Goal: Answer question/provide support: Share knowledge or assist other users

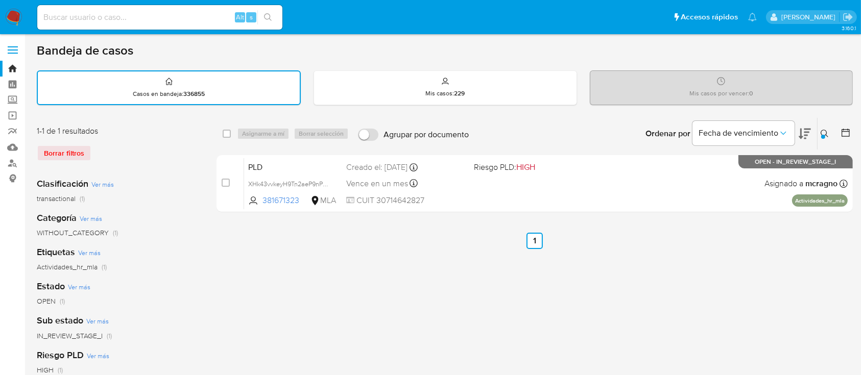
drag, startPoint x: 824, startPoint y: 132, endPoint x: 790, endPoint y: 158, distance: 43.0
click at [824, 132] on icon at bounding box center [825, 134] width 8 height 8
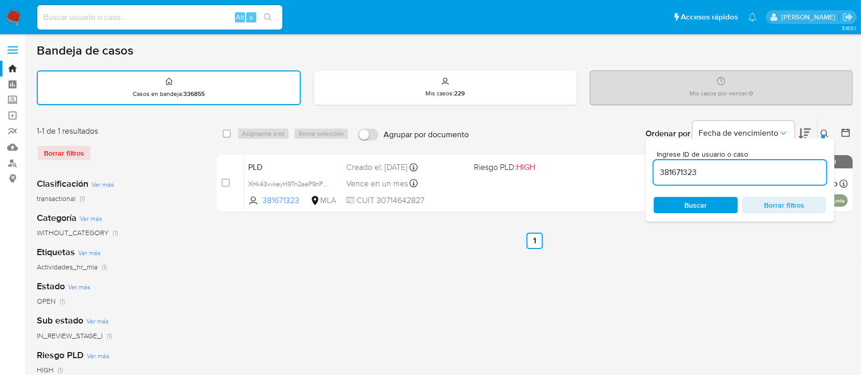
click at [765, 173] on input "381671323" at bounding box center [740, 172] width 173 height 13
click at [765, 174] on input "381671323" at bounding box center [740, 172] width 173 height 13
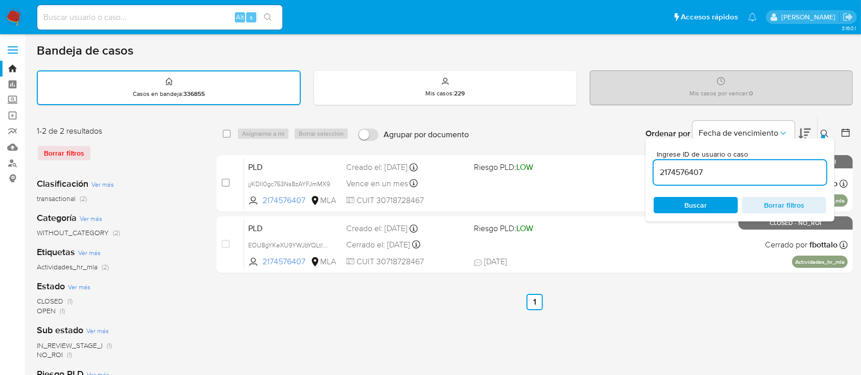
click at [826, 131] on icon at bounding box center [825, 134] width 8 height 8
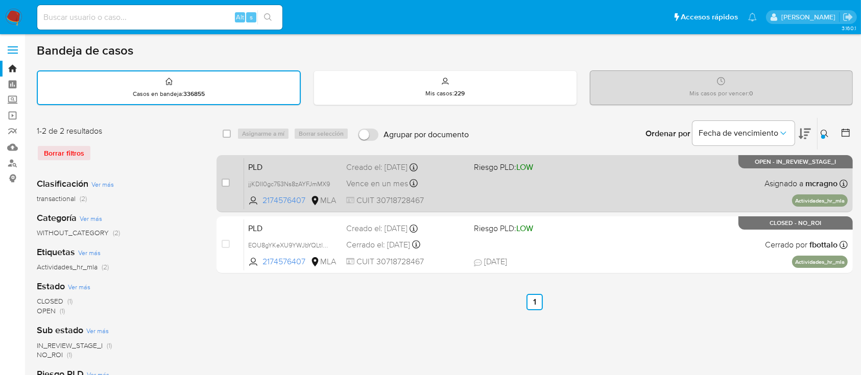
click at [620, 193] on div "PLD jjKDII0gc753Ns8zAYFJmMX9 2174576407 MLA Riesgo PLD: LOW Creado el: 12/09/20…" at bounding box center [546, 184] width 604 height 52
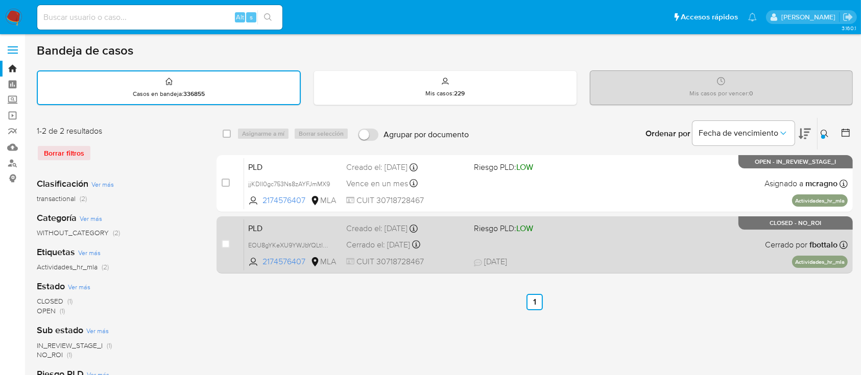
click at [623, 257] on span "18/08/2025 18/08/2025 15:28" at bounding box center [597, 261] width 247 height 11
click at [745, 234] on div "PLD EOU8gYKeXU9YWJbYQLtloJfe 2174576407 MLA Riesgo PLD: LOW Creado el: 12/08/20…" at bounding box center [546, 245] width 604 height 52
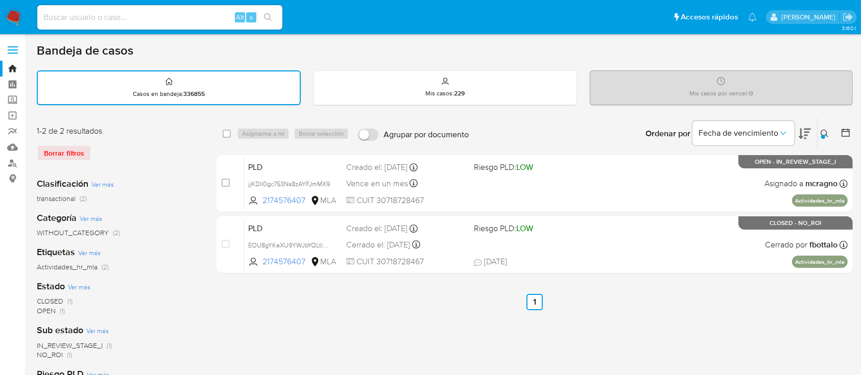
click at [825, 131] on icon at bounding box center [825, 134] width 8 height 8
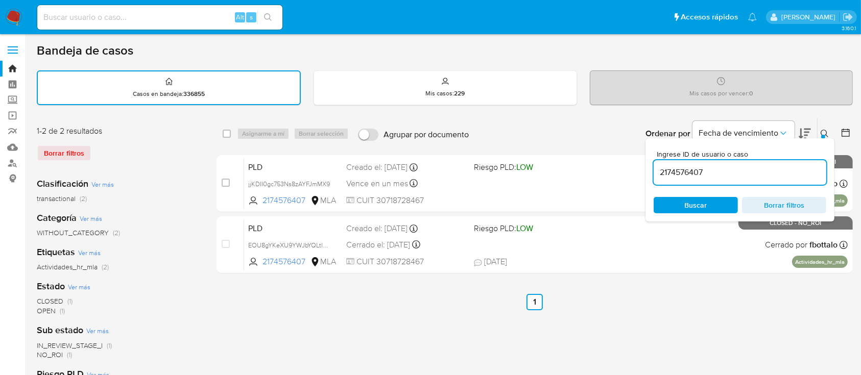
click at [762, 170] on input "2174576407" at bounding box center [740, 172] width 173 height 13
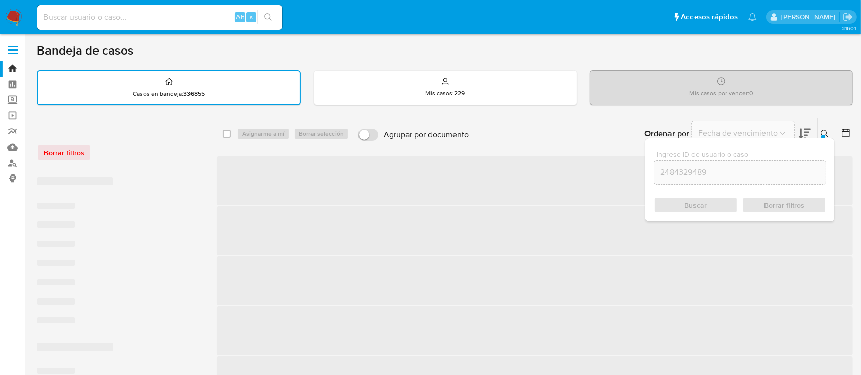
click at [824, 131] on icon at bounding box center [825, 134] width 8 height 8
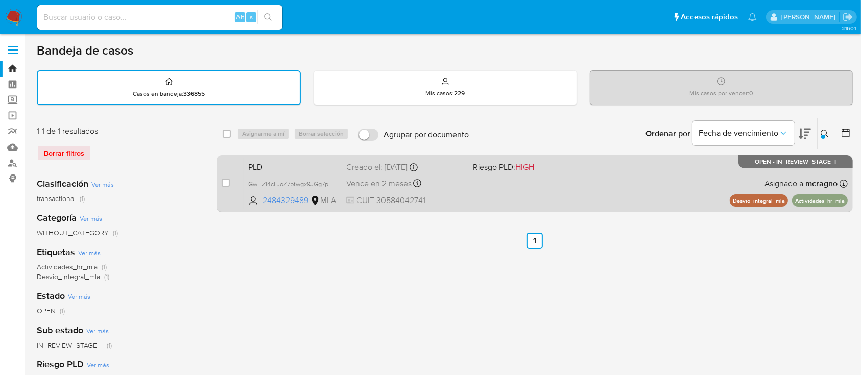
click at [565, 190] on div "PLD GwLIZI4cLJoZ7btwgx9JGg7p 2484329489 MLA Riesgo PLD: HIGH Creado el: 12/09/2…" at bounding box center [546, 184] width 604 height 52
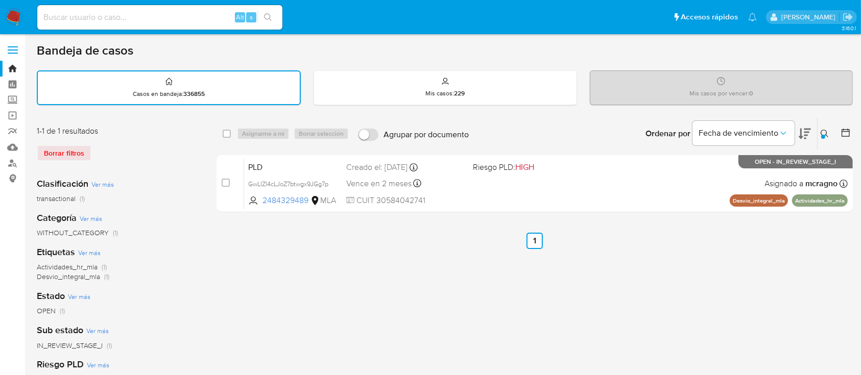
drag, startPoint x: 825, startPoint y: 132, endPoint x: 819, endPoint y: 141, distance: 11.1
click at [825, 132] on icon at bounding box center [825, 134] width 8 height 8
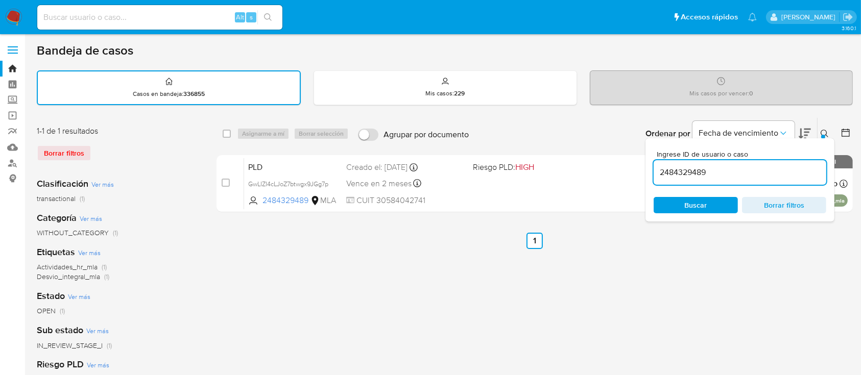
click at [770, 163] on div "2484329489" at bounding box center [740, 172] width 173 height 25
click at [769, 166] on input "2484329489" at bounding box center [740, 172] width 173 height 13
click at [771, 168] on input "2484329489" at bounding box center [740, 172] width 173 height 13
paste input "763113382"
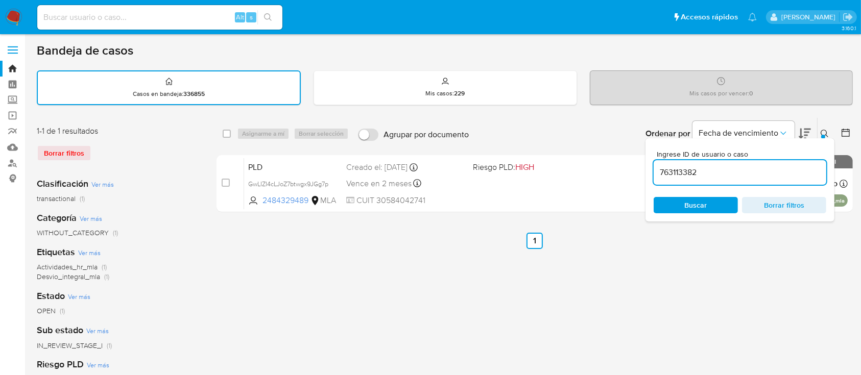
type input "763113382"
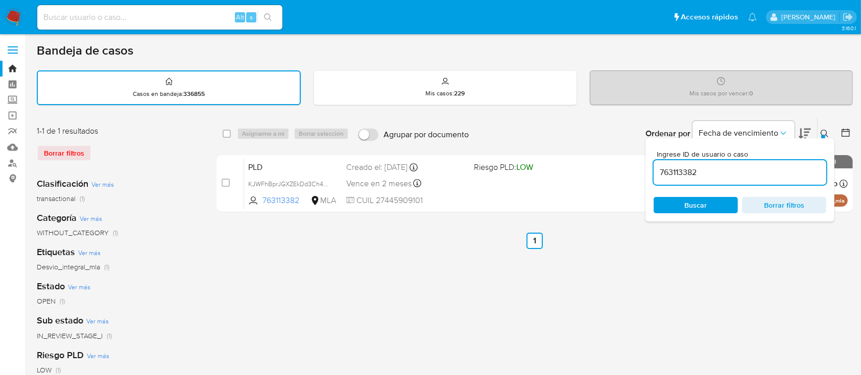
click at [824, 130] on icon at bounding box center [825, 134] width 8 height 8
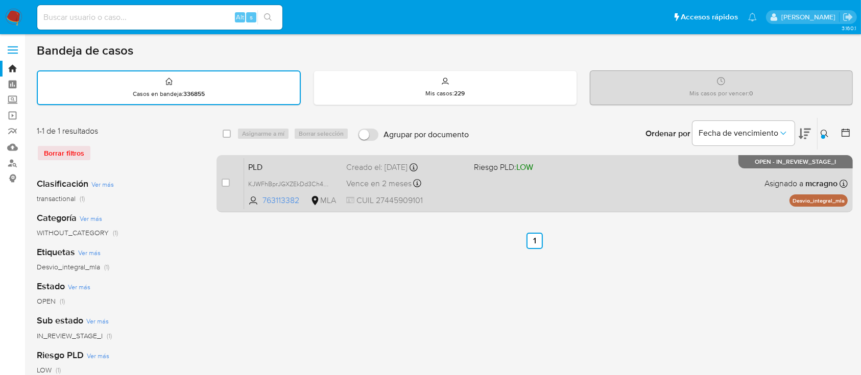
click at [545, 178] on div "PLD KJWFhBprJGXZEkDd3Ch42cNk 763113382 MLA Riesgo PLD: LOW Creado el: 12/09/202…" at bounding box center [546, 184] width 604 height 52
click at [223, 186] on div "case-item-checkbox" at bounding box center [226, 183] width 8 height 10
click at [225, 182] on input "checkbox" at bounding box center [226, 183] width 8 height 8
checkbox input "true"
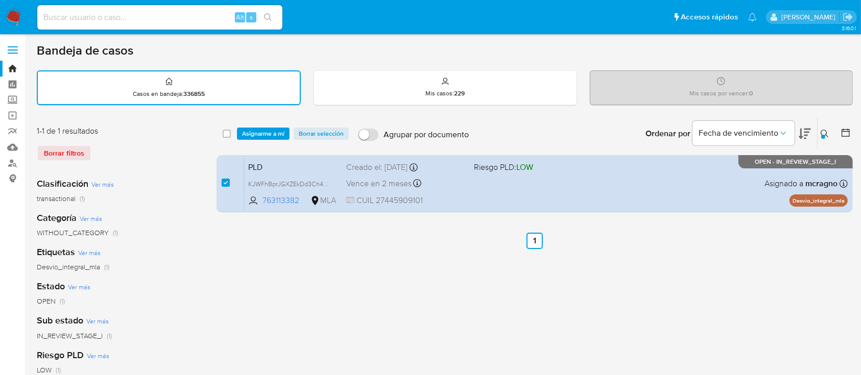
click at [258, 118] on div "select-all-cases-checkbox Asignarme a mí Borrar selección Agrupar por documento…" at bounding box center [535, 134] width 636 height 32
click at [260, 134] on span "Asignarme a mí" at bounding box center [263, 134] width 42 height 10
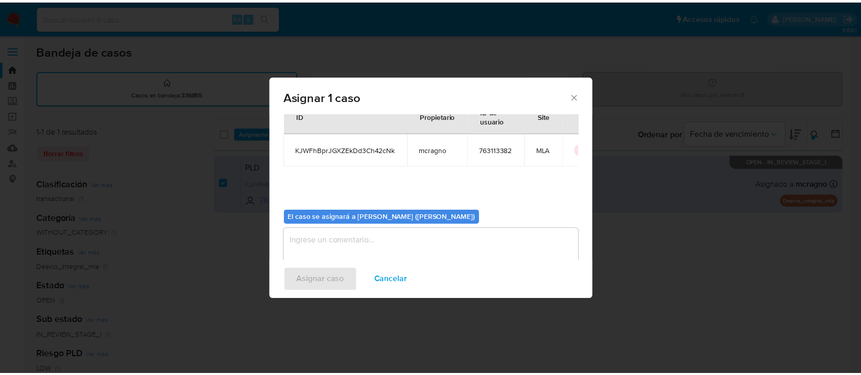
scroll to position [52, 0]
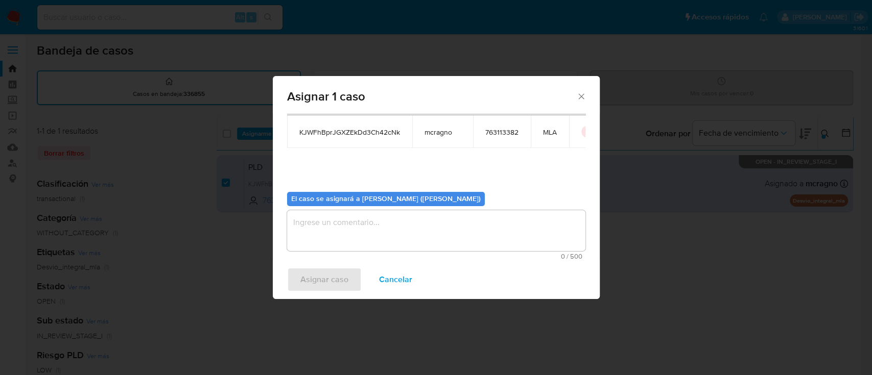
click at [343, 239] on textarea "assign-modal" at bounding box center [436, 230] width 298 height 41
click at [330, 272] on span "Asignar caso" at bounding box center [324, 280] width 48 height 22
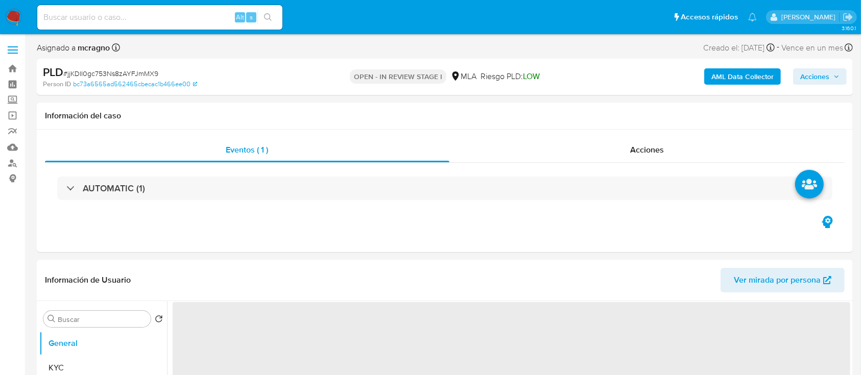
select select "10"
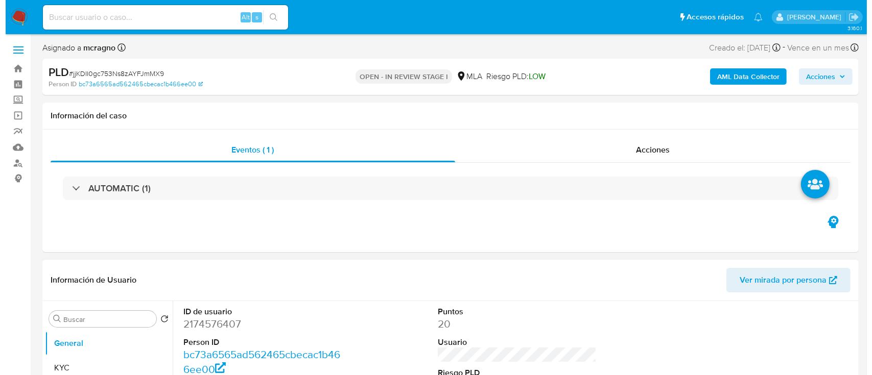
scroll to position [204, 0]
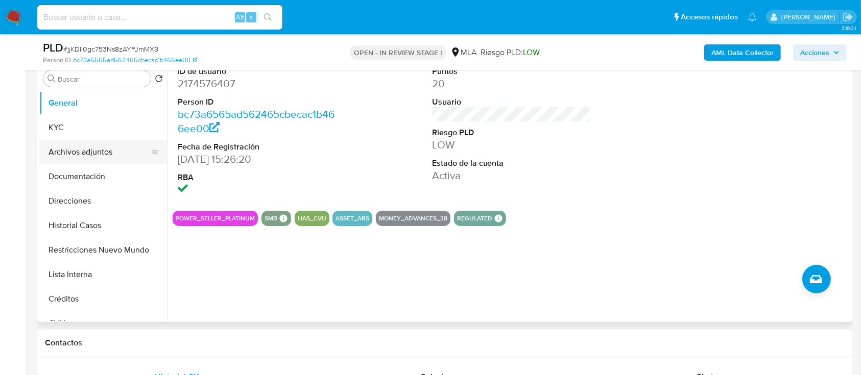
click at [103, 155] on button "Archivos adjuntos" at bounding box center [99, 152] width 120 height 25
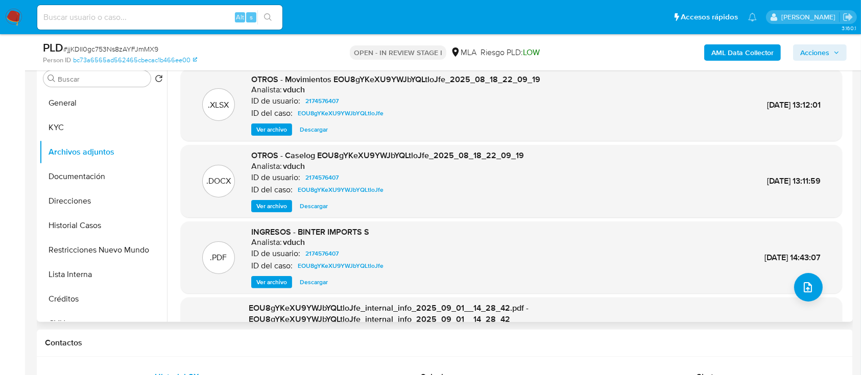
drag, startPoint x: 288, startPoint y: 207, endPoint x: 357, endPoint y: 207, distance: 69.0
click at [287, 206] on button "Ver archivo" at bounding box center [271, 206] width 41 height 12
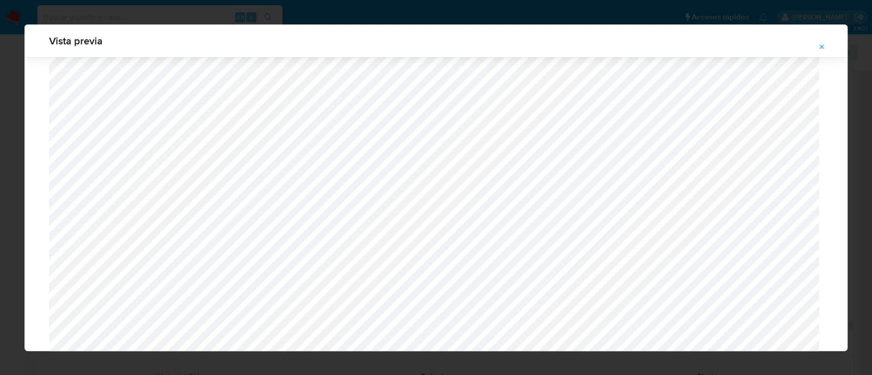
scroll to position [865, 0]
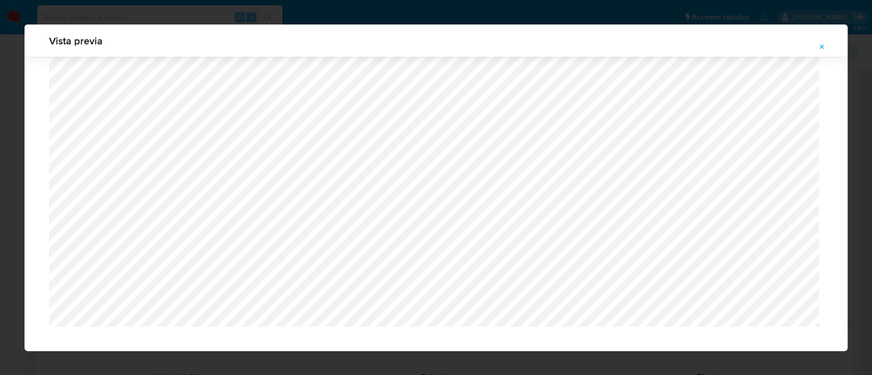
click at [826, 45] on button "Attachment preview" at bounding box center [822, 47] width 22 height 16
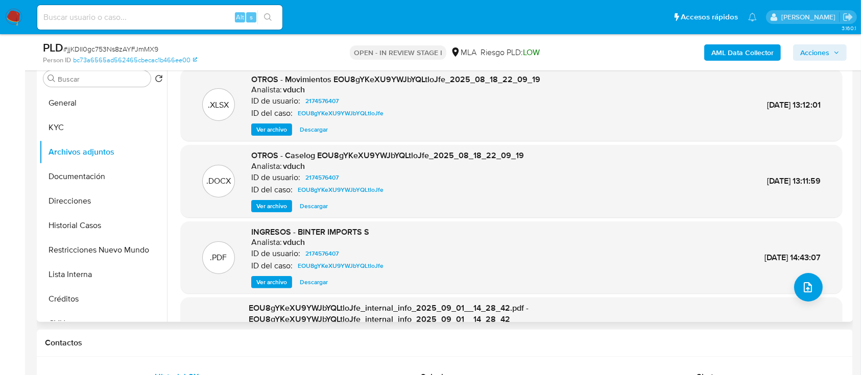
scroll to position [136, 0]
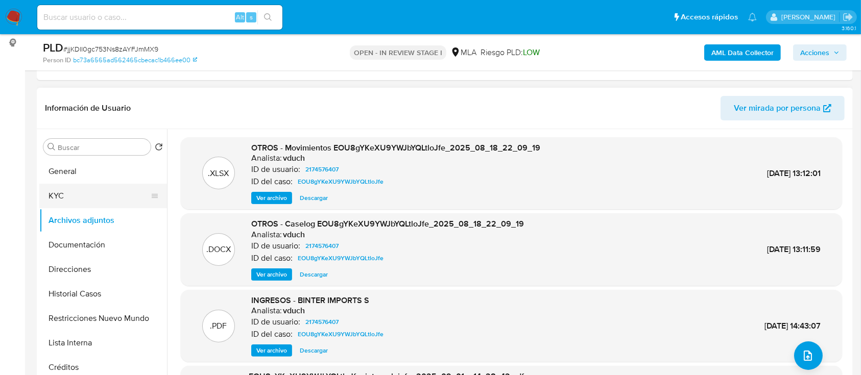
click at [110, 196] on button "KYC" at bounding box center [99, 196] width 120 height 25
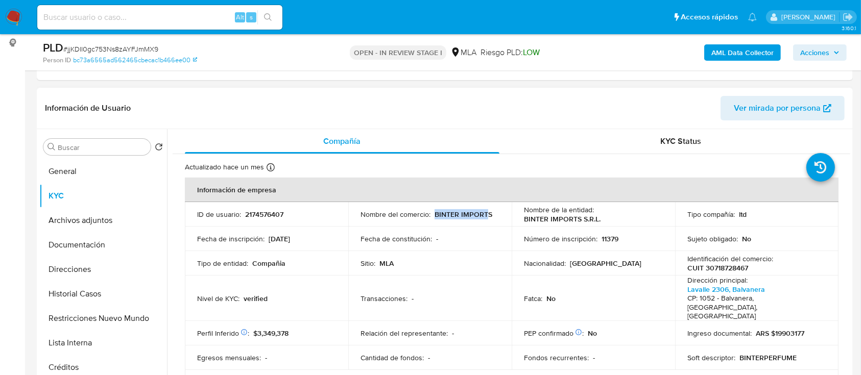
drag, startPoint x: 433, startPoint y: 215, endPoint x: 486, endPoint y: 216, distance: 53.6
click at [486, 216] on p "BINTER IMPORTS" at bounding box center [464, 214] width 58 height 9
click at [437, 216] on p "BINTER IMPORTS" at bounding box center [464, 214] width 58 height 9
drag, startPoint x: 432, startPoint y: 215, endPoint x: 499, endPoint y: 211, distance: 66.5
click at [499, 211] on td "Nombre del comercio : BINTER IMPORTS" at bounding box center [429, 214] width 163 height 25
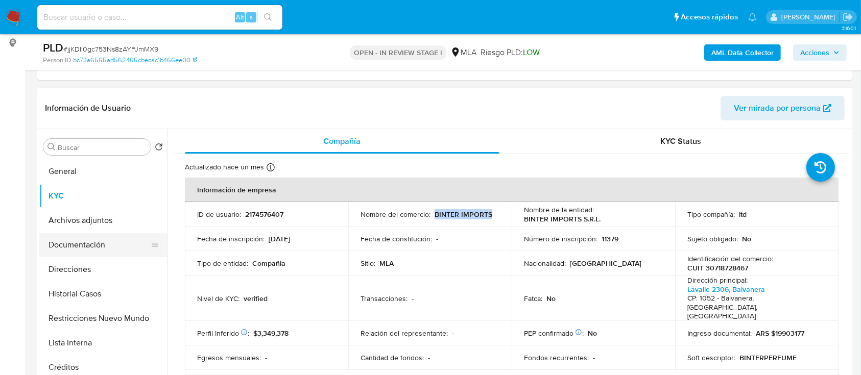
click at [97, 241] on button "Documentación" at bounding box center [99, 245] width 120 height 25
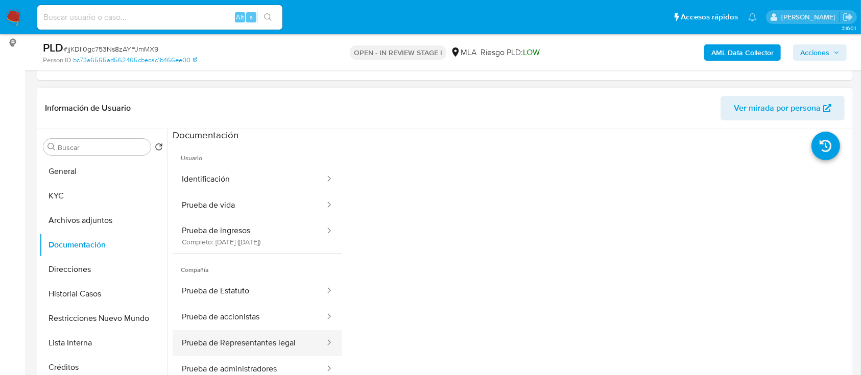
click at [282, 337] on button "Prueba de Representantes legal" at bounding box center [249, 343] width 153 height 26
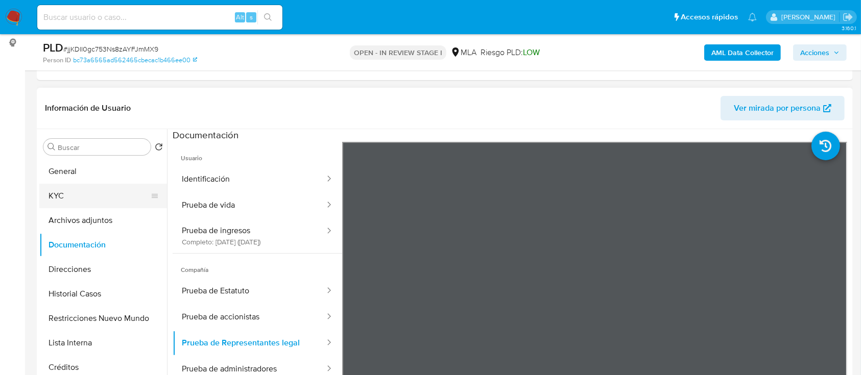
click at [111, 187] on button "KYC" at bounding box center [99, 196] width 120 height 25
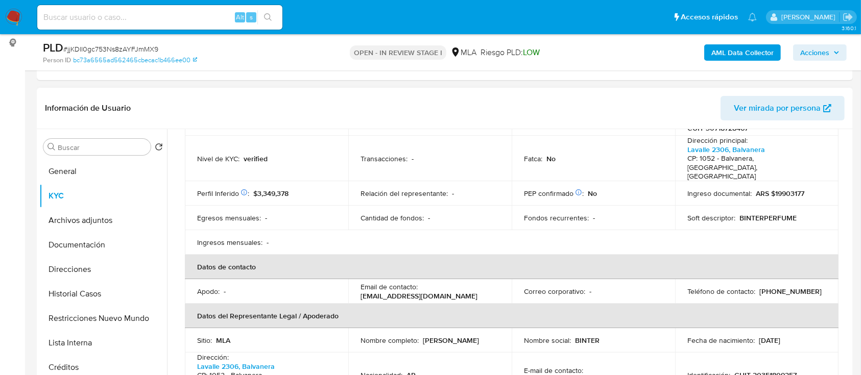
scroll to position [272, 0]
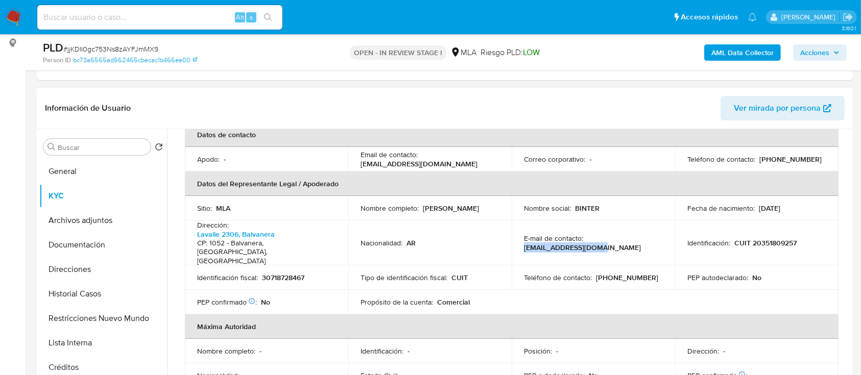
drag, startPoint x: 586, startPoint y: 227, endPoint x: 670, endPoint y: 229, distance: 84.3
click at [670, 229] on td "E-mail de contacto : bintersrl4@gmail.com" at bounding box center [593, 243] width 163 height 45
copy p "bintersrl4@gmail.com"
click at [102, 231] on button "Archivos adjuntos" at bounding box center [99, 220] width 120 height 25
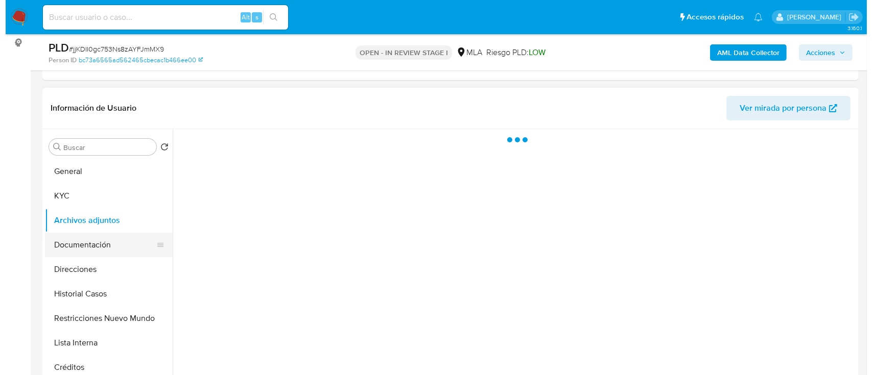
scroll to position [0, 0]
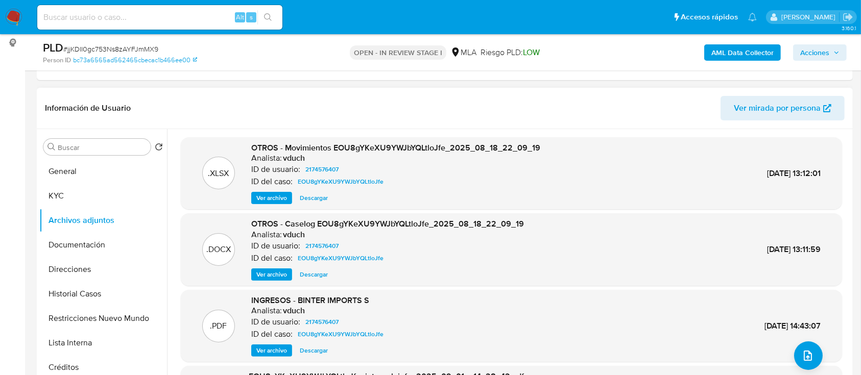
click at [274, 273] on span "Ver archivo" at bounding box center [271, 275] width 31 height 10
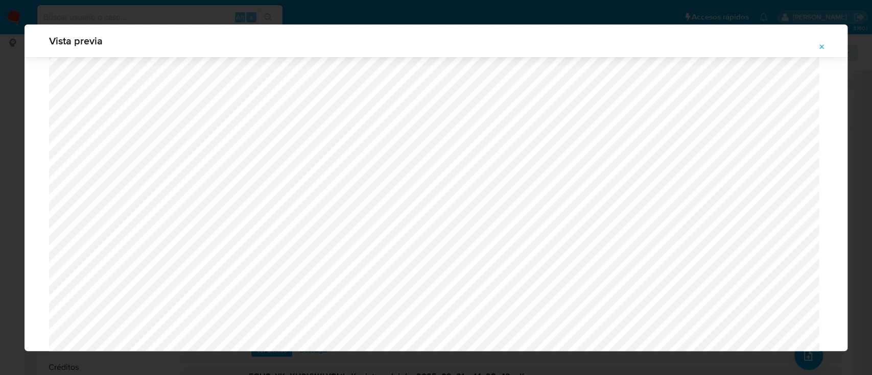
scroll to position [728, 0]
click at [821, 45] on icon "Attachment preview" at bounding box center [822, 47] width 8 height 8
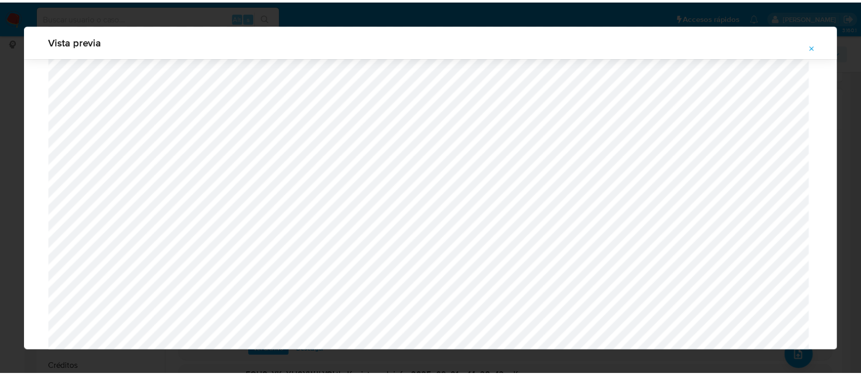
scroll to position [33, 0]
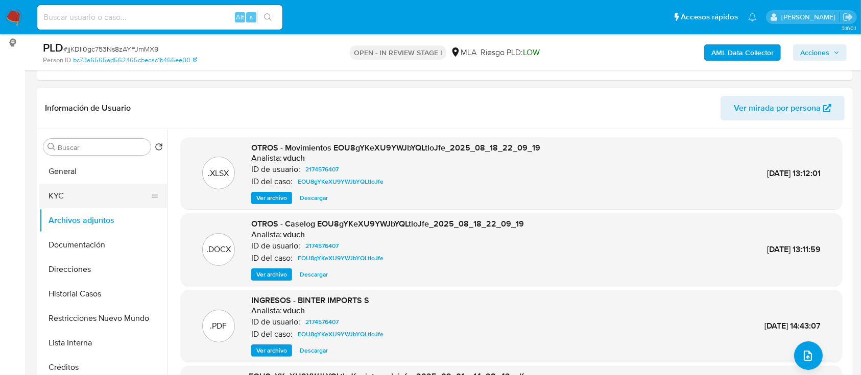
click at [88, 196] on button "KYC" at bounding box center [99, 196] width 120 height 25
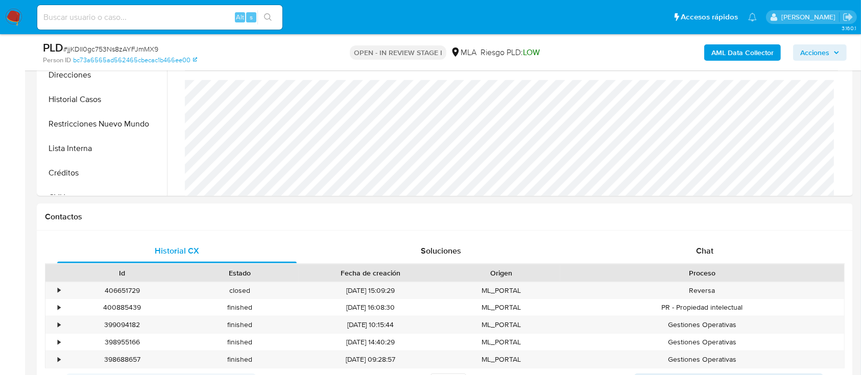
scroll to position [477, 0]
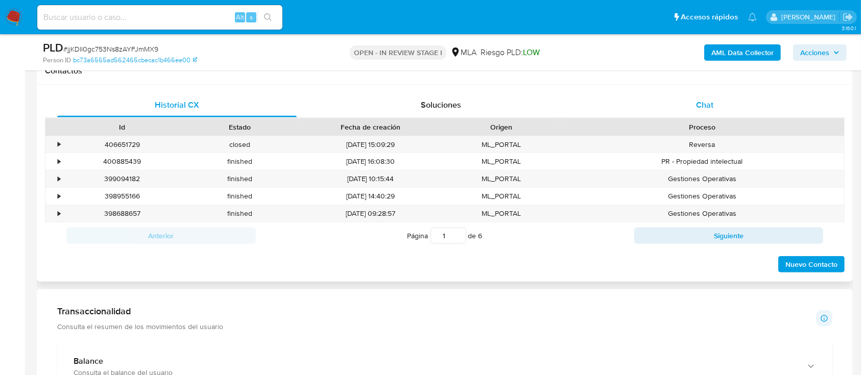
click at [723, 102] on div "Chat" at bounding box center [705, 105] width 240 height 25
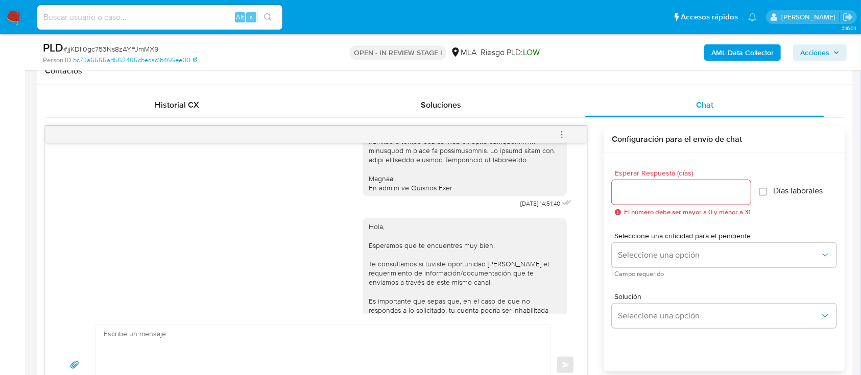
scroll to position [372, 0]
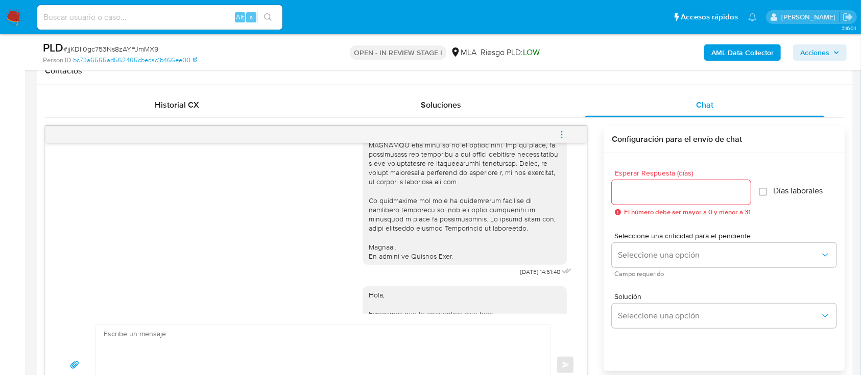
click at [293, 347] on textarea at bounding box center [321, 365] width 434 height 80
paste textarea "Hola BINTER IMPORTS S.R.L, En función de las operaciones registradas en la cuen…"
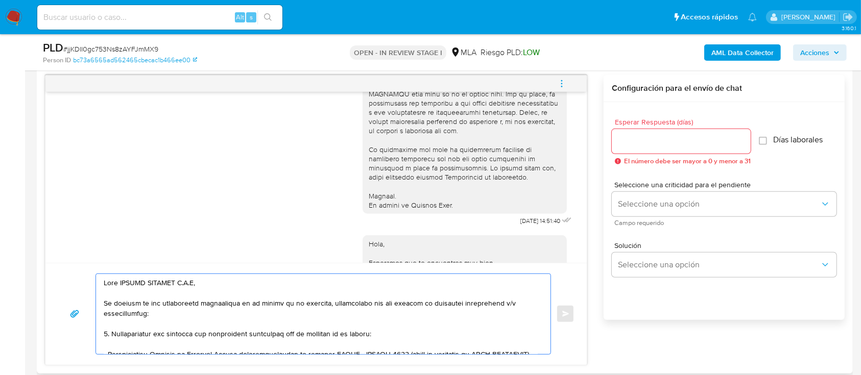
scroll to position [225, 0]
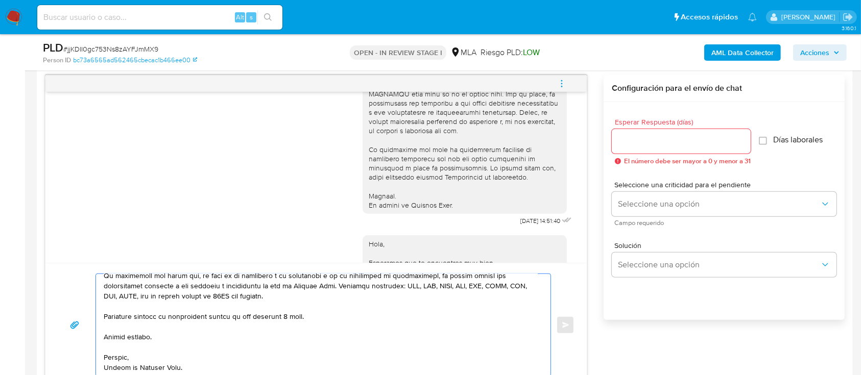
type textarea "Hola BINTER IMPORTS S.R.L, En función de las operaciones registradas en la cuen…"
click at [643, 139] on input "Esperar Respuesta (días)" at bounding box center [681, 141] width 139 height 13
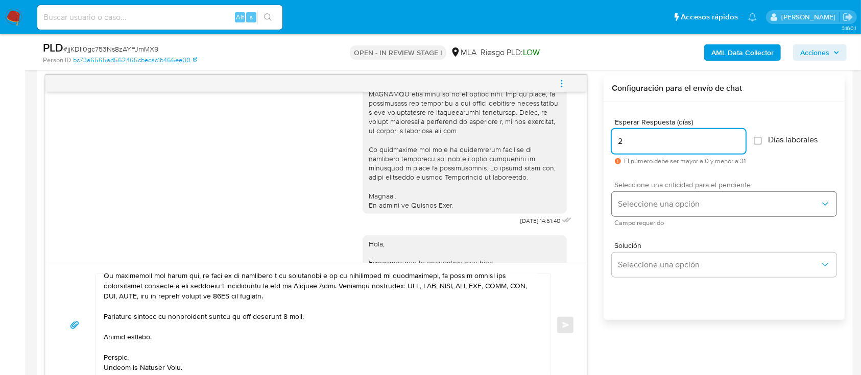
type input "2"
click at [634, 198] on button "Seleccione una opción" at bounding box center [724, 204] width 225 height 25
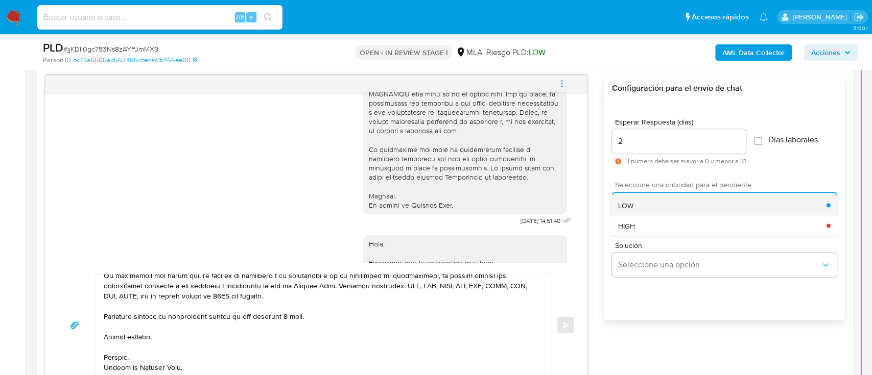
click at [633, 209] on div "LOW" at bounding box center [722, 205] width 208 height 20
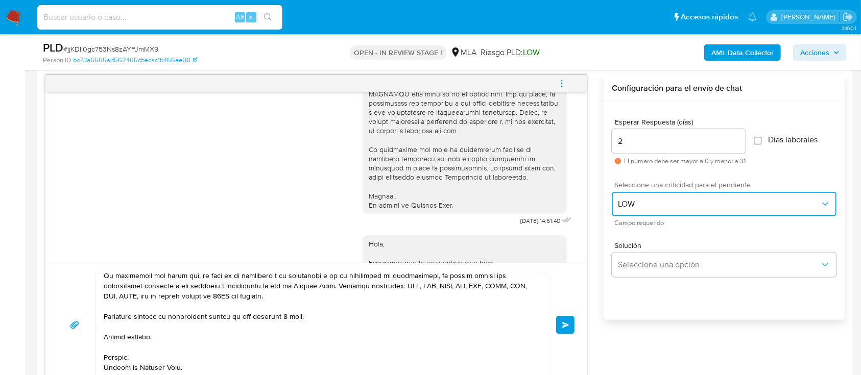
click at [640, 208] on button "LOW" at bounding box center [724, 204] width 225 height 25
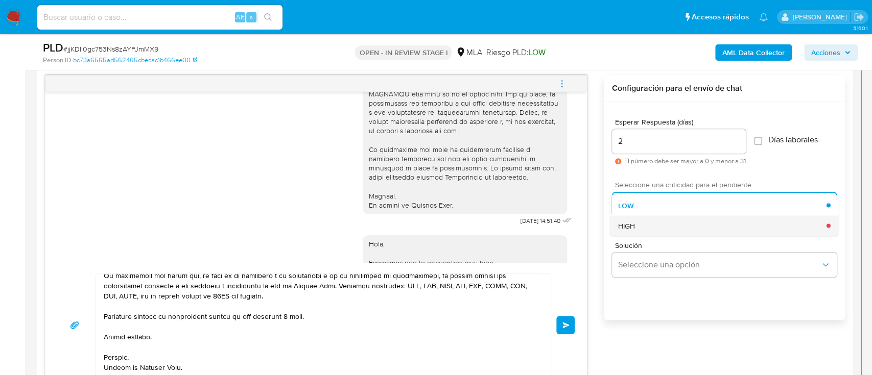
click at [631, 227] on span "HIGH" at bounding box center [626, 225] width 17 height 9
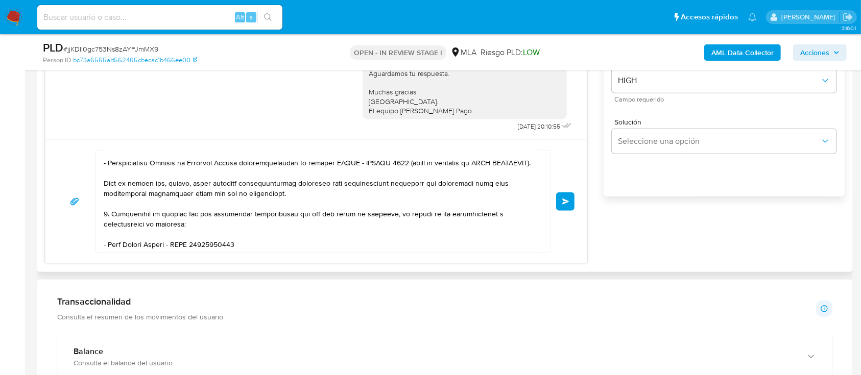
scroll to position [136, 0]
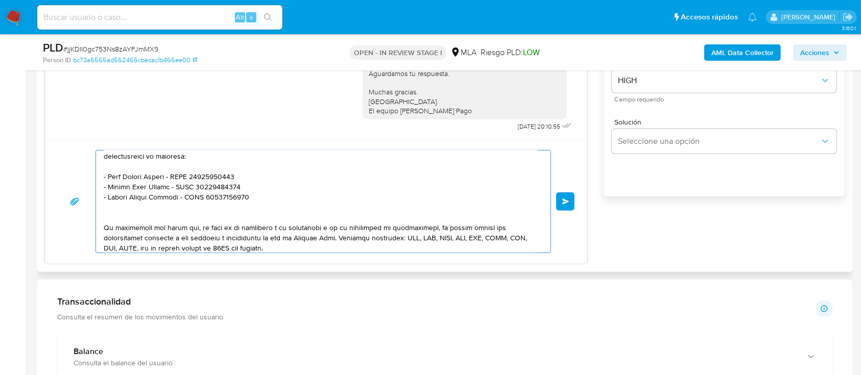
click at [138, 230] on textarea at bounding box center [321, 202] width 434 height 102
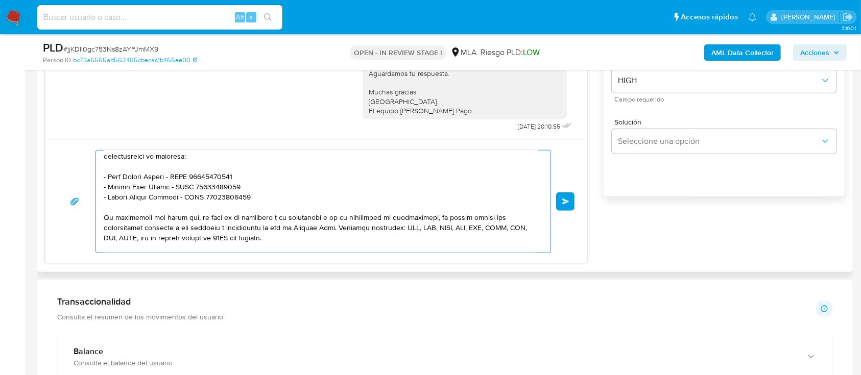
scroll to position [0, 0]
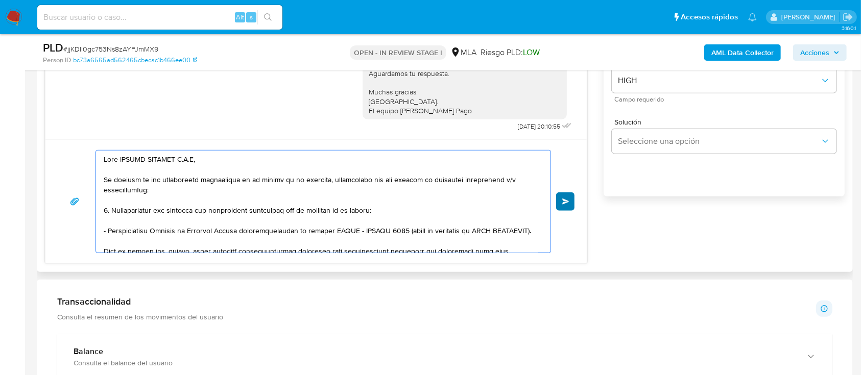
type textarea "Hola BINTER IMPORTS S.R.L, En función de las operaciones registradas en la cuen…"
drag, startPoint x: 571, startPoint y: 201, endPoint x: 526, endPoint y: 279, distance: 90.6
click at [570, 201] on button "Enviar" at bounding box center [565, 202] width 18 height 18
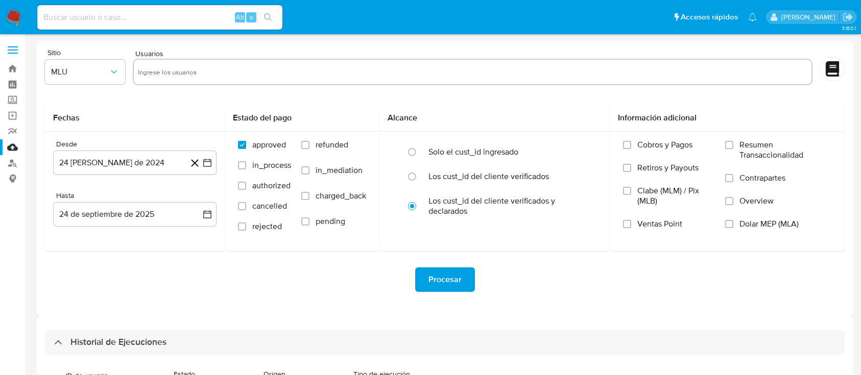
select select "10"
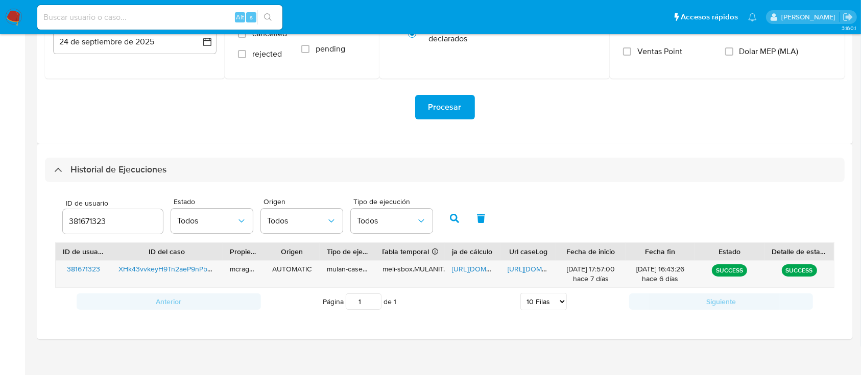
click at [97, 219] on input "381671323" at bounding box center [113, 221] width 100 height 13
click at [456, 215] on icon "button" at bounding box center [454, 218] width 9 height 9
click at [461, 272] on span "https://docs.google.com/spreadsheets/d/1Abz7yjKC1SSx7BVnhcxzlX4cSqmYDoL8KR29JNJ…" at bounding box center [487, 269] width 70 height 10
click at [527, 271] on span "https://docs.google.com/document/d/1bMxZZlwkTO29FtexMCJCINbzjeRNqezIOp0AJOD7uME…" at bounding box center [543, 269] width 70 height 10
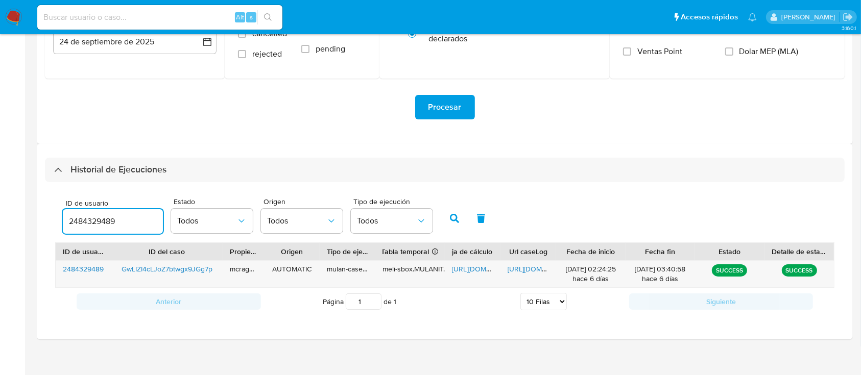
click at [88, 219] on input "2484329489" at bounding box center [113, 221] width 100 height 13
drag, startPoint x: 450, startPoint y: 214, endPoint x: 470, endPoint y: 263, distance: 52.9
click at [451, 214] on button "button" at bounding box center [454, 218] width 27 height 25
click at [464, 270] on span "https://docs.google.com/spreadsheets/d/1wUSfMz888OgcTXERak0JV-bL3kepVhTRcC_h-g1…" at bounding box center [487, 269] width 70 height 10
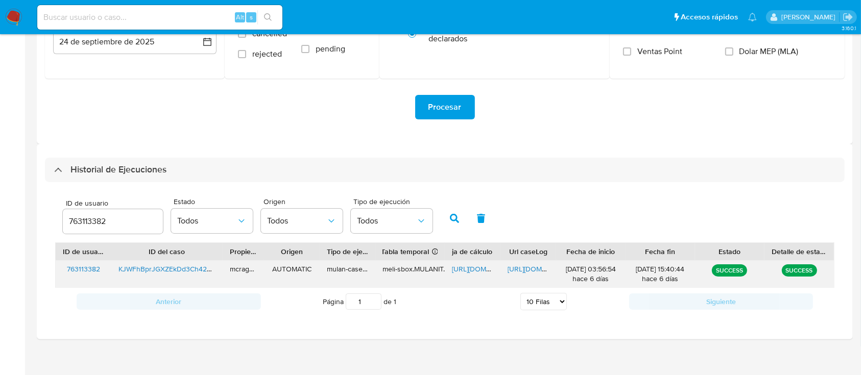
click at [531, 264] on span "https://docs.google.com/document/d/1VIcMV-xpkCCLhxoc1fnKCyssrJmnDcdckMHifSIa8Gc…" at bounding box center [543, 269] width 70 height 10
click at [87, 212] on div "763113382" at bounding box center [113, 221] width 100 height 25
click at [87, 219] on input "763113382" at bounding box center [113, 221] width 100 height 13
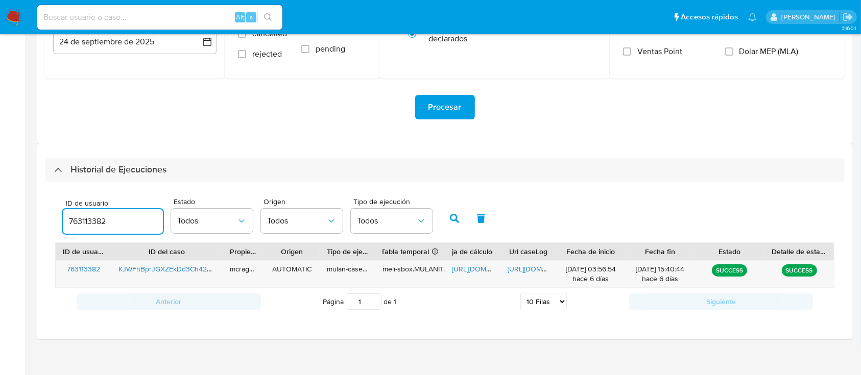
paste input "650323413"
type input "650323413"
click at [457, 219] on icon "button" at bounding box center [454, 218] width 9 height 9
click at [471, 267] on span "https://docs.google.com/spreadsheets/d/1-a7grwLK-_sduddDGeKQvrRy6ky5b6hcsKvWeZ5…" at bounding box center [487, 269] width 70 height 10
click at [522, 267] on span "https://docs.google.com/document/d/1kNuZwBHUNX8JC3NyLxgb9BgFjlMAl3Bbu1rXj4gD104…" at bounding box center [543, 269] width 70 height 10
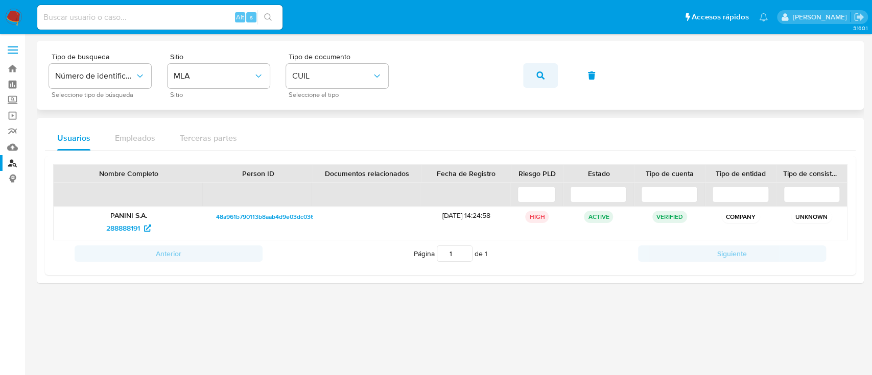
click at [548, 71] on button "button" at bounding box center [540, 75] width 35 height 25
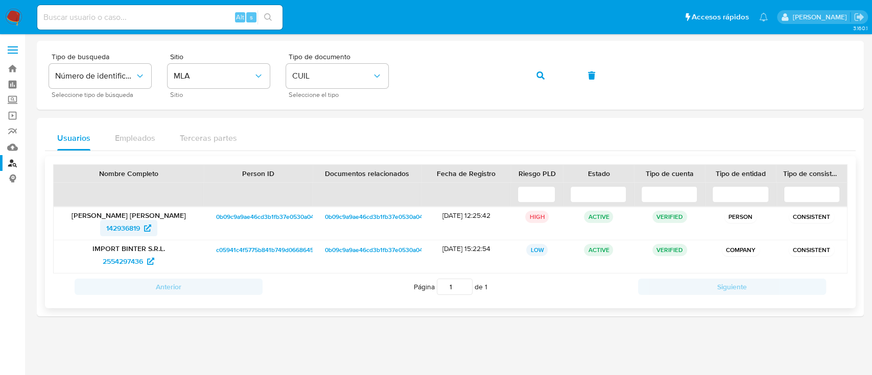
click at [155, 227] on link "142936819" at bounding box center [128, 228] width 57 height 16
drag, startPoint x: 554, startPoint y: 77, endPoint x: 477, endPoint y: 119, distance: 87.8
click at [554, 77] on button "button" at bounding box center [540, 75] width 35 height 25
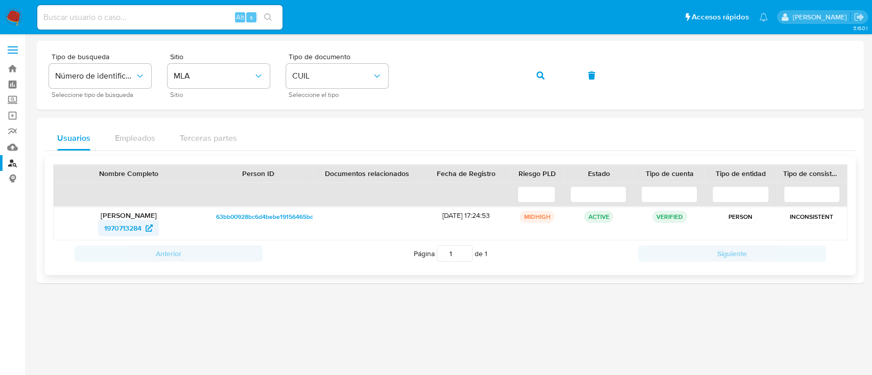
click at [135, 227] on span "1970713284" at bounding box center [122, 228] width 37 height 16
click at [539, 73] on icon "button" at bounding box center [540, 76] width 8 height 8
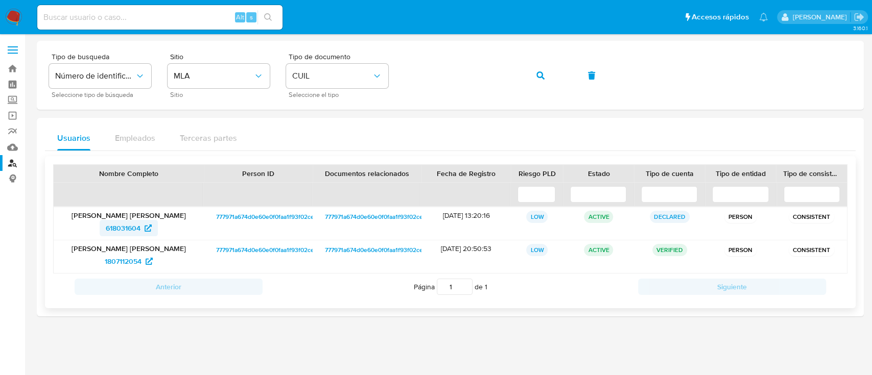
click at [127, 229] on span "618031604" at bounding box center [123, 228] width 35 height 16
click at [531, 72] on button "button" at bounding box center [540, 75] width 35 height 25
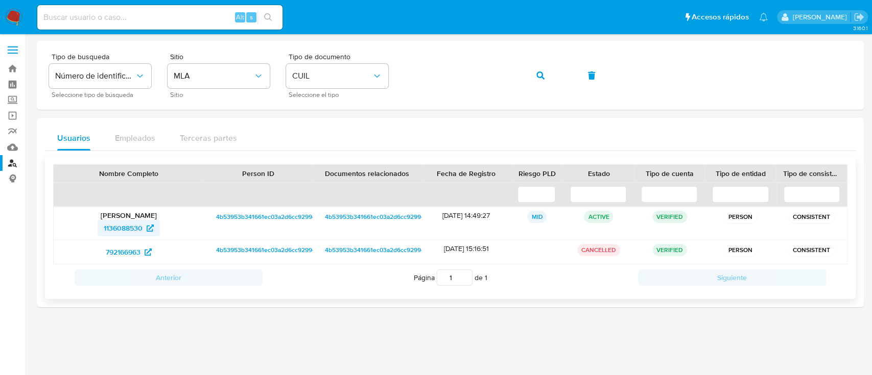
click at [116, 224] on span "1136088530" at bounding box center [123, 228] width 39 height 16
click at [546, 72] on button "button" at bounding box center [540, 75] width 35 height 25
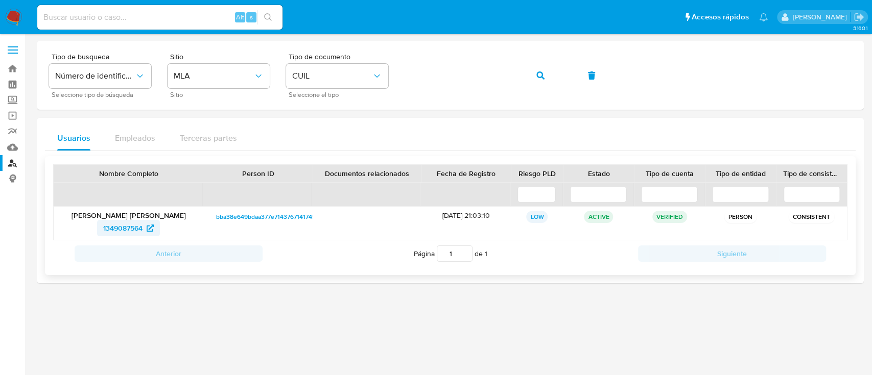
click at [118, 228] on span "1349087564" at bounding box center [122, 228] width 39 height 16
click at [536, 77] on icon "button" at bounding box center [540, 76] width 8 height 8
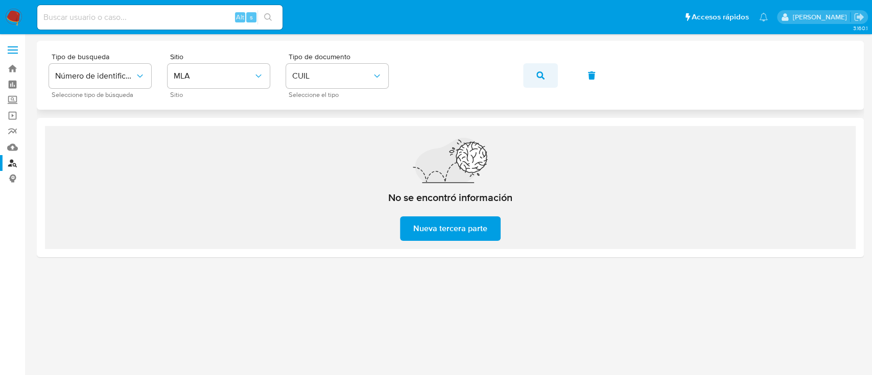
click at [537, 78] on icon "button" at bounding box center [540, 76] width 8 height 8
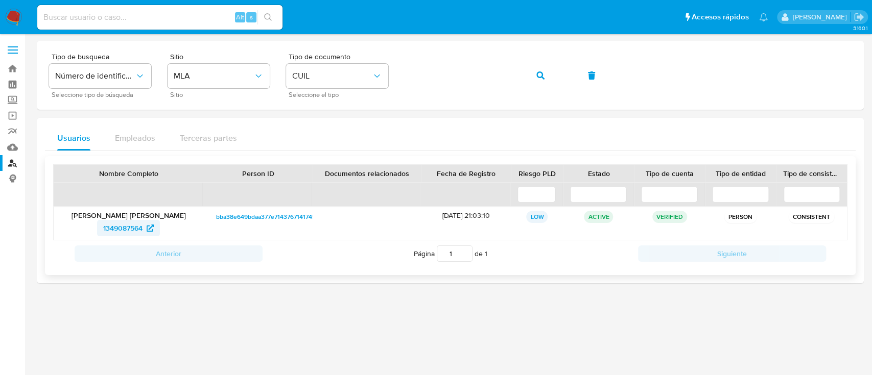
click at [141, 229] on span "1349087564" at bounding box center [122, 228] width 39 height 16
click at [536, 70] on span "button" at bounding box center [540, 75] width 8 height 22
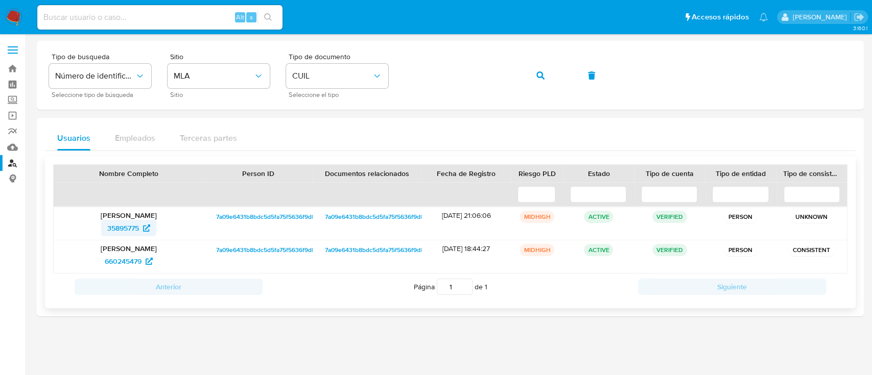
click at [123, 225] on span "35895775" at bounding box center [123, 228] width 32 height 16
drag, startPoint x: 545, startPoint y: 71, endPoint x: 458, endPoint y: 121, distance: 100.4
click at [543, 74] on button "button" at bounding box center [540, 75] width 35 height 25
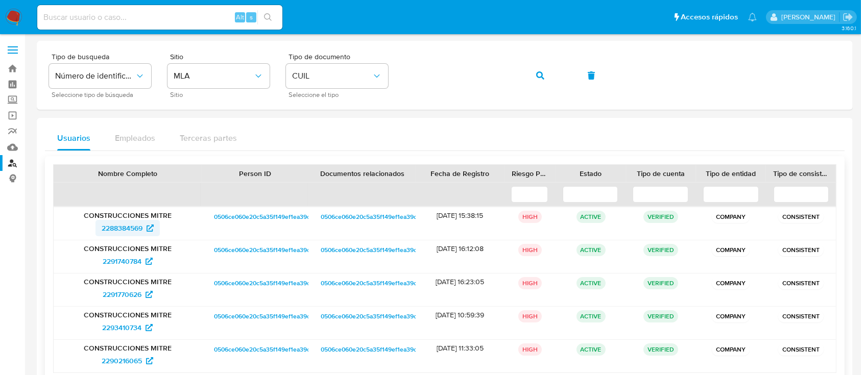
drag, startPoint x: 129, startPoint y: 234, endPoint x: 132, endPoint y: 228, distance: 6.9
click at [132, 228] on span "2288384569" at bounding box center [122, 228] width 41 height 16
click at [541, 80] on span "button" at bounding box center [540, 75] width 8 height 22
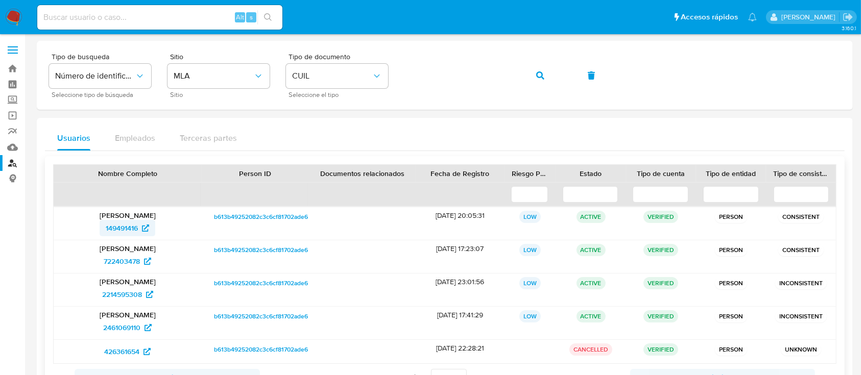
click at [120, 228] on span "149491416" at bounding box center [122, 228] width 32 height 16
click at [537, 82] on span "button" at bounding box center [540, 75] width 8 height 22
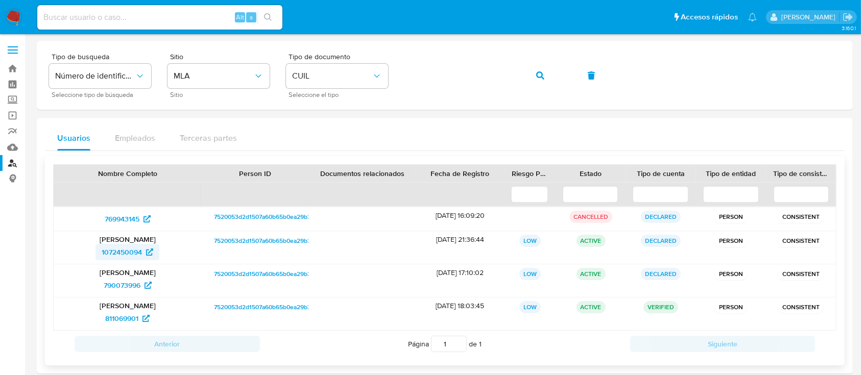
click at [121, 253] on span "1072450094" at bounding box center [122, 252] width 40 height 16
drag, startPoint x: 534, startPoint y: 73, endPoint x: 441, endPoint y: 122, distance: 104.7
click at [534, 73] on button "button" at bounding box center [540, 75] width 35 height 25
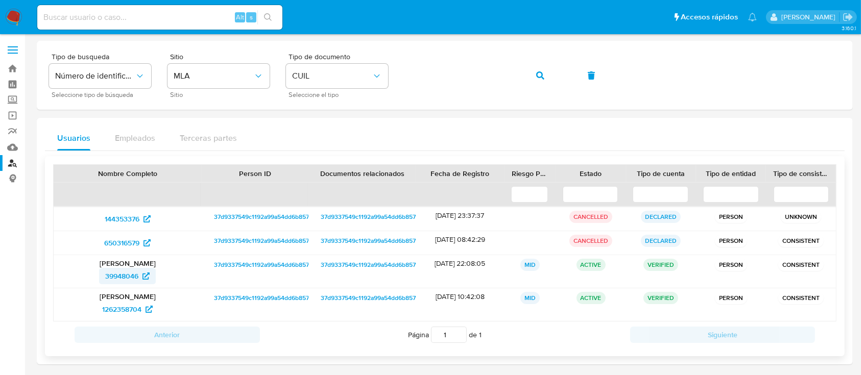
click at [126, 275] on span "39948046" at bounding box center [121, 276] width 33 height 16
click at [541, 74] on icon "button" at bounding box center [540, 76] width 8 height 8
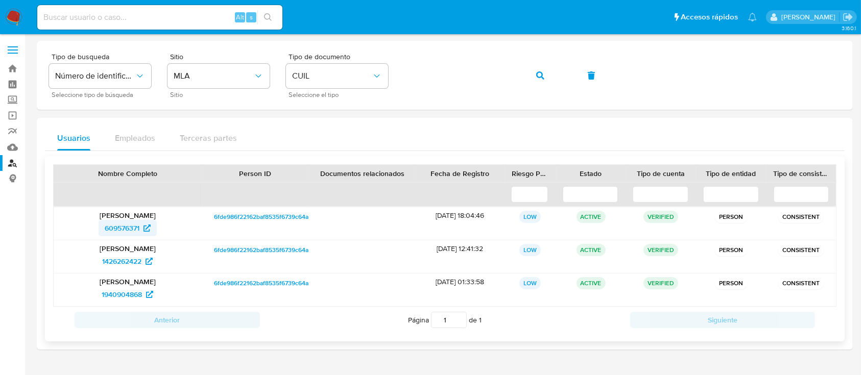
click at [114, 222] on span "609576371" at bounding box center [122, 228] width 35 height 16
drag, startPoint x: 517, startPoint y: 72, endPoint x: 526, endPoint y: 72, distance: 8.2
click at [519, 72] on div "Tipo de busqueda Número de identificación Seleccione tipo de búsqueda Sitio MLA…" at bounding box center [445, 75] width 792 height 44
click at [541, 72] on icon "button" at bounding box center [540, 76] width 8 height 8
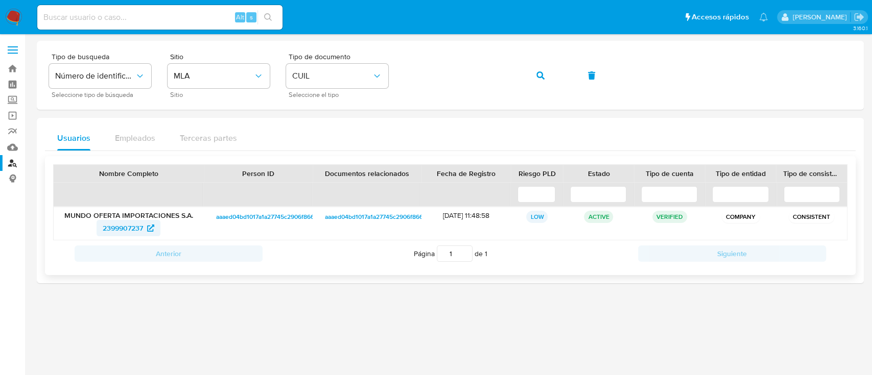
click at [135, 228] on span "2399907237" at bounding box center [123, 228] width 40 height 16
click at [538, 73] on icon "button" at bounding box center [540, 76] width 8 height 8
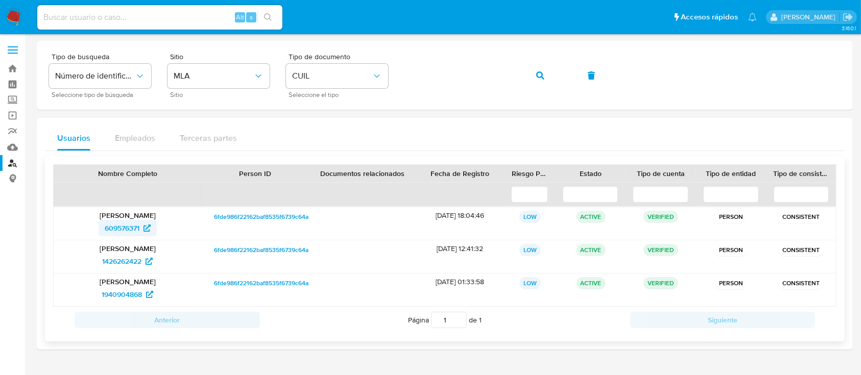
click at [133, 224] on span "609576371" at bounding box center [122, 228] width 35 height 16
drag, startPoint x: 540, startPoint y: 73, endPoint x: 523, endPoint y: 86, distance: 22.6
click at [541, 73] on icon "button" at bounding box center [540, 76] width 8 height 8
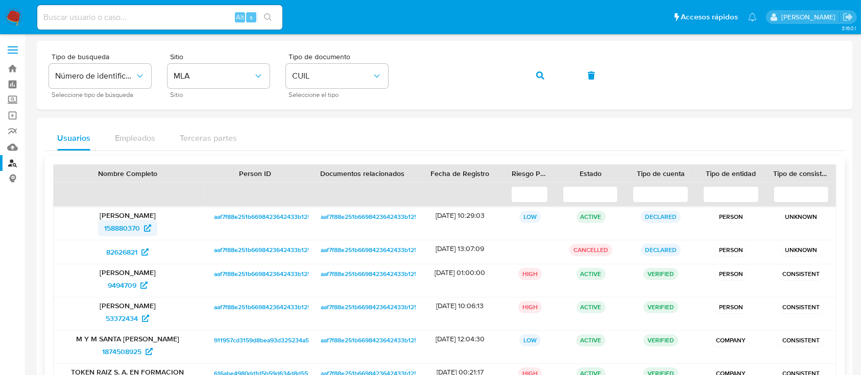
click at [120, 228] on span "158880370" at bounding box center [122, 228] width 36 height 16
click at [540, 72] on icon "button" at bounding box center [540, 76] width 8 height 8
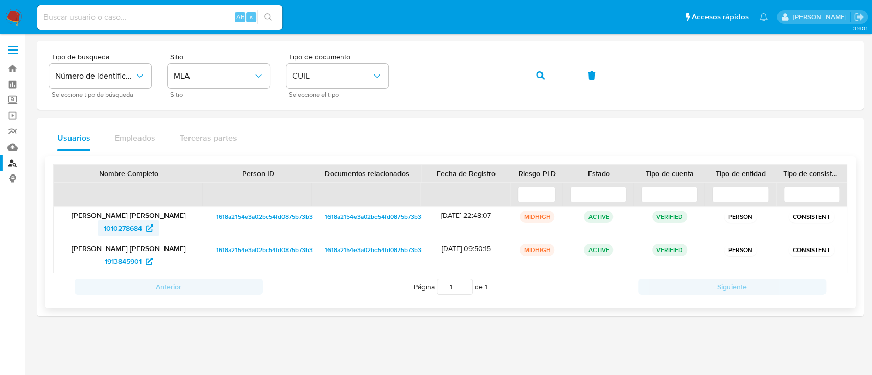
click at [139, 231] on span "1010278684" at bounding box center [123, 228] width 38 height 16
click at [538, 77] on icon "button" at bounding box center [540, 76] width 8 height 8
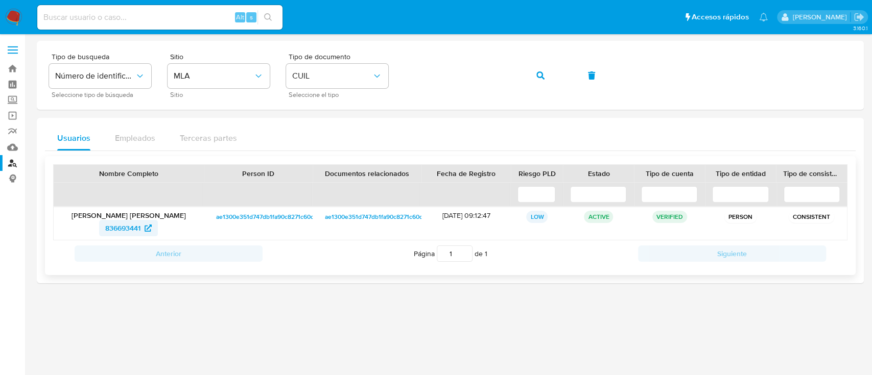
click at [124, 226] on span "836693441" at bounding box center [122, 228] width 35 height 16
click at [551, 79] on button "button" at bounding box center [540, 75] width 35 height 25
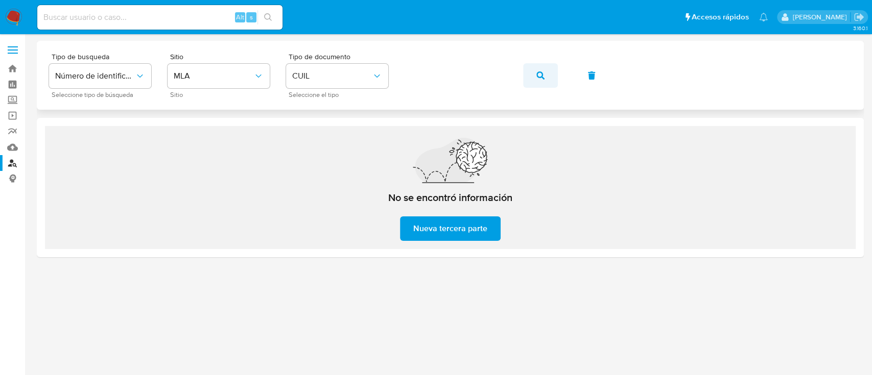
click at [539, 68] on span "button" at bounding box center [540, 75] width 8 height 22
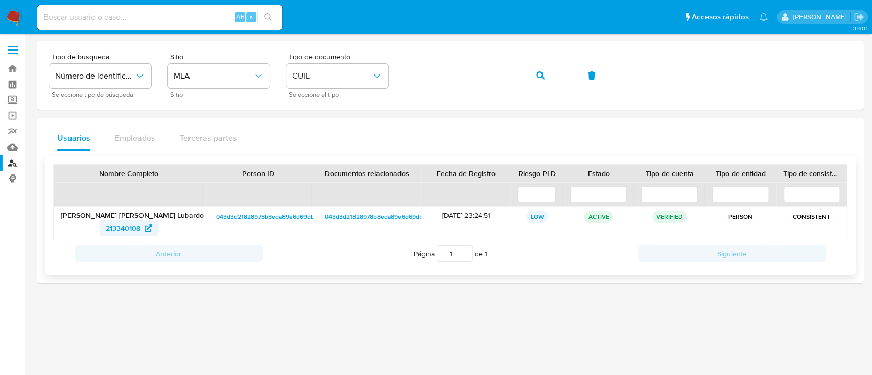
click at [122, 230] on span "213340108" at bounding box center [123, 228] width 35 height 16
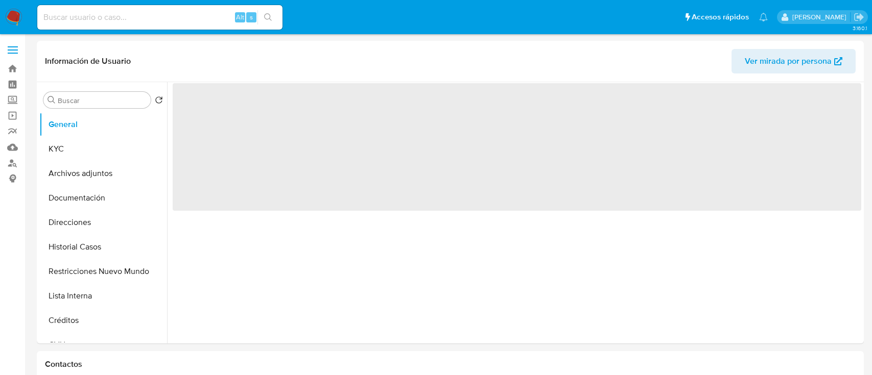
select select "10"
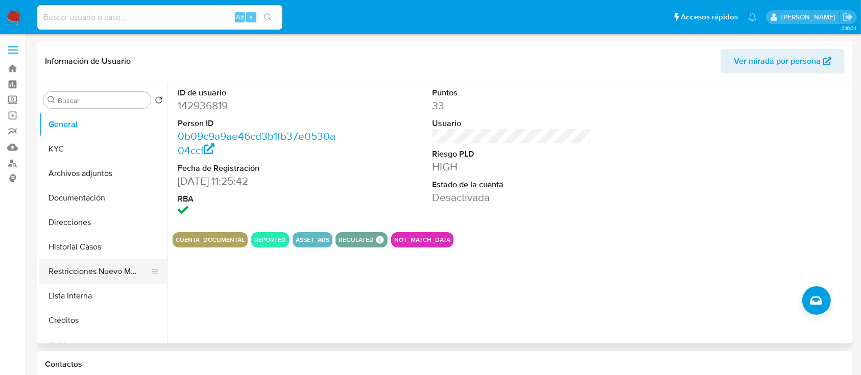
click at [91, 275] on button "Restricciones Nuevo Mundo" at bounding box center [99, 271] width 120 height 25
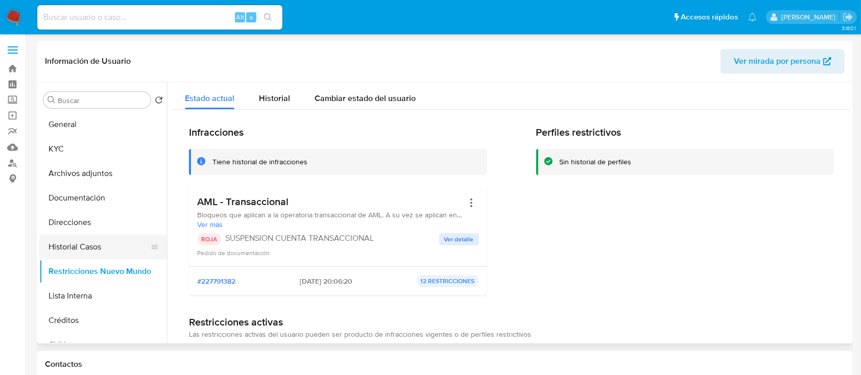
drag, startPoint x: 118, startPoint y: 250, endPoint x: 131, endPoint y: 245, distance: 13.6
click at [117, 250] on button "Historial Casos" at bounding box center [99, 247] width 120 height 25
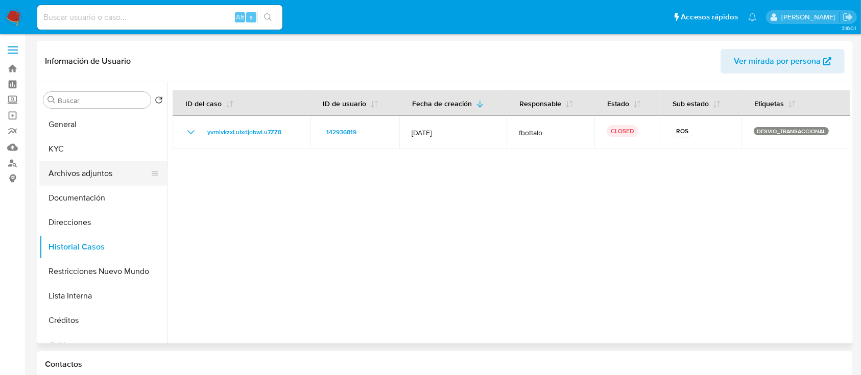
click at [76, 170] on button "Archivos adjuntos" at bounding box center [99, 173] width 120 height 25
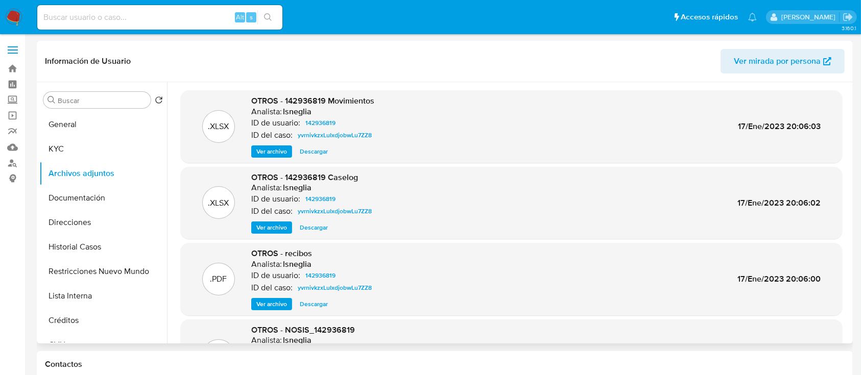
click at [264, 228] on span "Ver archivo" at bounding box center [271, 228] width 31 height 10
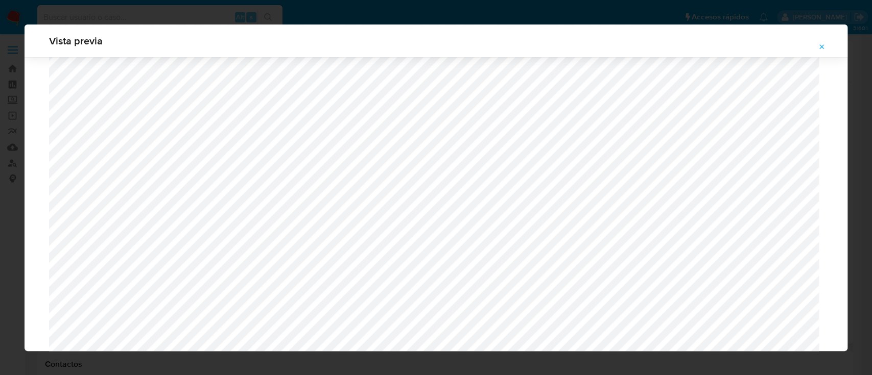
scroll to position [593, 0]
click at [827, 45] on button "Attachment preview" at bounding box center [822, 47] width 22 height 16
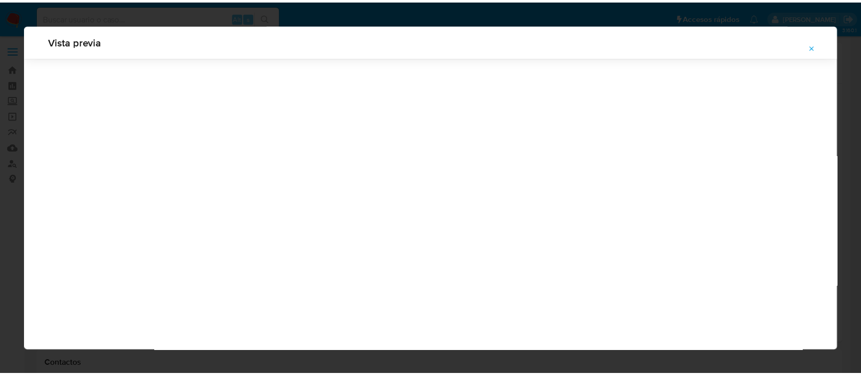
scroll to position [33, 0]
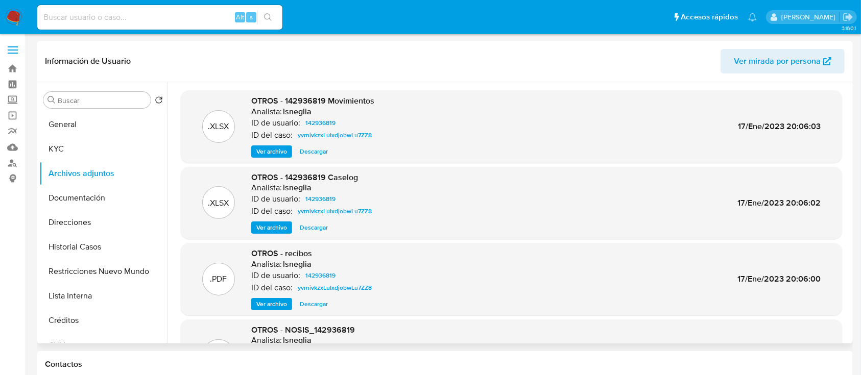
drag, startPoint x: 85, startPoint y: 157, endPoint x: 262, endPoint y: 76, distance: 194.3
click at [86, 156] on button "KYC" at bounding box center [103, 149] width 128 height 25
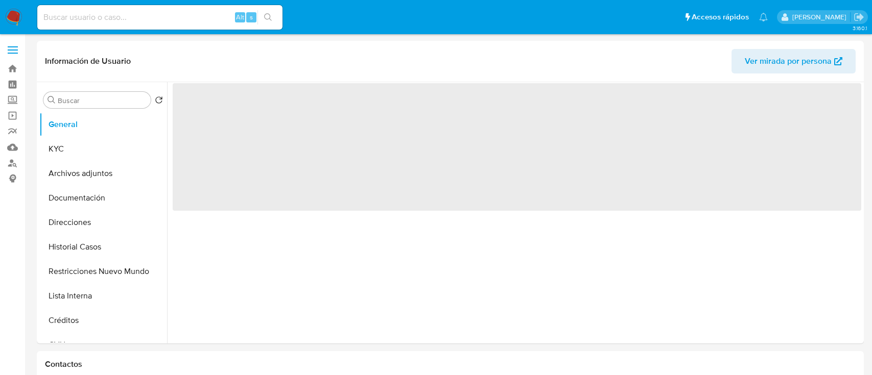
select select "10"
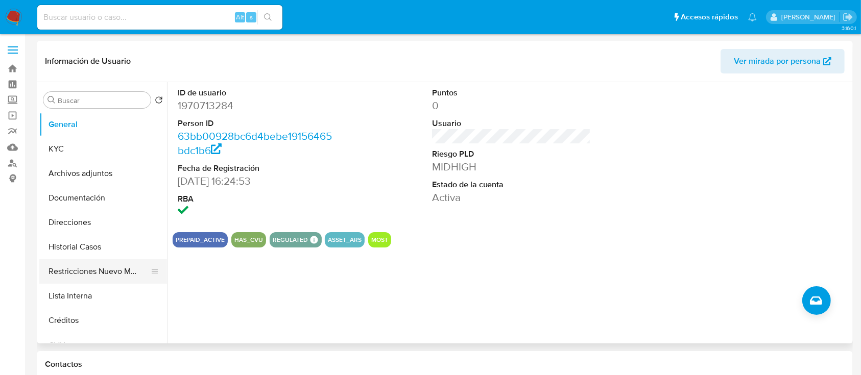
click at [89, 282] on button "Restricciones Nuevo Mundo" at bounding box center [99, 271] width 120 height 25
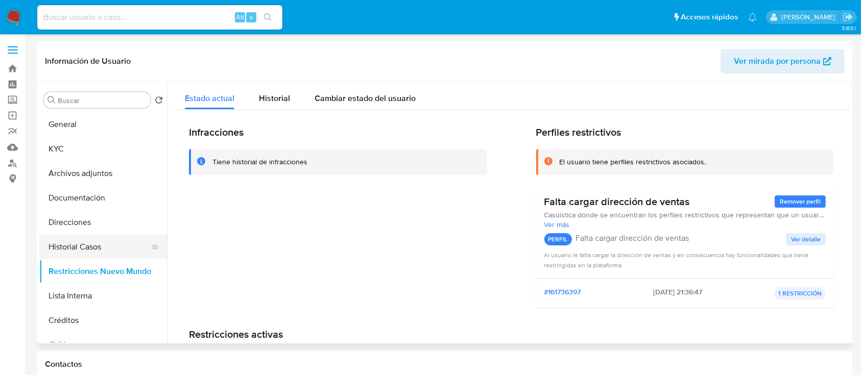
click at [87, 251] on button "Historial Casos" at bounding box center [99, 247] width 120 height 25
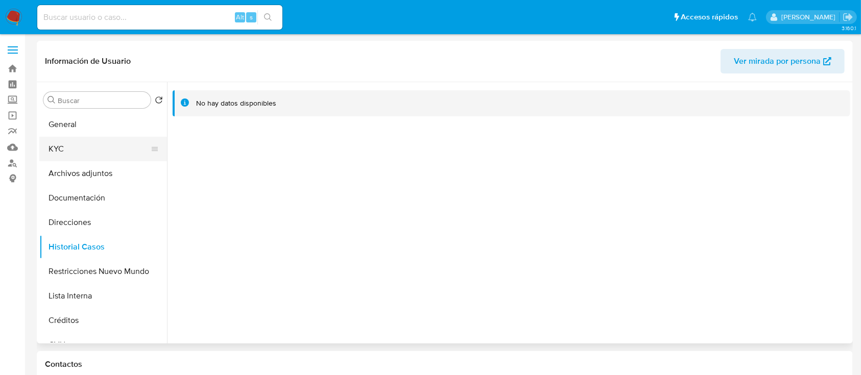
click at [110, 144] on button "KYC" at bounding box center [99, 149] width 120 height 25
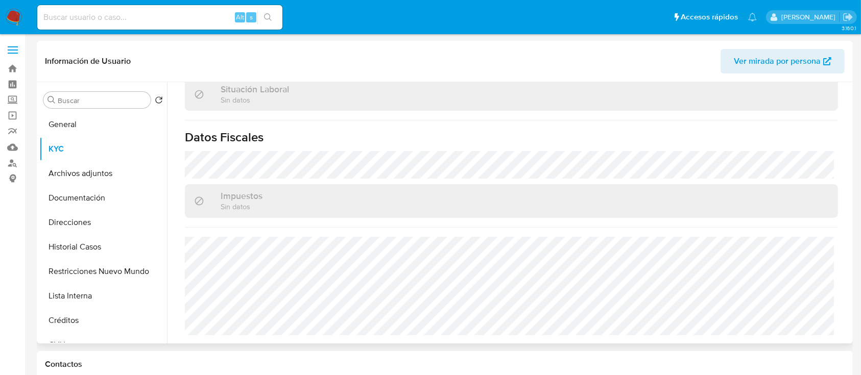
scroll to position [538, 0]
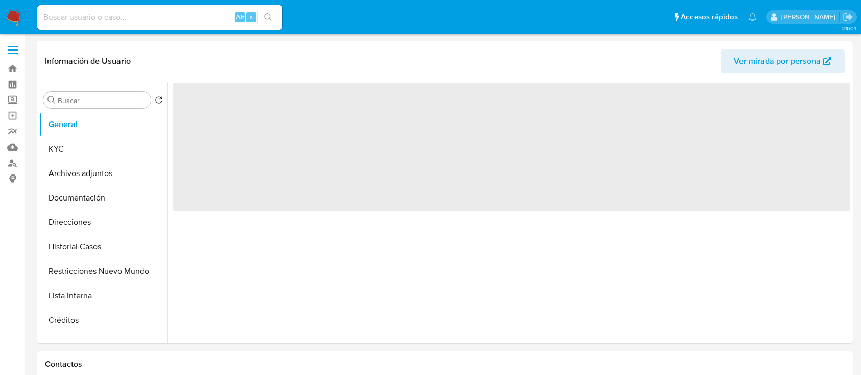
select select "10"
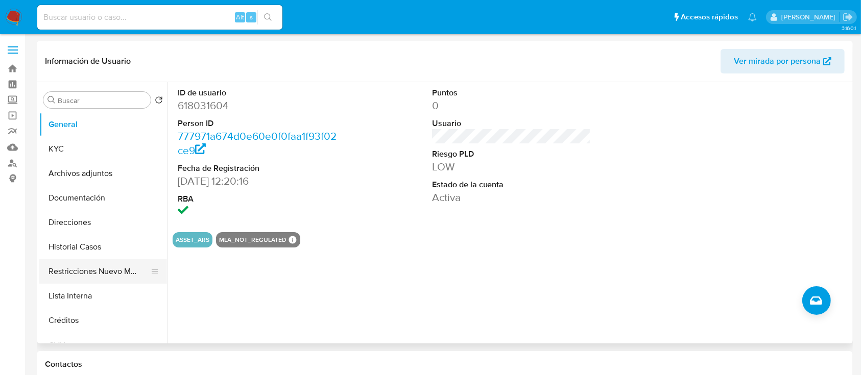
click at [86, 279] on button "Restricciones Nuevo Mundo" at bounding box center [99, 271] width 120 height 25
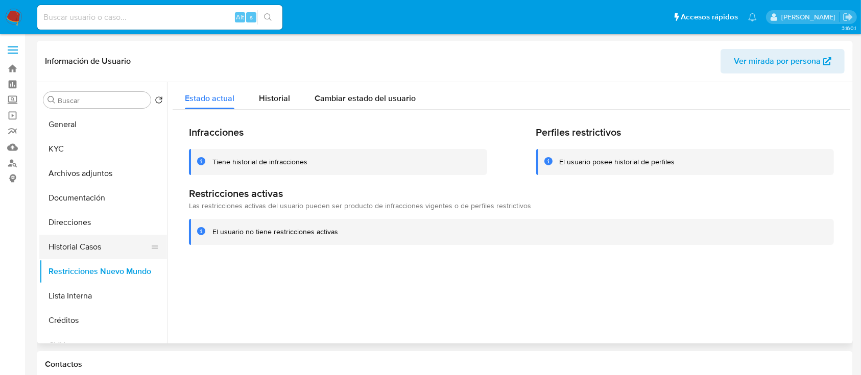
click at [104, 247] on button "Historial Casos" at bounding box center [99, 247] width 120 height 25
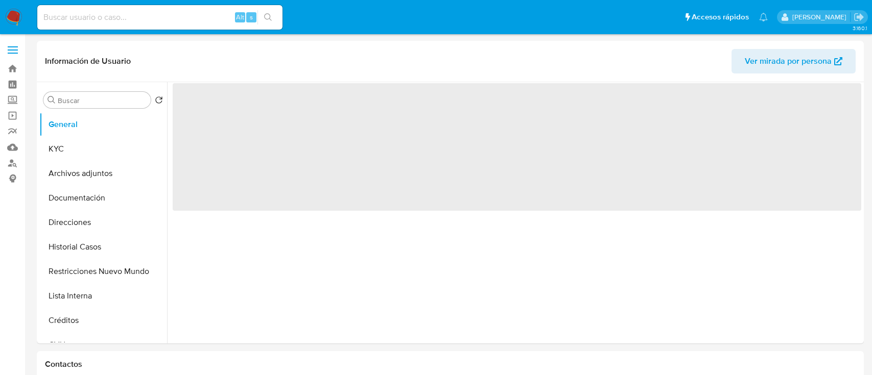
select select "10"
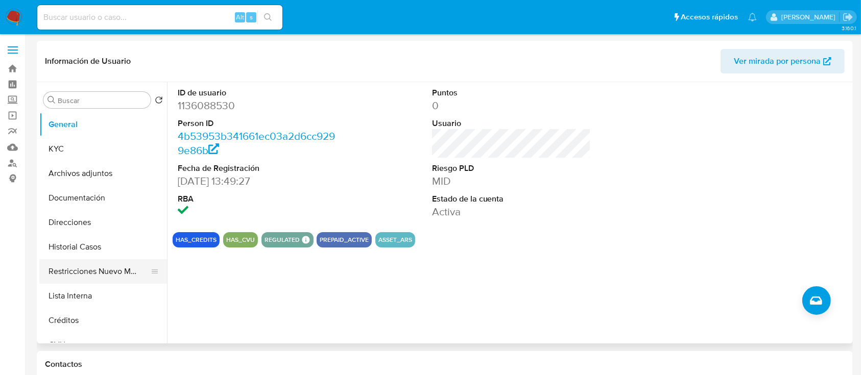
drag, startPoint x: 80, startPoint y: 273, endPoint x: 85, endPoint y: 263, distance: 11.7
click at [79, 274] on button "Restricciones Nuevo Mundo" at bounding box center [99, 271] width 120 height 25
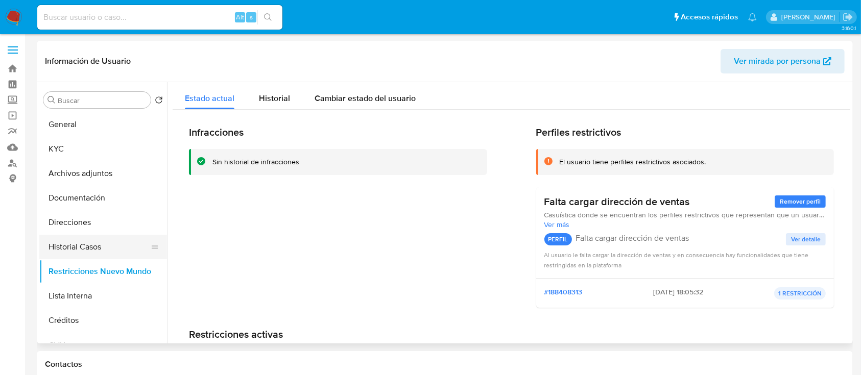
click at [99, 246] on button "Historial Casos" at bounding box center [99, 247] width 120 height 25
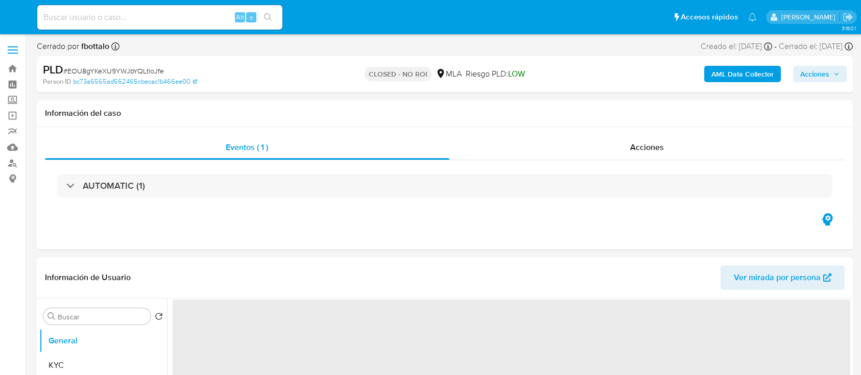
select select "10"
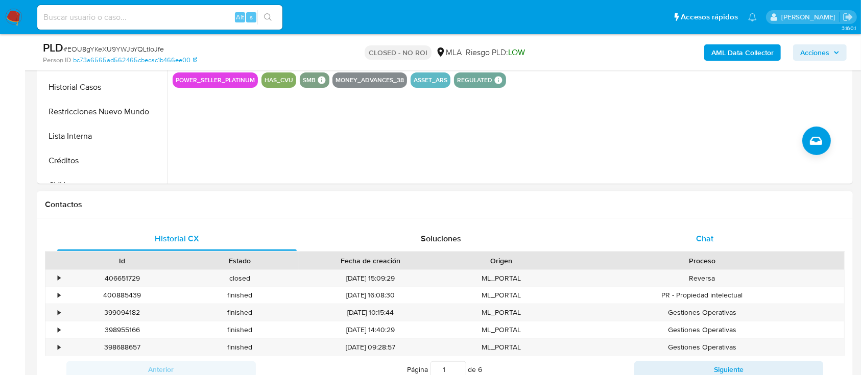
click at [738, 245] on div "Chat" at bounding box center [705, 239] width 240 height 25
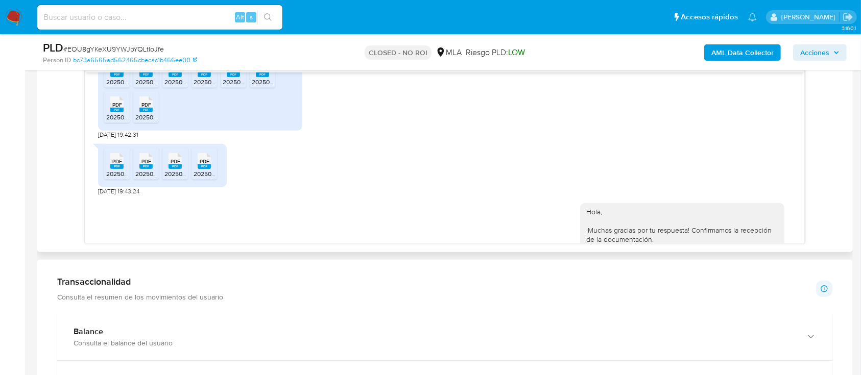
scroll to position [797, 0]
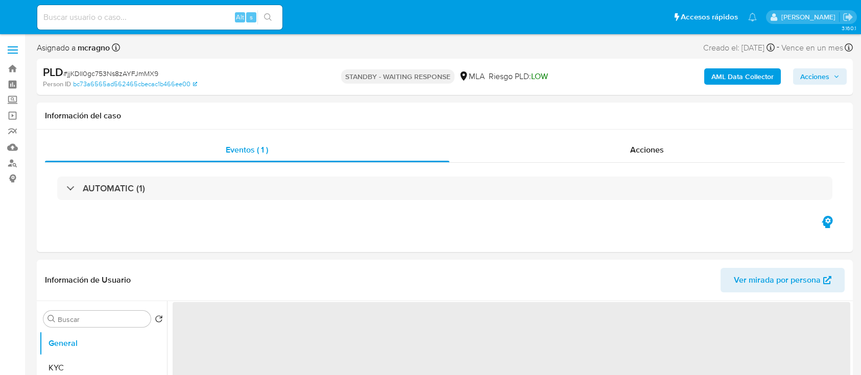
select select "10"
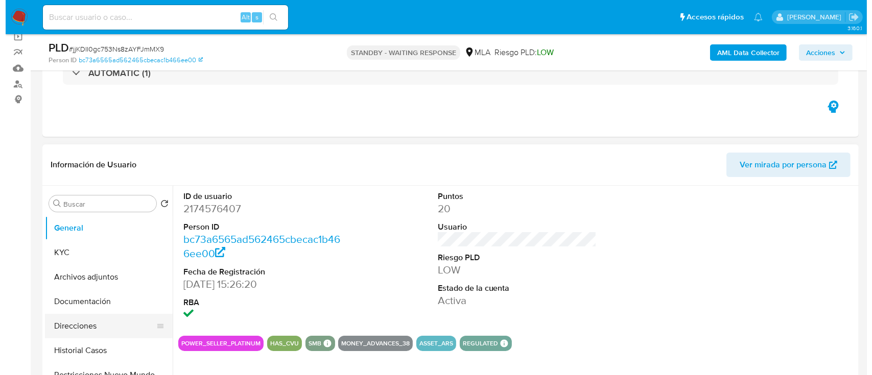
scroll to position [136, 0]
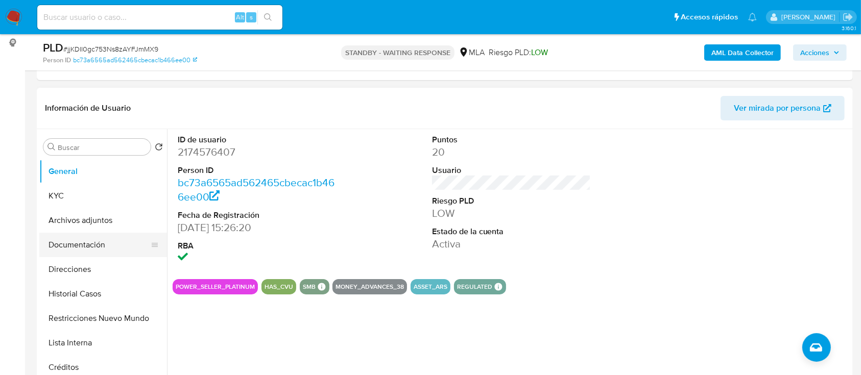
click at [83, 233] on button "Documentación" at bounding box center [99, 245] width 120 height 25
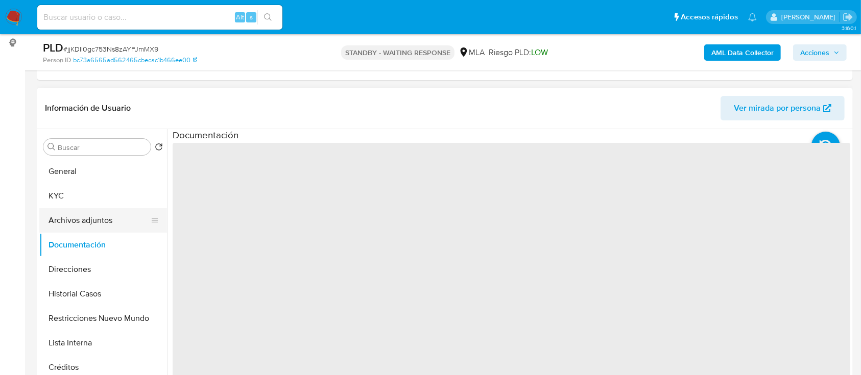
drag, startPoint x: 82, startPoint y: 210, endPoint x: 139, endPoint y: 213, distance: 57.8
click at [82, 211] on button "Archivos adjuntos" at bounding box center [99, 220] width 120 height 25
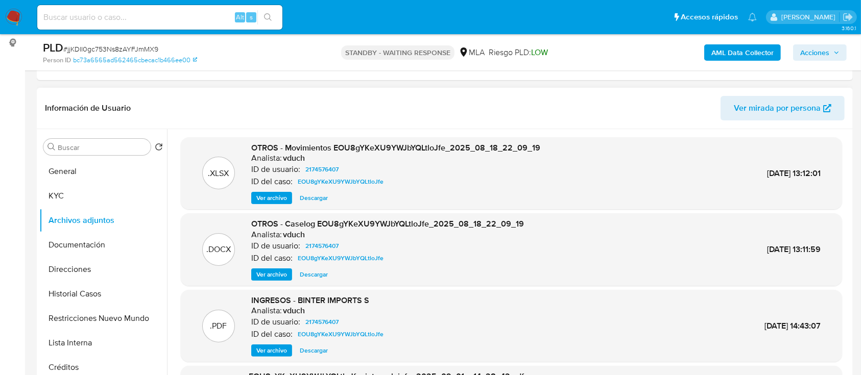
click at [274, 276] on span "Ver archivo" at bounding box center [271, 275] width 31 height 10
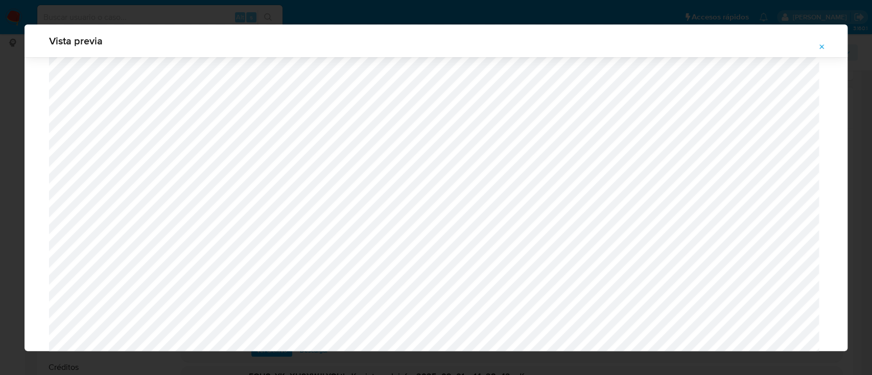
scroll to position [593, 0]
click at [824, 51] on icon "Attachment preview" at bounding box center [822, 47] width 8 height 8
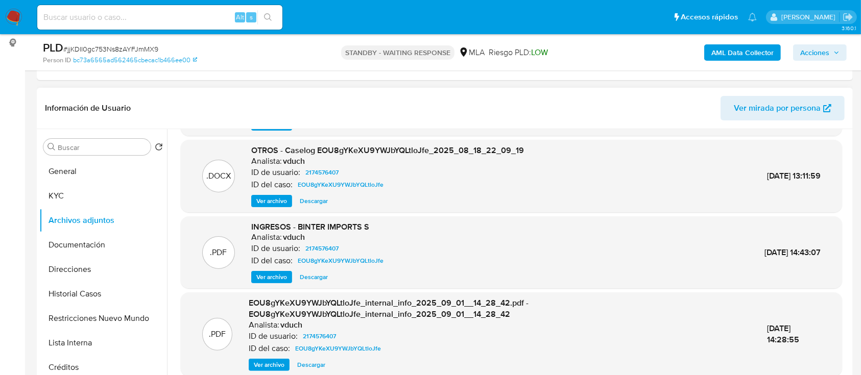
scroll to position [97, 0]
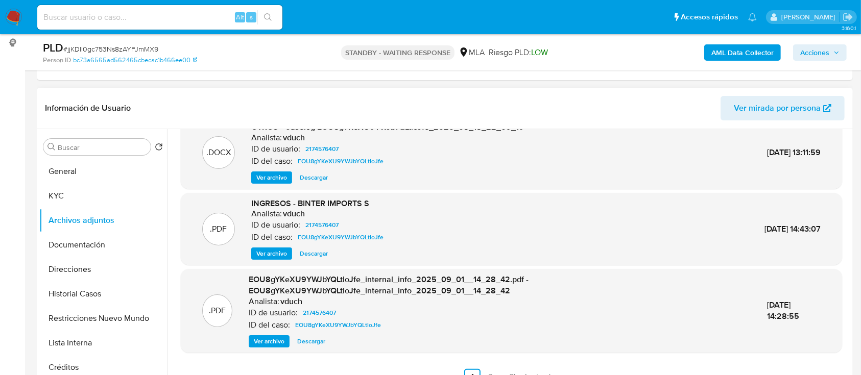
click at [283, 256] on span "Ver archivo" at bounding box center [271, 254] width 31 height 10
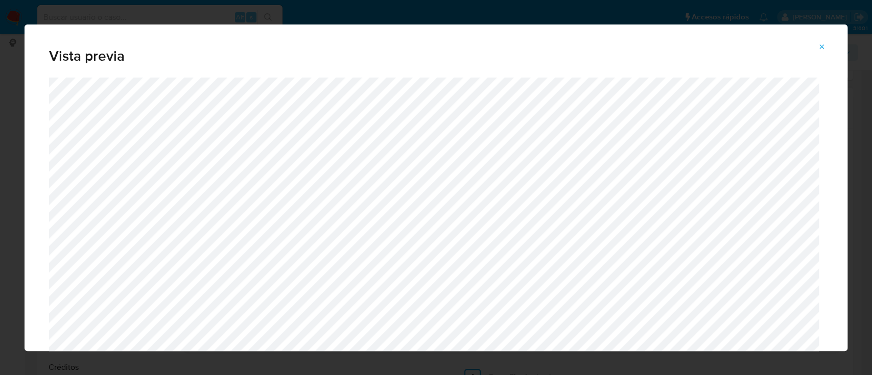
click at [826, 36] on div "Vista previa" at bounding box center [436, 51] width 823 height 53
click at [823, 44] on icon "Attachment preview" at bounding box center [822, 46] width 5 height 5
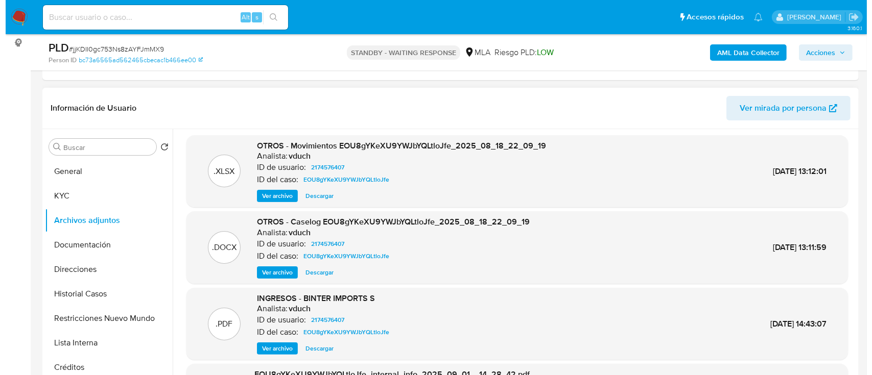
scroll to position [0, 0]
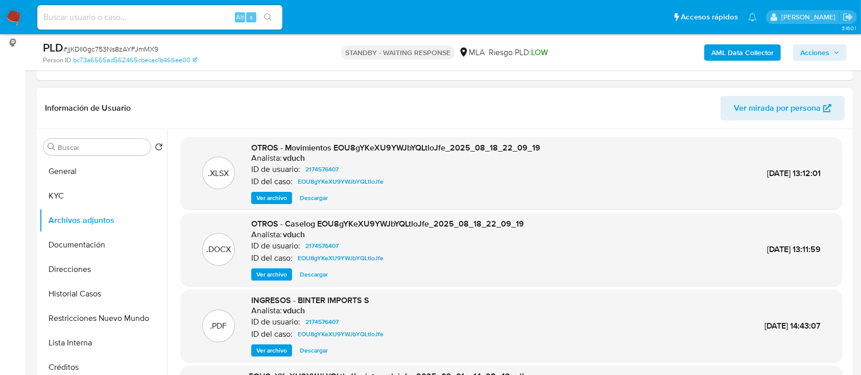
click at [282, 199] on span "Ver archivo" at bounding box center [271, 198] width 31 height 10
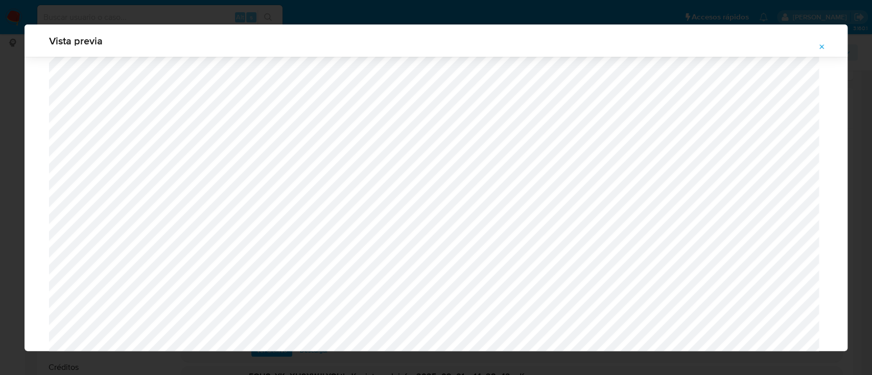
scroll to position [1410, 0]
click at [818, 46] on icon "Attachment preview" at bounding box center [822, 47] width 8 height 8
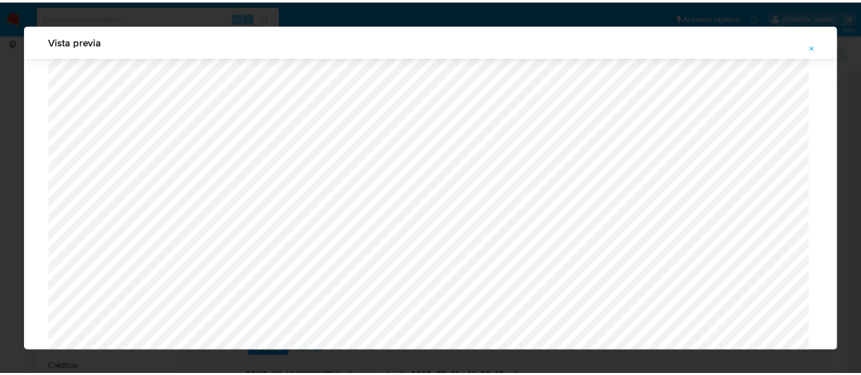
scroll to position [33, 0]
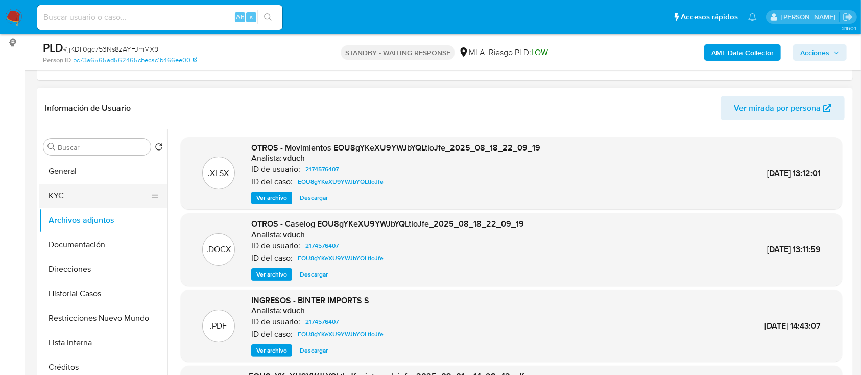
click at [90, 190] on button "KYC" at bounding box center [99, 196] width 120 height 25
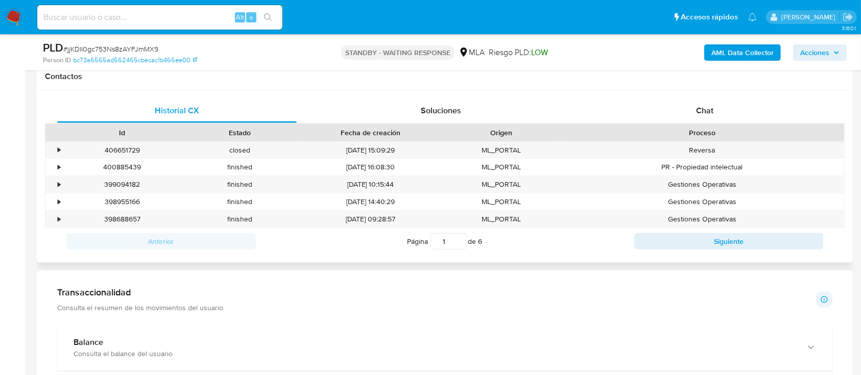
scroll to position [409, 0]
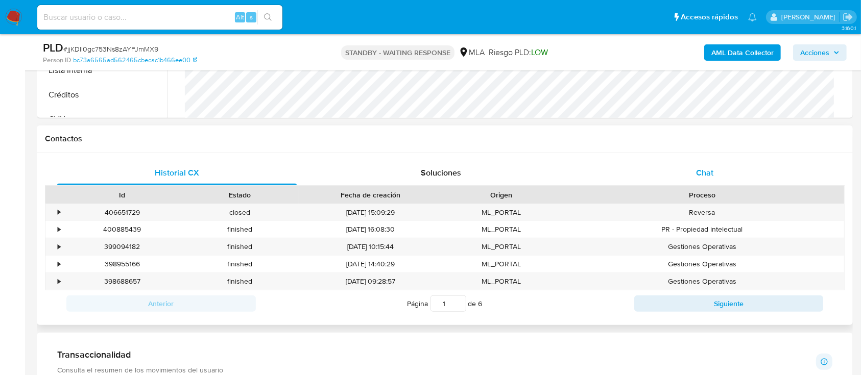
click at [705, 163] on div "Chat" at bounding box center [705, 173] width 240 height 25
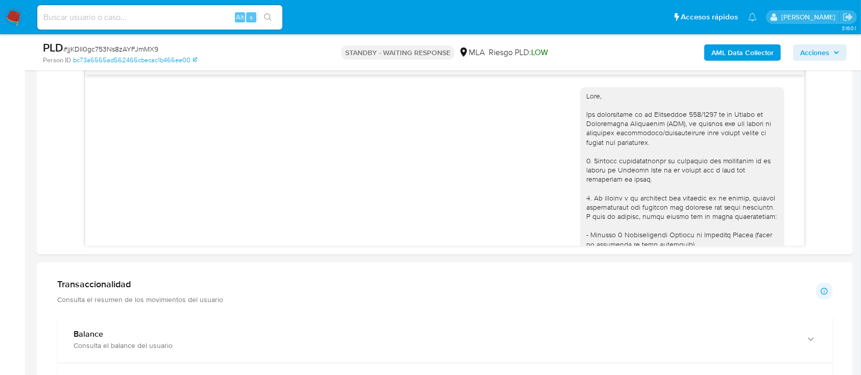
scroll to position [968, 0]
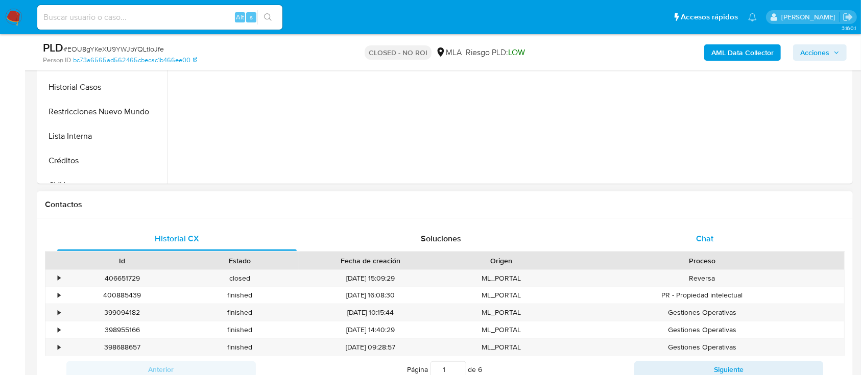
click at [766, 242] on div "Chat" at bounding box center [705, 239] width 240 height 25
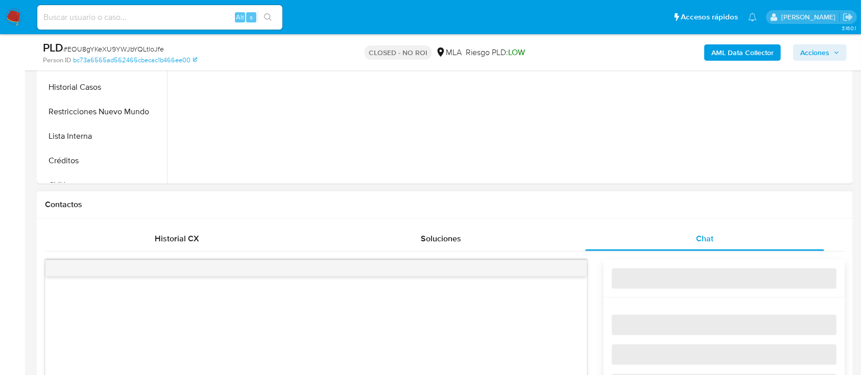
select select "10"
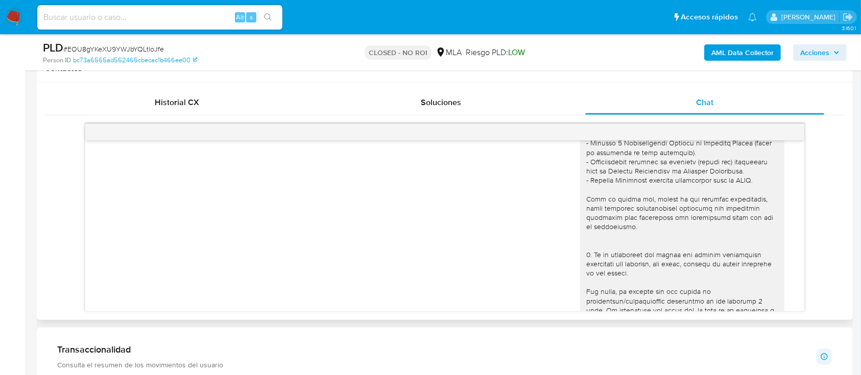
scroll to position [116, 0]
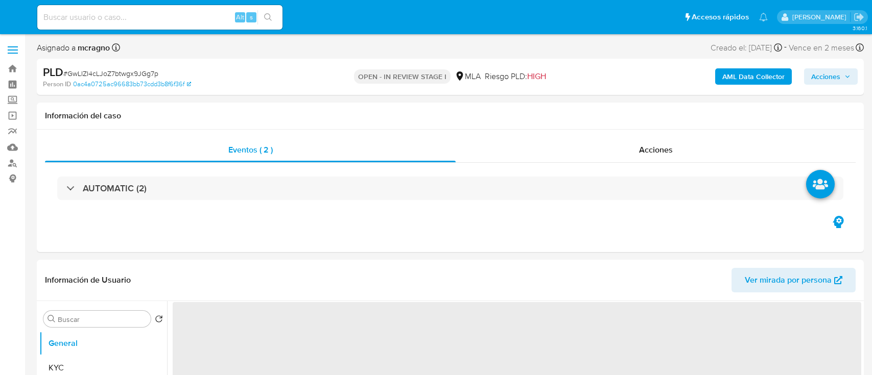
select select "10"
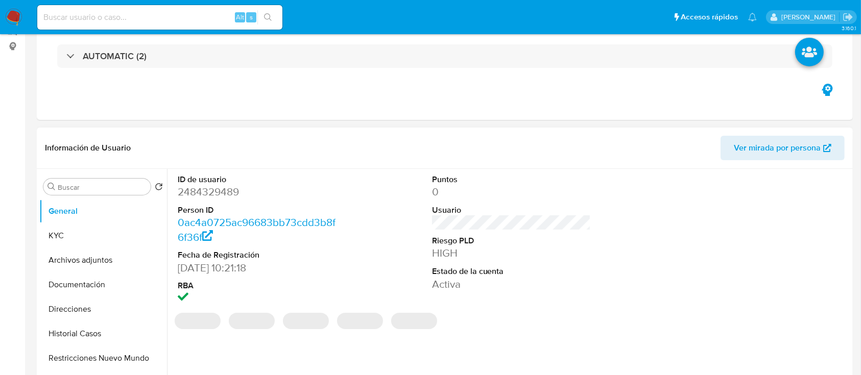
scroll to position [272, 0]
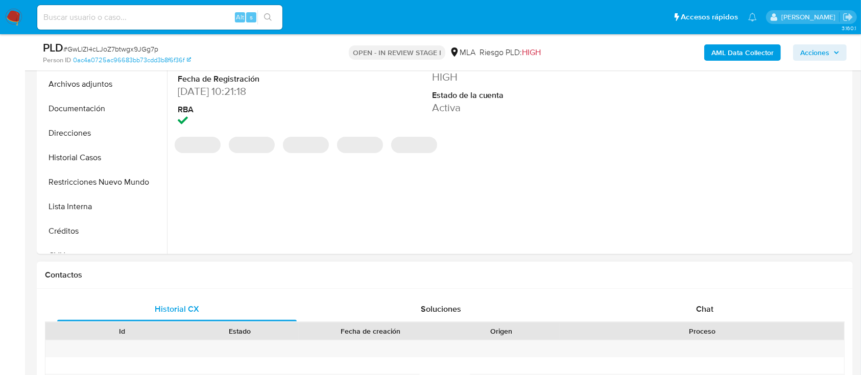
click at [710, 297] on div "Chat" at bounding box center [705, 309] width 240 height 25
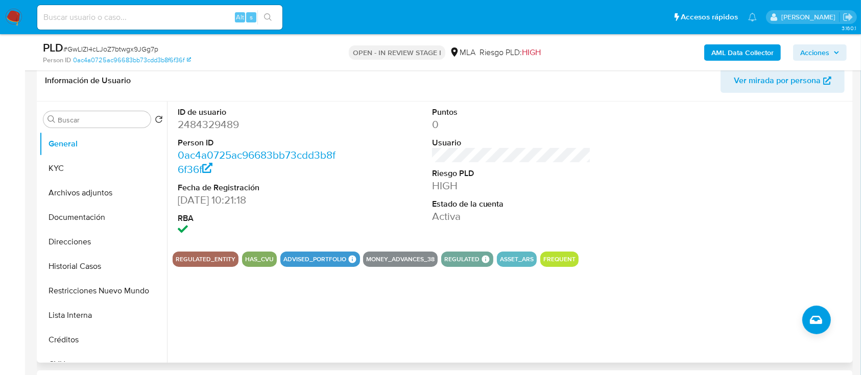
scroll to position [136, 0]
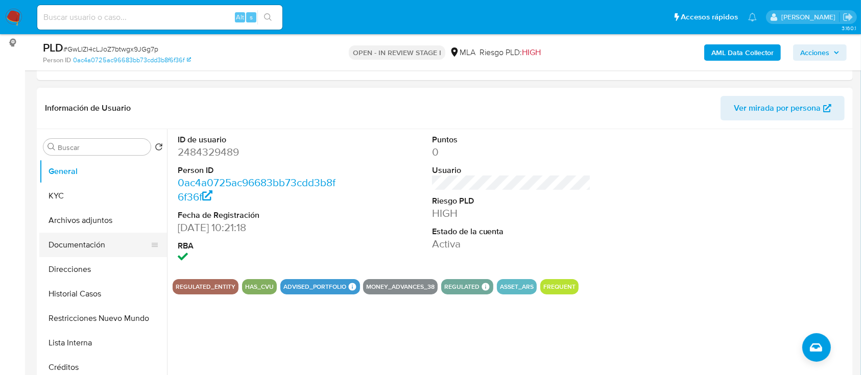
click at [112, 252] on button "Documentación" at bounding box center [99, 245] width 120 height 25
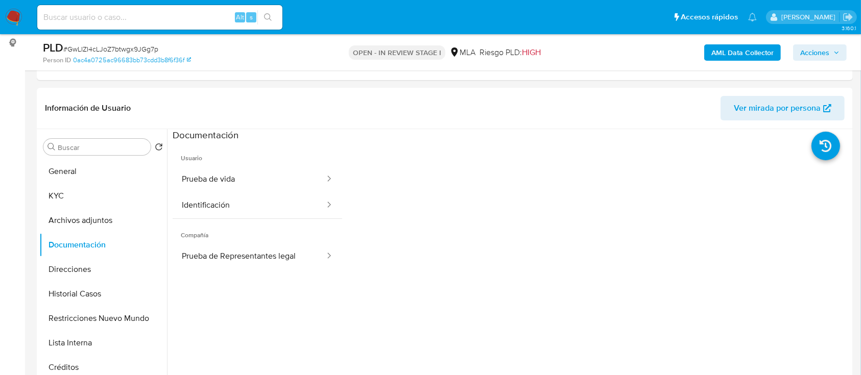
click at [753, 58] on b "AML Data Collector" at bounding box center [743, 52] width 62 height 16
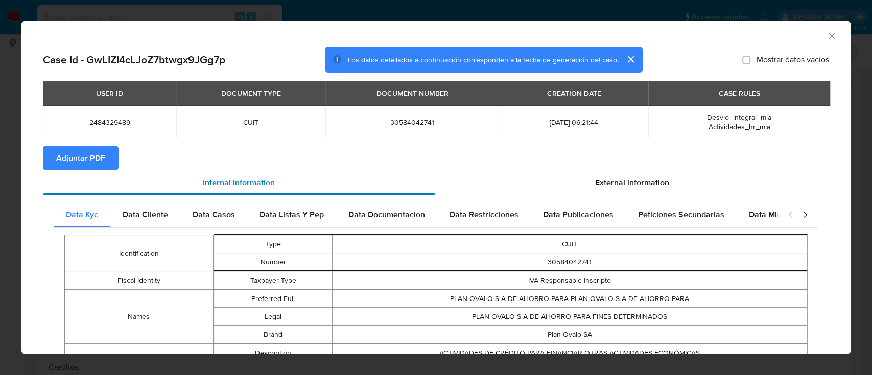
drag, startPoint x: 79, startPoint y: 161, endPoint x: 147, endPoint y: 177, distance: 69.8
click at [79, 161] on span "Adjuntar PDF" at bounding box center [80, 158] width 49 height 22
click at [829, 37] on icon "Cerrar ventana" at bounding box center [832, 36] width 6 height 6
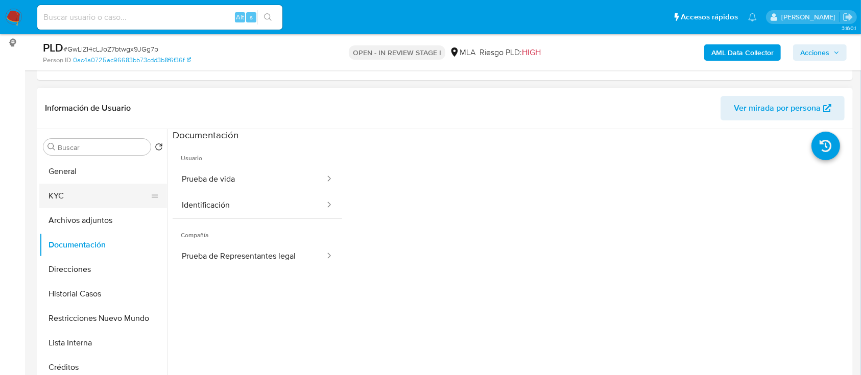
click at [74, 190] on button "KYC" at bounding box center [99, 196] width 120 height 25
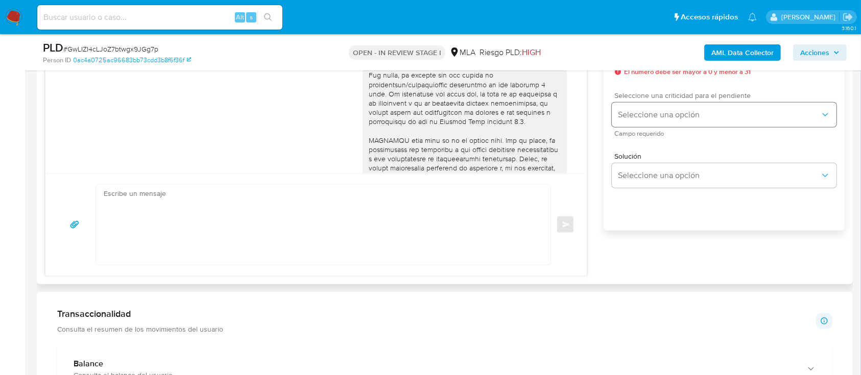
scroll to position [477, 0]
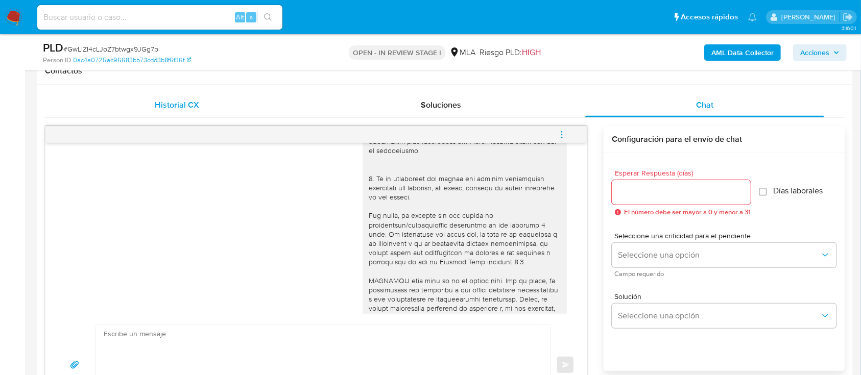
click at [204, 102] on div "Historial CX" at bounding box center [177, 105] width 240 height 25
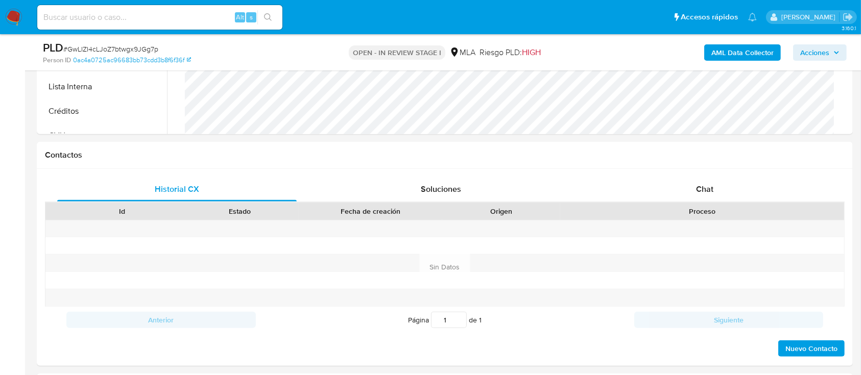
scroll to position [254, 0]
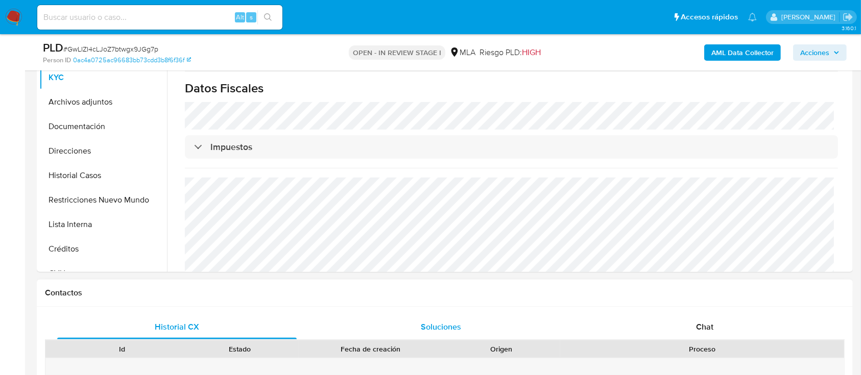
click at [466, 321] on div "Soluciones" at bounding box center [441, 327] width 240 height 25
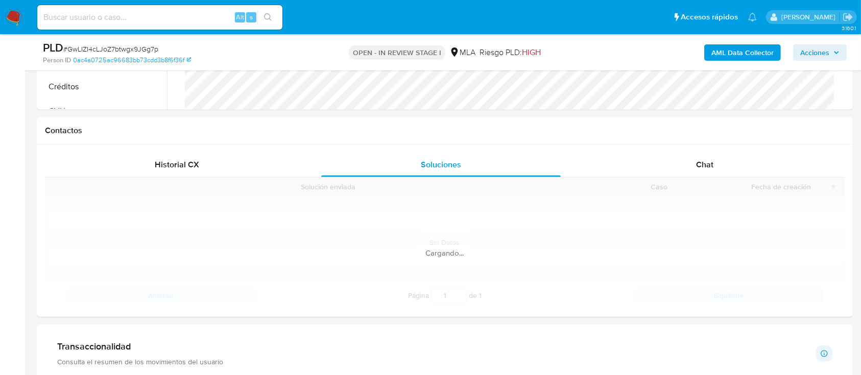
scroll to position [595, 0]
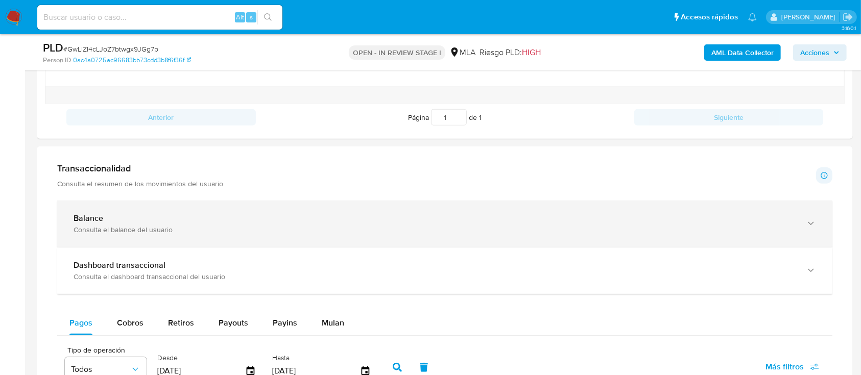
click at [276, 222] on div "Balance" at bounding box center [435, 219] width 722 height 10
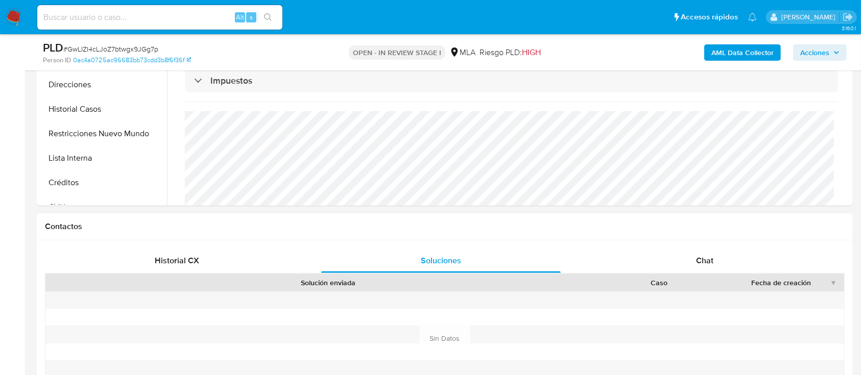
scroll to position [391, 0]
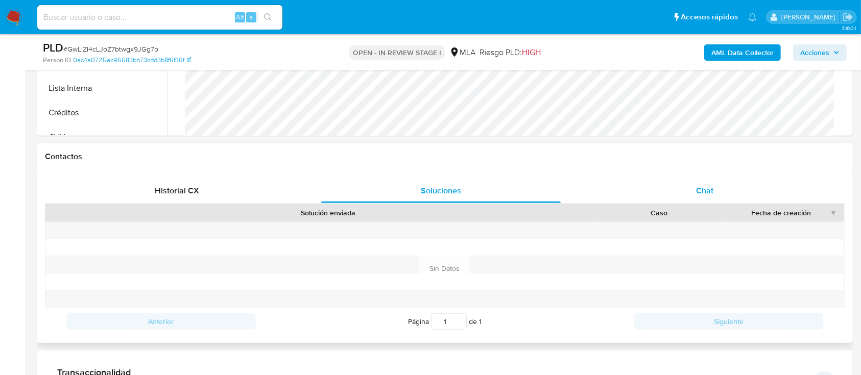
click at [719, 181] on div "Chat" at bounding box center [705, 191] width 240 height 25
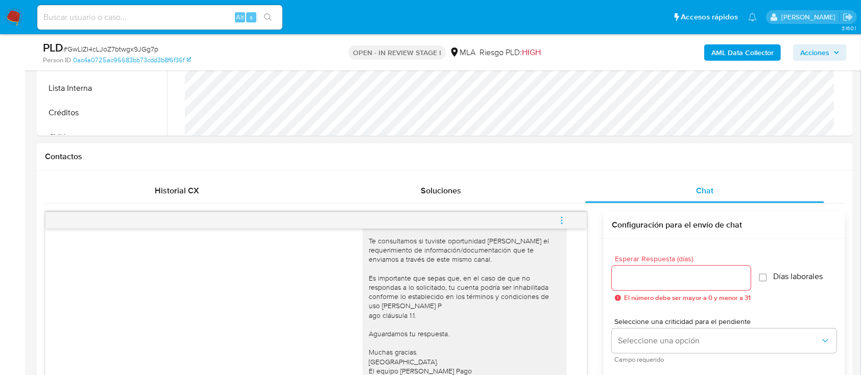
scroll to position [595, 0]
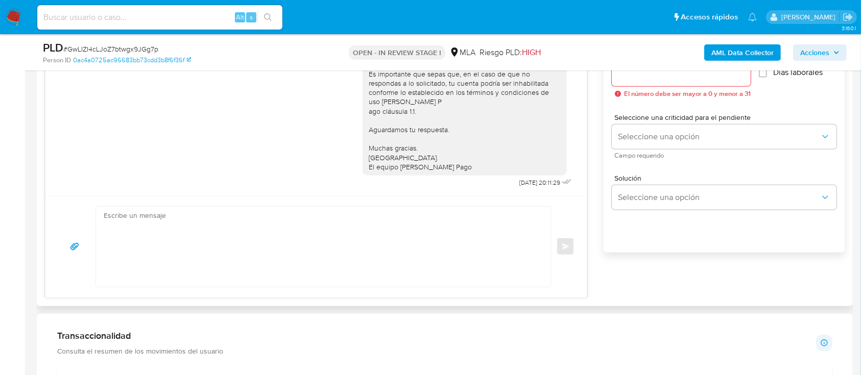
click at [392, 249] on textarea at bounding box center [321, 247] width 434 height 80
paste textarea "Hola PLAN OVALO SA DE AHORRO PARA FINES DETERMINADO, En función de las operacio…"
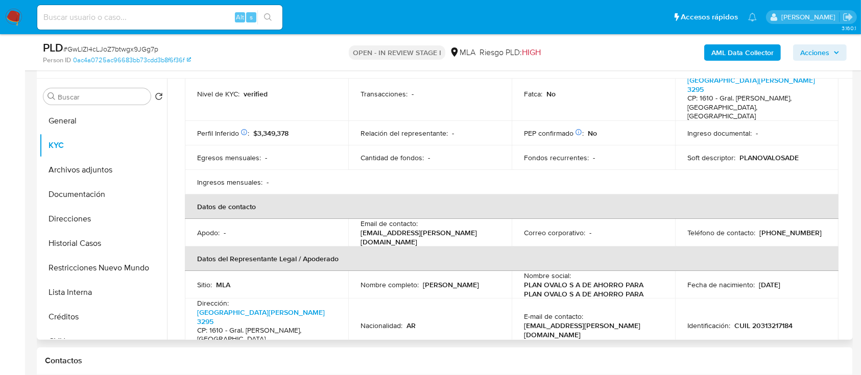
scroll to position [216, 0]
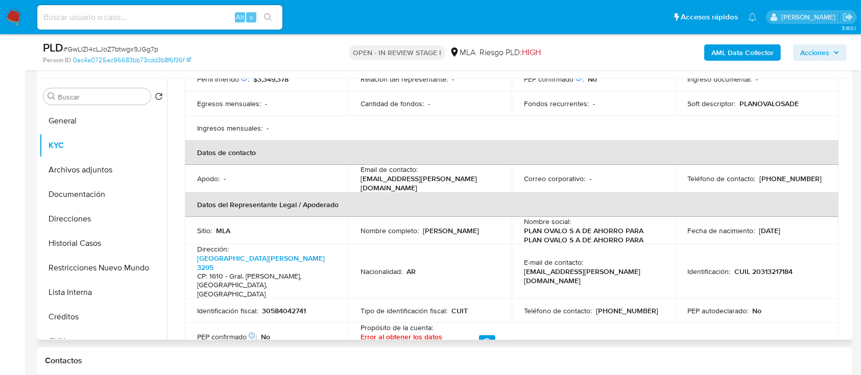
type textarea "Hola PLAN OVALO SA DE AHORRO PARA FINES DETERMINADO, En función de las operacio…"
drag, startPoint x: 585, startPoint y: 240, endPoint x: 659, endPoint y: 241, distance: 73.6
click at [659, 258] on div "E-mail de contacto : callback@ford.com" at bounding box center [593, 272] width 139 height 28
copy p "callback@ford.com"
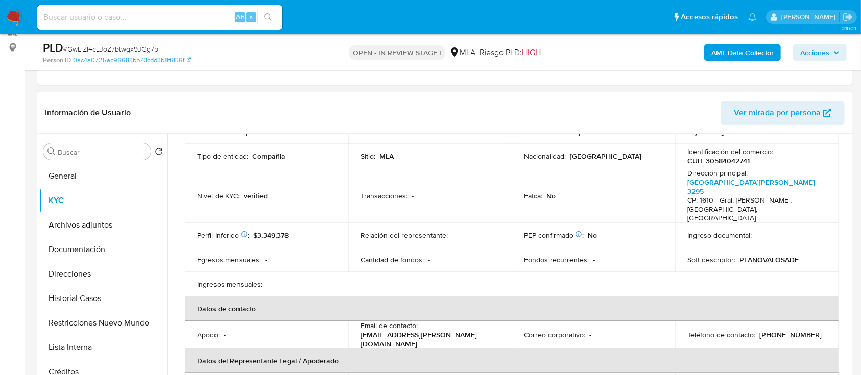
scroll to position [136, 0]
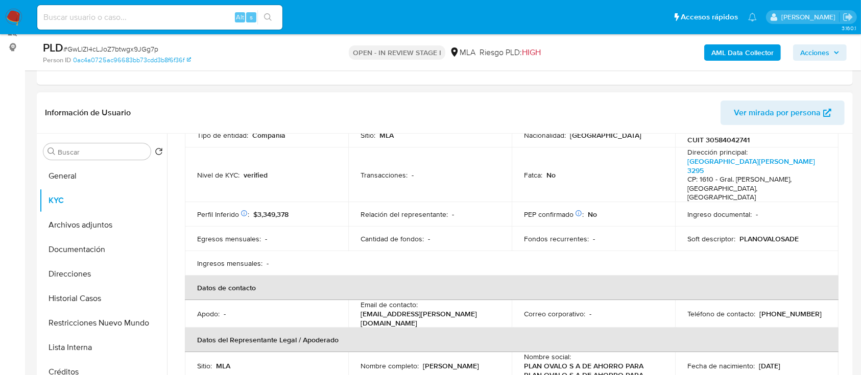
drag, startPoint x: 79, startPoint y: 178, endPoint x: 168, endPoint y: 185, distance: 89.7
click at [79, 178] on button "General" at bounding box center [103, 176] width 128 height 25
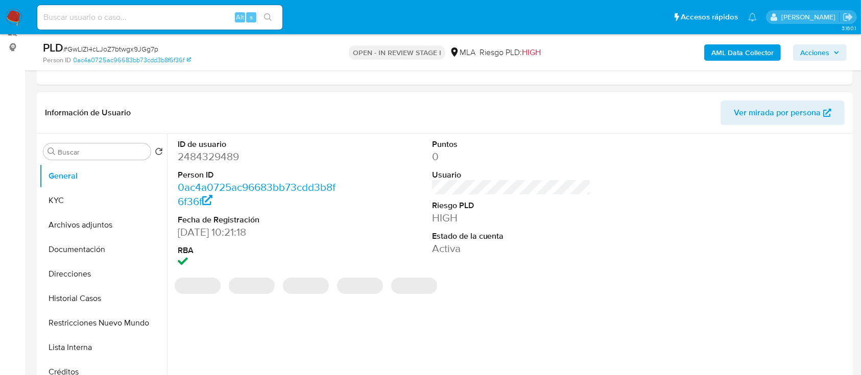
scroll to position [268, 0]
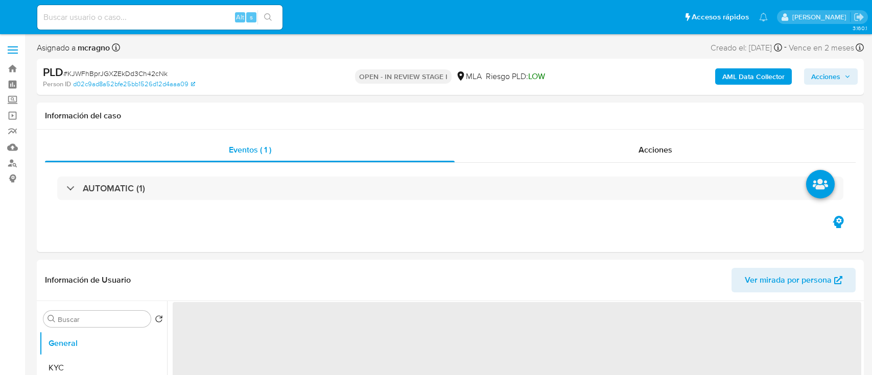
select select "10"
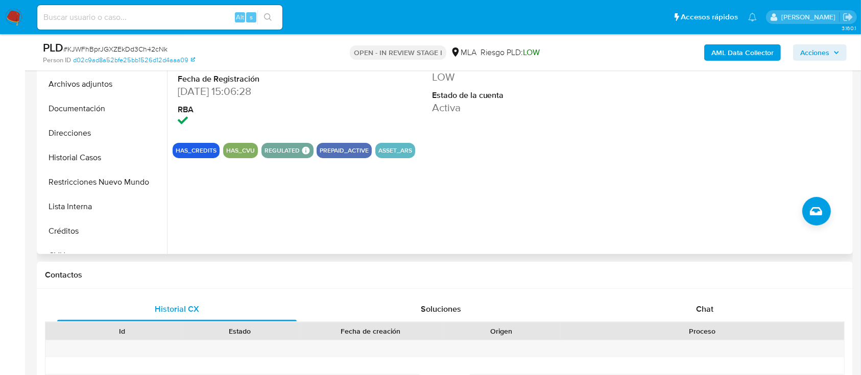
drag, startPoint x: 735, startPoint y: 310, endPoint x: 486, endPoint y: 247, distance: 256.6
click at [731, 310] on div "Chat" at bounding box center [705, 309] width 240 height 25
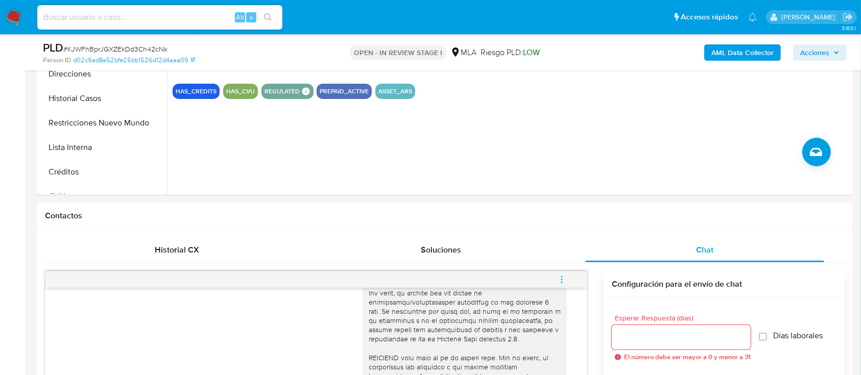
scroll to position [204, 0]
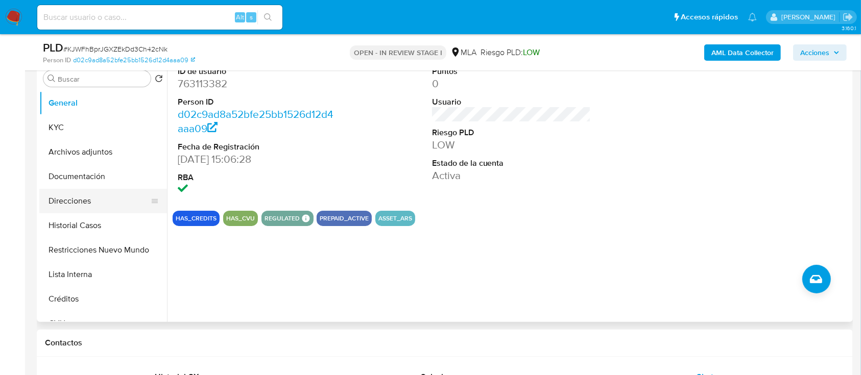
click at [78, 189] on button "Direcciones" at bounding box center [99, 201] width 120 height 25
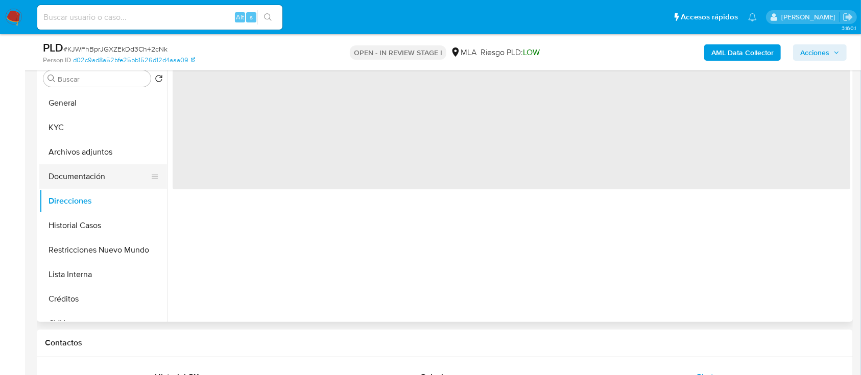
click at [90, 174] on button "Documentación" at bounding box center [99, 176] width 120 height 25
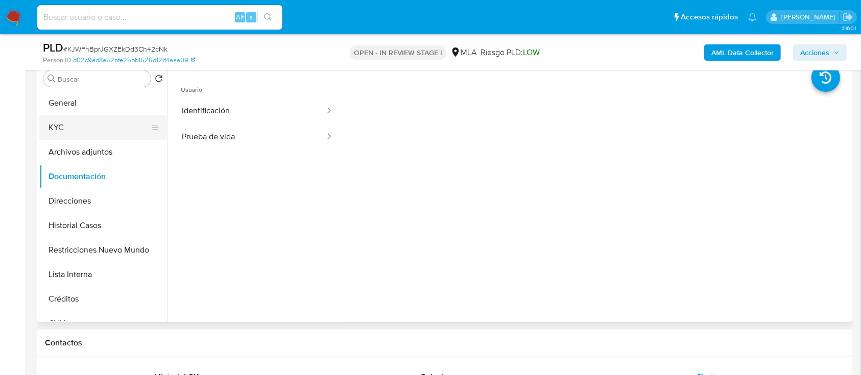
drag, startPoint x: 101, startPoint y: 125, endPoint x: 127, endPoint y: 130, distance: 26.2
click at [101, 124] on button "KYC" at bounding box center [99, 127] width 120 height 25
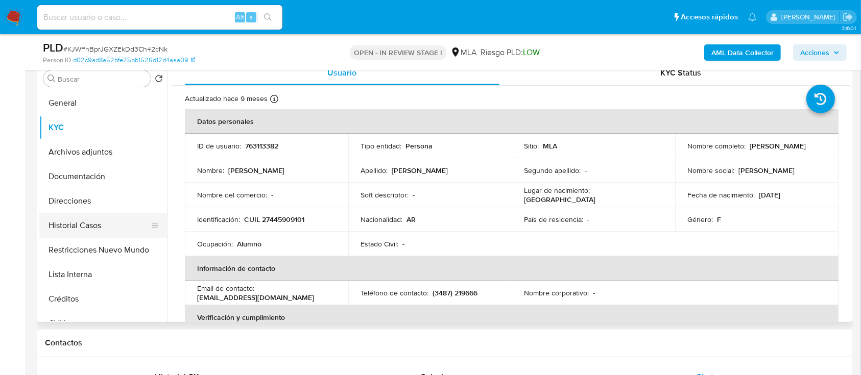
click at [94, 227] on button "Historial Casos" at bounding box center [99, 226] width 120 height 25
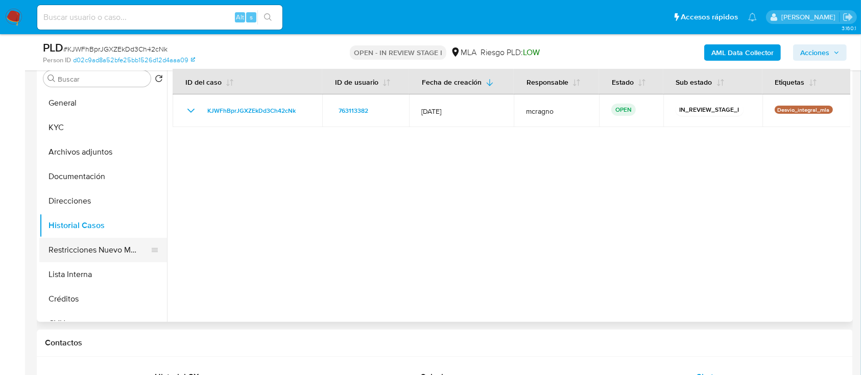
click at [111, 247] on button "Restricciones Nuevo Mundo" at bounding box center [99, 250] width 120 height 25
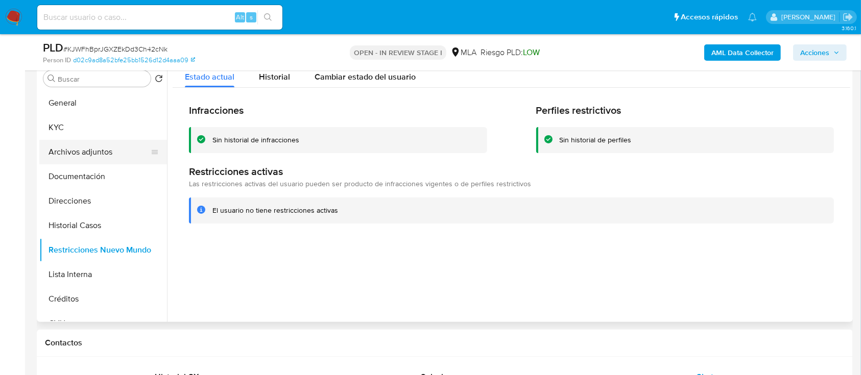
click at [76, 160] on button "Archivos adjuntos" at bounding box center [99, 152] width 120 height 25
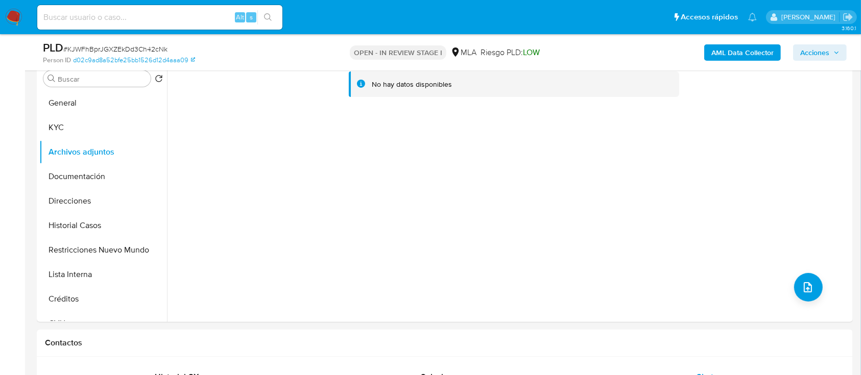
click at [730, 50] on b "AML Data Collector" at bounding box center [743, 52] width 62 height 16
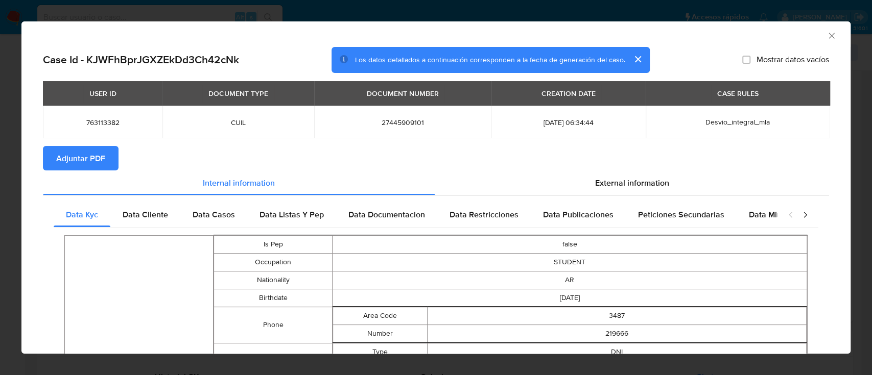
click at [60, 165] on span "Adjuntar PDF" at bounding box center [80, 158] width 49 height 22
click at [98, 144] on div "USER ID DOCUMENT TYPE DOCUMENT NUMBER CREATION DATE CASE RULES 763113382 CUIL 2…" at bounding box center [436, 113] width 786 height 65
click at [114, 161] on button "Adjuntar PDF" at bounding box center [81, 158] width 76 height 25
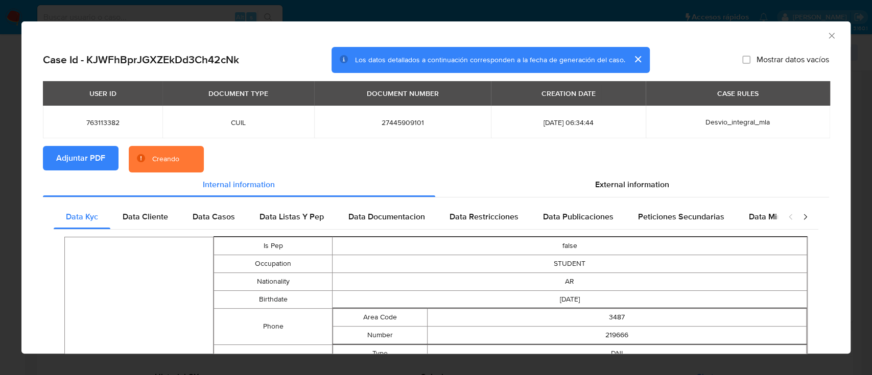
click at [826, 35] on icon "Cerrar ventana" at bounding box center [831, 36] width 10 height 10
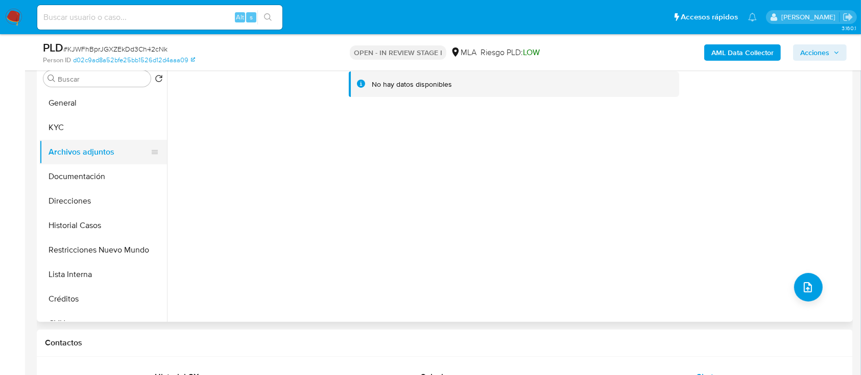
drag, startPoint x: 98, startPoint y: 125, endPoint x: 90, endPoint y: 154, distance: 30.7
click at [98, 125] on button "KYC" at bounding box center [103, 127] width 128 height 25
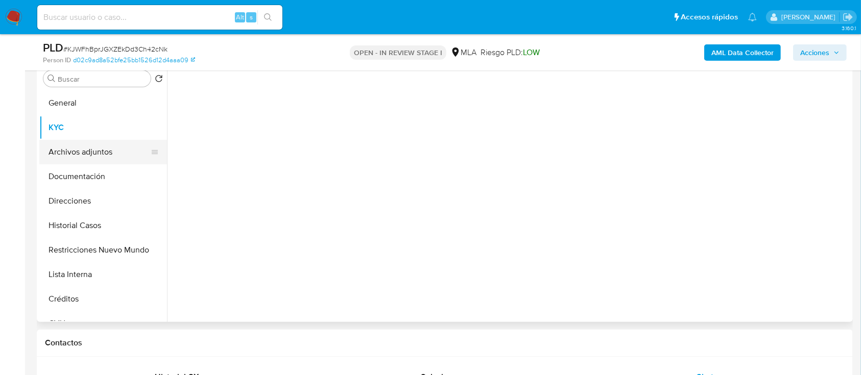
click at [90, 155] on button "Archivos adjuntos" at bounding box center [99, 152] width 120 height 25
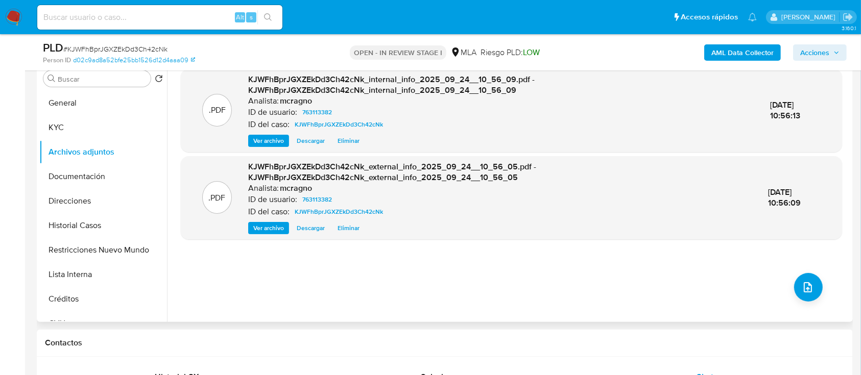
drag, startPoint x: 104, startPoint y: 121, endPoint x: 168, endPoint y: 145, distance: 67.9
click at [104, 121] on button "KYC" at bounding box center [103, 127] width 128 height 25
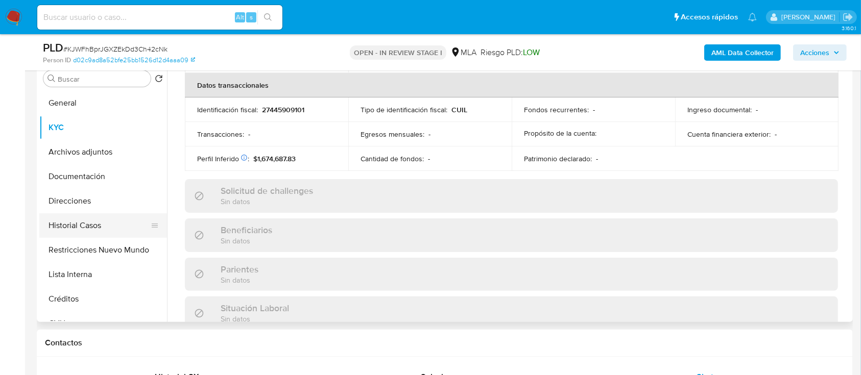
scroll to position [538, 0]
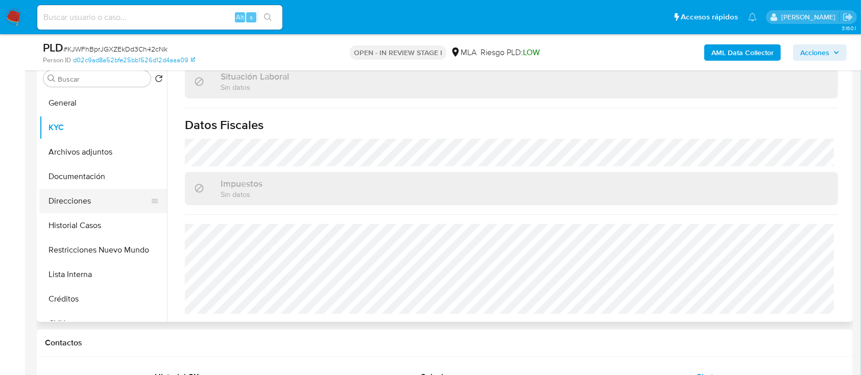
click at [95, 203] on button "Direcciones" at bounding box center [99, 201] width 120 height 25
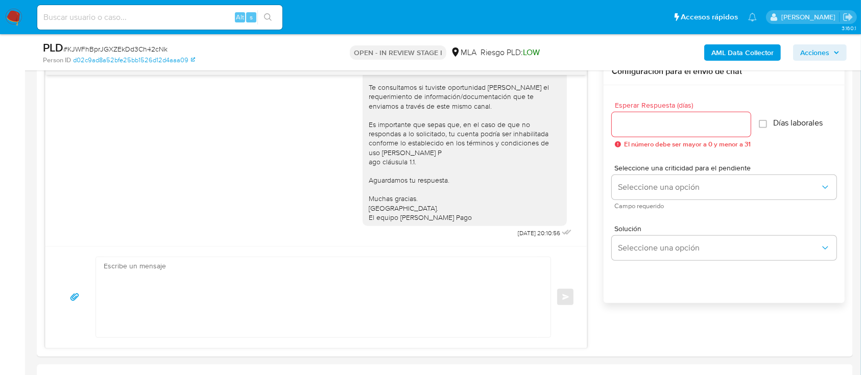
scroll to position [632, 0]
click at [409, 311] on textarea at bounding box center [321, 297] width 434 height 80
paste textarea "Hola XXX, Muchas gracias por tu respuesta. Analizamos tu caso y verificamos que…"
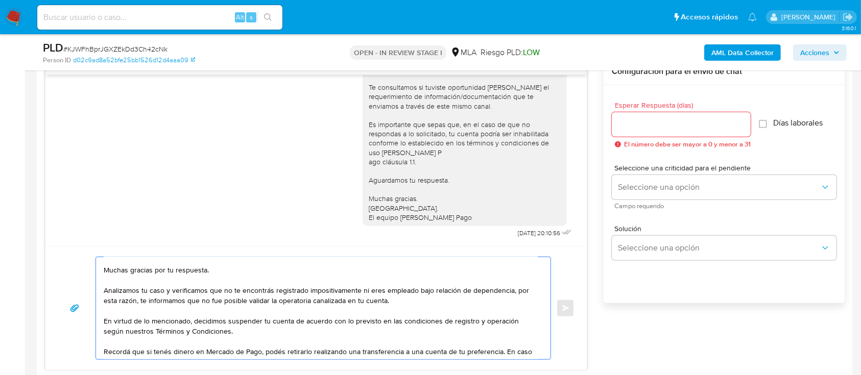
scroll to position [0, 0]
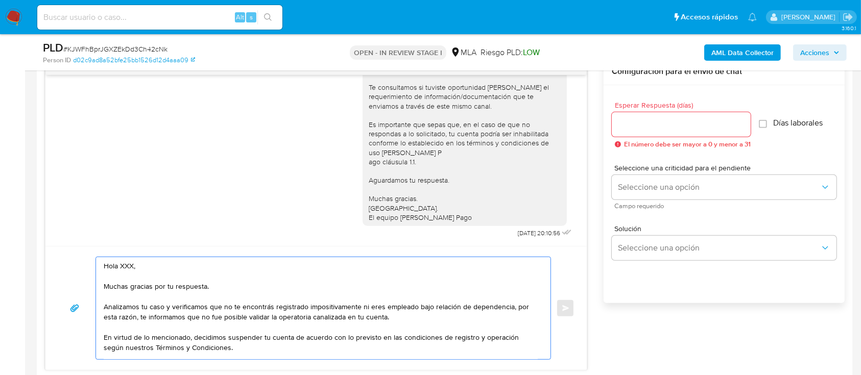
drag, startPoint x: 218, startPoint y: 291, endPoint x: 121, endPoint y: 266, distance: 99.7
click at [121, 266] on textarea "Hola XXX, Muchas gracias por tu respuesta. Analizamos tu caso y verificamos que…" at bounding box center [321, 308] width 434 height 102
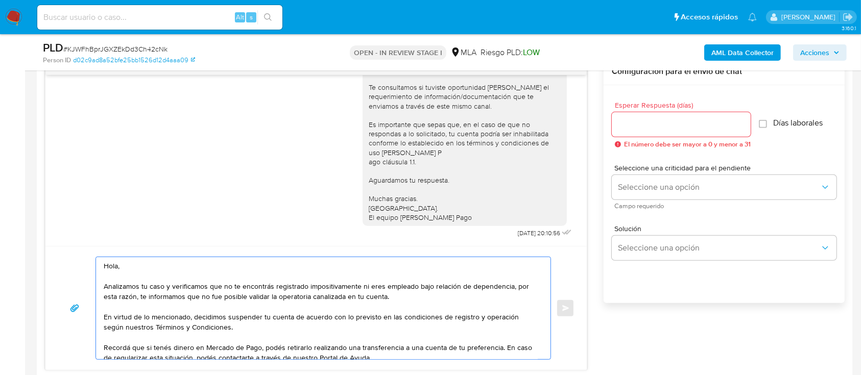
type textarea "Hola, Analizamos tu caso y verificamos que no te encontrás registrado impositiv…"
click at [636, 121] on input "Esperar Respuesta (días)" at bounding box center [681, 124] width 139 height 13
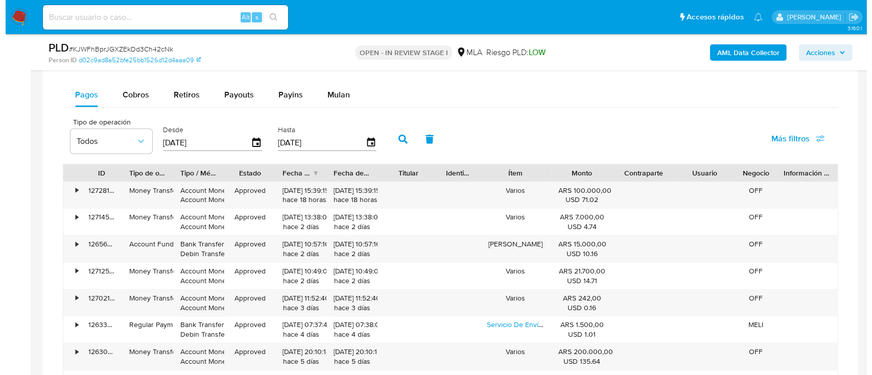
scroll to position [1563, 0]
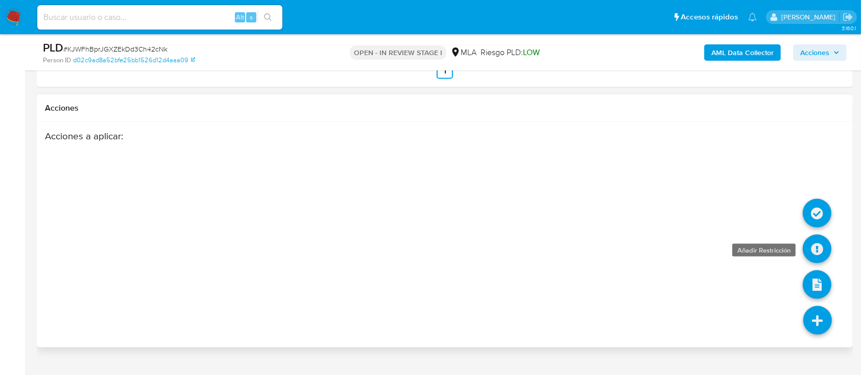
type input "0"
click at [819, 248] on icon at bounding box center [817, 249] width 29 height 29
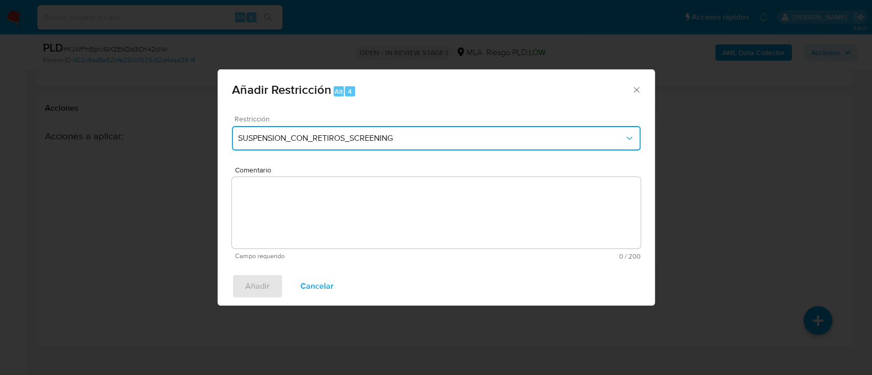
click at [286, 144] on button "SUSPENSION_CON_RETIROS_SCREENING" at bounding box center [436, 138] width 409 height 25
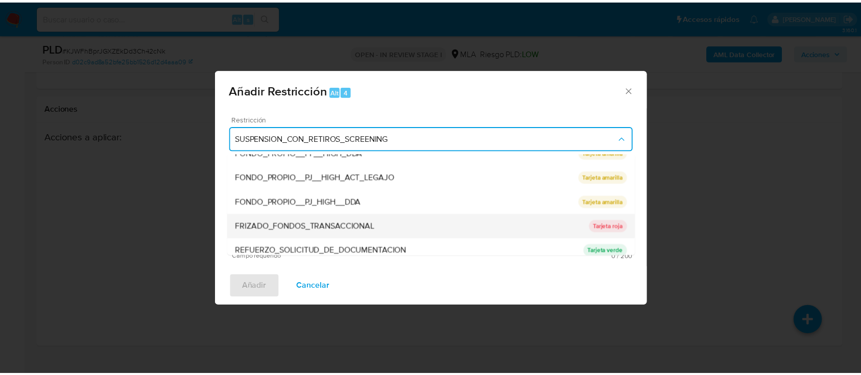
scroll to position [204, 0]
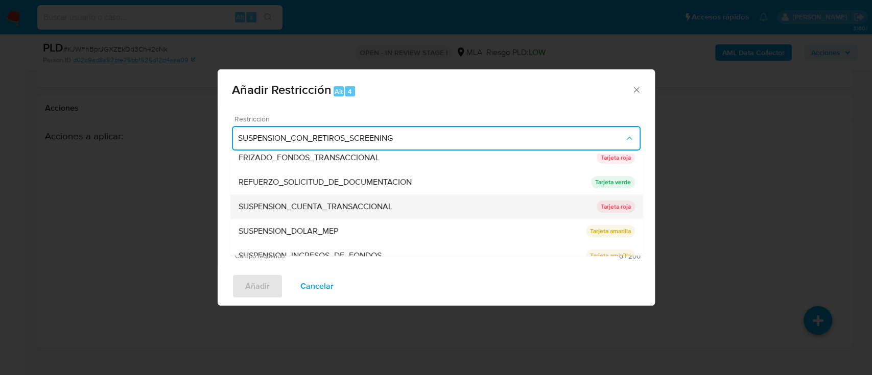
click at [340, 210] on span "SUSPENSION_CUENTA_TRANSACCIONAL" at bounding box center [315, 207] width 154 height 10
click at [340, 210] on textarea "Comentario" at bounding box center [436, 213] width 409 height 72
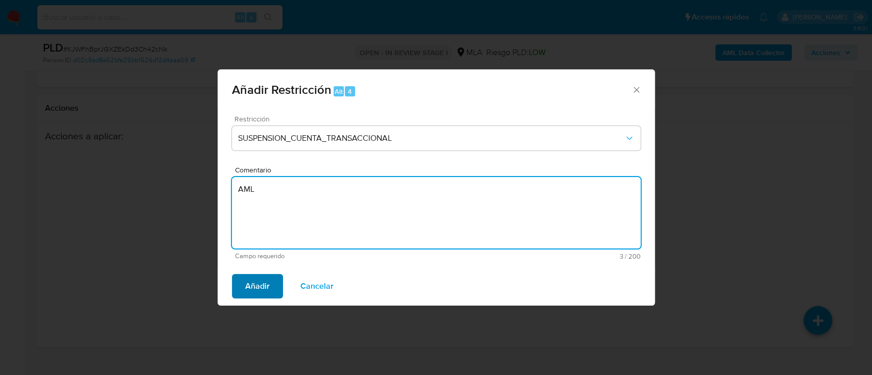
type textarea "AML"
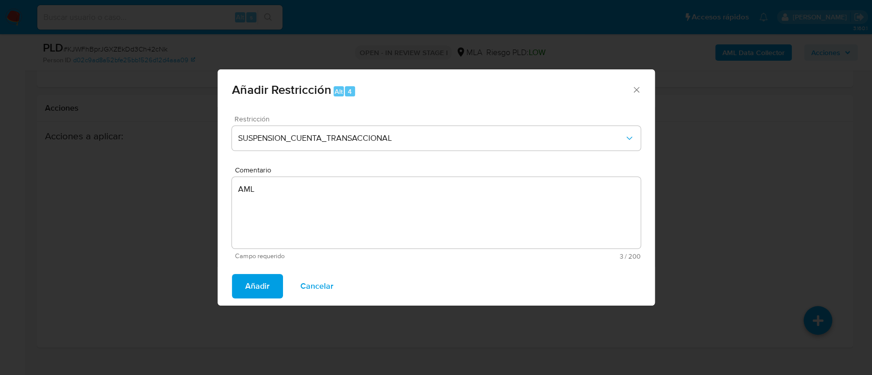
click at [249, 284] on span "Añadir" at bounding box center [257, 286] width 25 height 22
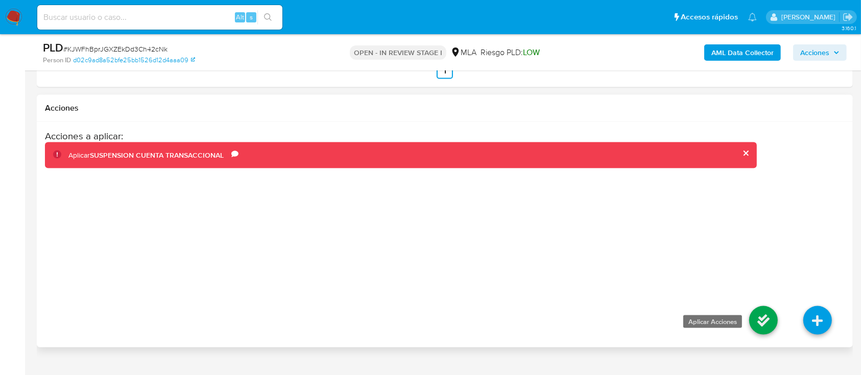
click at [755, 326] on icon at bounding box center [763, 320] width 29 height 29
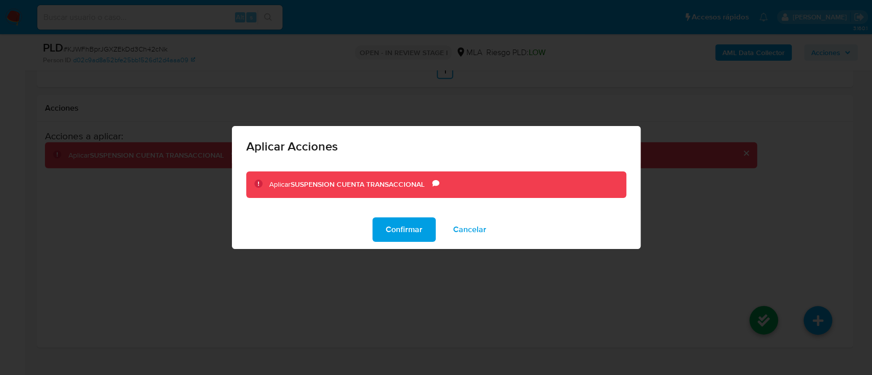
click at [421, 244] on div "Confirmar Cancelar" at bounding box center [436, 229] width 409 height 39
click at [420, 233] on span "Confirmar" at bounding box center [404, 230] width 37 height 22
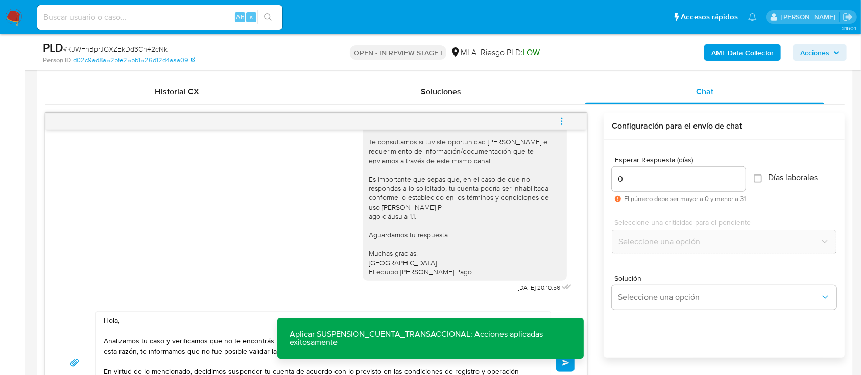
scroll to position [541, 0]
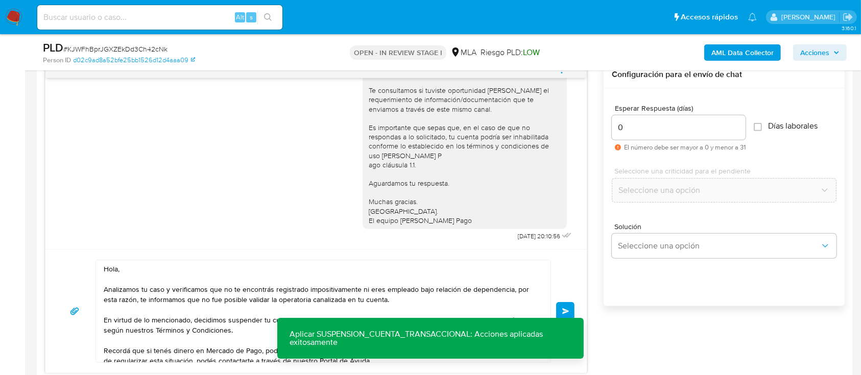
click at [565, 309] on span "Enviar" at bounding box center [565, 312] width 7 height 6
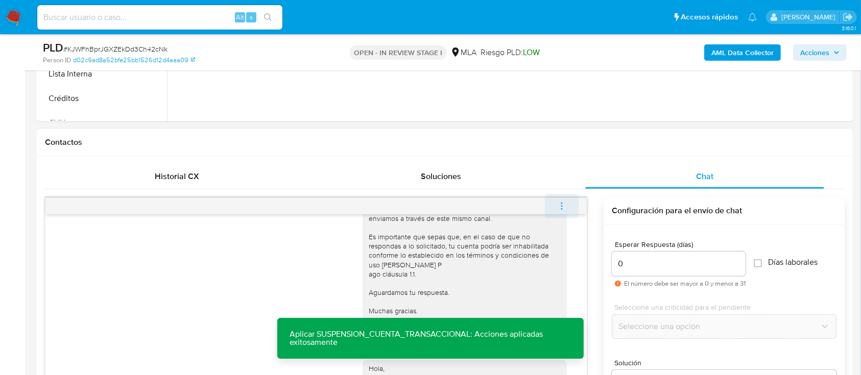
scroll to position [819, 0]
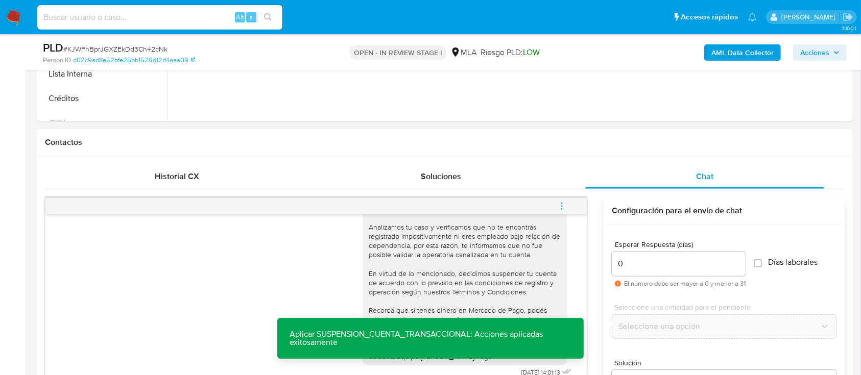
click at [565, 206] on icon "menu-action" at bounding box center [561, 206] width 9 height 9
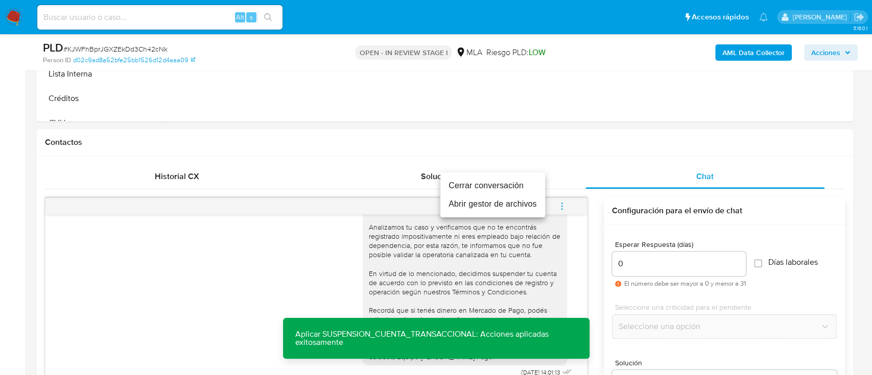
click at [490, 190] on li "Cerrar conversación" at bounding box center [492, 186] width 105 height 18
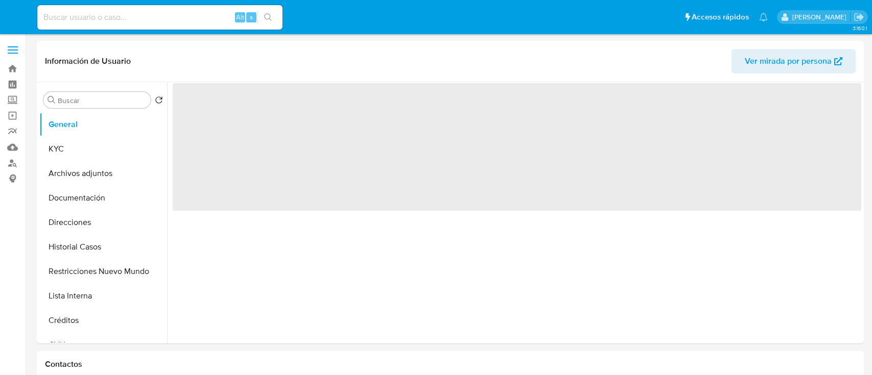
select select "10"
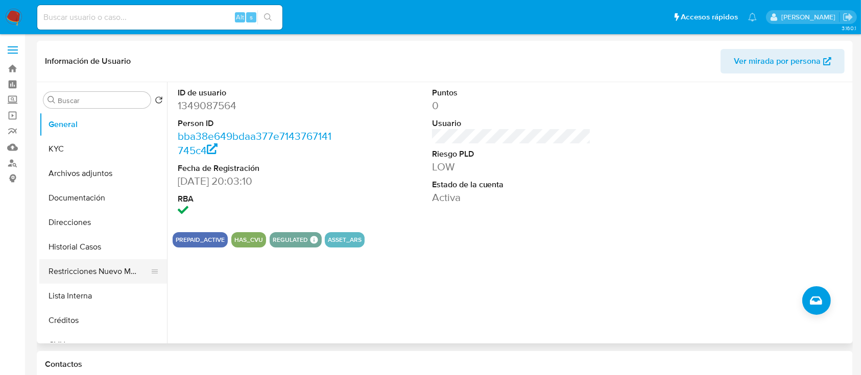
click at [89, 268] on button "Restricciones Nuevo Mundo" at bounding box center [99, 271] width 120 height 25
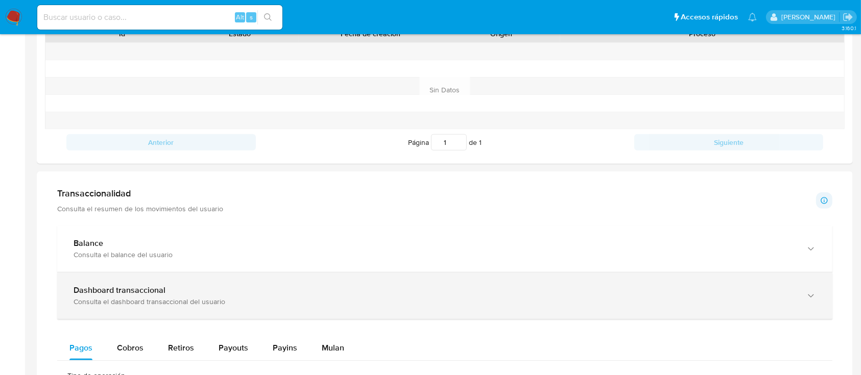
scroll to position [409, 0]
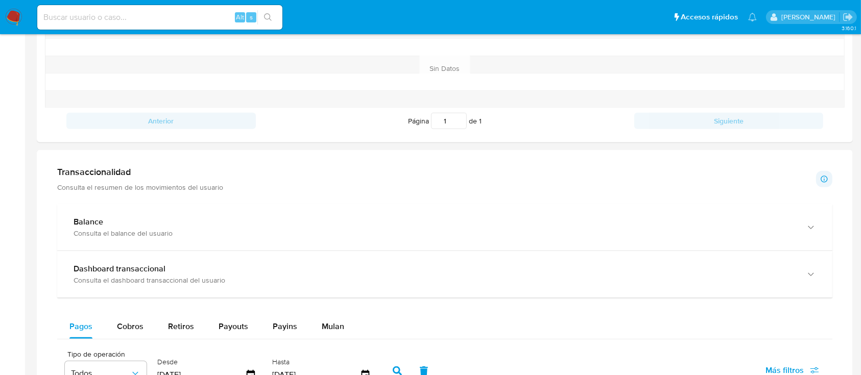
drag, startPoint x: 176, startPoint y: 232, endPoint x: 245, endPoint y: 263, distance: 75.5
click at [178, 232] on div "Consulta el balance del usuario" at bounding box center [435, 233] width 722 height 9
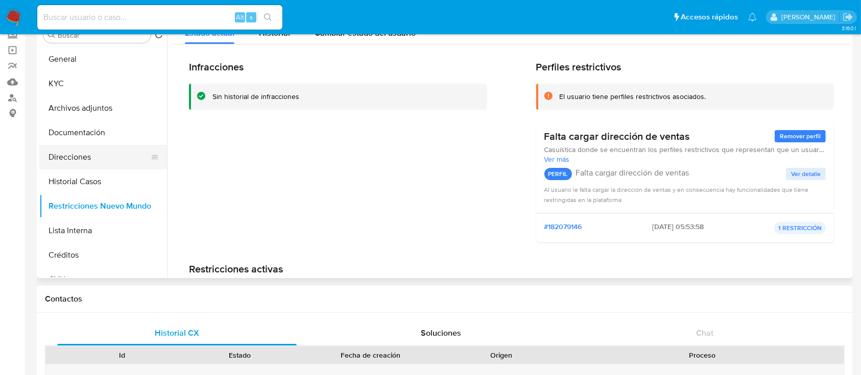
scroll to position [0, 0]
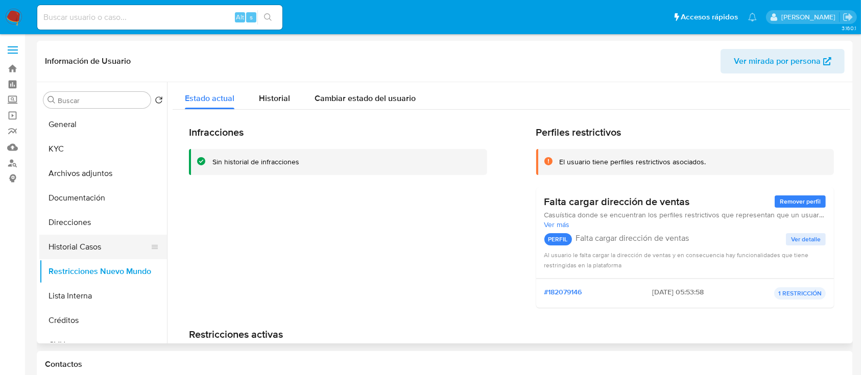
click at [83, 242] on button "Historial Casos" at bounding box center [99, 247] width 120 height 25
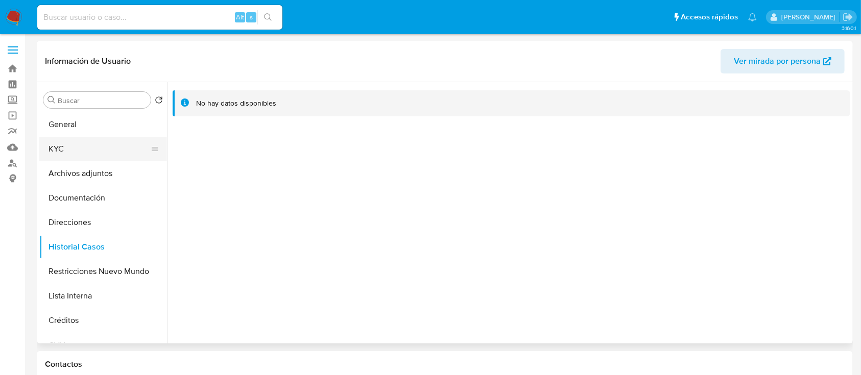
click at [92, 153] on button "KYC" at bounding box center [99, 149] width 120 height 25
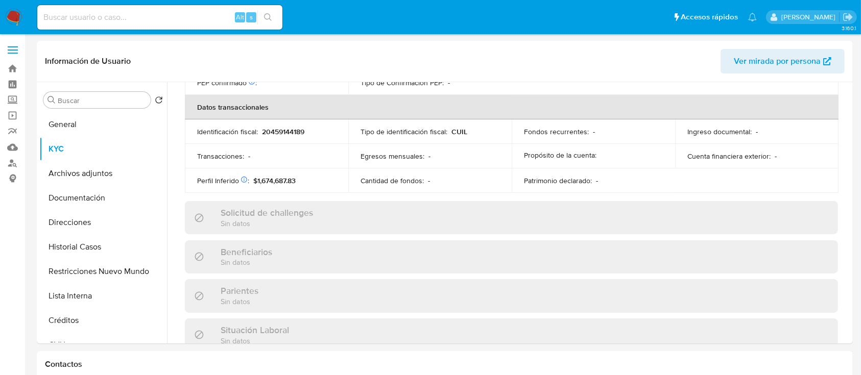
scroll to position [538, 0]
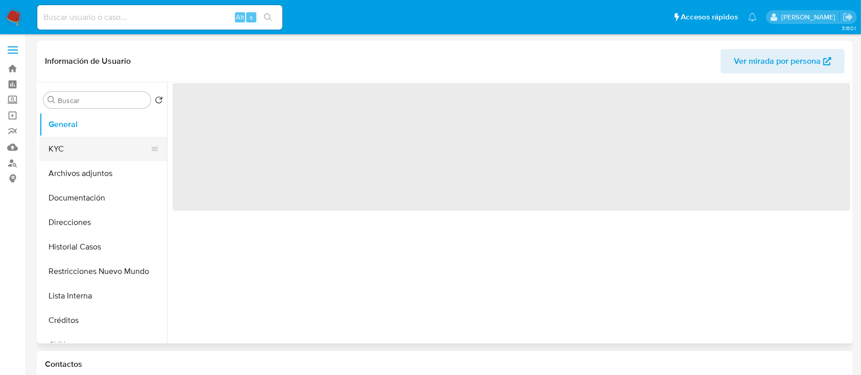
click at [109, 151] on button "KYC" at bounding box center [99, 149] width 120 height 25
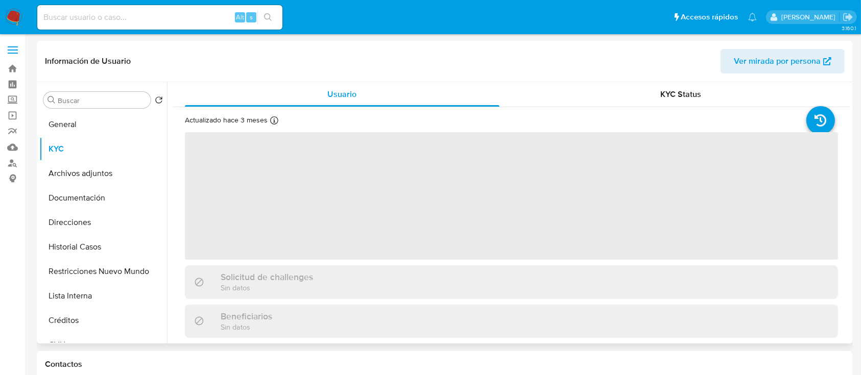
select select "10"
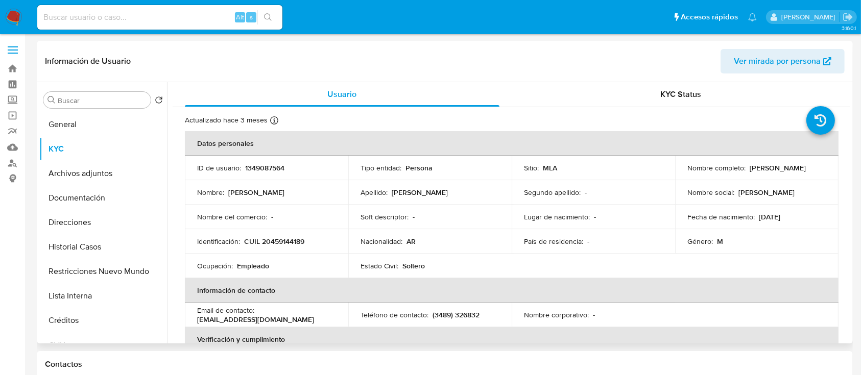
drag, startPoint x: 777, startPoint y: 216, endPoint x: 806, endPoint y: 216, distance: 29.1
click at [806, 216] on div "Fecha de nacimiento : [DEMOGRAPHIC_DATA]" at bounding box center [757, 216] width 139 height 9
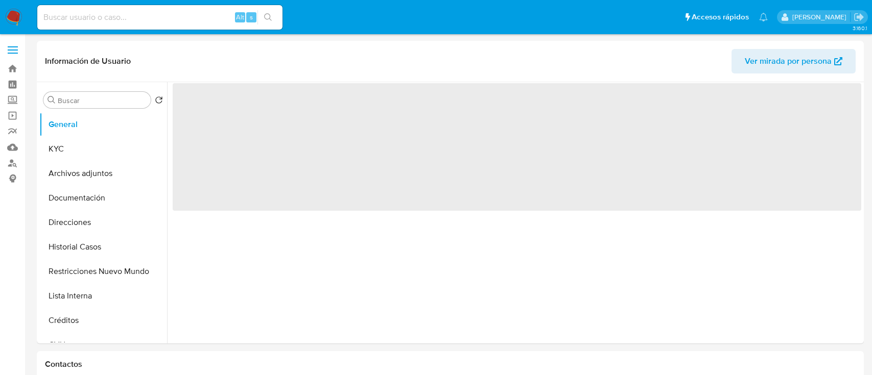
select select "10"
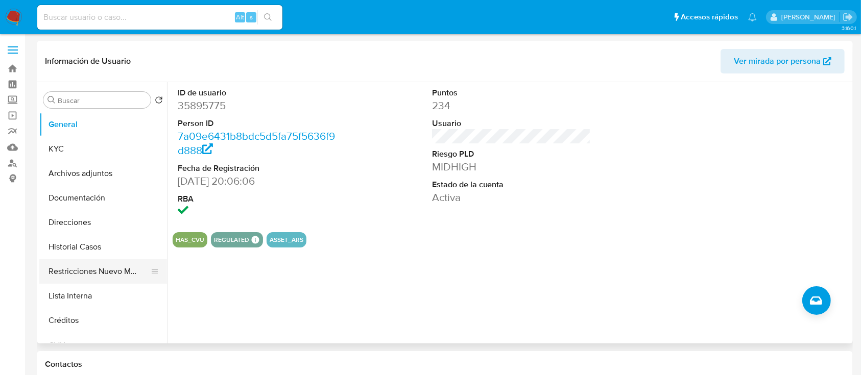
click at [94, 268] on button "Restricciones Nuevo Mundo" at bounding box center [99, 271] width 120 height 25
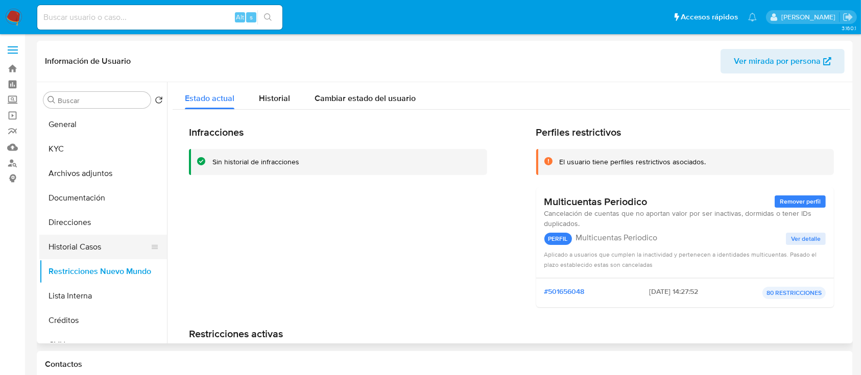
click at [94, 254] on button "Historial Casos" at bounding box center [99, 247] width 120 height 25
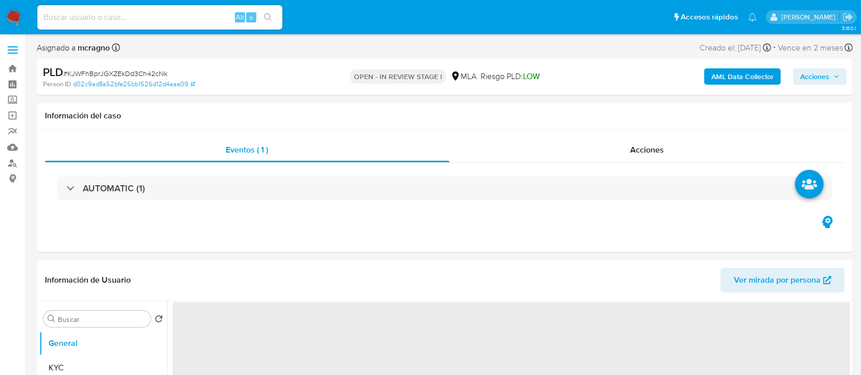
select select "10"
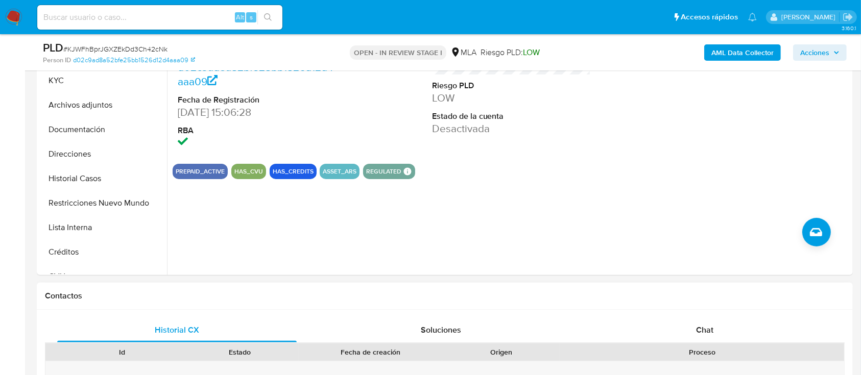
scroll to position [272, 0]
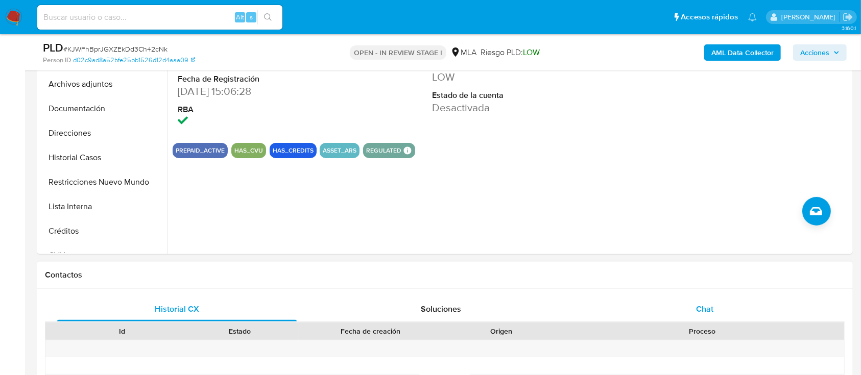
drag, startPoint x: 714, startPoint y: 327, endPoint x: 713, endPoint y: 317, distance: 10.3
click at [715, 326] on div "Proceso" at bounding box center [702, 331] width 270 height 10
click at [714, 307] on div "Chat" at bounding box center [705, 309] width 240 height 25
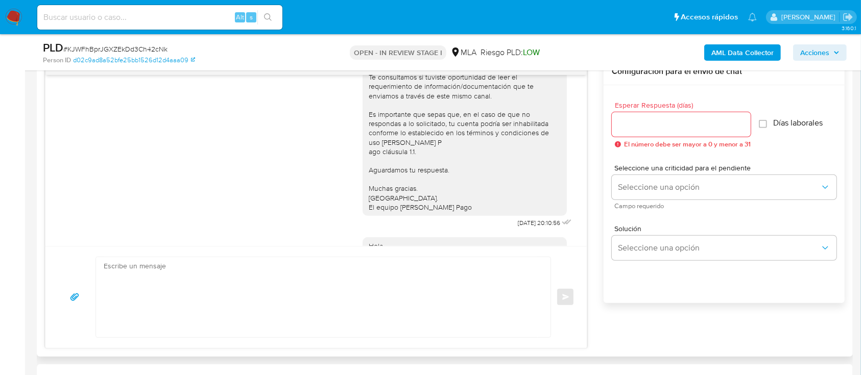
scroll to position [479, 0]
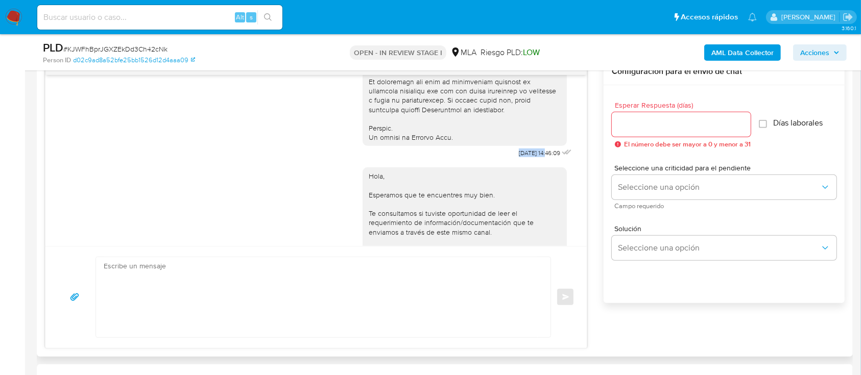
drag, startPoint x: 507, startPoint y: 168, endPoint x: 527, endPoint y: 169, distance: 19.9
copy span "17/09/2025"
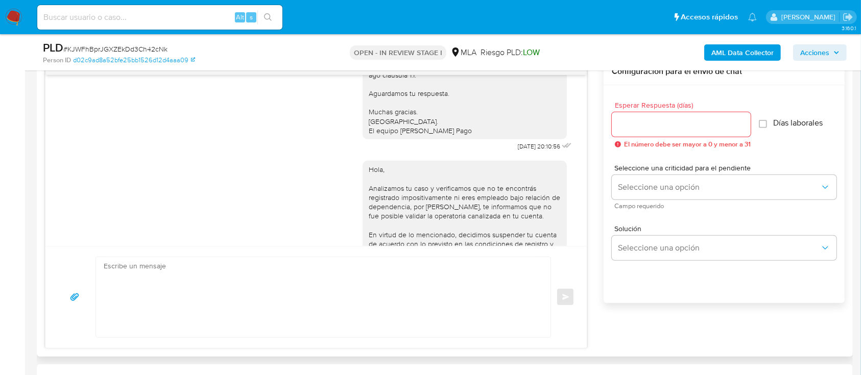
scroll to position [751, 0]
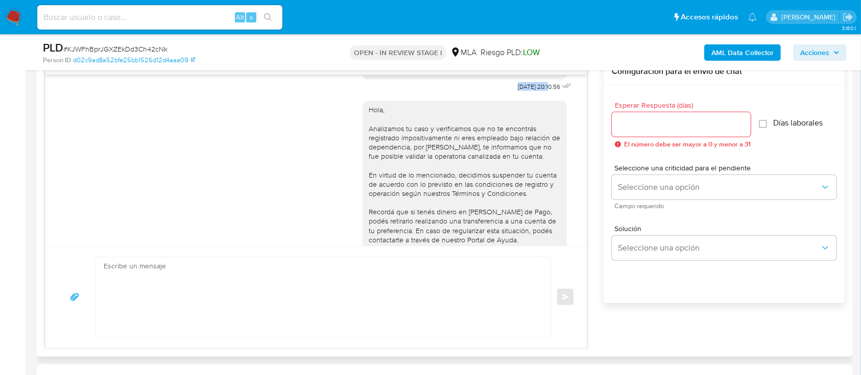
drag, startPoint x: 491, startPoint y: 112, endPoint x: 527, endPoint y: 113, distance: 35.8
copy span "22/09/2025"
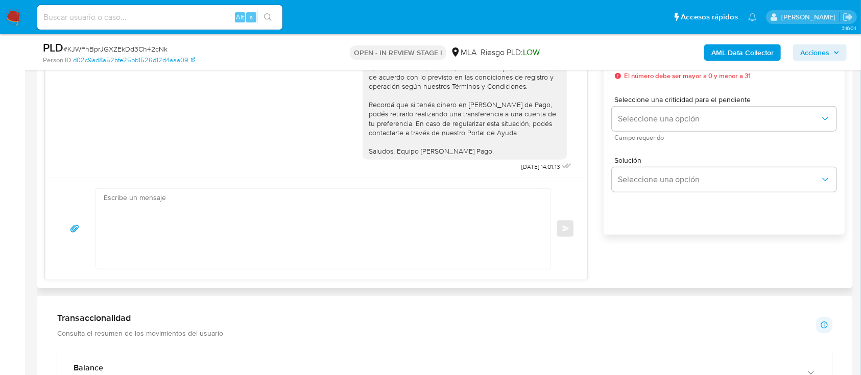
scroll to position [819, 0]
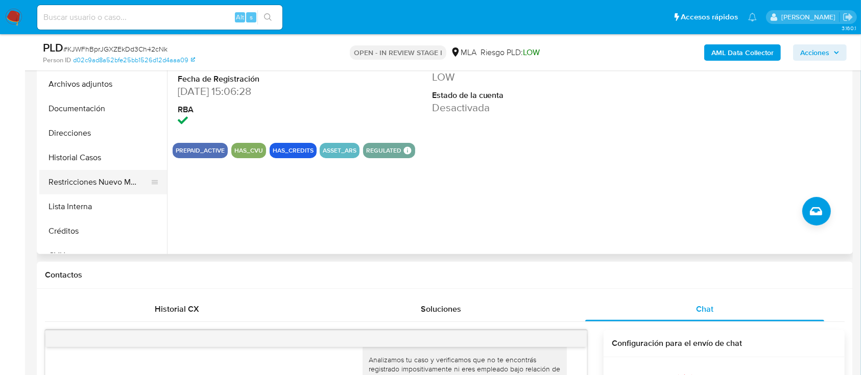
click at [107, 182] on button "Restricciones Nuevo Mundo" at bounding box center [99, 182] width 120 height 25
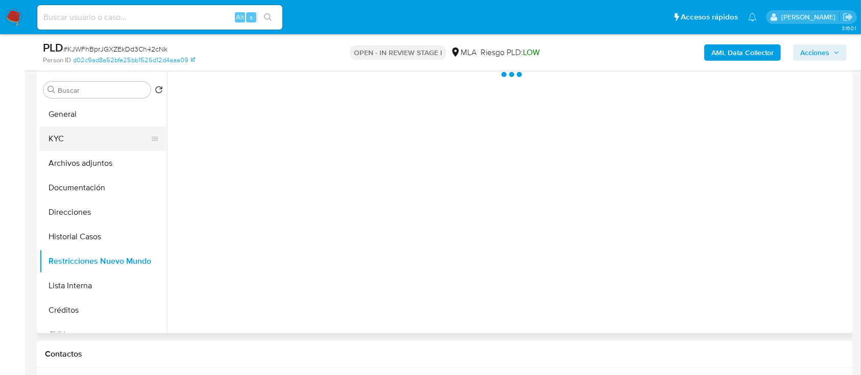
scroll to position [136, 0]
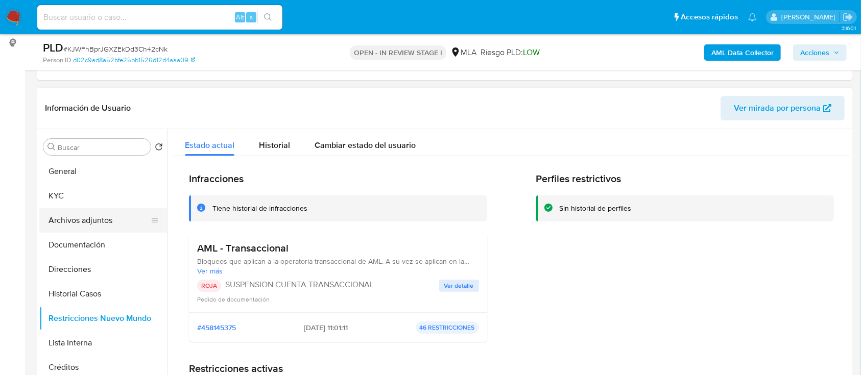
click at [101, 219] on button "Archivos adjuntos" at bounding box center [99, 220] width 120 height 25
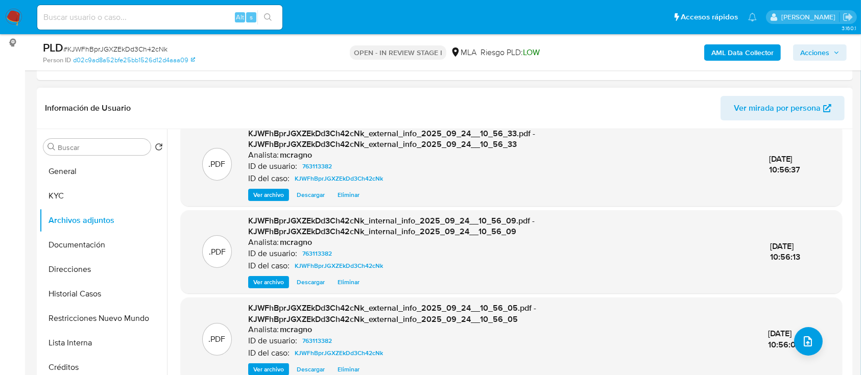
scroll to position [14, 0]
click at [813, 337] on button "upload-file" at bounding box center [808, 342] width 29 height 29
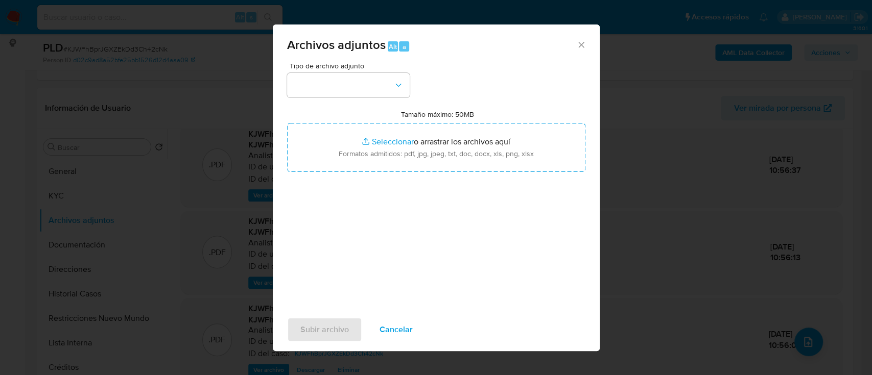
click at [580, 46] on icon "Cerrar" at bounding box center [581, 45] width 10 height 10
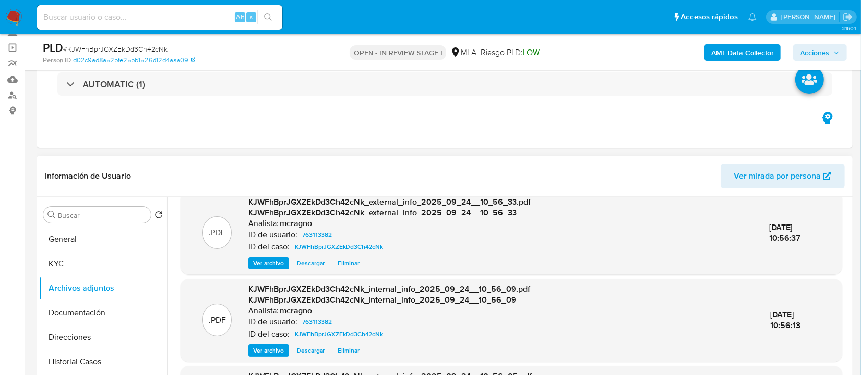
click at [353, 262] on span "Eliminar" at bounding box center [349, 263] width 22 height 10
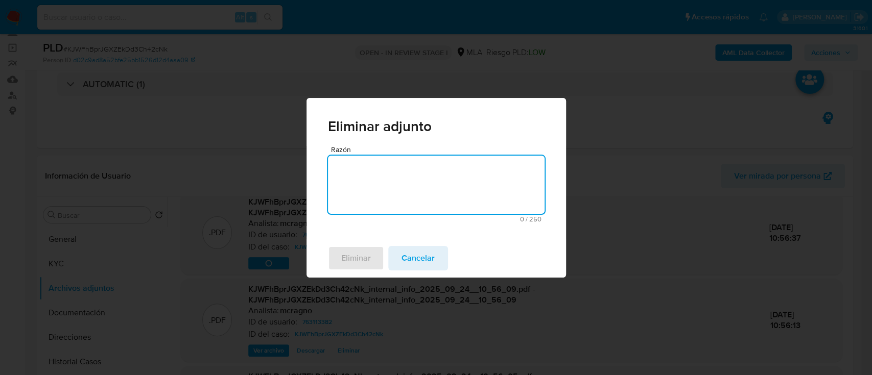
click at [426, 184] on textarea "Razón" at bounding box center [436, 185] width 217 height 58
click at [352, 254] on span "Eliminar" at bounding box center [356, 258] width 30 height 22
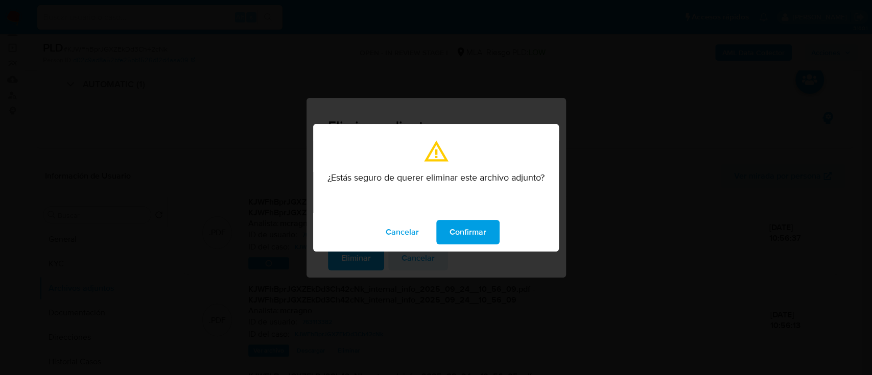
click at [462, 229] on span "Confirmar" at bounding box center [468, 232] width 37 height 22
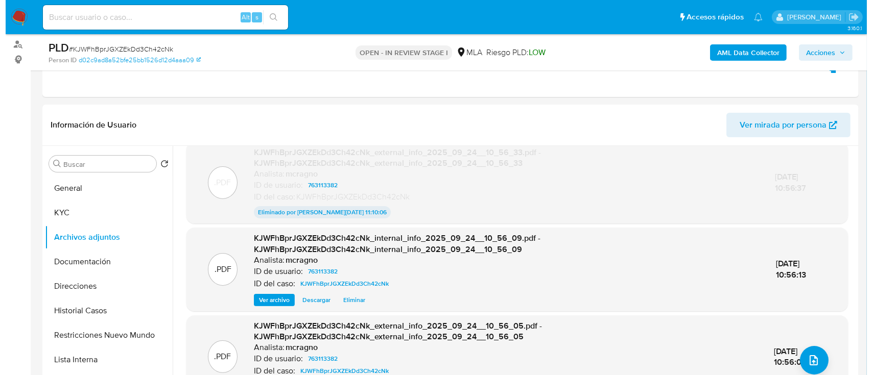
scroll to position [272, 0]
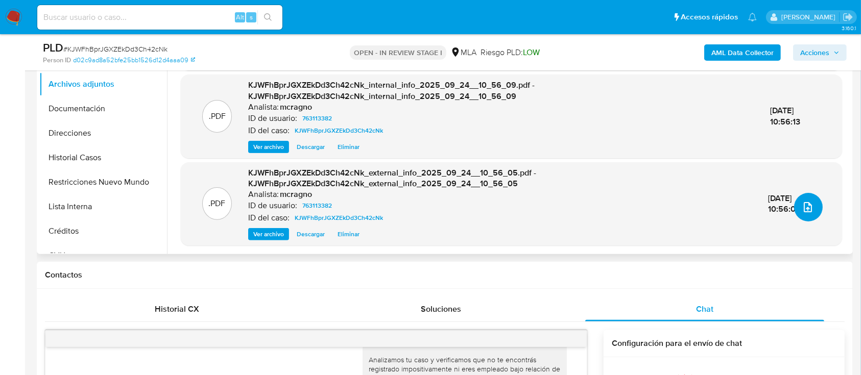
click at [810, 201] on span "upload-file" at bounding box center [808, 207] width 12 height 12
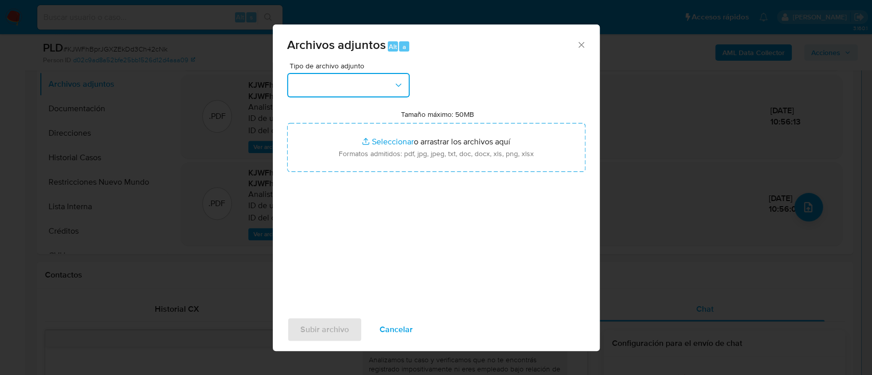
click at [321, 92] on button "button" at bounding box center [348, 85] width 123 height 25
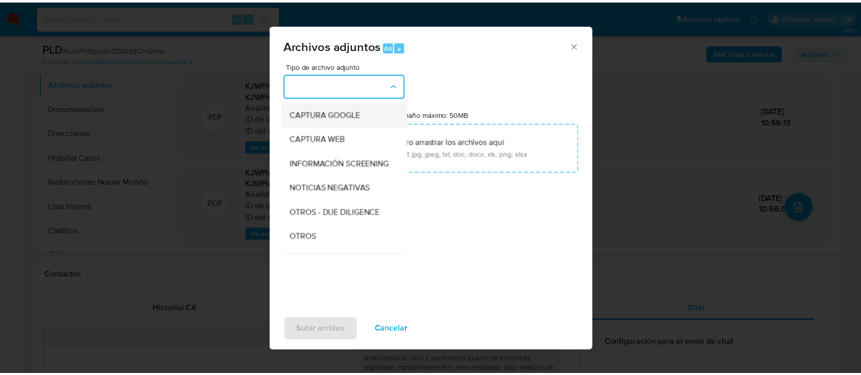
scroll to position [136, 0]
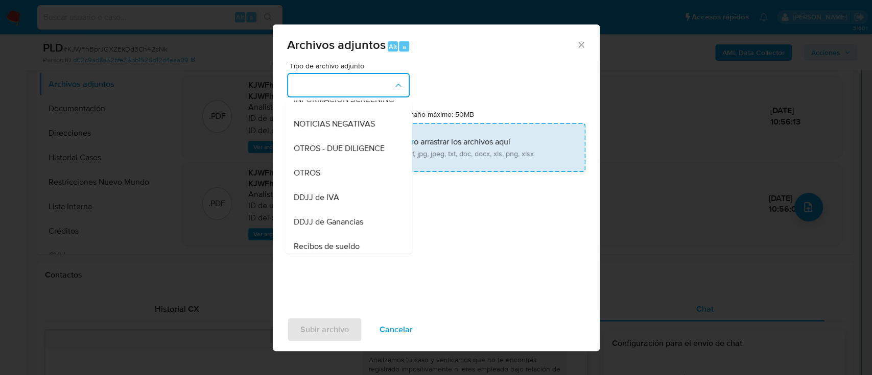
drag, startPoint x: 315, startPoint y: 180, endPoint x: 364, endPoint y: 147, distance: 59.5
click at [315, 178] on span "OTROS" at bounding box center [306, 173] width 27 height 10
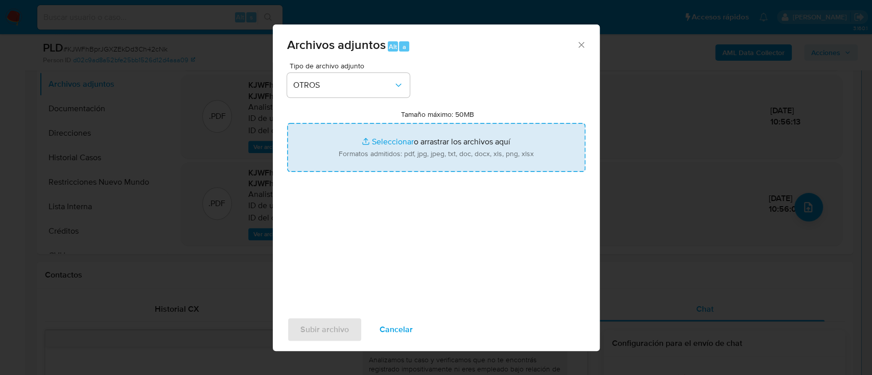
click at [364, 147] on input "Tamaño máximo: 50MB Seleccionar archivos" at bounding box center [436, 147] width 298 height 49
type input "C:\fakepath\763113382 - Movimientos.xlsx"
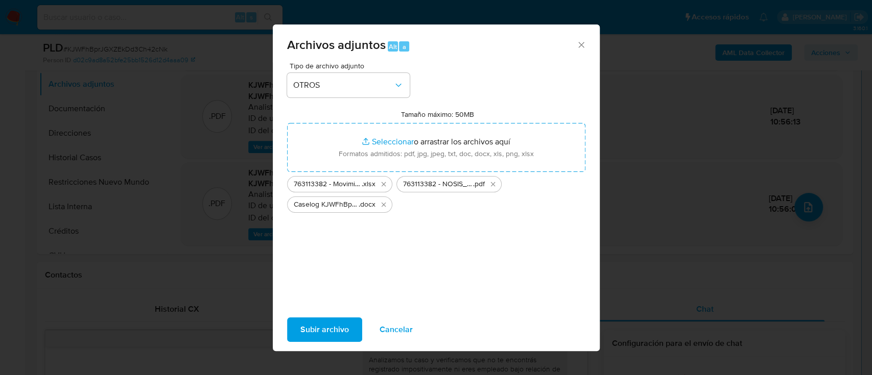
click at [327, 335] on span "Subir archivo" at bounding box center [324, 330] width 49 height 22
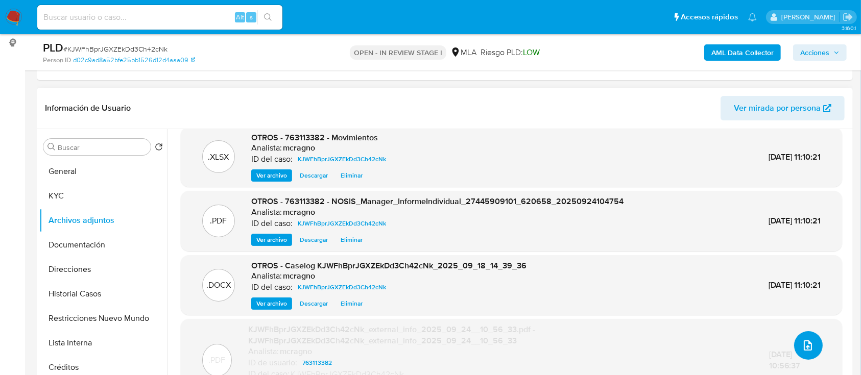
scroll to position [0, 0]
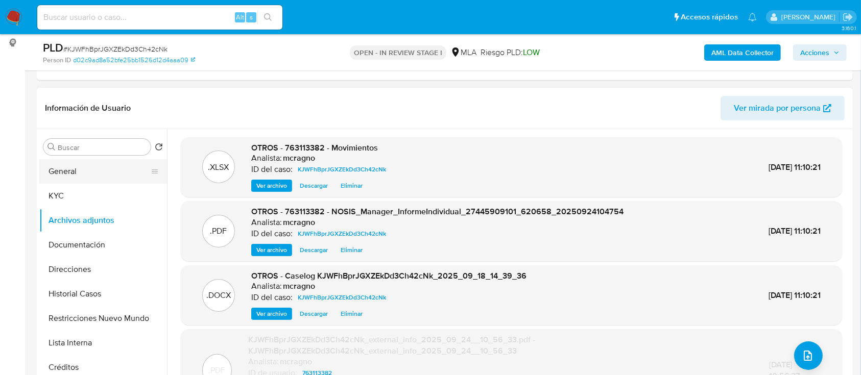
click at [81, 175] on button "General" at bounding box center [99, 171] width 120 height 25
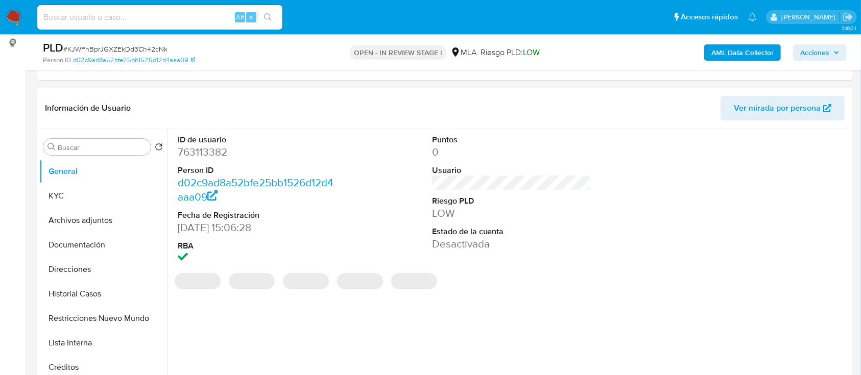
click at [846, 50] on button "Acciones" at bounding box center [820, 52] width 54 height 16
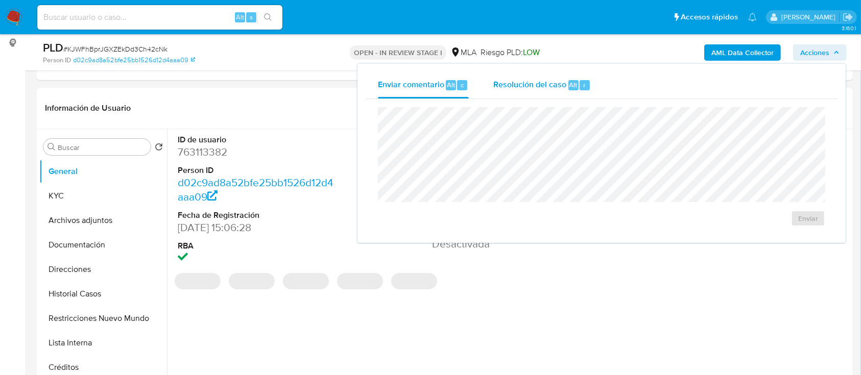
click at [565, 86] on div "Resolución del caso Alt r" at bounding box center [542, 85] width 98 height 27
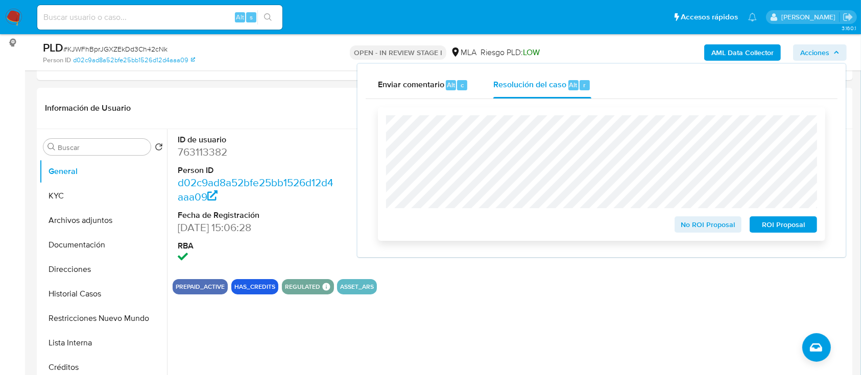
click at [789, 227] on span "ROI Proposal" at bounding box center [783, 225] width 53 height 14
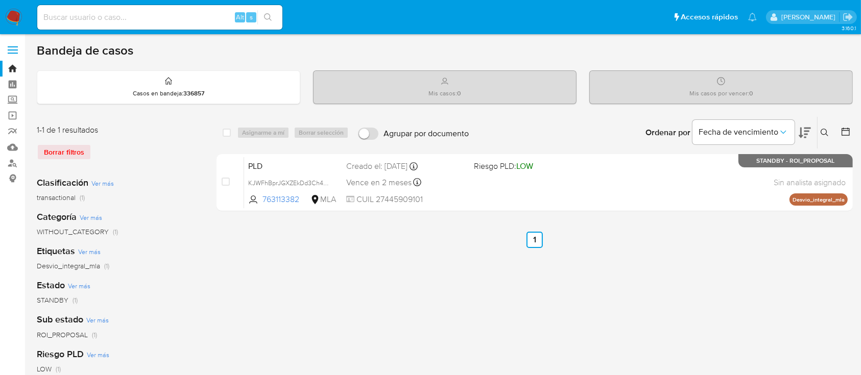
click at [825, 132] on icon at bounding box center [825, 133] width 8 height 8
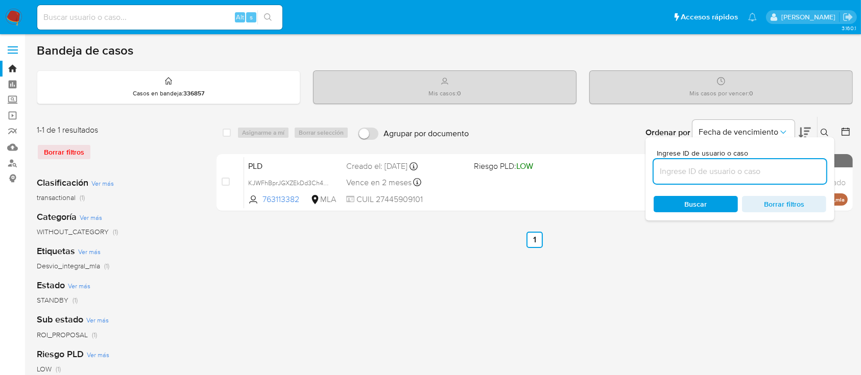
click at [741, 166] on input at bounding box center [740, 171] width 173 height 13
drag, startPoint x: 565, startPoint y: 283, endPoint x: 621, endPoint y: 283, distance: 55.7
click at [565, 283] on div "select-all-cases-checkbox Asignarme a mí Borrar selección Agrupar por documento…" at bounding box center [535, 340] width 636 height 448
click at [821, 137] on div "Ingrese ID de usuario o caso Buscar Borrar filtros" at bounding box center [740, 178] width 189 height 83
drag, startPoint x: 824, startPoint y: 133, endPoint x: 858, endPoint y: 239, distance: 111.5
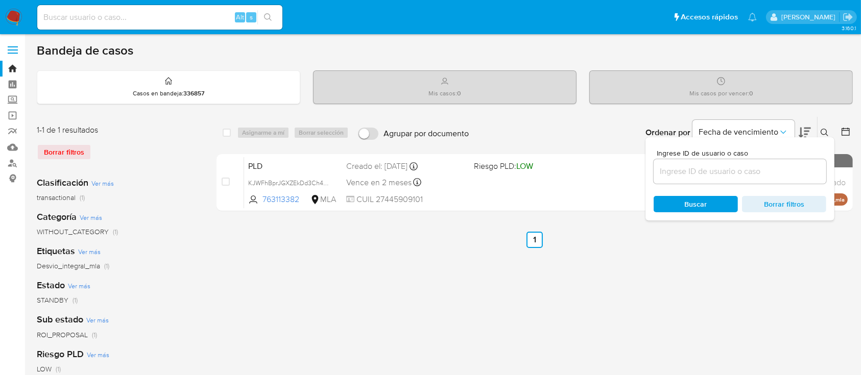
click at [824, 133] on icon at bounding box center [825, 133] width 8 height 8
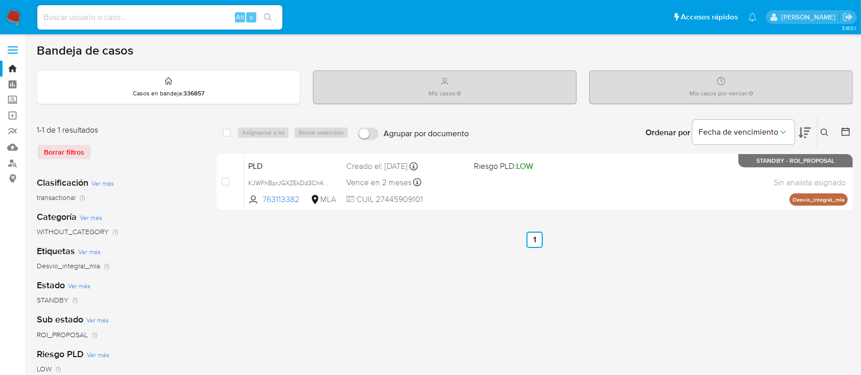
click at [826, 129] on icon at bounding box center [825, 133] width 8 height 8
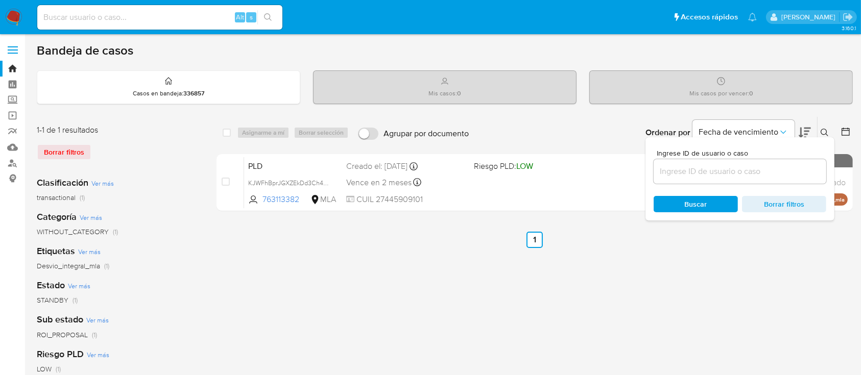
drag, startPoint x: 740, startPoint y: 172, endPoint x: 782, endPoint y: 162, distance: 43.0
click at [740, 172] on input at bounding box center [740, 171] width 173 height 13
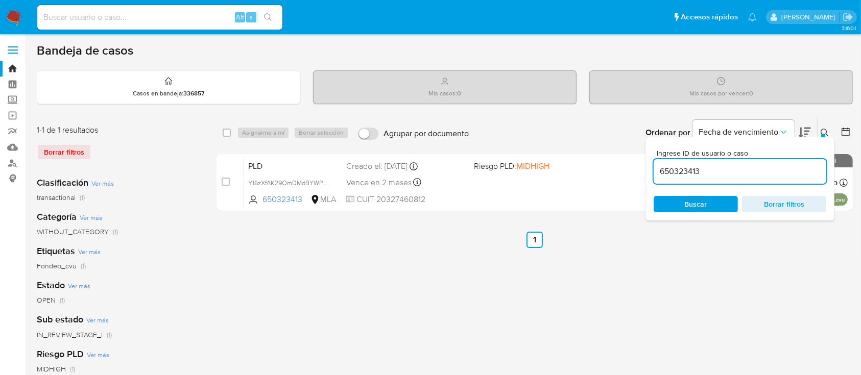
click at [824, 131] on icon at bounding box center [825, 133] width 8 height 8
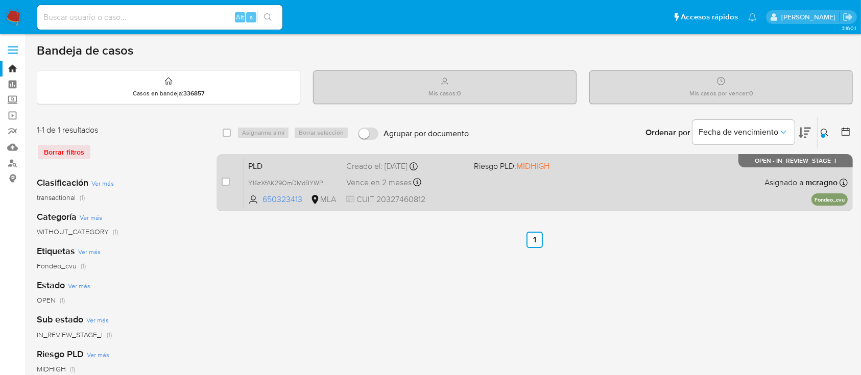
click at [432, 176] on div "Vence en 2 meses Vence el [DATE] 03:13:46" at bounding box center [405, 183] width 119 height 14
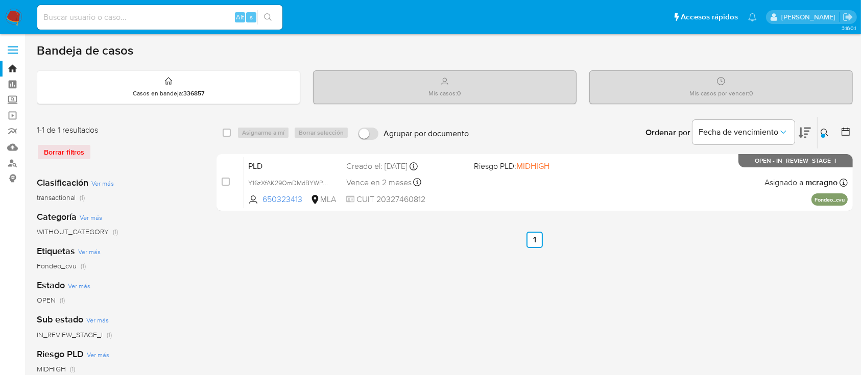
click at [821, 138] on div "Ingrese ID de usuario o caso 650323413 Buscar Borrar filtros" at bounding box center [825, 133] width 17 height 32
click at [821, 135] on div at bounding box center [823, 136] width 4 height 4
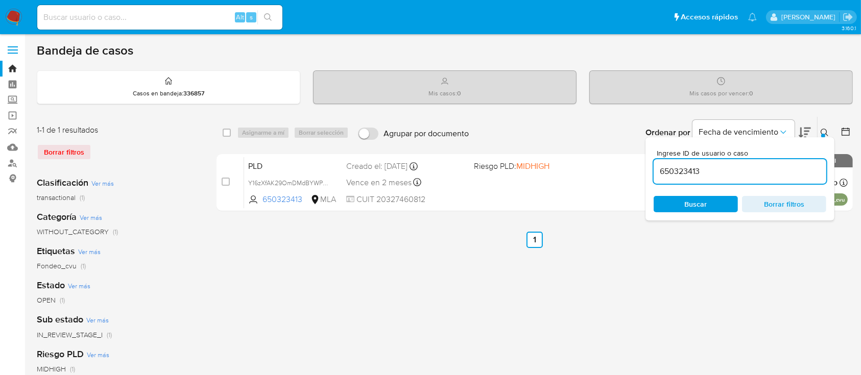
click at [723, 169] on input "650323413" at bounding box center [740, 171] width 173 height 13
type input "66325253"
click at [823, 132] on icon at bounding box center [825, 133] width 8 height 8
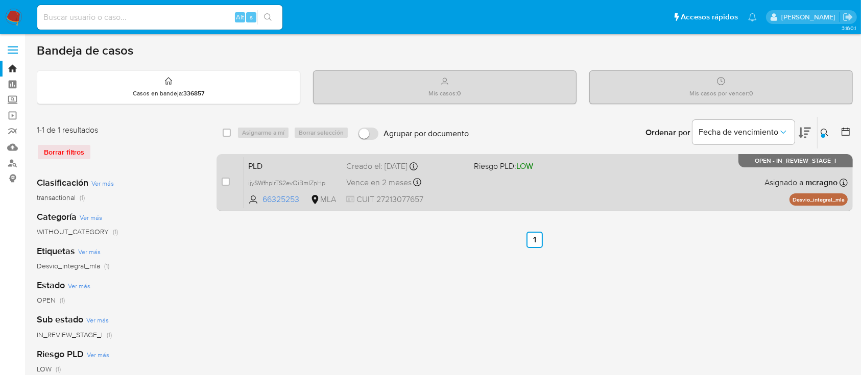
click at [571, 201] on div "PLD ijySWfhpIrTS2evQiBmIZnHp 66325253 MLA Riesgo PLD: LOW Creado el: [DATE] Cre…" at bounding box center [546, 183] width 604 height 52
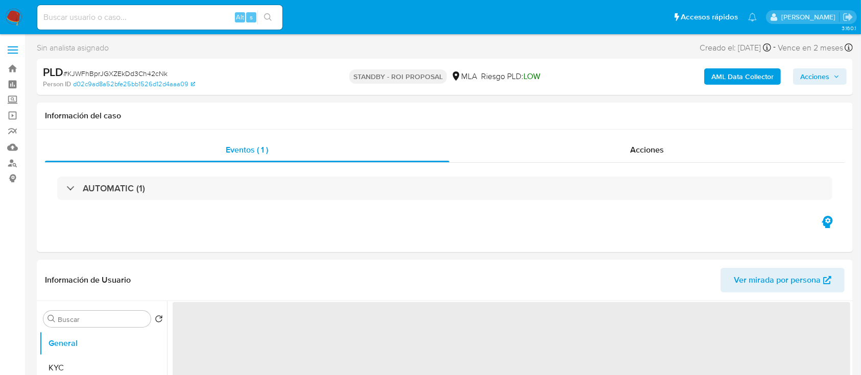
select select "10"
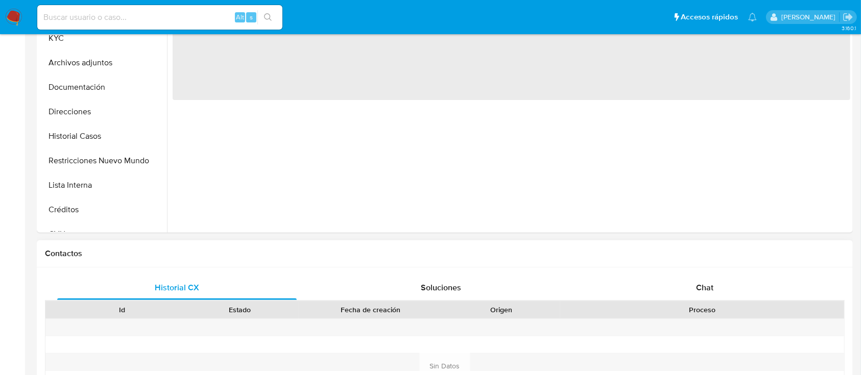
select select "10"
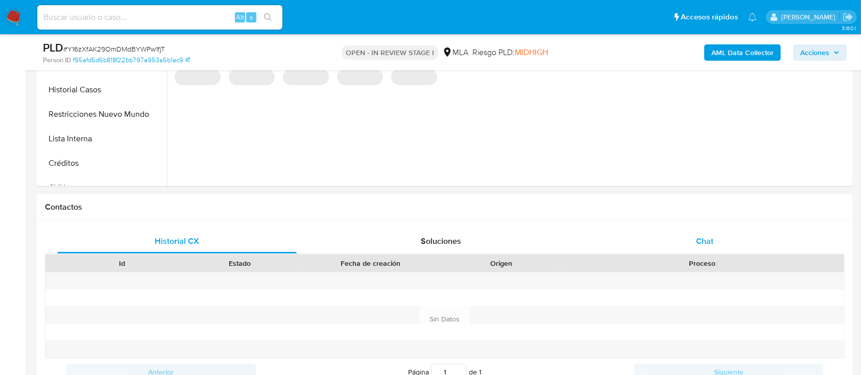
click at [730, 242] on div "Chat" at bounding box center [705, 241] width 240 height 25
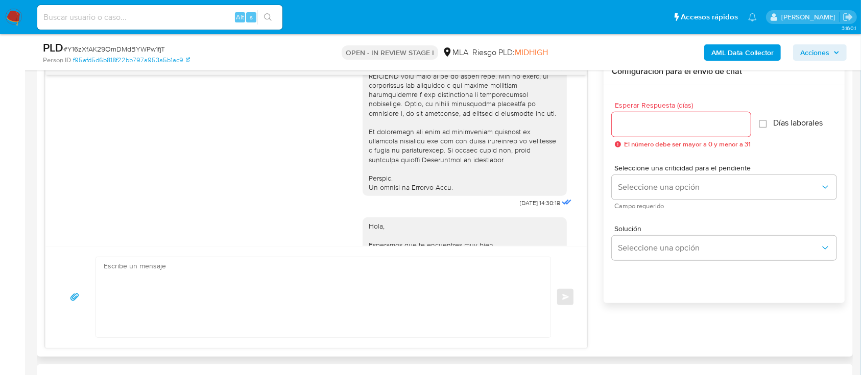
scroll to position [428, 0]
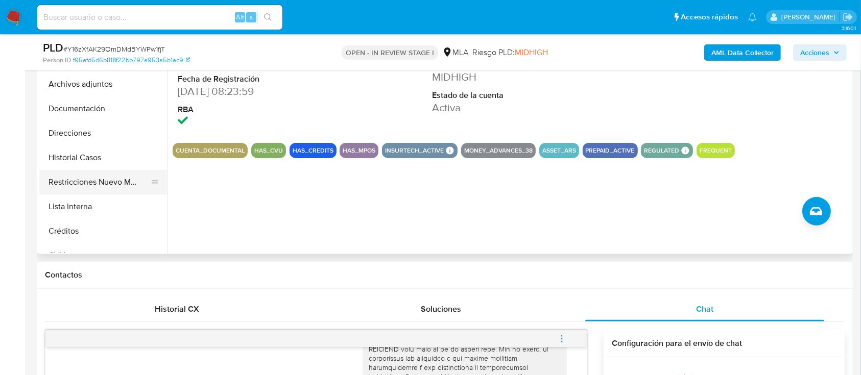
click at [102, 186] on button "Restricciones Nuevo Mundo" at bounding box center [99, 182] width 120 height 25
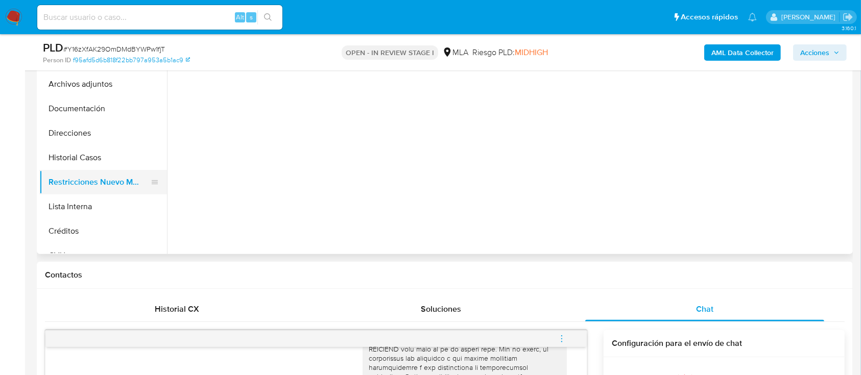
scroll to position [204, 0]
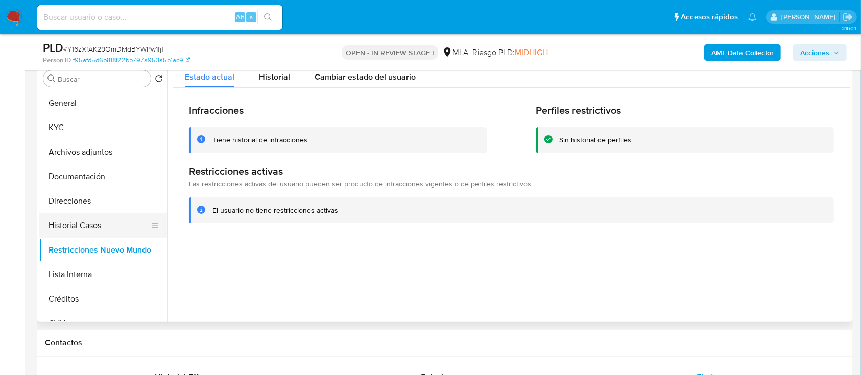
click at [92, 223] on button "Historial Casos" at bounding box center [99, 226] width 120 height 25
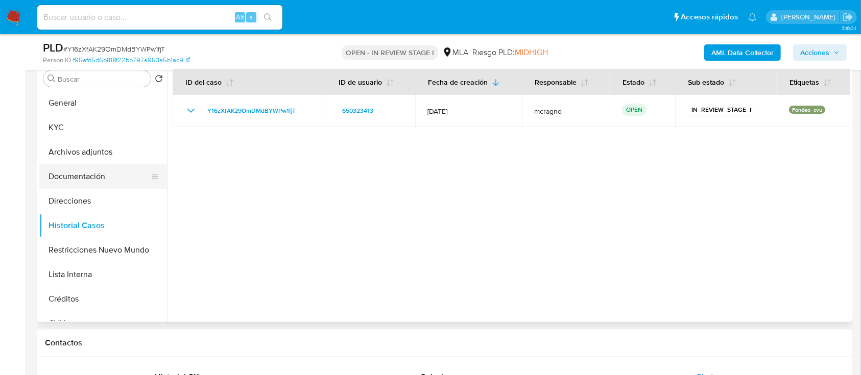
click at [86, 187] on button "Documentación" at bounding box center [99, 176] width 120 height 25
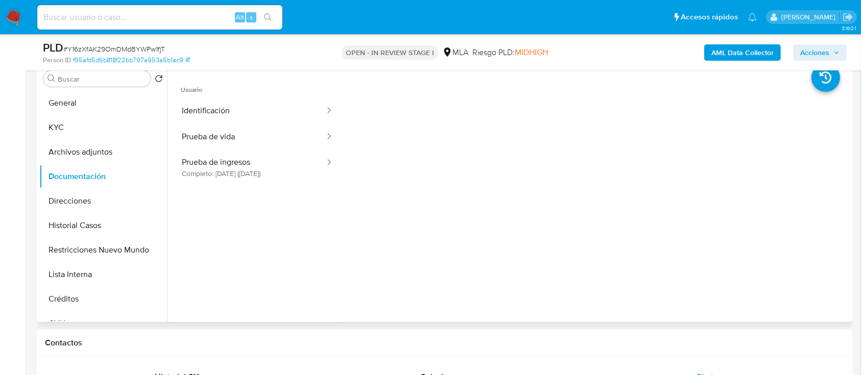
click at [105, 122] on button "KYC" at bounding box center [103, 127] width 128 height 25
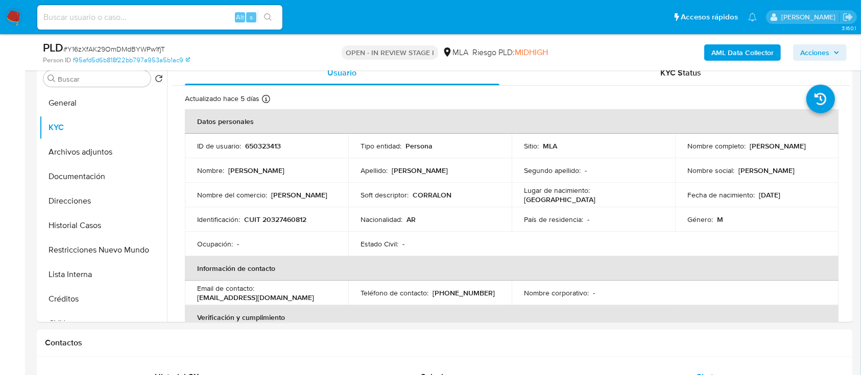
click at [758, 58] on b "AML Data Collector" at bounding box center [743, 52] width 62 height 16
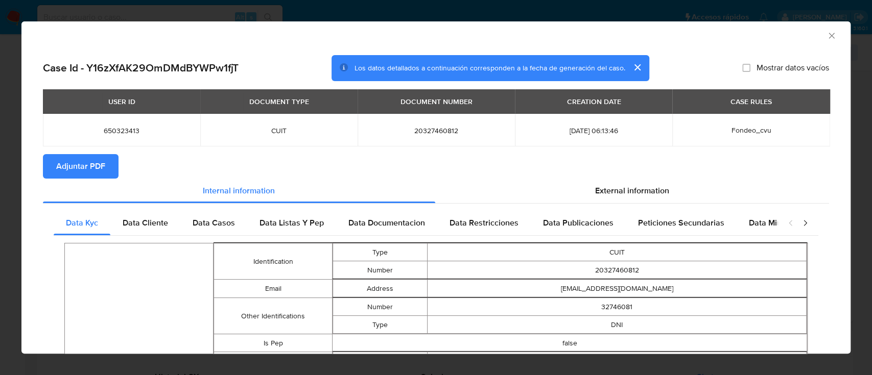
drag, startPoint x: 63, startPoint y: 162, endPoint x: 164, endPoint y: 79, distance: 131.4
click at [63, 162] on span "Adjuntar PDF" at bounding box center [80, 166] width 49 height 22
click at [826, 35] on icon "Cerrar ventana" at bounding box center [831, 36] width 10 height 10
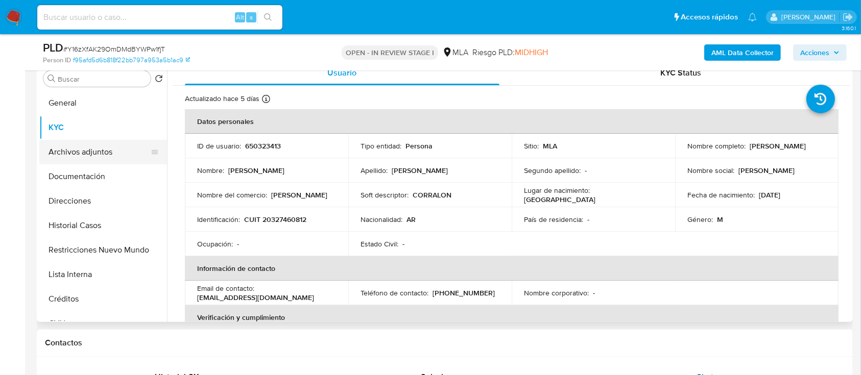
click at [105, 156] on button "Archivos adjuntos" at bounding box center [99, 152] width 120 height 25
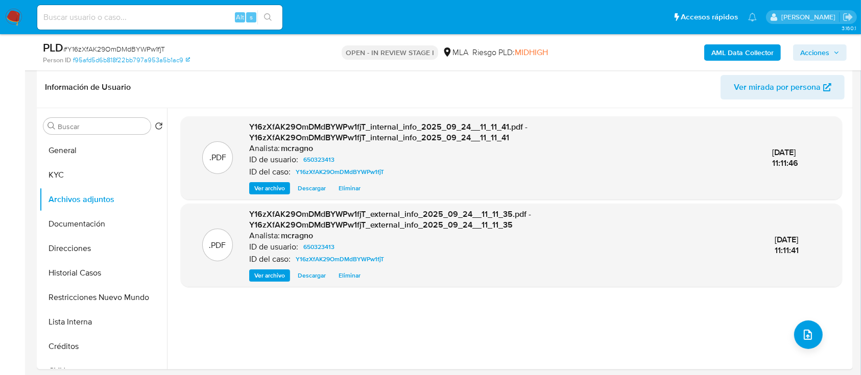
scroll to position [136, 0]
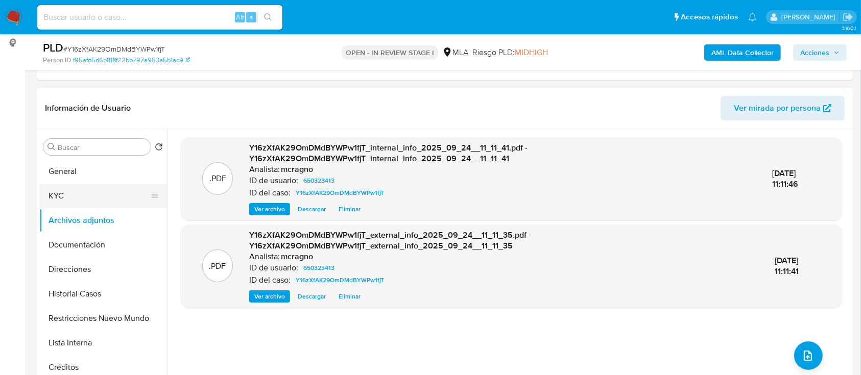
click at [81, 184] on button "KYC" at bounding box center [99, 196] width 120 height 25
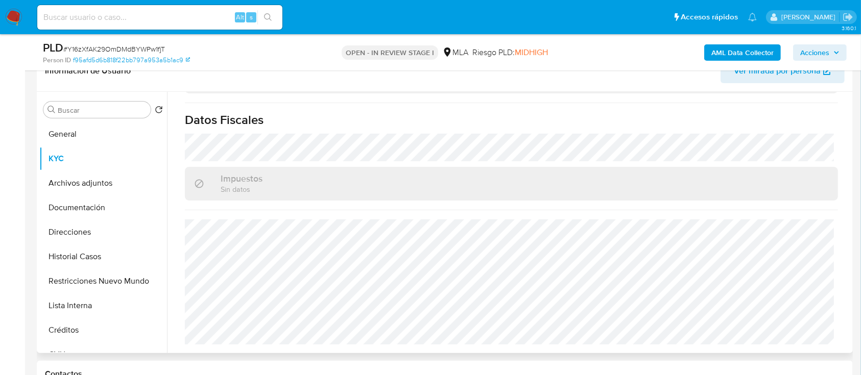
scroll to position [204, 0]
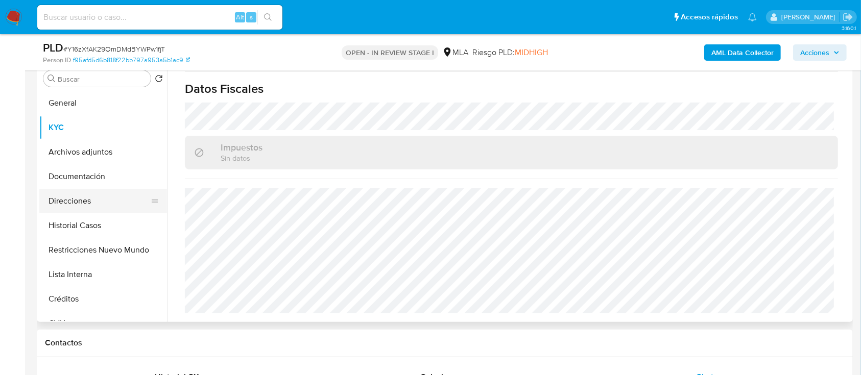
click at [82, 200] on button "Direcciones" at bounding box center [99, 201] width 120 height 25
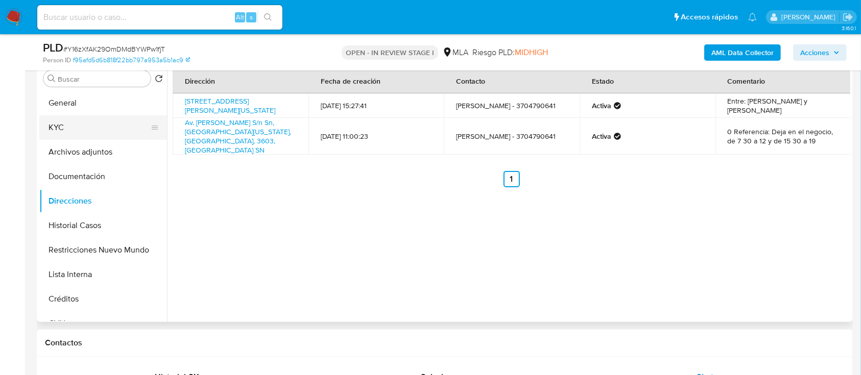
click at [105, 134] on button "KYC" at bounding box center [99, 127] width 120 height 25
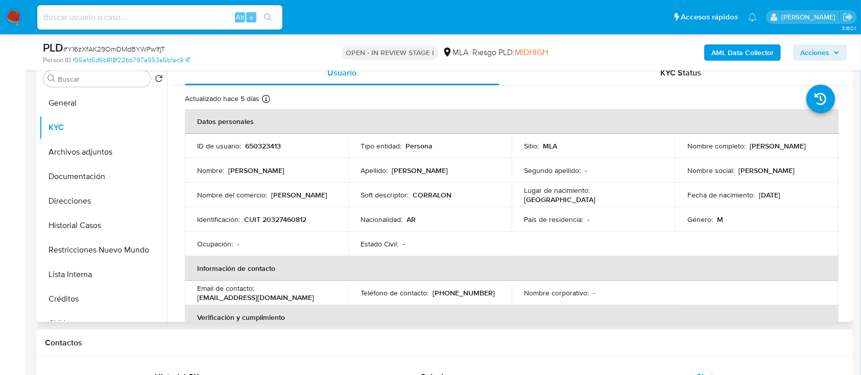
drag, startPoint x: 270, startPoint y: 195, endPoint x: 335, endPoint y: 195, distance: 65.4
click at [335, 195] on div "Nombre del comercio : corralon pellegrini" at bounding box center [266, 195] width 139 height 9
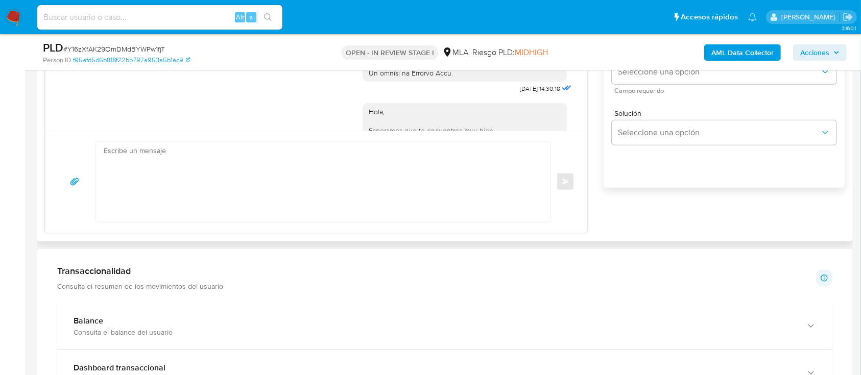
scroll to position [681, 0]
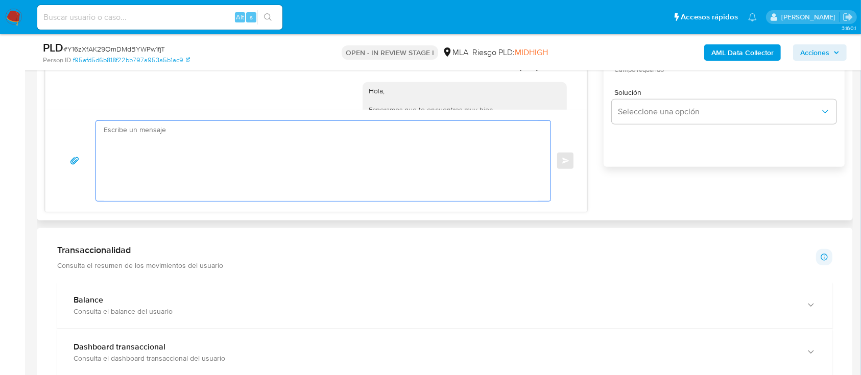
click at [358, 176] on textarea at bounding box center [321, 161] width 434 height 80
paste textarea "Hola Ariel Marcelo Brignole, En función de las operaciones registradas en tu cu…"
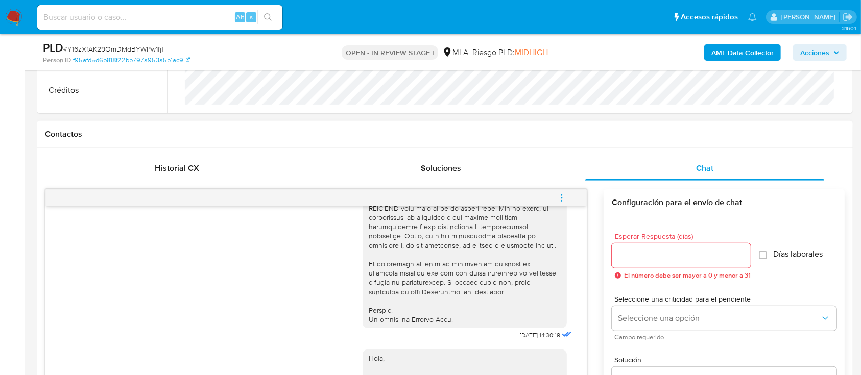
scroll to position [409, 0]
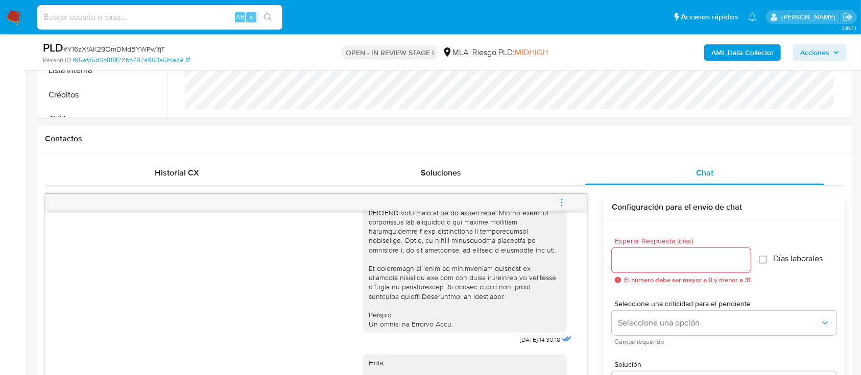
type textarea "Hola Ariel Marcelo Brignole, En función de las operaciones registradas en tu cu…"
drag, startPoint x: 649, startPoint y: 255, endPoint x: 653, endPoint y: 260, distance: 6.5
click at [649, 255] on input "Esperar Respuesta (días)" at bounding box center [681, 260] width 139 height 13
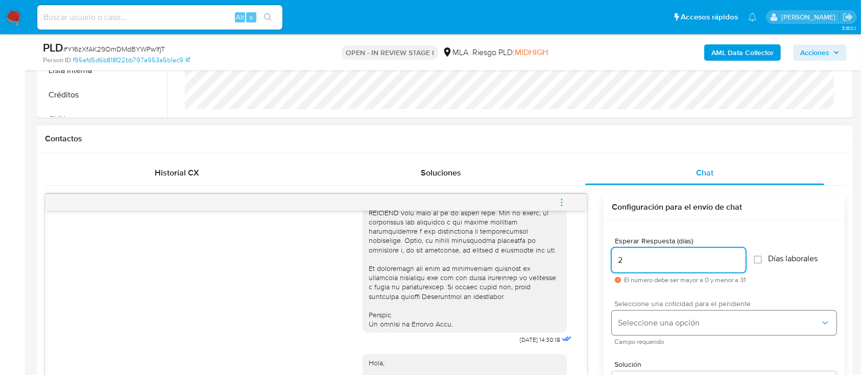
type input "2"
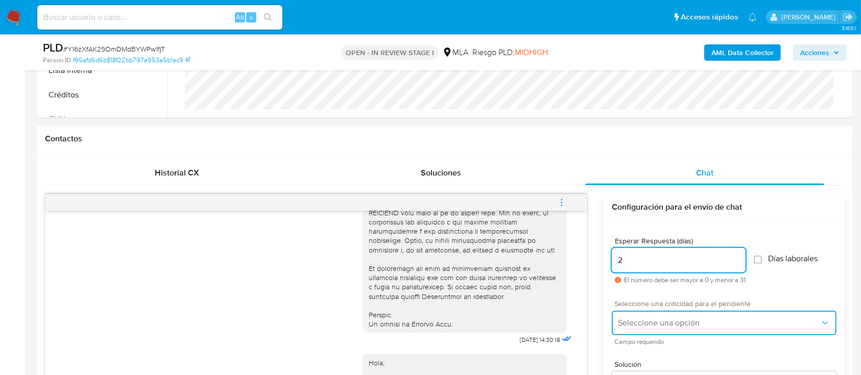
click at [675, 328] on button "Seleccione una opción" at bounding box center [724, 323] width 225 height 25
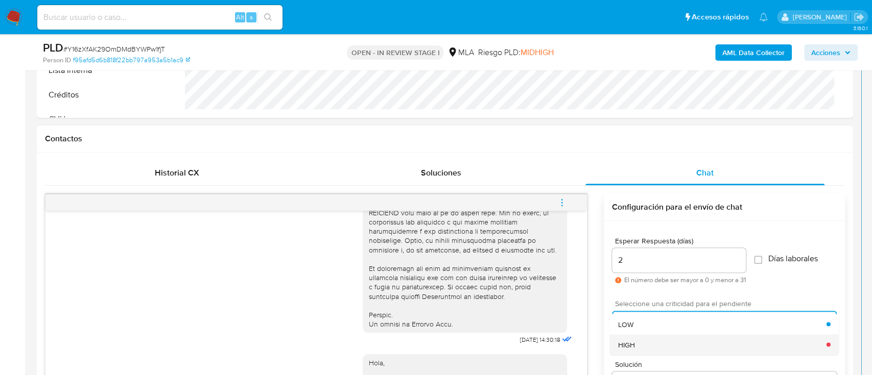
drag, startPoint x: 663, startPoint y: 333, endPoint x: 663, endPoint y: 344, distance: 11.2
click at [663, 345] on ul "LOW HIGH" at bounding box center [724, 334] width 229 height 41
click at [663, 340] on div "HIGH" at bounding box center [722, 345] width 208 height 20
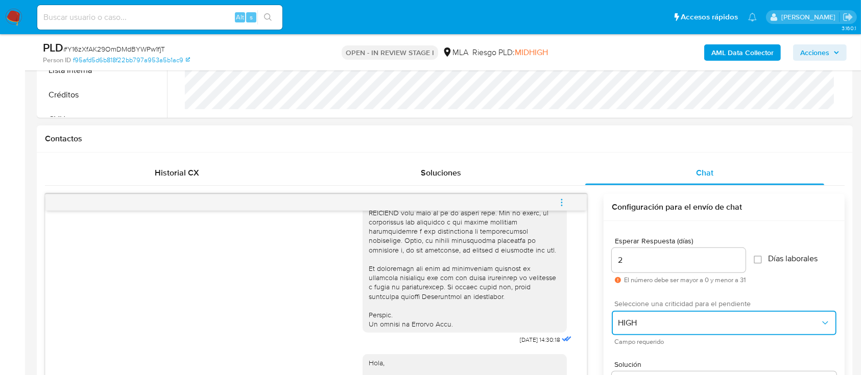
scroll to position [749, 0]
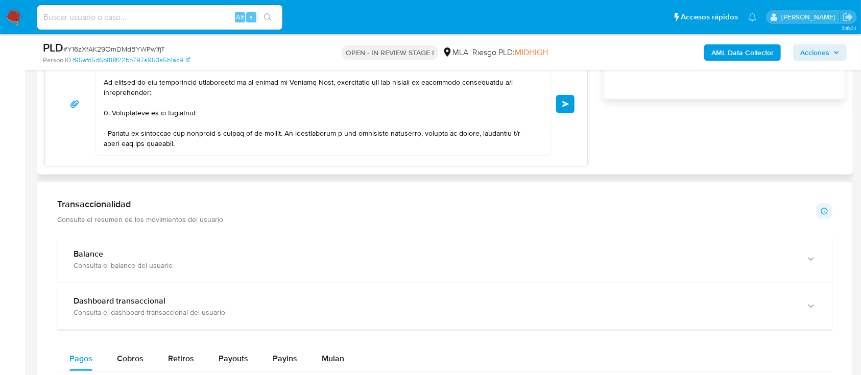
click at [569, 104] on span "Enviar" at bounding box center [565, 104] width 7 height 6
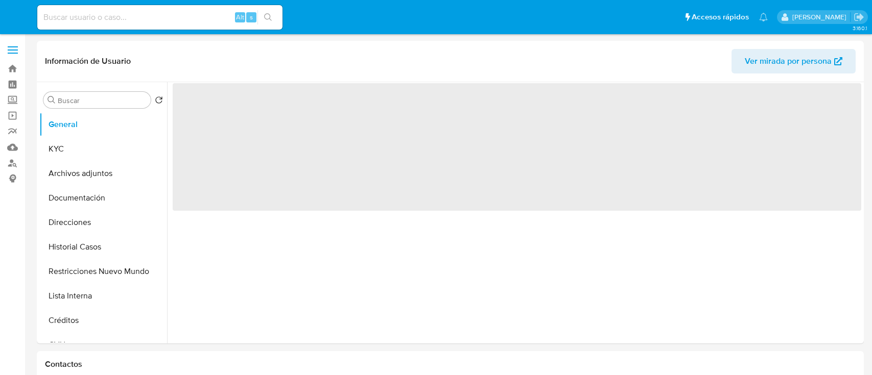
select select "10"
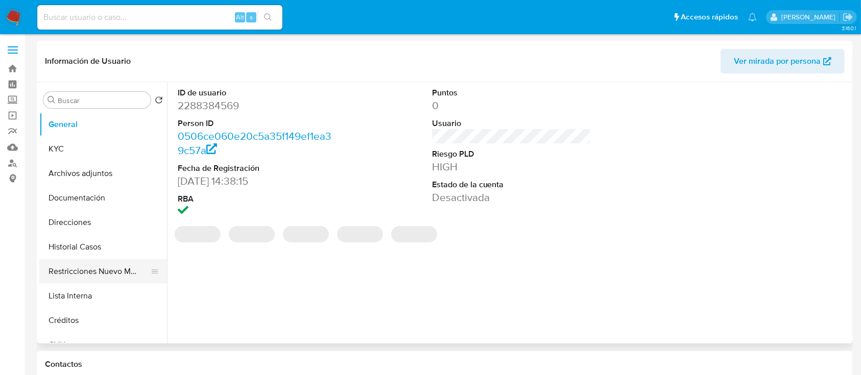
click at [103, 267] on button "Restricciones Nuevo Mundo" at bounding box center [99, 271] width 120 height 25
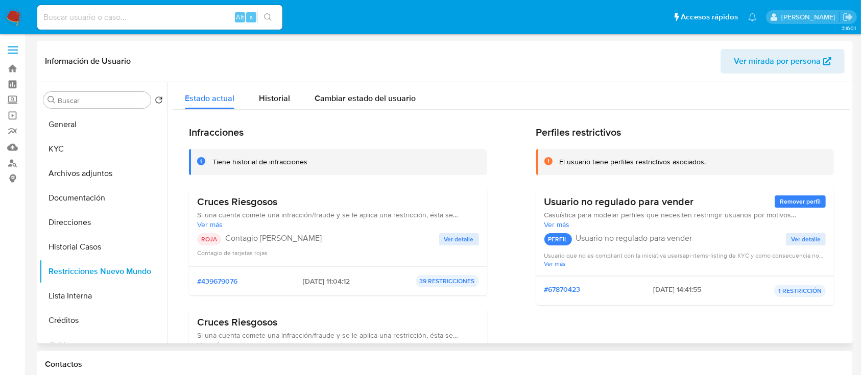
click at [744, 73] on span "Ver mirada por persona" at bounding box center [777, 61] width 87 height 25
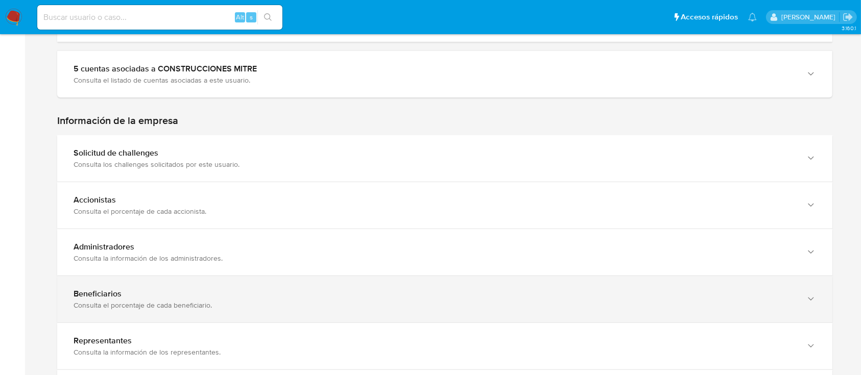
scroll to position [885, 0]
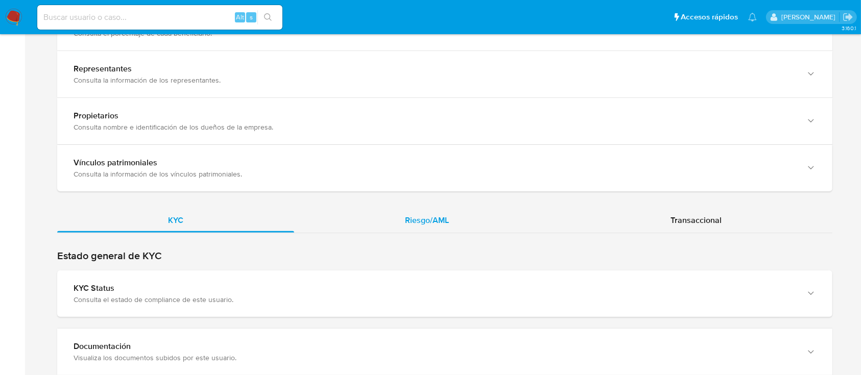
click at [498, 208] on div "Riesgo/AML" at bounding box center [427, 220] width 266 height 25
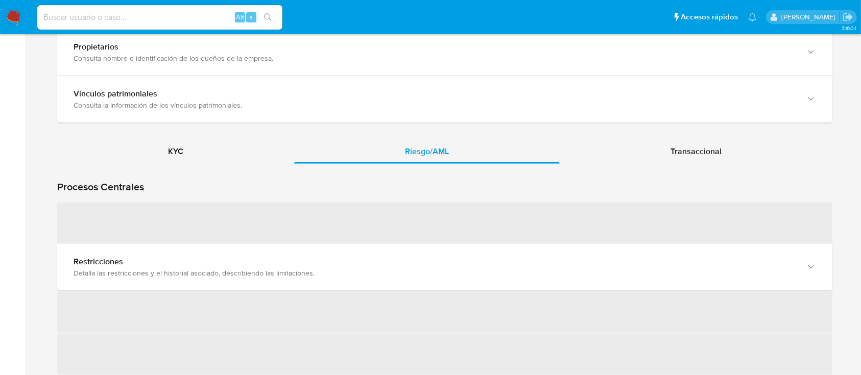
scroll to position [1022, 0]
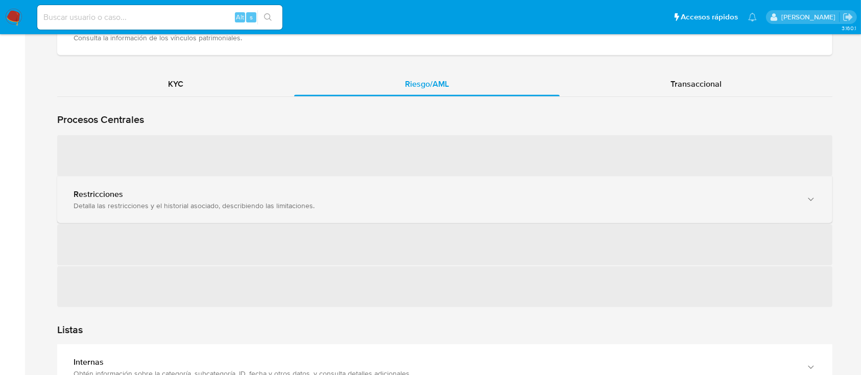
click at [211, 203] on div "Restricciones Detalla las restricciones y el historial asociado, describiendo l…" at bounding box center [444, 200] width 775 height 46
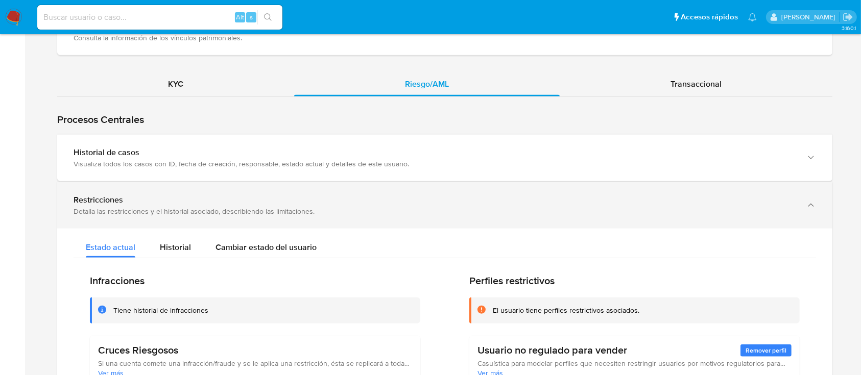
drag, startPoint x: 161, startPoint y: 141, endPoint x: 141, endPoint y: 198, distance: 60.4
click at [161, 148] on div "Historial de casos" at bounding box center [435, 153] width 722 height 10
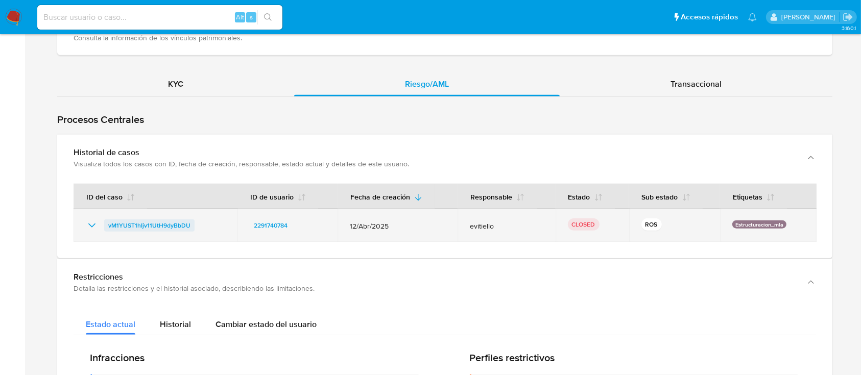
click at [131, 220] on span "vM1YUST1hIjv11UtH9dyBbDU" at bounding box center [149, 226] width 82 height 12
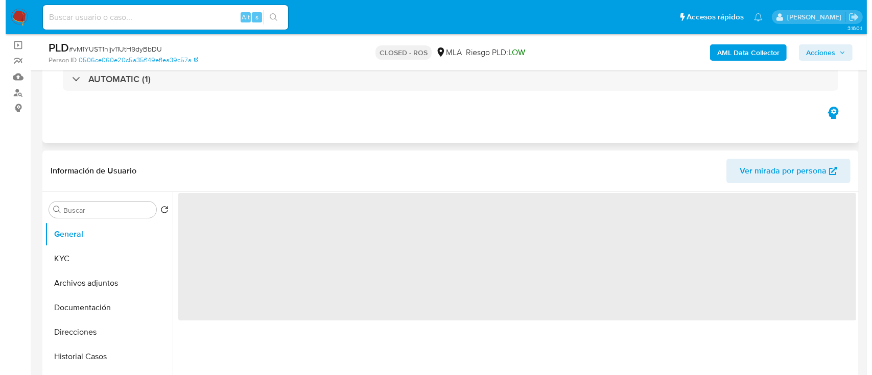
scroll to position [136, 0]
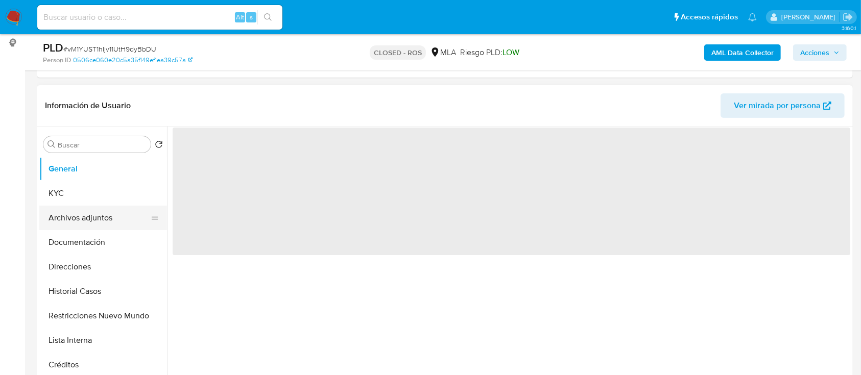
click at [105, 215] on button "Archivos adjuntos" at bounding box center [99, 218] width 120 height 25
select select "10"
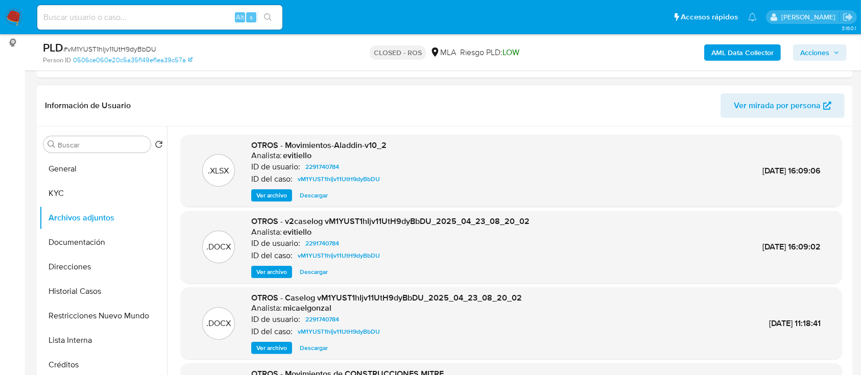
click at [282, 273] on span "Ver archivo" at bounding box center [271, 272] width 31 height 10
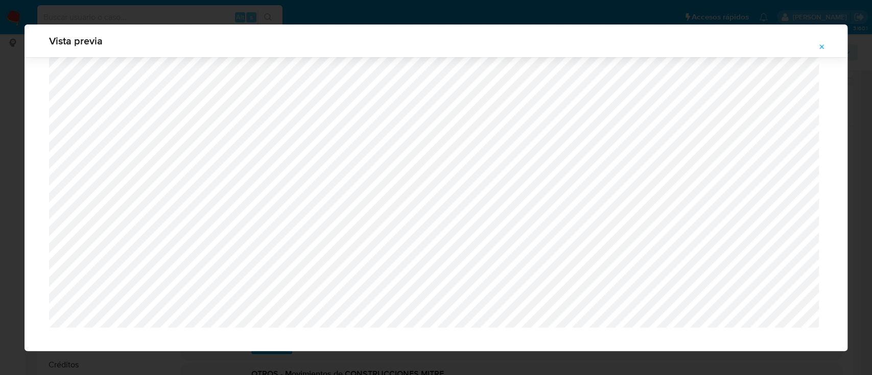
scroll to position [859, 0]
drag, startPoint x: 822, startPoint y: 46, endPoint x: 813, endPoint y: 48, distance: 8.9
click at [822, 46] on icon "Attachment preview" at bounding box center [822, 47] width 8 height 8
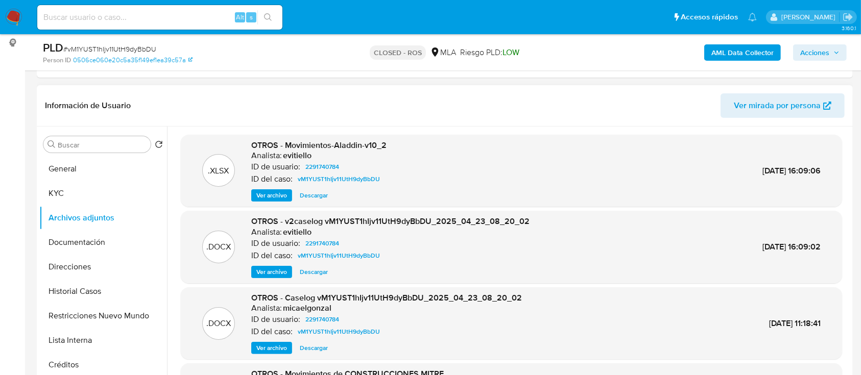
scroll to position [68, 0]
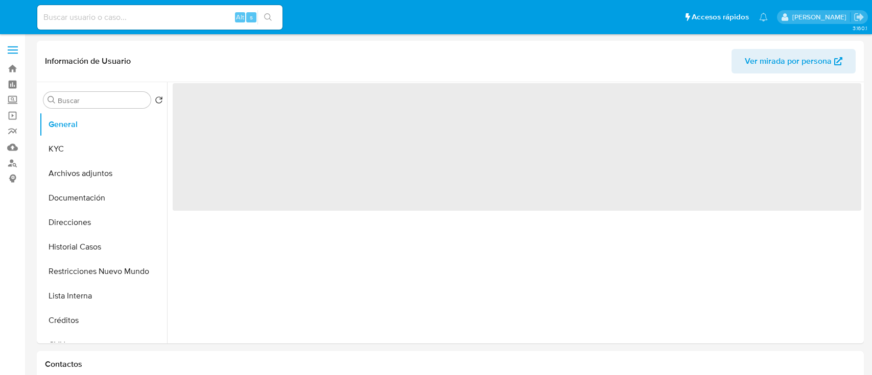
select select "10"
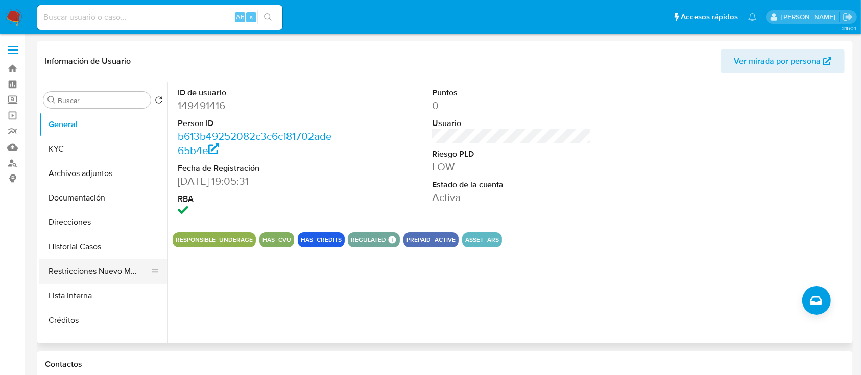
click at [93, 269] on button "Restricciones Nuevo Mundo" at bounding box center [99, 271] width 120 height 25
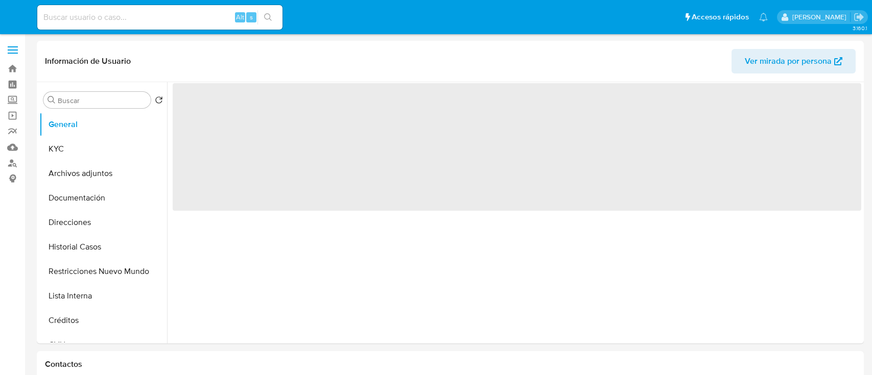
select select "10"
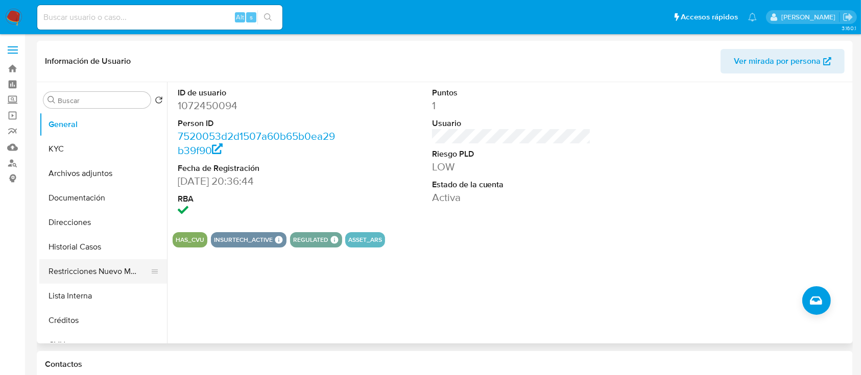
click at [116, 268] on button "Restricciones Nuevo Mundo" at bounding box center [99, 271] width 120 height 25
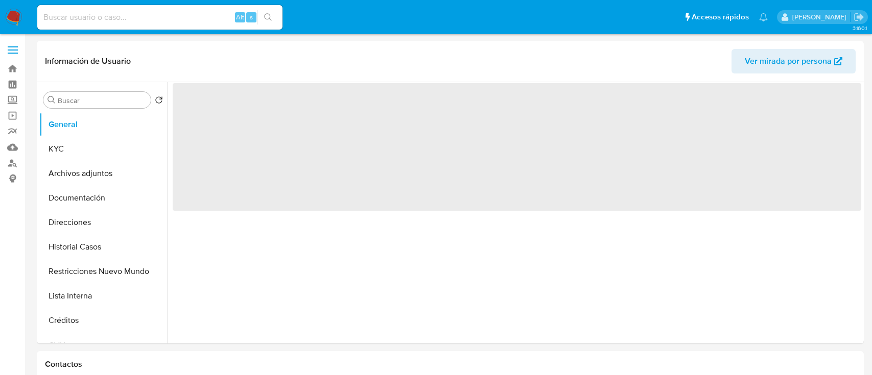
select select "10"
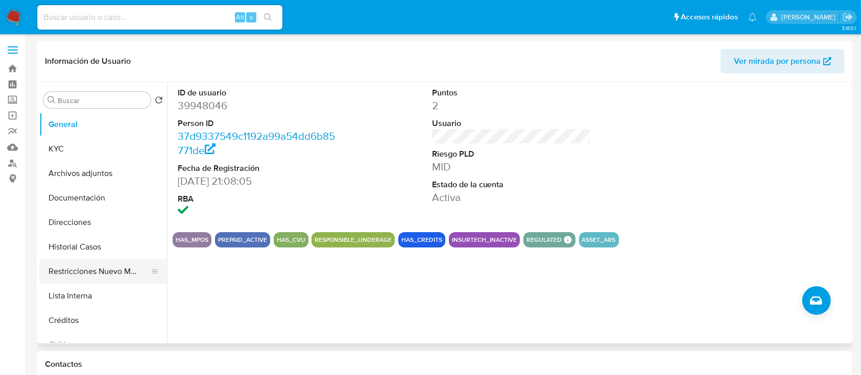
click at [101, 265] on button "Restricciones Nuevo Mundo" at bounding box center [99, 271] width 120 height 25
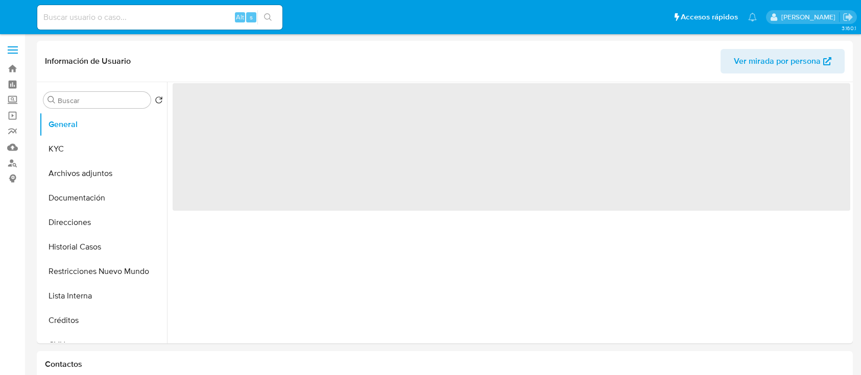
select select "10"
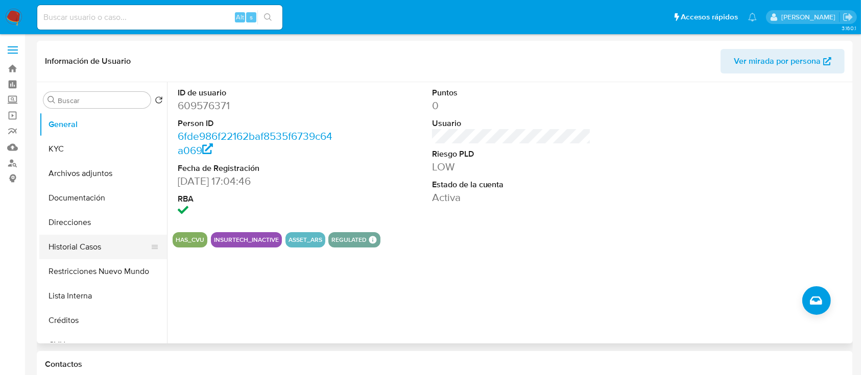
click at [67, 273] on button "Restricciones Nuevo Mundo" at bounding box center [103, 271] width 128 height 25
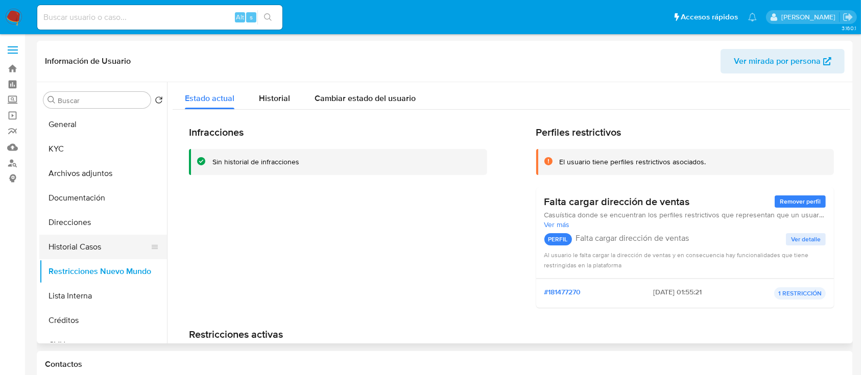
click at [98, 246] on button "Historial Casos" at bounding box center [99, 247] width 120 height 25
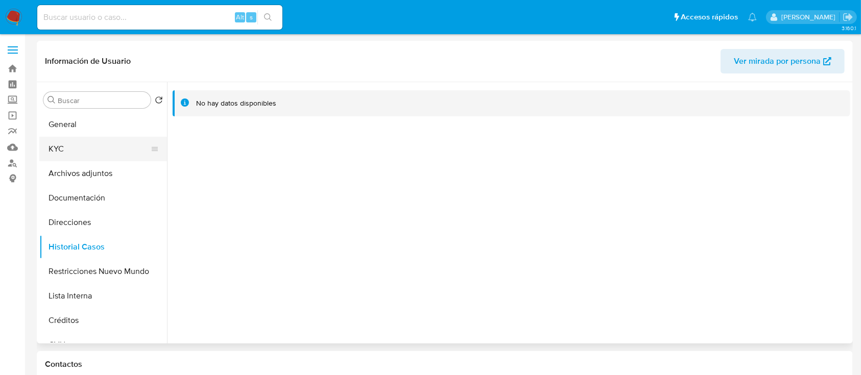
click at [114, 149] on button "KYC" at bounding box center [99, 149] width 120 height 25
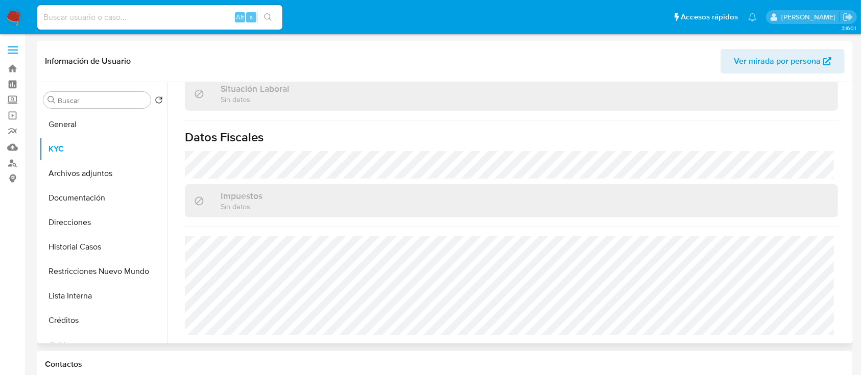
scroll to position [528, 0]
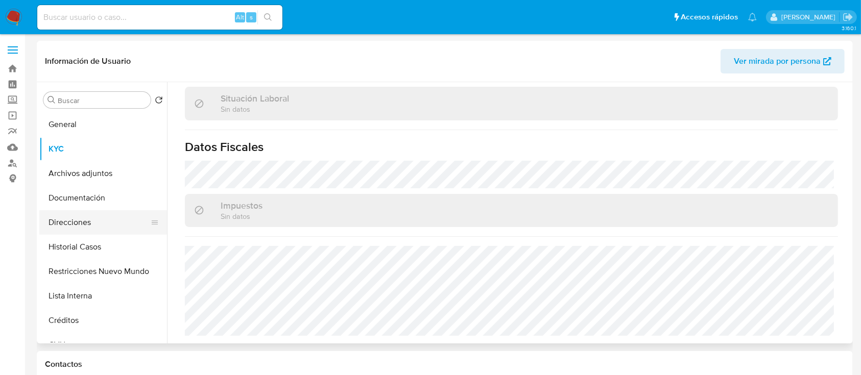
click at [100, 230] on button "Direcciones" at bounding box center [99, 222] width 120 height 25
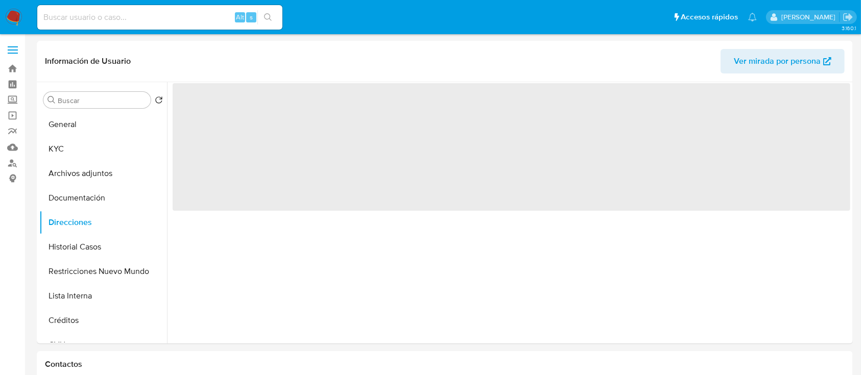
scroll to position [0, 0]
select select "10"
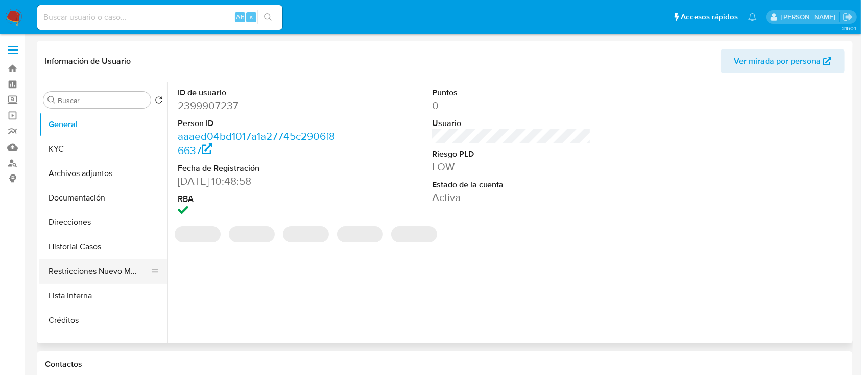
click at [85, 280] on button "Restricciones Nuevo Mundo" at bounding box center [99, 271] width 120 height 25
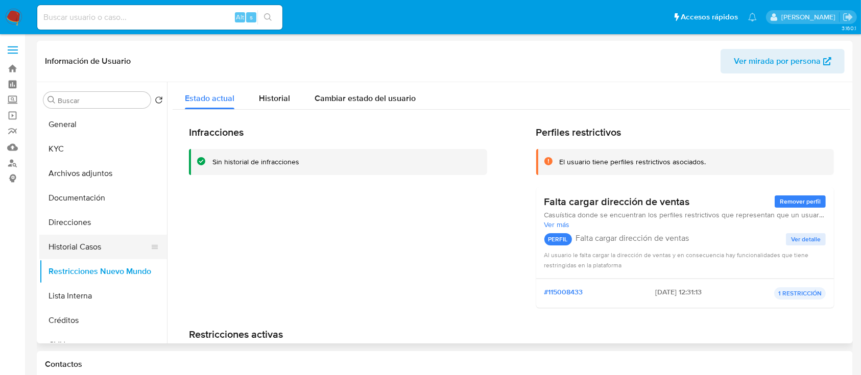
click at [119, 245] on button "Historial Casos" at bounding box center [99, 247] width 120 height 25
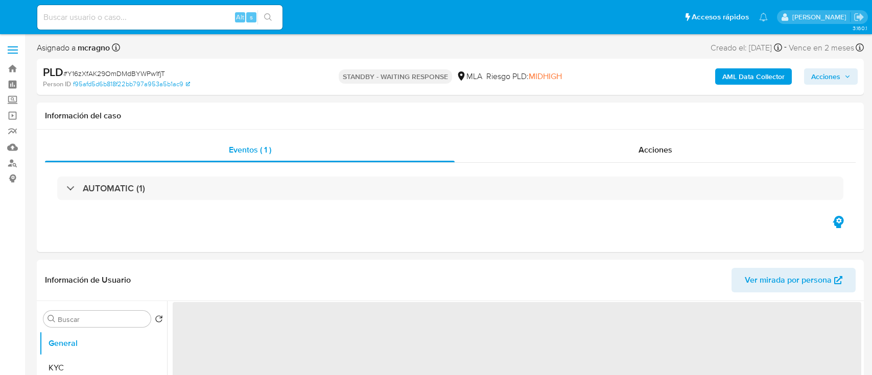
select select "10"
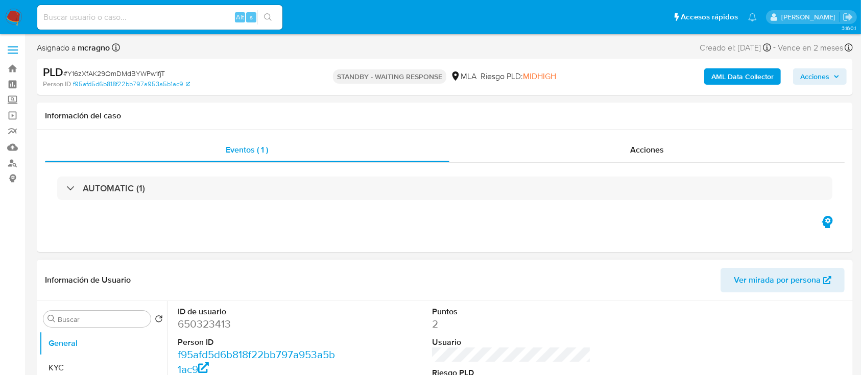
click at [797, 274] on span "Ver mirada por persona" at bounding box center [777, 280] width 87 height 25
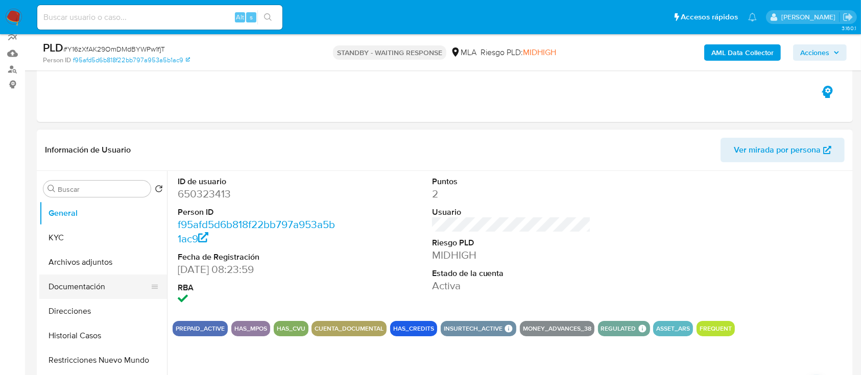
scroll to position [136, 0]
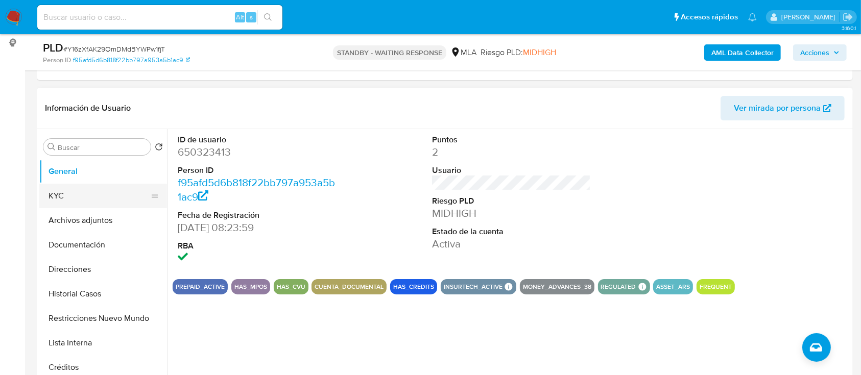
click at [73, 204] on button "KYC" at bounding box center [99, 196] width 120 height 25
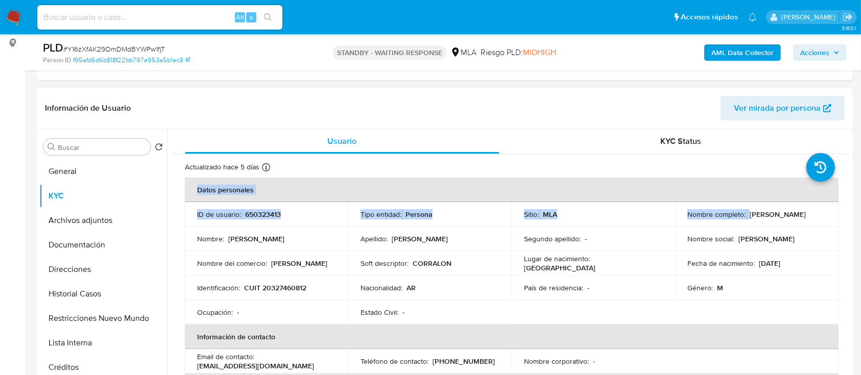
drag, startPoint x: 747, startPoint y: 213, endPoint x: 811, endPoint y: 212, distance: 63.3
click at [782, 212] on p "[PERSON_NAME]" at bounding box center [778, 214] width 56 height 9
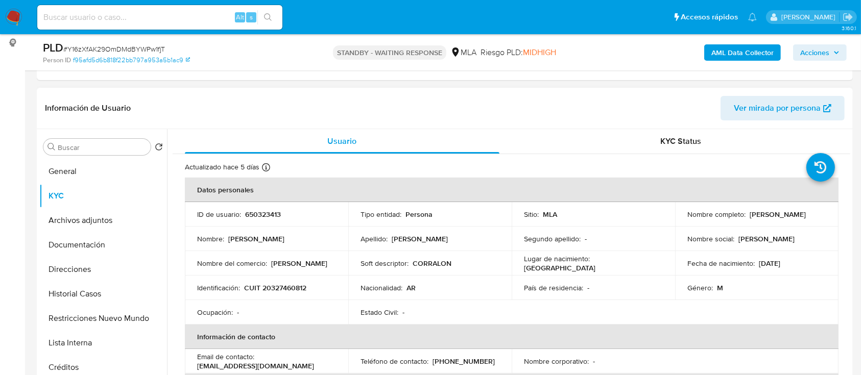
drag, startPoint x: 747, startPoint y: 214, endPoint x: 816, endPoint y: 214, distance: 69.0
click at [806, 214] on p "[PERSON_NAME]" at bounding box center [778, 214] width 56 height 9
click at [97, 275] on button "Direcciones" at bounding box center [103, 269] width 128 height 25
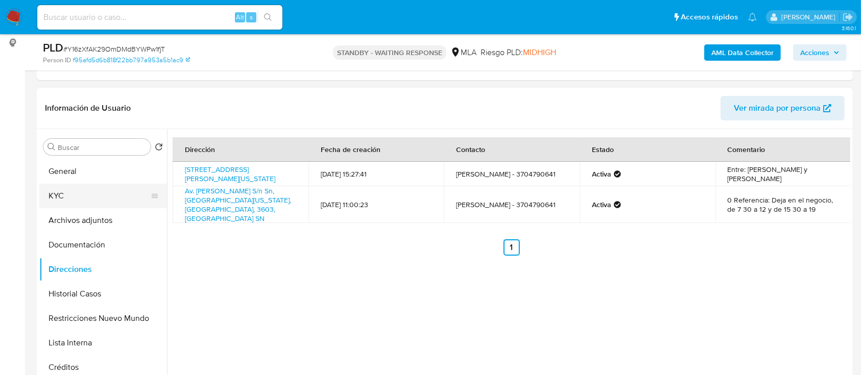
click at [121, 198] on button "KYC" at bounding box center [99, 196] width 120 height 25
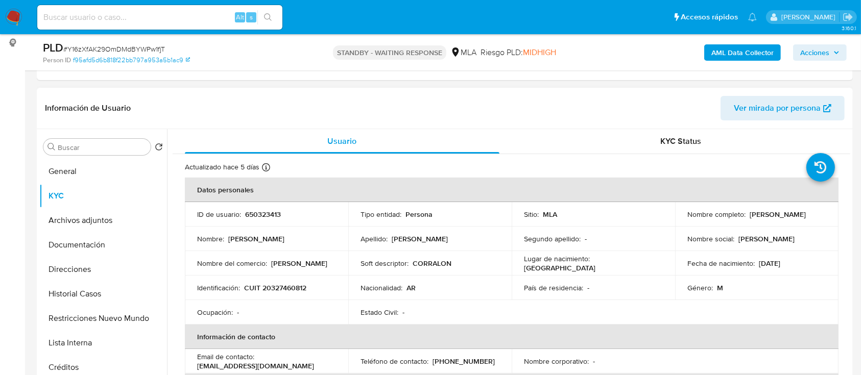
drag, startPoint x: 270, startPoint y: 262, endPoint x: 330, endPoint y: 265, distance: 60.3
click at [332, 265] on div "Nombre del comercio : [PERSON_NAME]" at bounding box center [266, 263] width 139 height 9
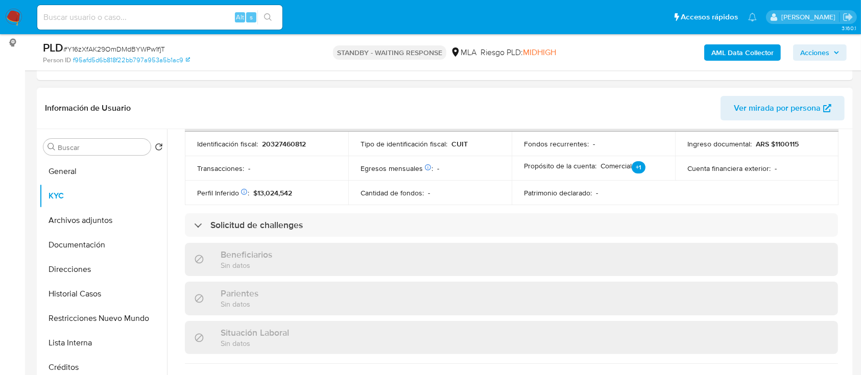
scroll to position [564, 0]
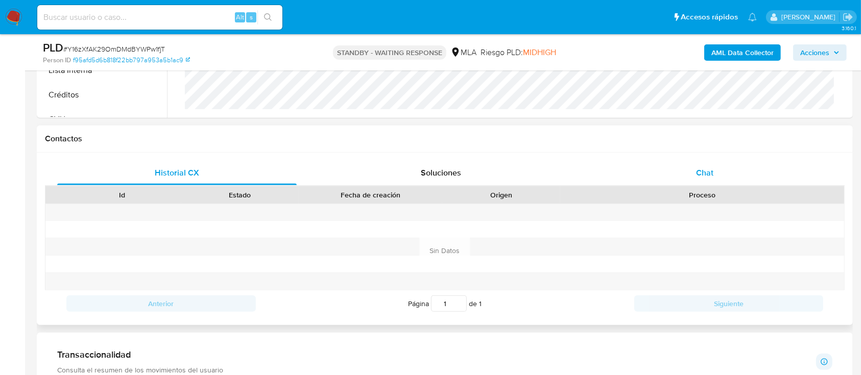
click at [729, 172] on div "Chat" at bounding box center [705, 173] width 240 height 25
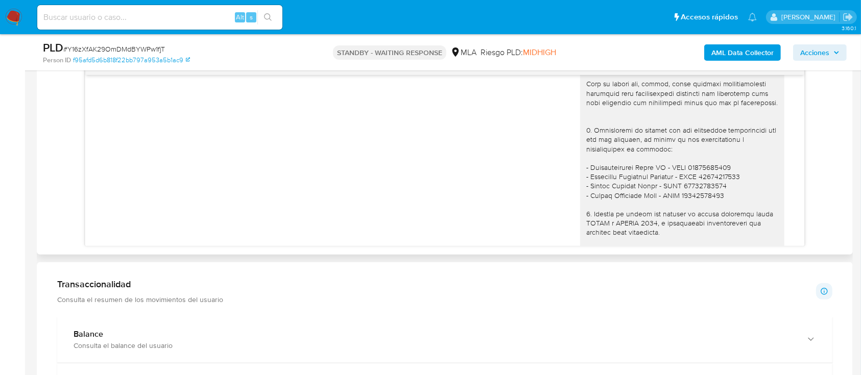
scroll to position [978, 0]
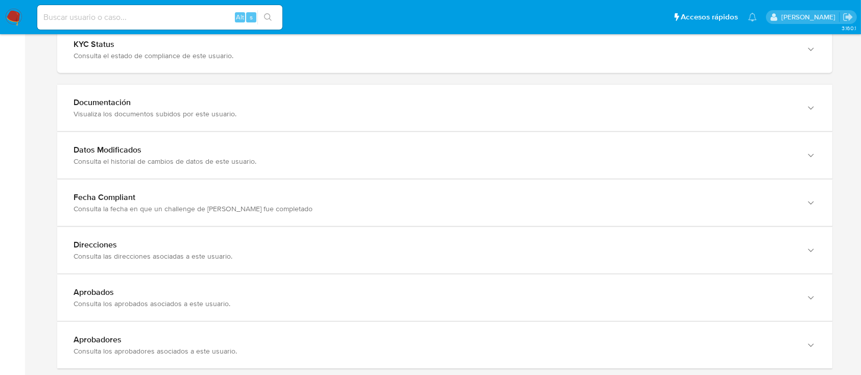
scroll to position [1032, 0]
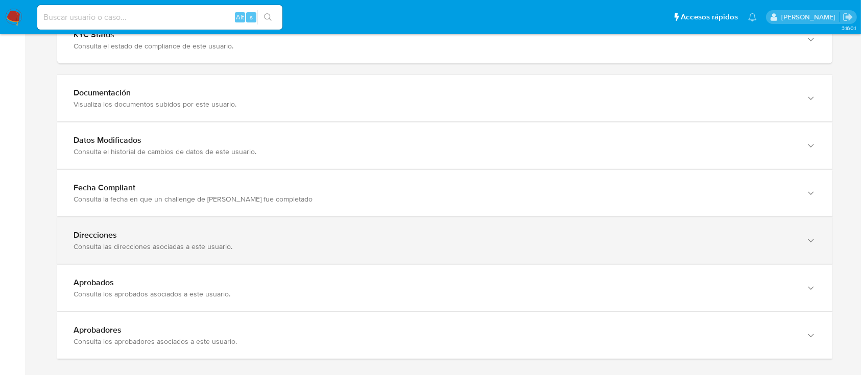
click at [180, 232] on div "Direcciones" at bounding box center [435, 235] width 722 height 10
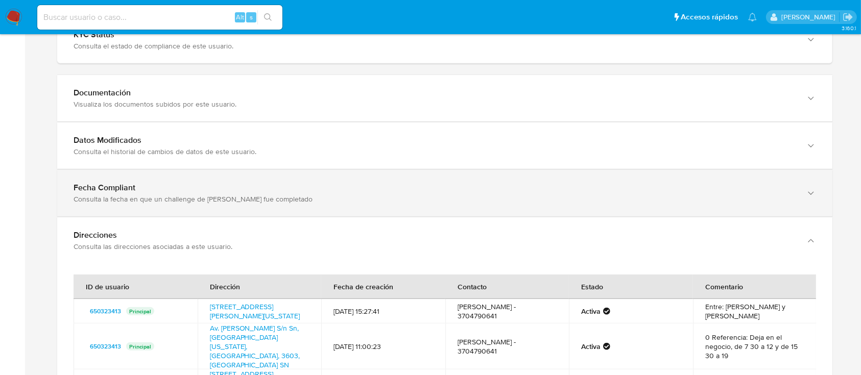
scroll to position [1168, 0]
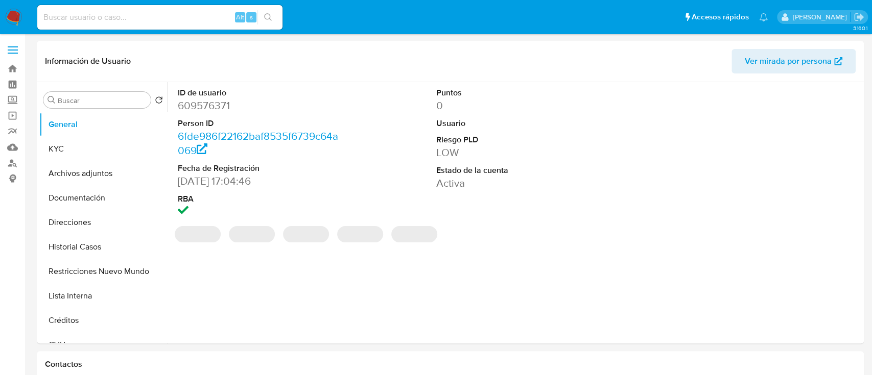
select select "10"
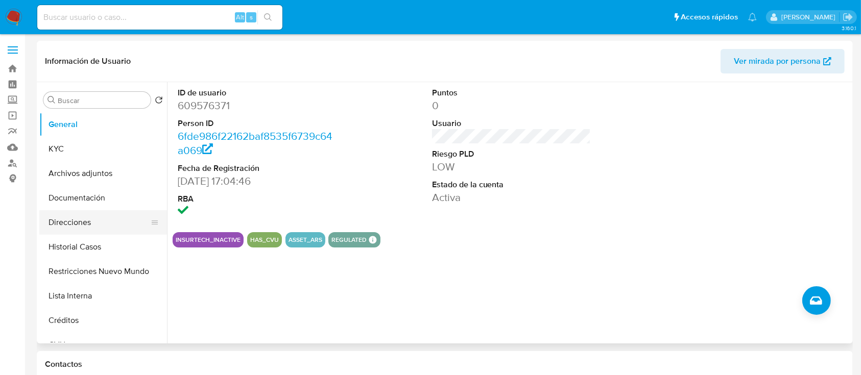
click at [85, 219] on button "Direcciones" at bounding box center [99, 222] width 120 height 25
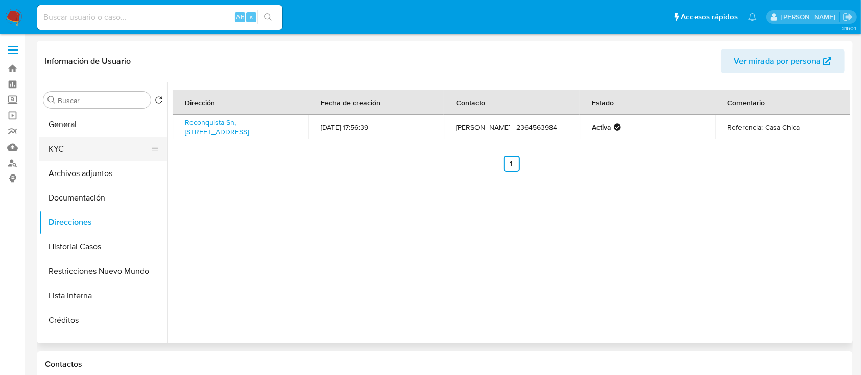
click at [109, 142] on button "KYC" at bounding box center [99, 149] width 120 height 25
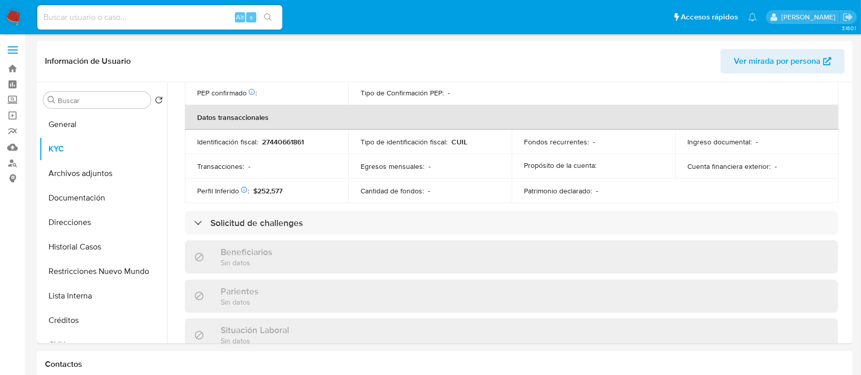
scroll to position [528, 0]
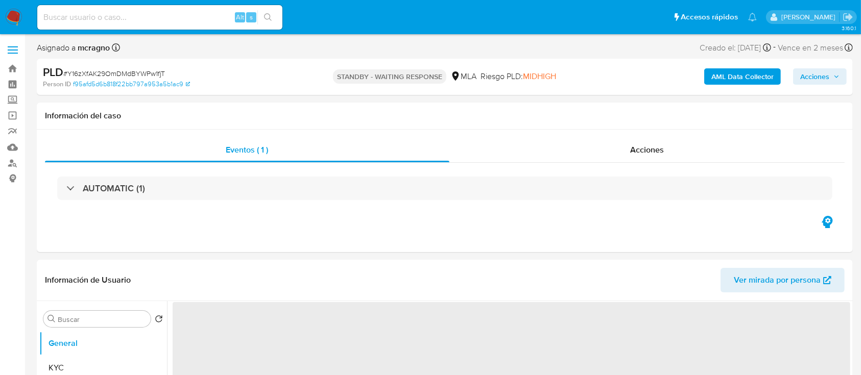
select select "10"
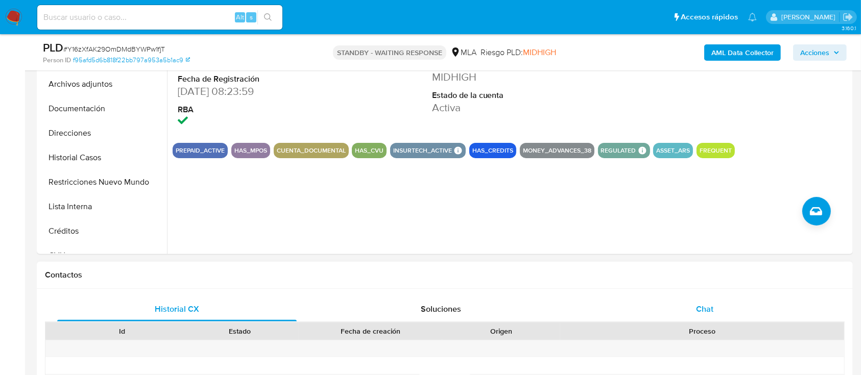
click at [751, 309] on div "Chat" at bounding box center [705, 309] width 240 height 25
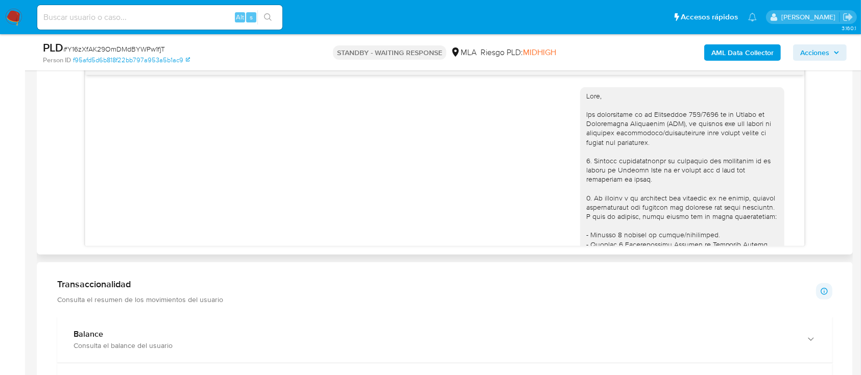
scroll to position [1182, 0]
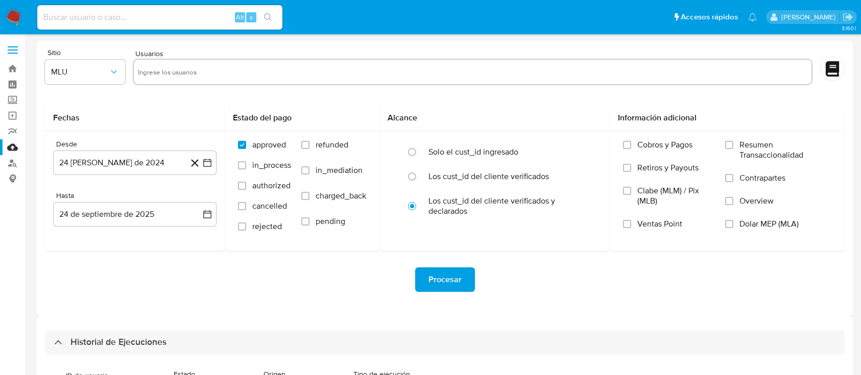
select select "10"
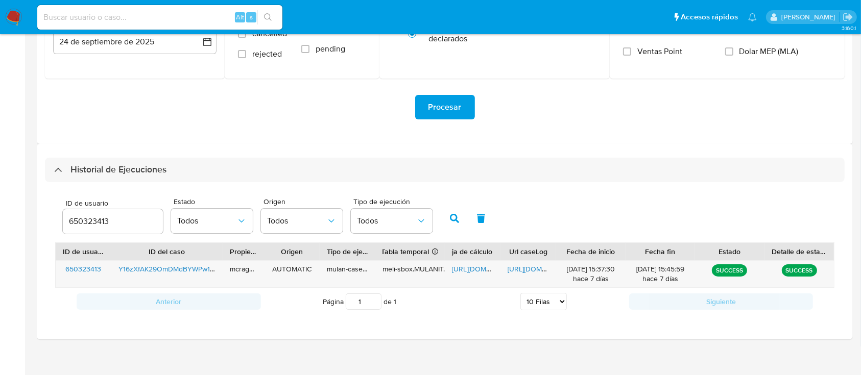
click at [78, 222] on input "650323413" at bounding box center [113, 221] width 100 height 13
click at [452, 216] on icon "button" at bounding box center [454, 218] width 9 height 9
click at [462, 267] on span "[URL][DOMAIN_NAME]" at bounding box center [487, 269] width 70 height 10
click at [522, 270] on span "[URL][DOMAIN_NAME]" at bounding box center [543, 269] width 70 height 10
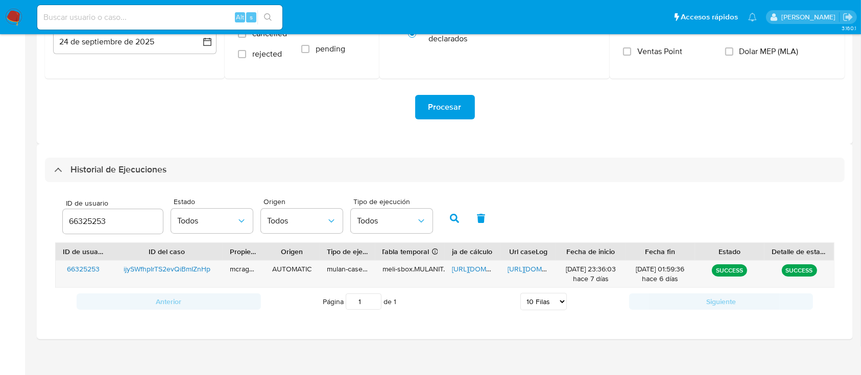
click at [87, 223] on input "66325253" at bounding box center [113, 221] width 100 height 13
click at [462, 221] on button "button" at bounding box center [454, 218] width 27 height 25
click at [469, 270] on span "[URL][DOMAIN_NAME]" at bounding box center [487, 269] width 70 height 10
click at [523, 269] on span "[URL][DOMAIN_NAME]" at bounding box center [543, 269] width 70 height 10
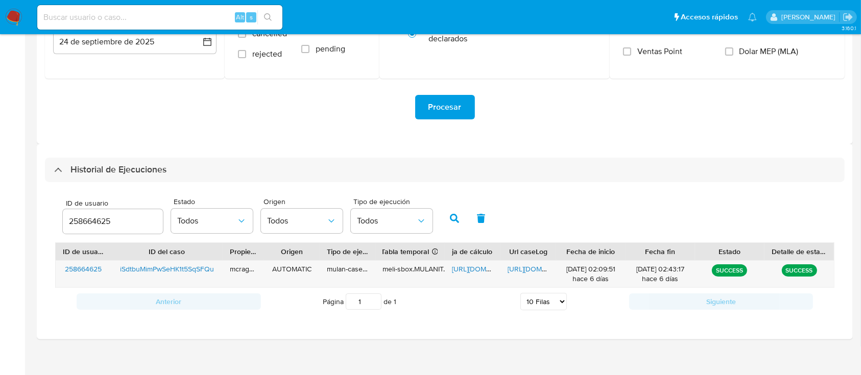
click at [81, 226] on input "258664625" at bounding box center [113, 221] width 100 height 13
click at [454, 215] on icon "button" at bounding box center [454, 218] width 9 height 9
click at [462, 266] on span "https://docs.google.com/spreadsheets/d/158-U6qZoPruW8Mkkckr5NFSvrAkbl2Vl95bNSzy…" at bounding box center [487, 269] width 70 height 10
click at [527, 270] on span "https://docs.google.com/document/d/1mlk9-Yxj0V38pw4ESlEVfB08m0Dh6ahetrilHQkxuHc…" at bounding box center [543, 269] width 70 height 10
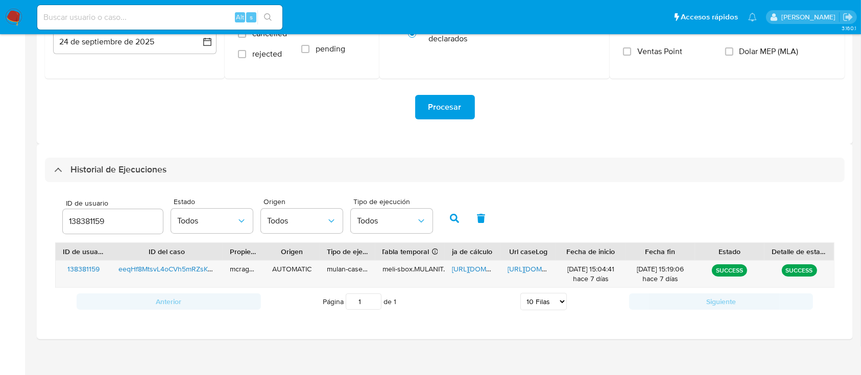
click at [89, 216] on input "138381159" at bounding box center [113, 221] width 100 height 13
type input "1733591159"
click at [441, 210] on button "button" at bounding box center [454, 218] width 27 height 25
click at [480, 272] on span "https://docs.google.com/spreadsheets/d/1XnxEYlkJ7pkKsbs6Y32cg5UEupeeZclIxiLDVre…" at bounding box center [487, 269] width 70 height 10
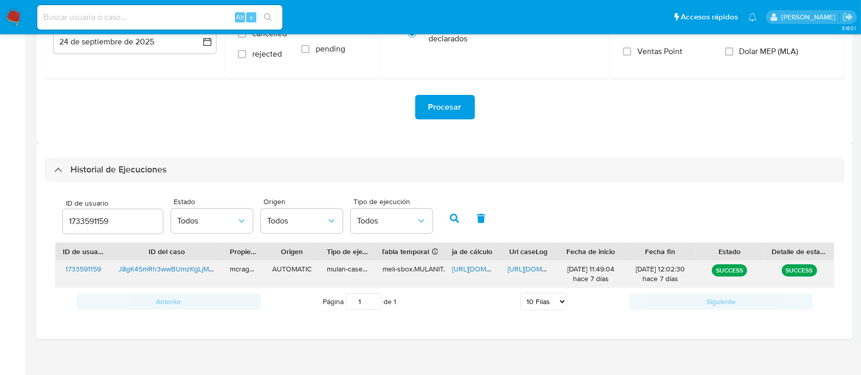
click at [530, 268] on span "https://docs.google.com/document/d/197nhhBQ4vDR_xyXwTui58ywJkgZo8jLq5TVE2qACeGA…" at bounding box center [543, 269] width 70 height 10
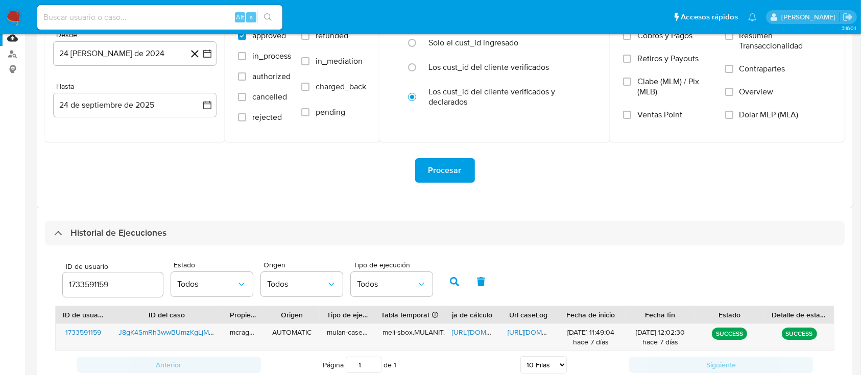
scroll to position [0, 0]
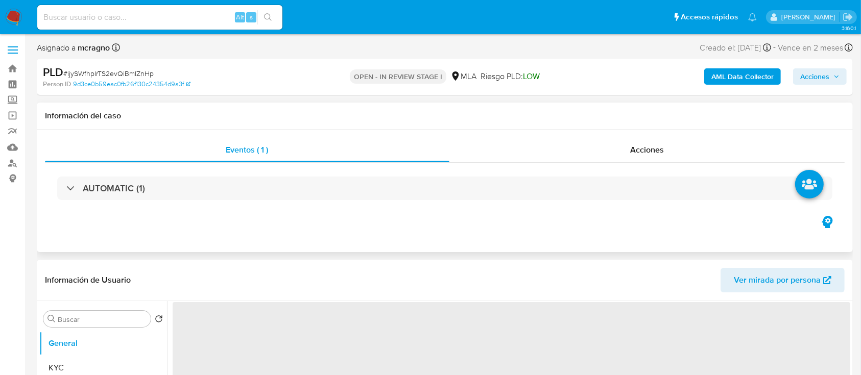
select select "10"
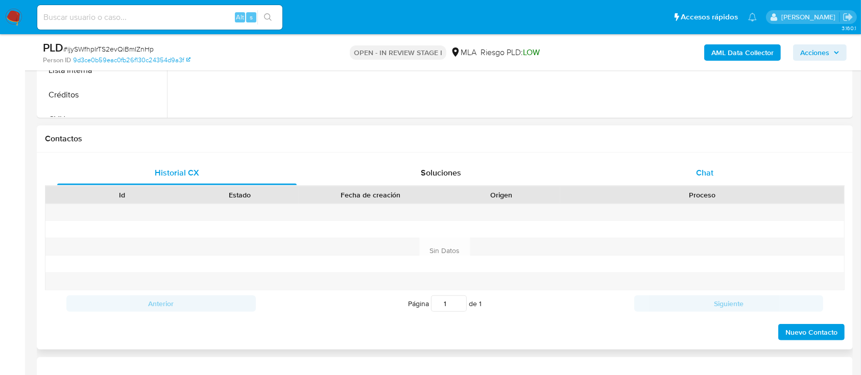
click at [751, 165] on div "Chat" at bounding box center [705, 173] width 240 height 25
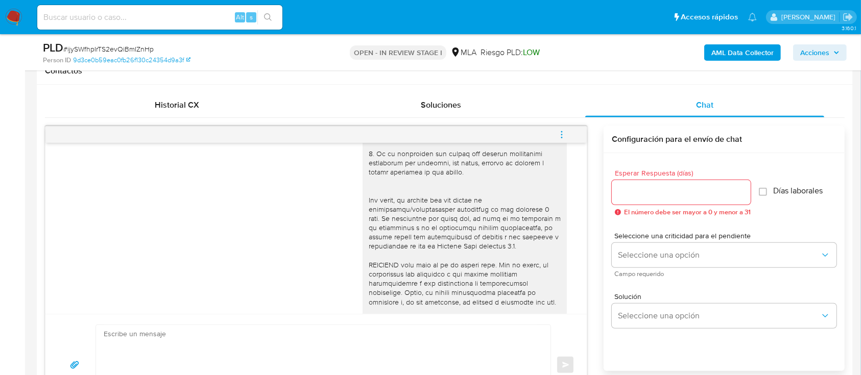
scroll to position [223, 0]
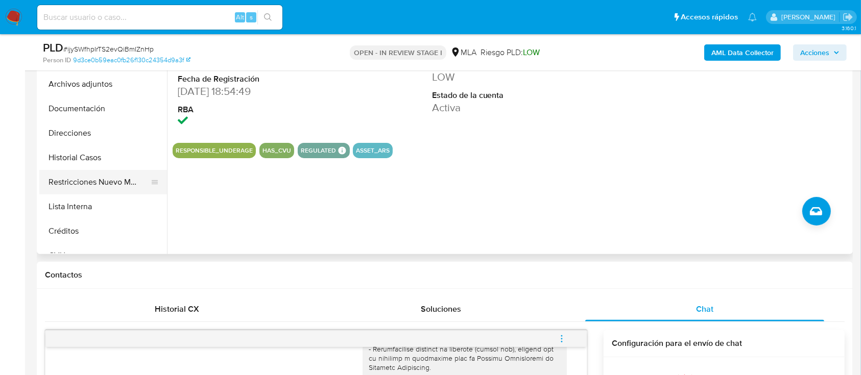
click at [114, 183] on button "Restricciones Nuevo Mundo" at bounding box center [99, 182] width 120 height 25
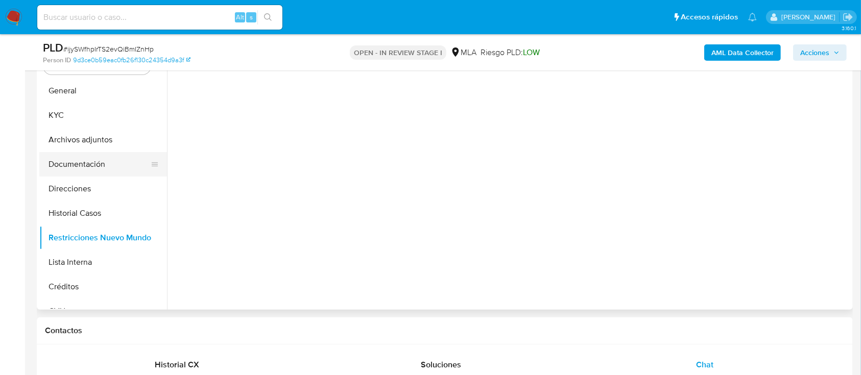
scroll to position [204, 0]
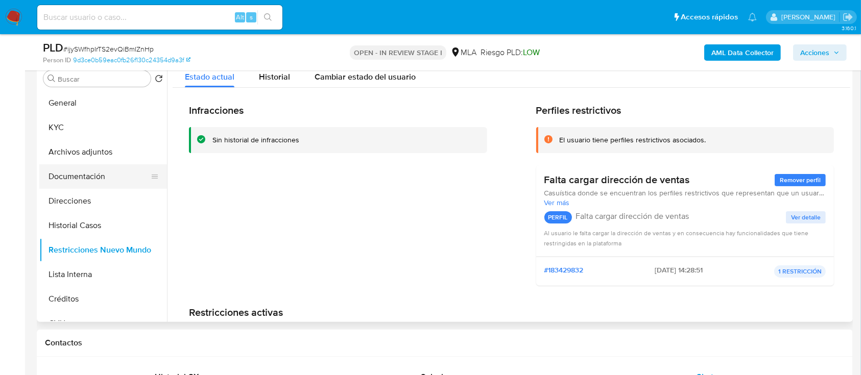
click at [105, 177] on button "Documentación" at bounding box center [99, 176] width 120 height 25
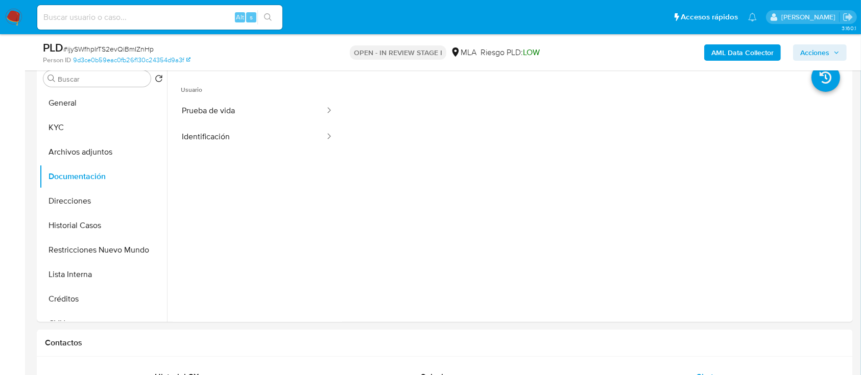
click at [716, 50] on b "AML Data Collector" at bounding box center [743, 52] width 62 height 16
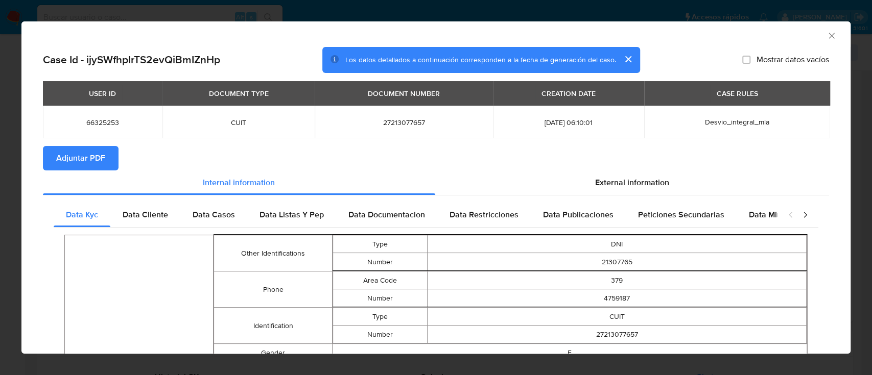
click at [82, 154] on span "Adjuntar PDF" at bounding box center [80, 158] width 49 height 22
click at [826, 35] on icon "Cerrar ventana" at bounding box center [831, 36] width 10 height 10
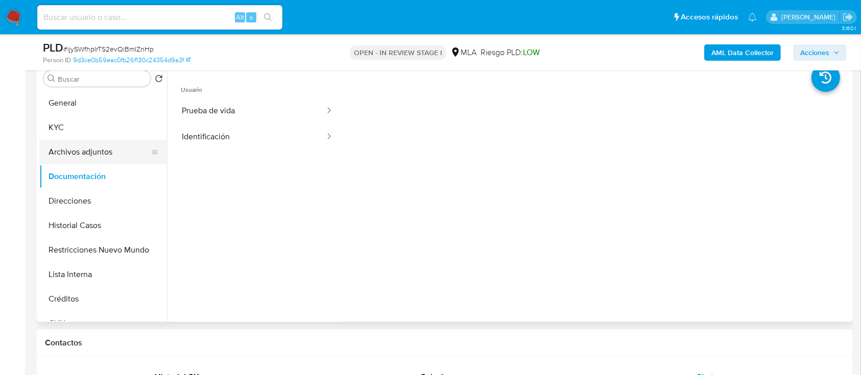
click at [96, 152] on button "Archivos adjuntos" at bounding box center [99, 152] width 120 height 25
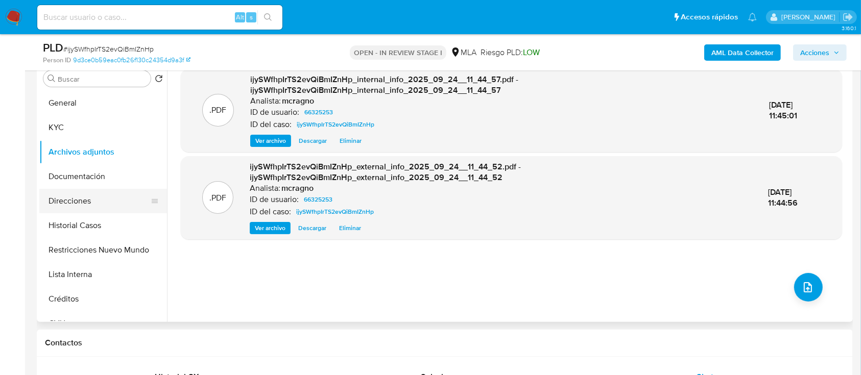
click at [98, 204] on button "Direcciones" at bounding box center [99, 201] width 120 height 25
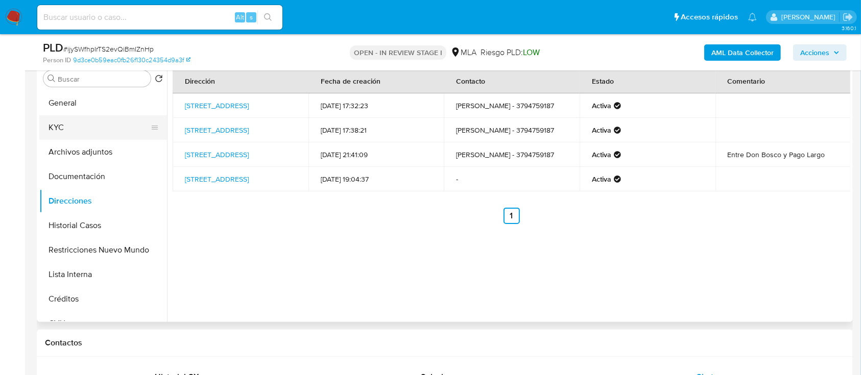
click at [63, 133] on button "KYC" at bounding box center [99, 127] width 120 height 25
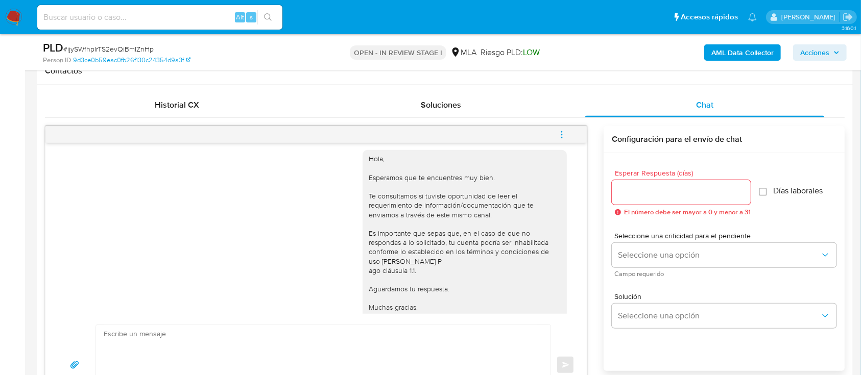
scroll to position [632, 0]
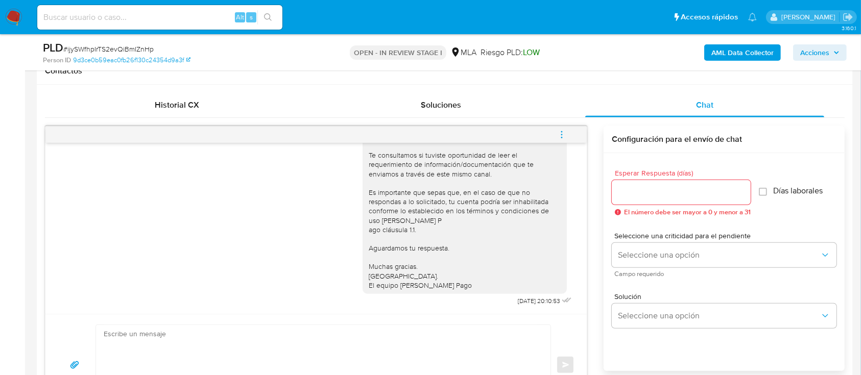
click at [519, 344] on textarea at bounding box center [321, 365] width 434 height 80
paste textarea "Hola Blanca Nieve Eugenia Alarcón, En función de las operaciones registradas en…"
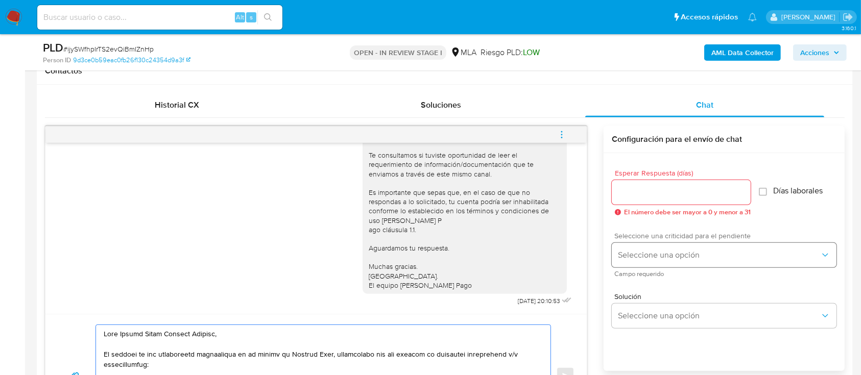
scroll to position [528, 0]
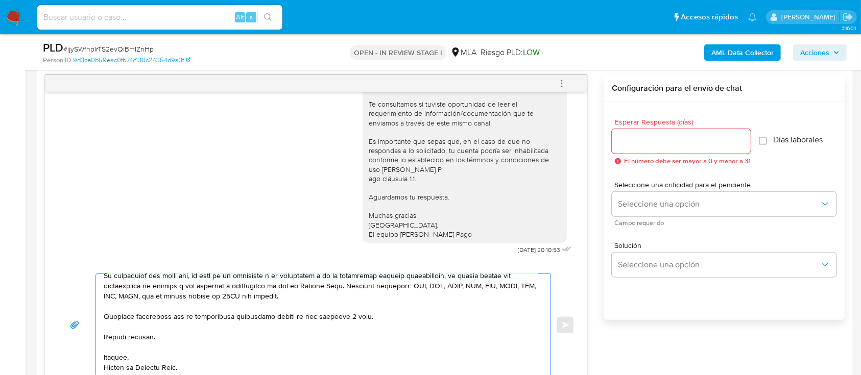
type textarea "Hola Blanca Nieve Eugenia Alarcón, En función de las operaciones registradas en…"
click at [665, 147] on div at bounding box center [681, 141] width 139 height 25
click at [657, 138] on input "Esperar Respuesta (días)" at bounding box center [681, 141] width 139 height 13
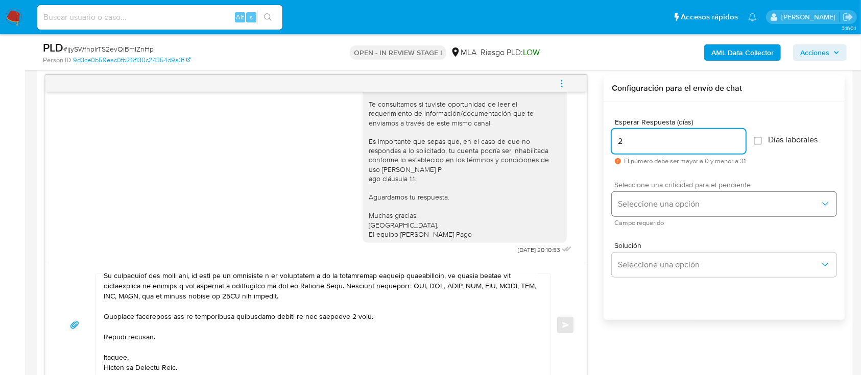
type input "2"
click at [645, 203] on span "Seleccione una opción" at bounding box center [719, 204] width 202 height 10
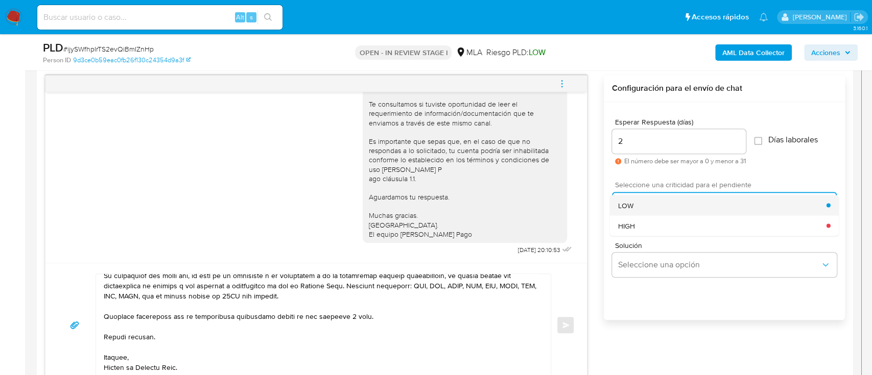
click at [644, 212] on div "LOW" at bounding box center [722, 205] width 208 height 20
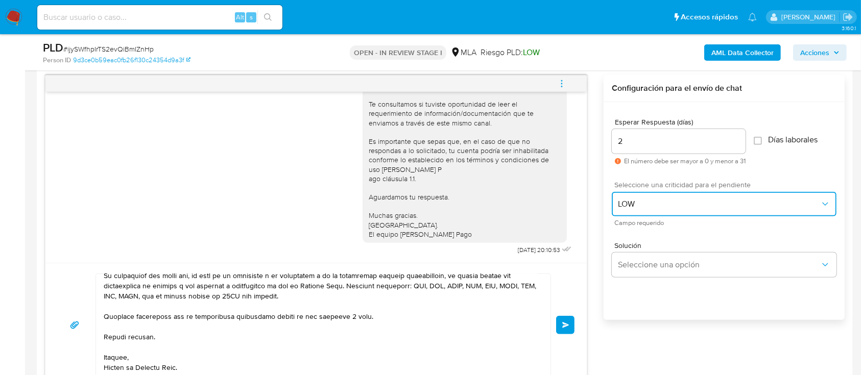
drag, startPoint x: 646, startPoint y: 201, endPoint x: 646, endPoint y: 212, distance: 10.7
click at [646, 204] on span "LOW" at bounding box center [719, 204] width 202 height 10
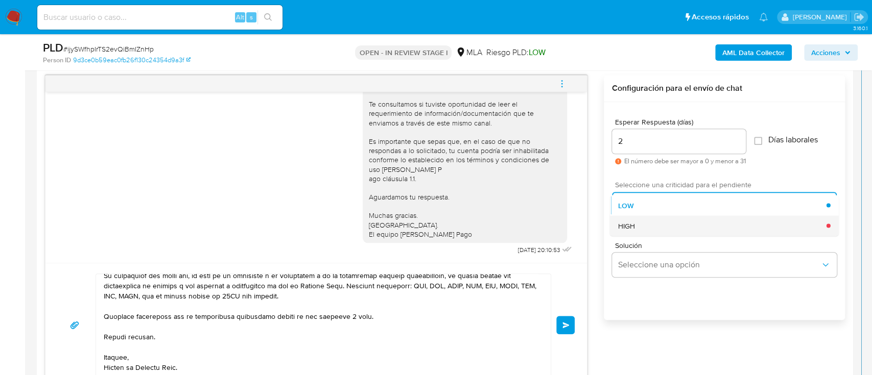
click at [643, 229] on div "HIGH" at bounding box center [722, 226] width 208 height 20
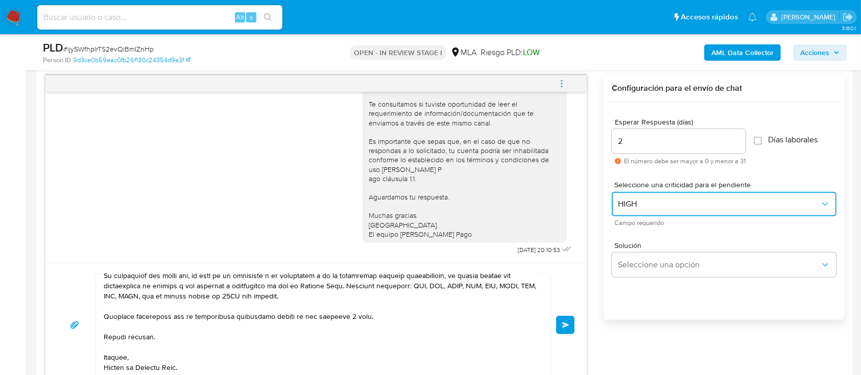
scroll to position [302, 0]
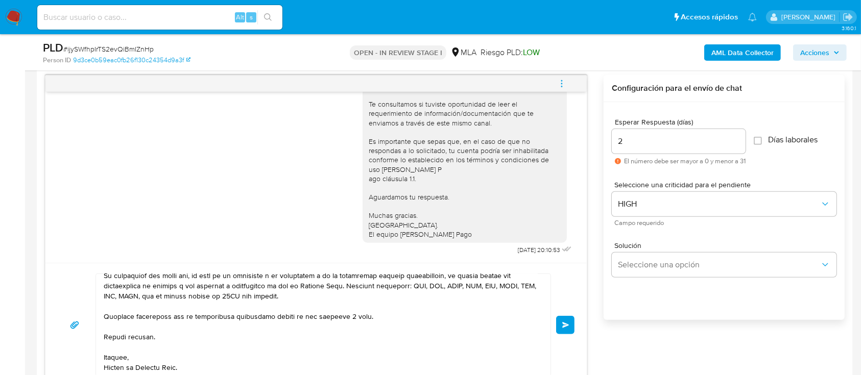
drag, startPoint x: 572, startPoint y: 325, endPoint x: 560, endPoint y: 327, distance: 12.4
click at [571, 325] on button "Enviar" at bounding box center [565, 325] width 18 height 18
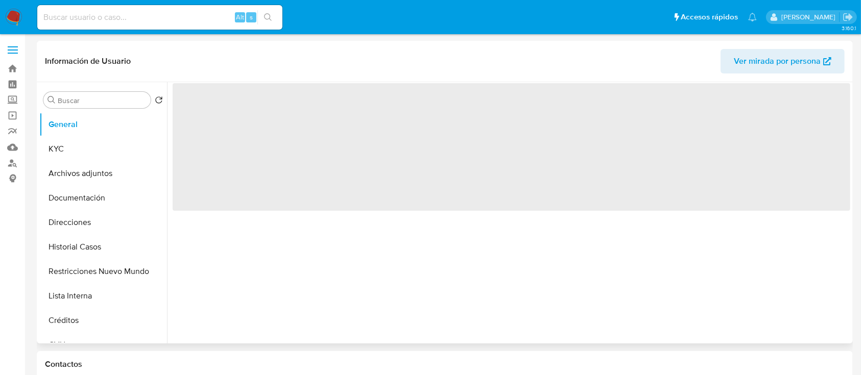
click at [768, 55] on span "Ver mirada por persona" at bounding box center [777, 61] width 87 height 25
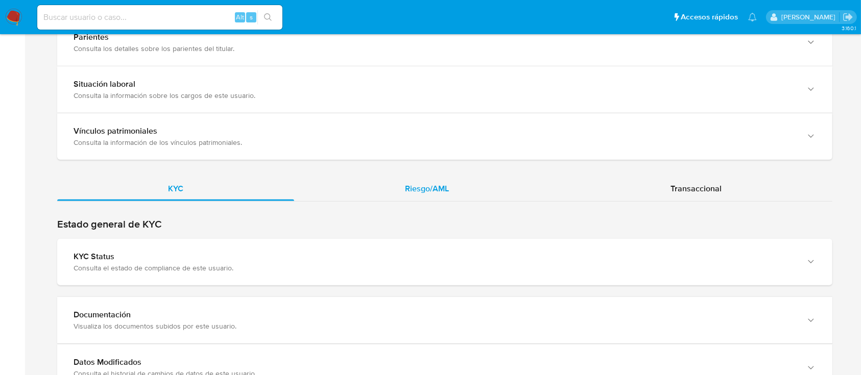
drag, startPoint x: 447, startPoint y: 184, endPoint x: 441, endPoint y: 196, distance: 12.6
click at [447, 184] on span "Riesgo/AML" at bounding box center [427, 189] width 44 height 12
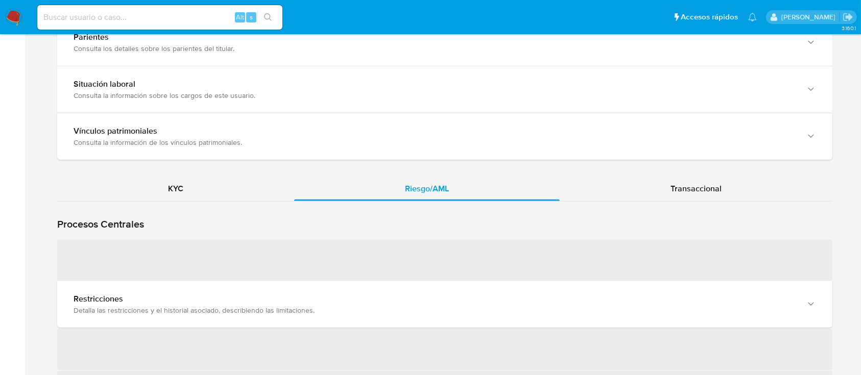
scroll to position [875, 0]
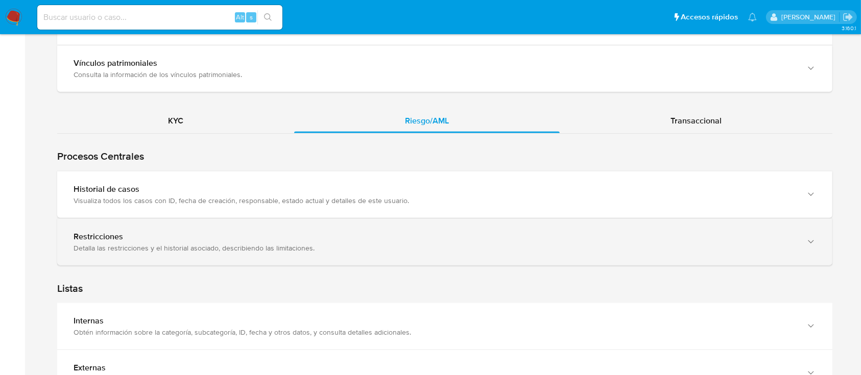
click at [156, 238] on div "Restricciones" at bounding box center [435, 237] width 722 height 10
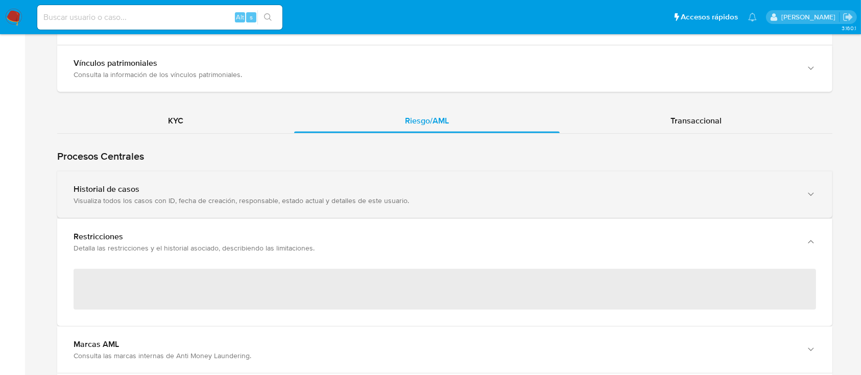
click at [183, 238] on div "Restricciones" at bounding box center [435, 237] width 722 height 10
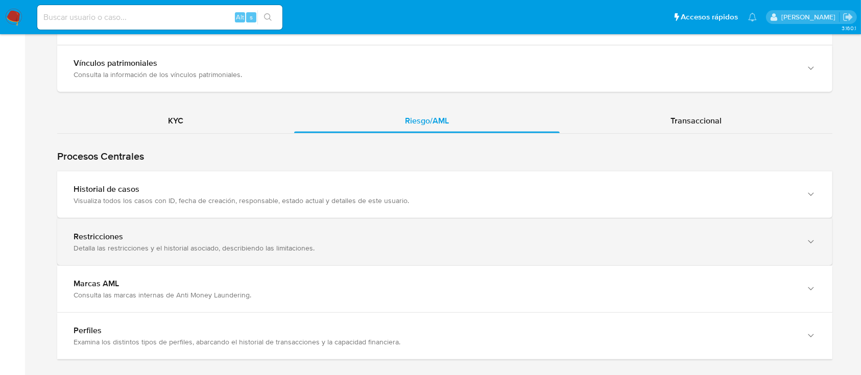
click at [214, 232] on div "Restricciones" at bounding box center [435, 237] width 722 height 10
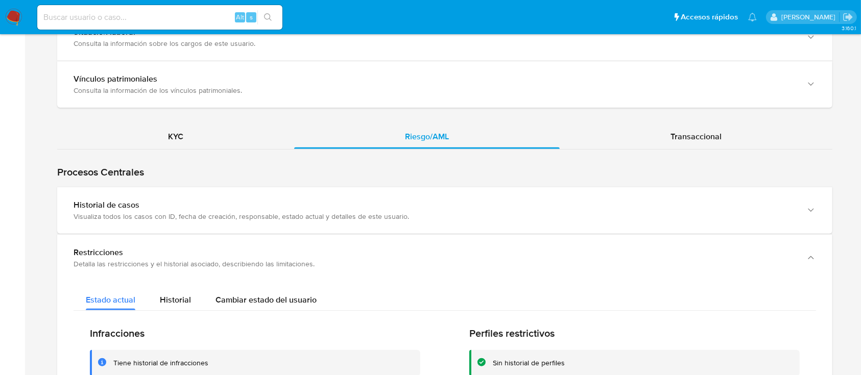
scroll to position [807, 0]
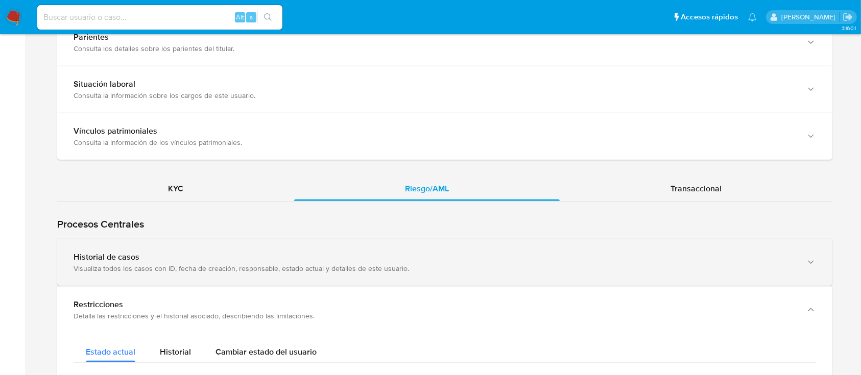
click at [186, 264] on div "Visualiza todos los casos con ID, fecha de creación, responsable, estado actual…" at bounding box center [435, 268] width 722 height 9
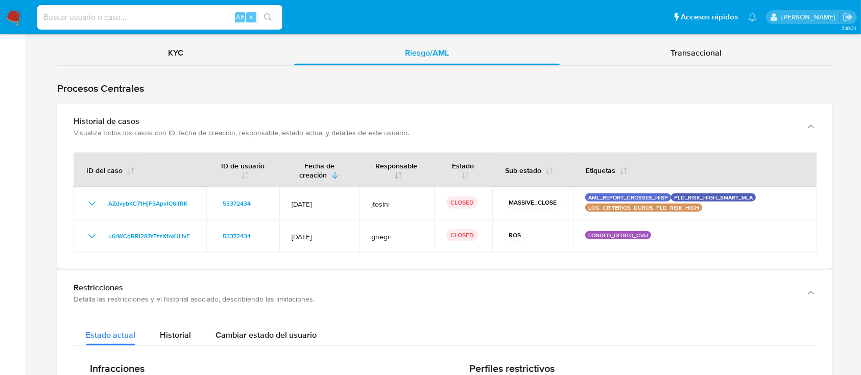
scroll to position [943, 0]
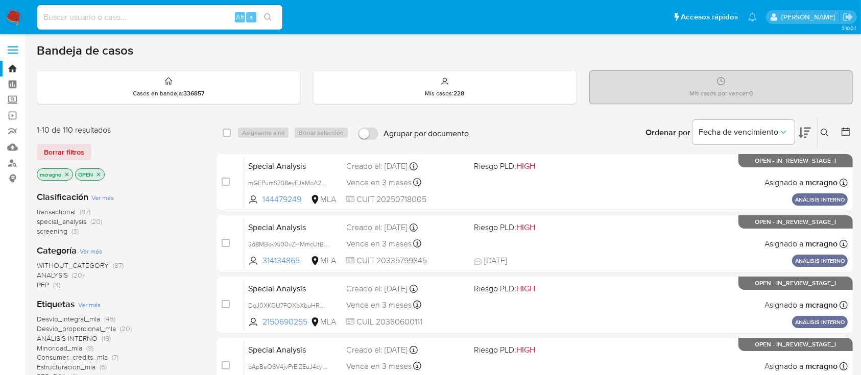
click at [99, 173] on icon "close-filter" at bounding box center [99, 175] width 4 height 4
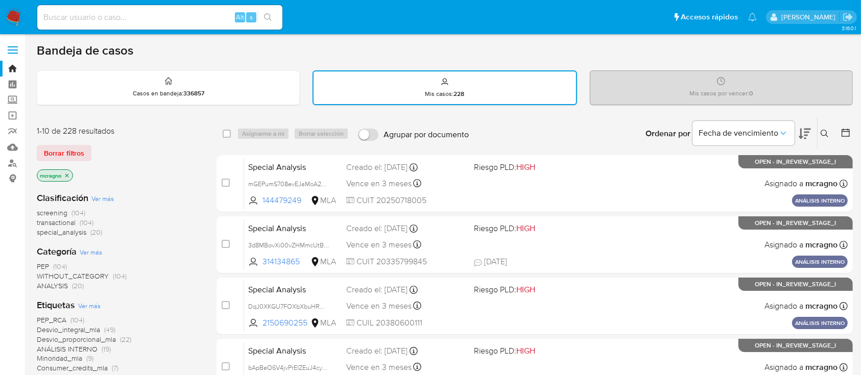
click at [67, 174] on icon "close-filter" at bounding box center [67, 176] width 4 height 4
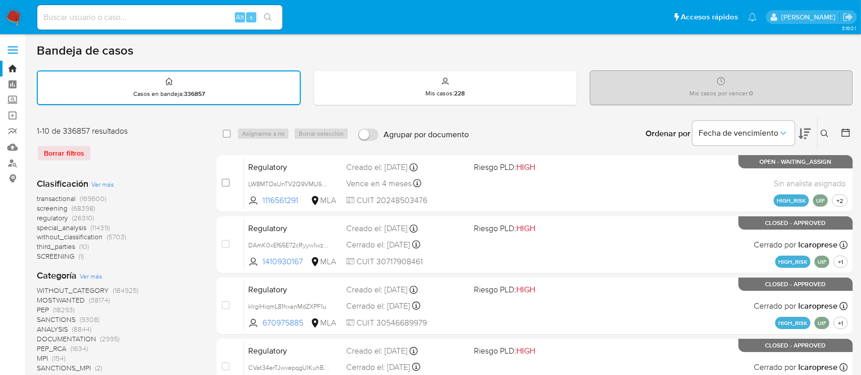
click at [825, 128] on button at bounding box center [826, 134] width 17 height 12
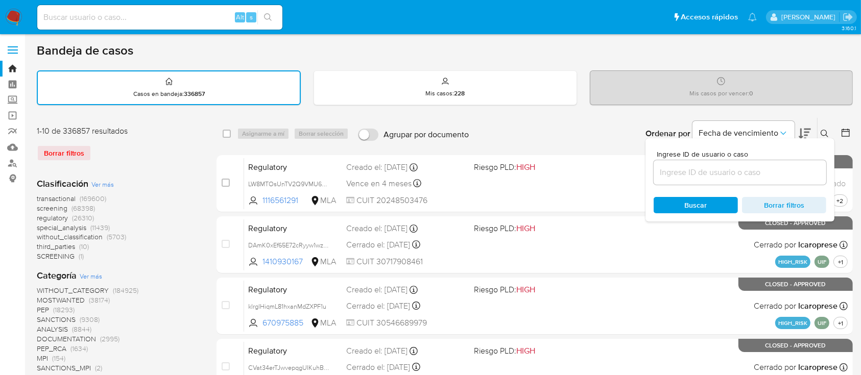
click at [793, 166] on input at bounding box center [740, 172] width 173 height 13
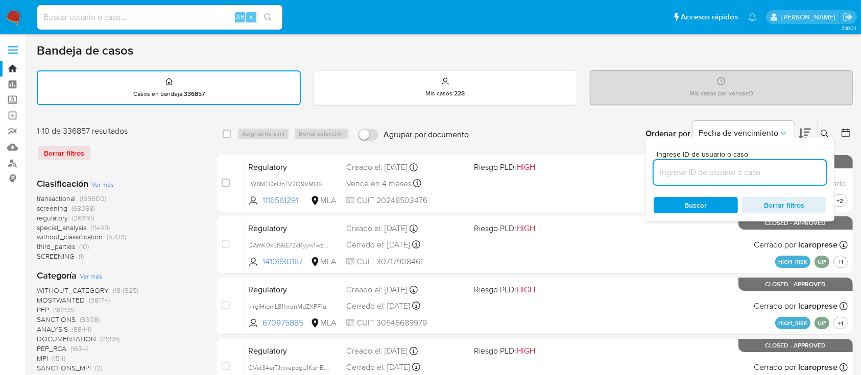
click at [793, 166] on input at bounding box center [740, 172] width 173 height 13
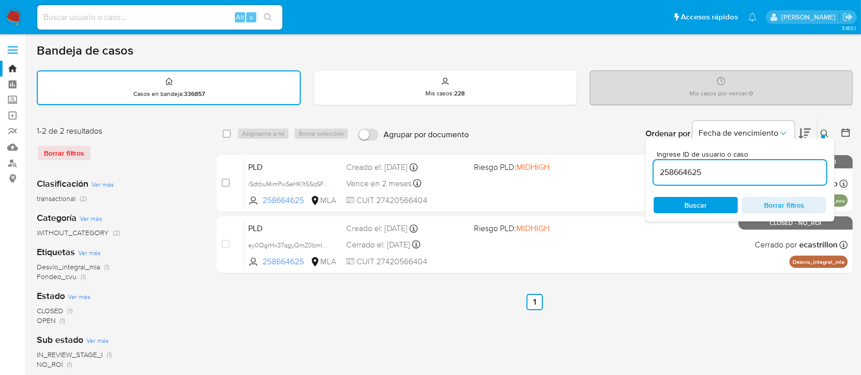
click at [826, 130] on icon at bounding box center [825, 134] width 8 height 8
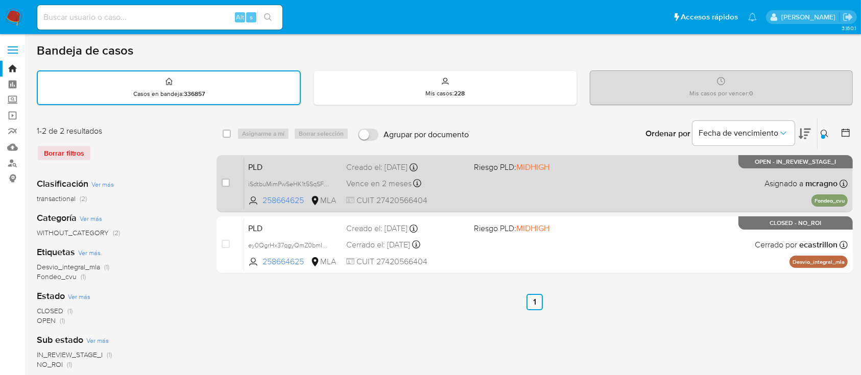
click at [587, 183] on span at bounding box center [533, 183] width 119 height 2
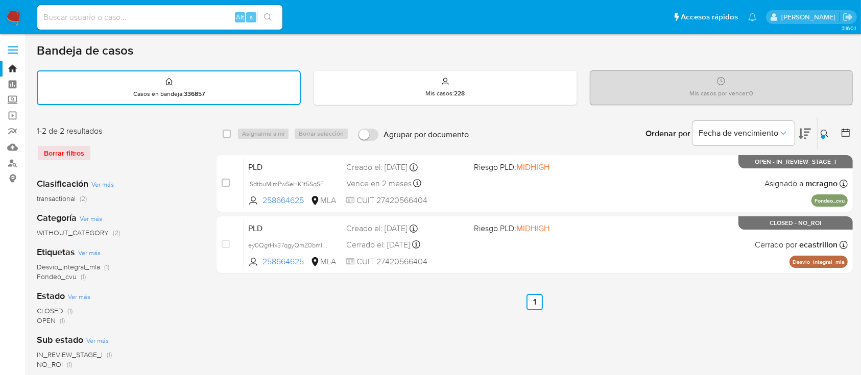
click at [181, 30] on div "Alt s" at bounding box center [159, 17] width 245 height 29
click at [181, 19] on input at bounding box center [159, 17] width 245 height 13
click at [828, 133] on icon at bounding box center [825, 134] width 8 height 8
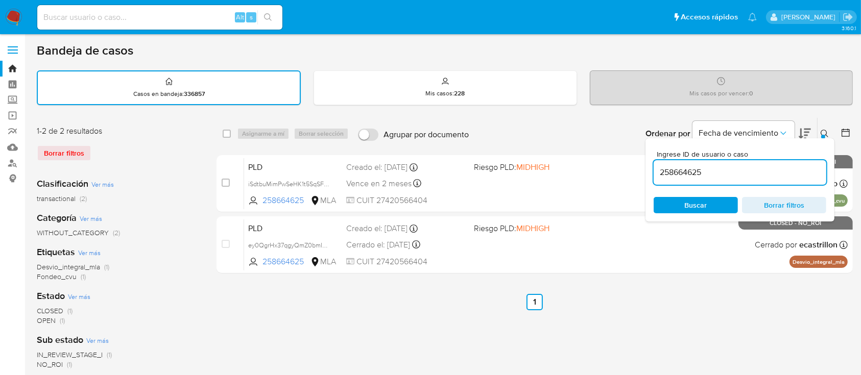
click at [729, 170] on input "258664625" at bounding box center [740, 172] width 173 height 13
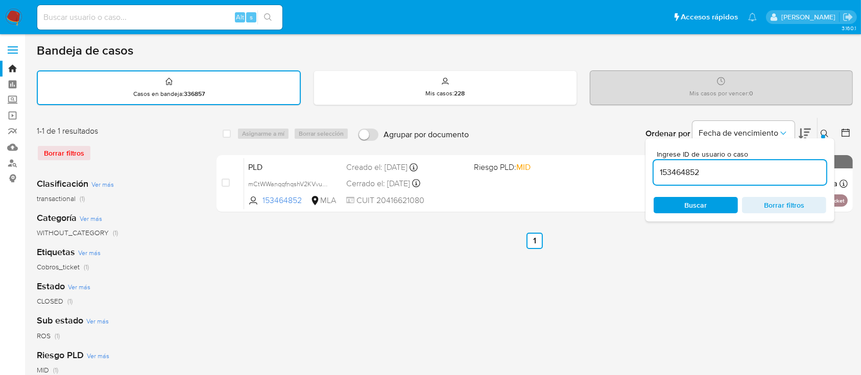
click at [825, 130] on icon at bounding box center [825, 134] width 8 height 8
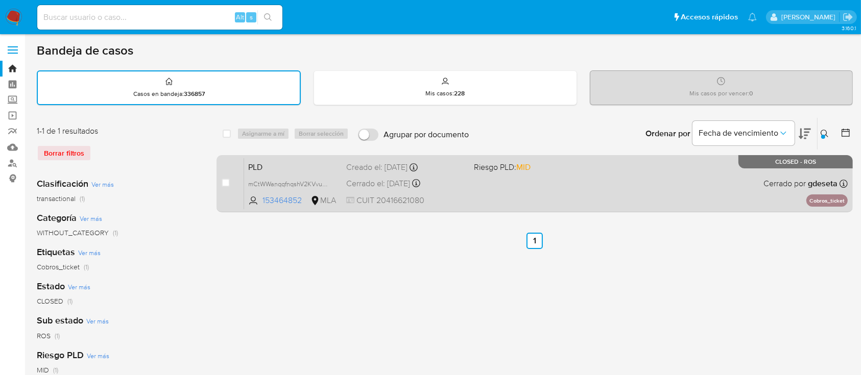
click at [705, 193] on div "PLD mCtWWanqqfnqshV2KVvue4ch 153464852 MLA Riesgo PLD: MID Creado el: 12/03/202…" at bounding box center [546, 184] width 604 height 52
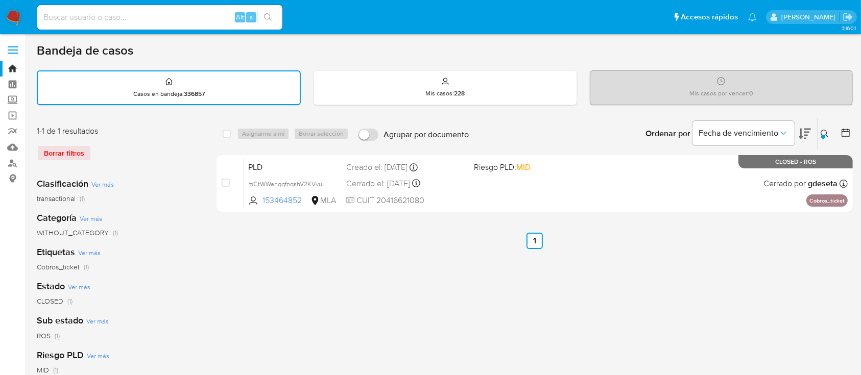
click at [822, 132] on icon at bounding box center [825, 134] width 8 height 8
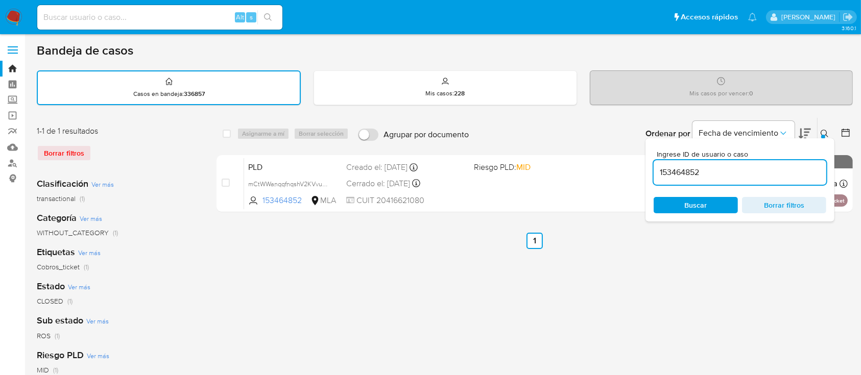
click at [770, 182] on div "153464852" at bounding box center [740, 172] width 173 height 25
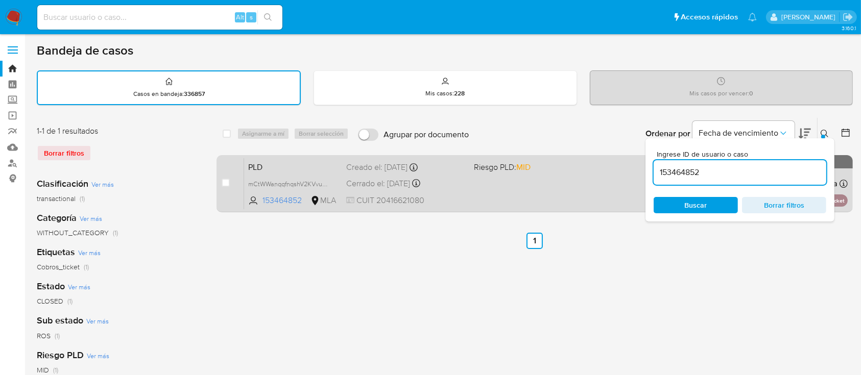
click at [538, 186] on div "PLD mCtWWanqqfnqshV2KVvue4ch 153464852 MLA Riesgo PLD: MID Creado el: 12/03/202…" at bounding box center [546, 184] width 604 height 52
click at [552, 187] on div "PLD mCtWWanqqfnqshV2KVvue4ch 153464852 MLA Riesgo PLD: MID Creado el: 12/03/202…" at bounding box center [546, 184] width 604 height 52
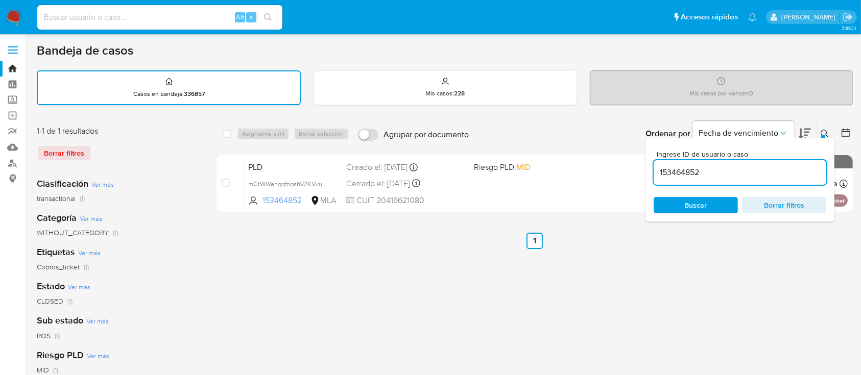
click at [764, 172] on input "153464852" at bounding box center [740, 172] width 173 height 13
paste input "38381159"
click at [826, 133] on icon at bounding box center [825, 134] width 8 height 8
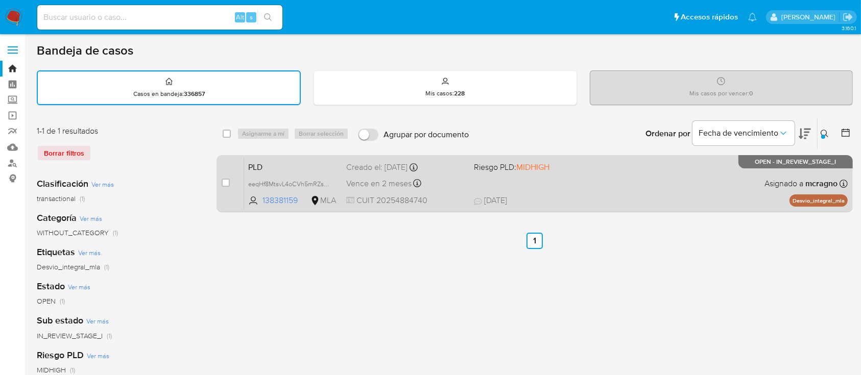
click at [620, 200] on span "22/09/2025 22/09/2025 18:46" at bounding box center [597, 200] width 247 height 11
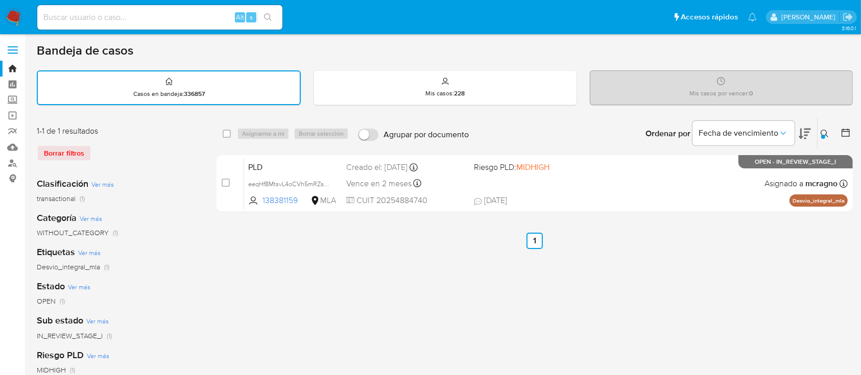
click at [825, 131] on icon at bounding box center [825, 134] width 8 height 8
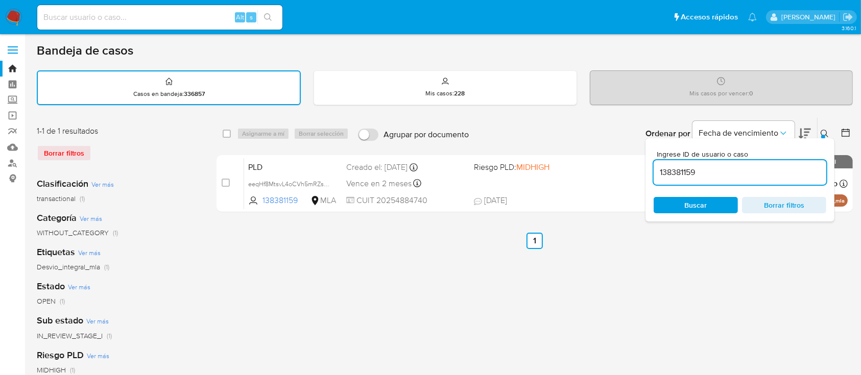
click at [793, 172] on input "138381159" at bounding box center [740, 172] width 173 height 13
click at [825, 130] on icon at bounding box center [825, 134] width 8 height 8
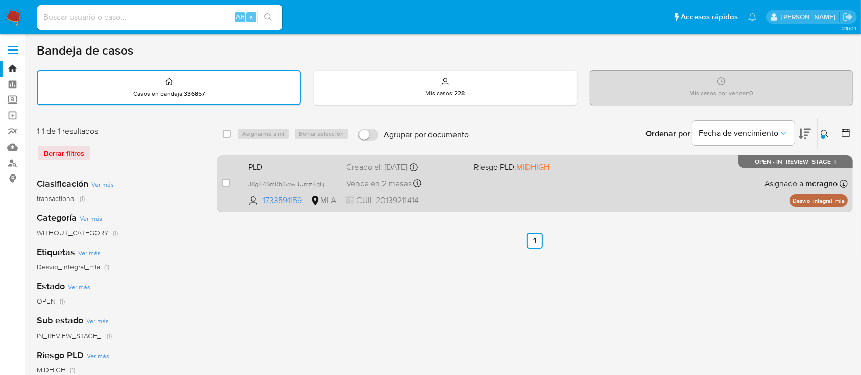
click at [675, 189] on div "PLD J8gK4SmRh3wwBUmzKgLjM4bk 1733591159 MLA Riesgo PLD: MIDHIGH Creado el: 12/0…" at bounding box center [546, 184] width 604 height 52
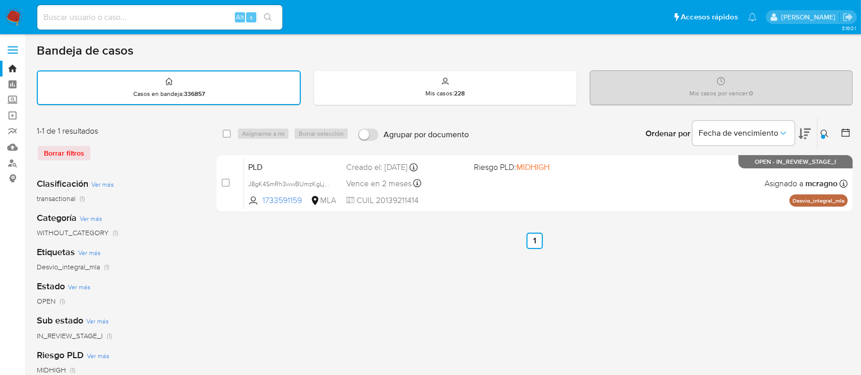
click at [825, 133] on icon at bounding box center [825, 134] width 8 height 8
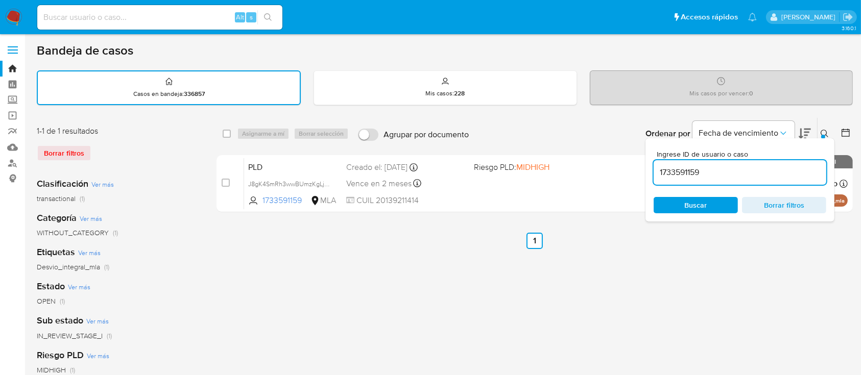
click at [747, 170] on input "1733591159" at bounding box center [740, 172] width 173 height 13
type input "73090606"
click at [823, 133] on icon at bounding box center [825, 134] width 8 height 8
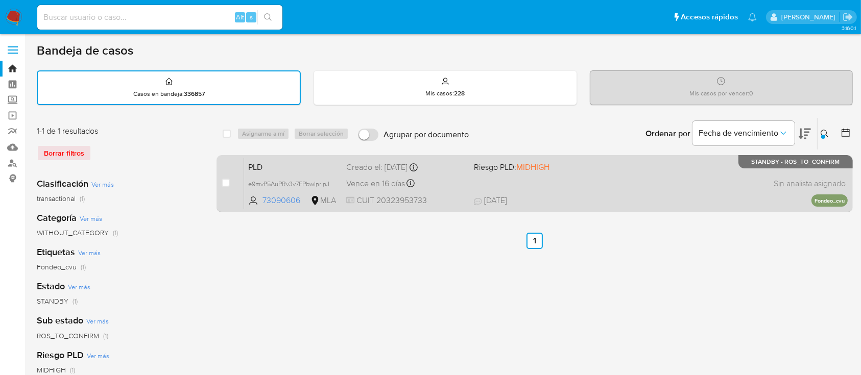
click at [698, 180] on div "PLD e9mvP5AuPRv3v7FPbwlnrinJ 73090606 MLA Riesgo PLD: MIDHIGH Creado el: 12/07/…" at bounding box center [546, 184] width 604 height 52
click at [327, 184] on span "e9mvP5AuPRv3v7FPbwlnrinJ" at bounding box center [288, 183] width 81 height 11
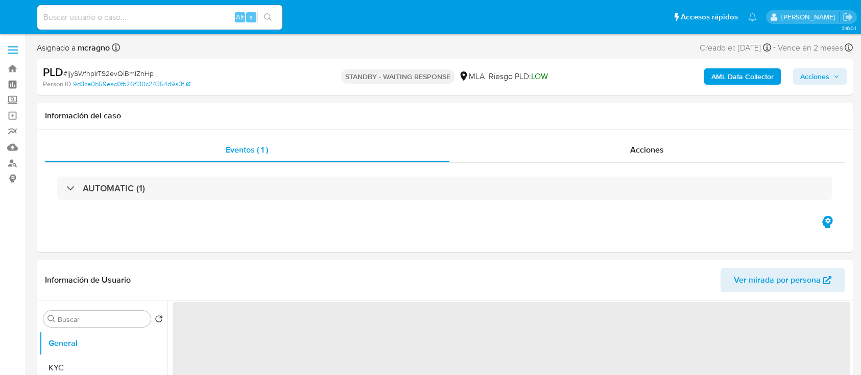
select select "10"
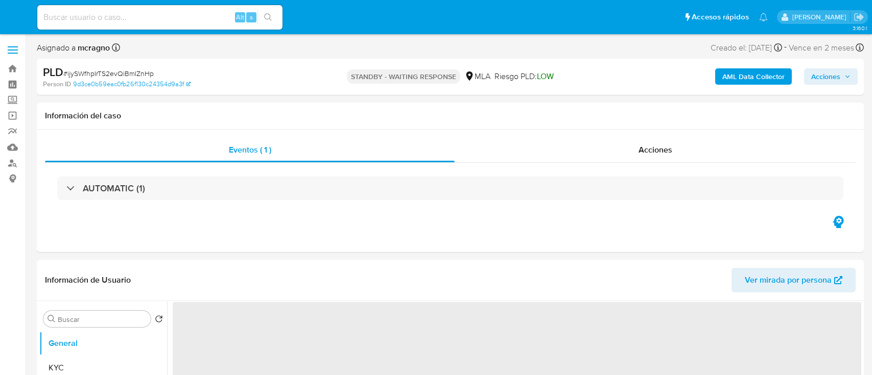
select select "10"
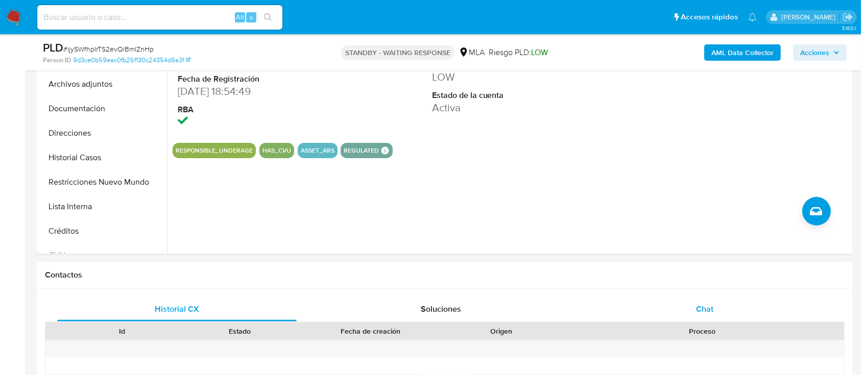
click at [691, 312] on div "Chat" at bounding box center [705, 309] width 240 height 25
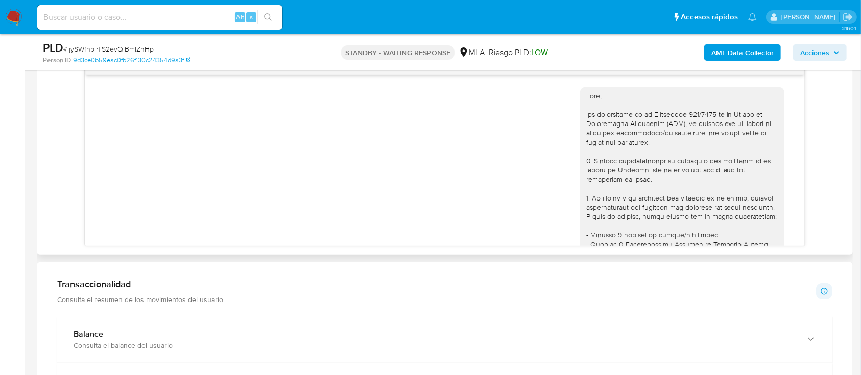
scroll to position [1136, 0]
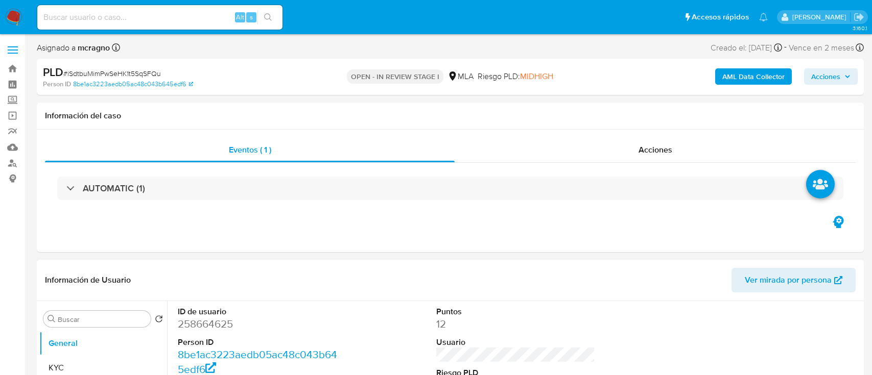
select select "10"
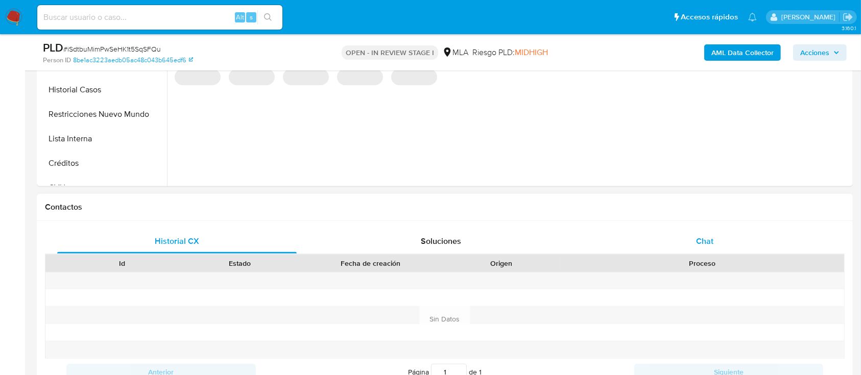
click at [699, 241] on span "Chat" at bounding box center [704, 241] width 17 height 12
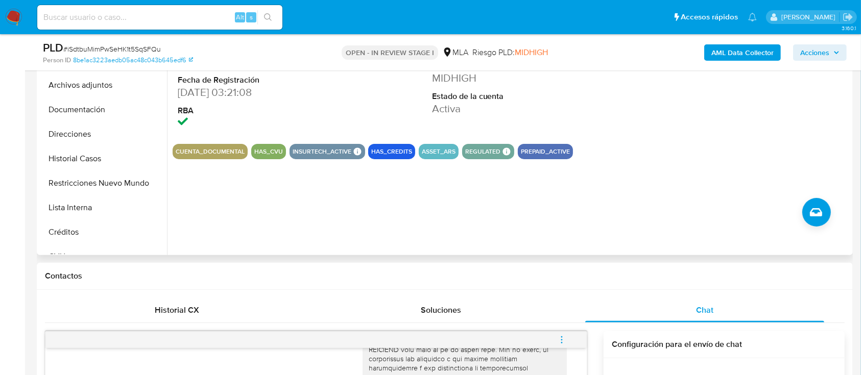
scroll to position [204, 0]
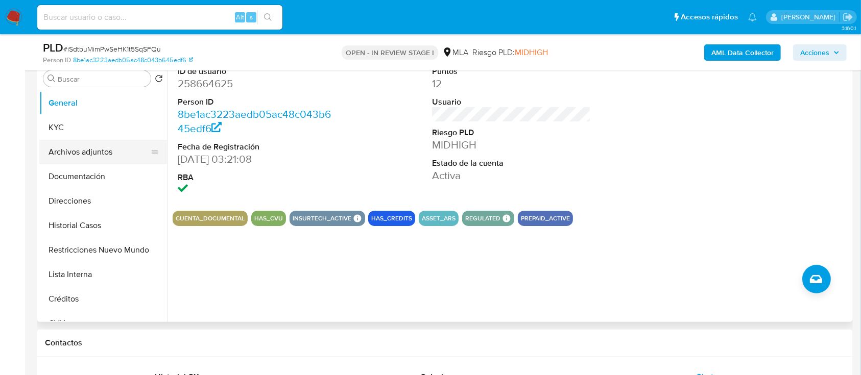
drag, startPoint x: 67, startPoint y: 145, endPoint x: 250, endPoint y: 196, distance: 190.5
click at [67, 145] on button "Archivos adjuntos" at bounding box center [103, 152] width 128 height 25
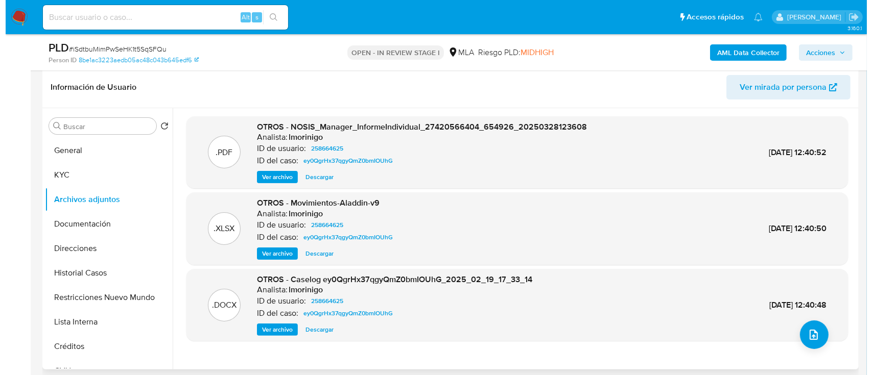
scroll to position [136, 0]
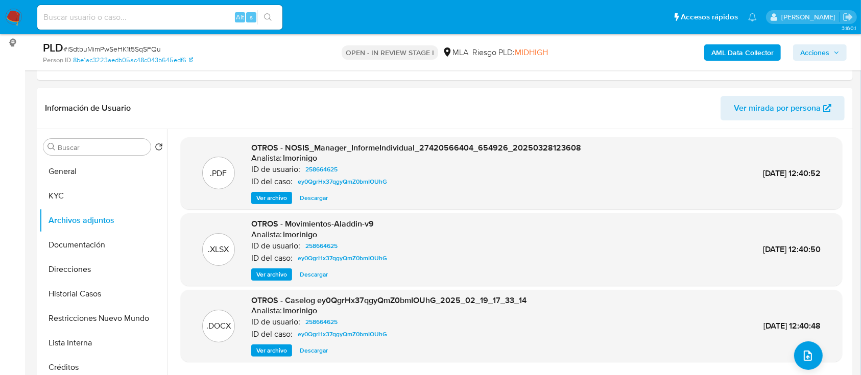
click at [720, 50] on b "AML Data Collector" at bounding box center [743, 52] width 62 height 16
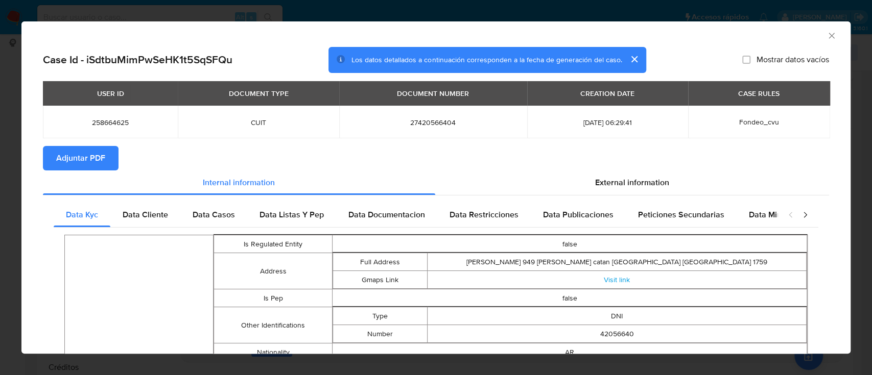
drag, startPoint x: 821, startPoint y: 33, endPoint x: 332, endPoint y: 119, distance: 496.8
click at [826, 33] on icon "Cerrar ventana" at bounding box center [831, 36] width 10 height 10
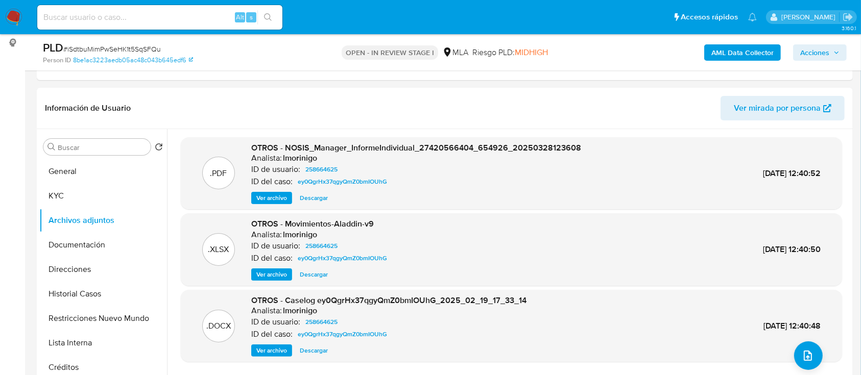
click at [740, 51] on b "AML Data Collector" at bounding box center [743, 52] width 62 height 16
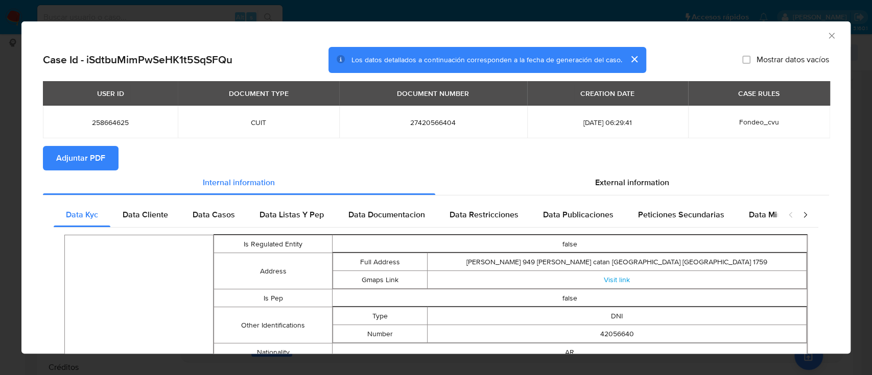
click at [90, 156] on span "Adjuntar PDF" at bounding box center [80, 158] width 49 height 22
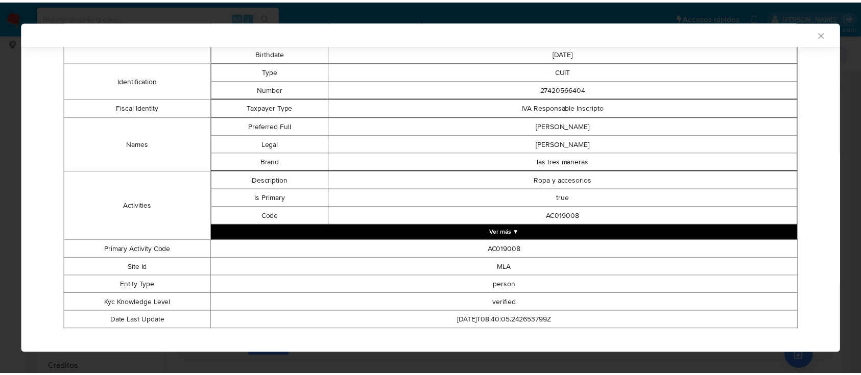
scroll to position [434, 0]
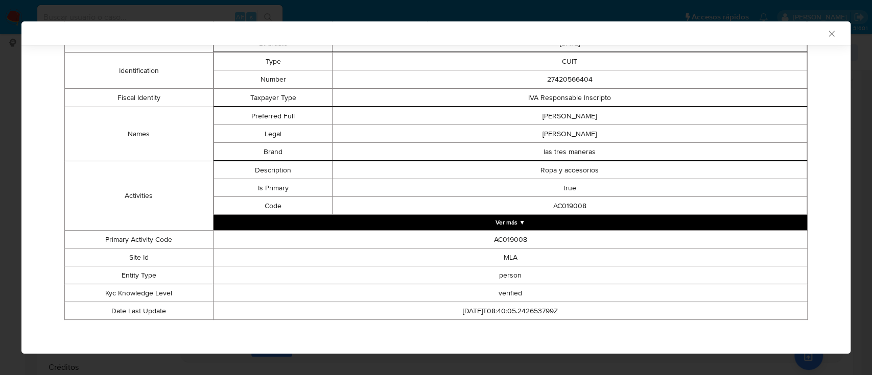
click at [815, 31] on div "AML Data Collector" at bounding box center [428, 33] width 798 height 9
click at [826, 32] on icon "Cerrar ventana" at bounding box center [831, 34] width 10 height 10
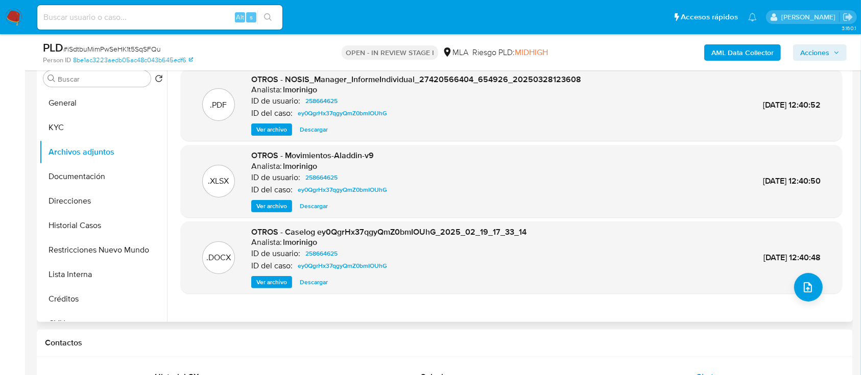
scroll to position [136, 0]
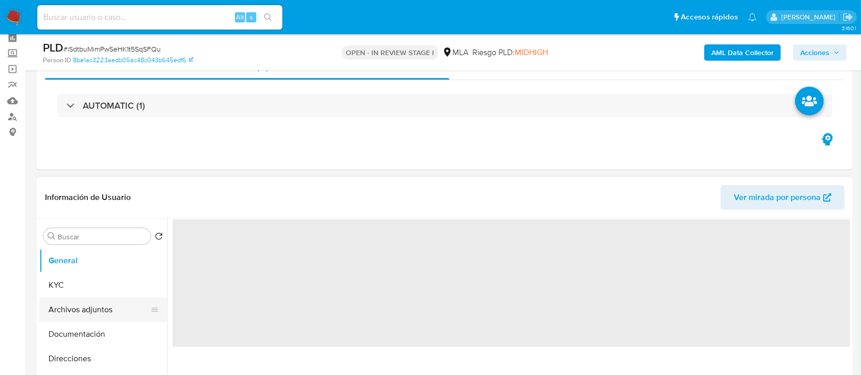
scroll to position [68, 0]
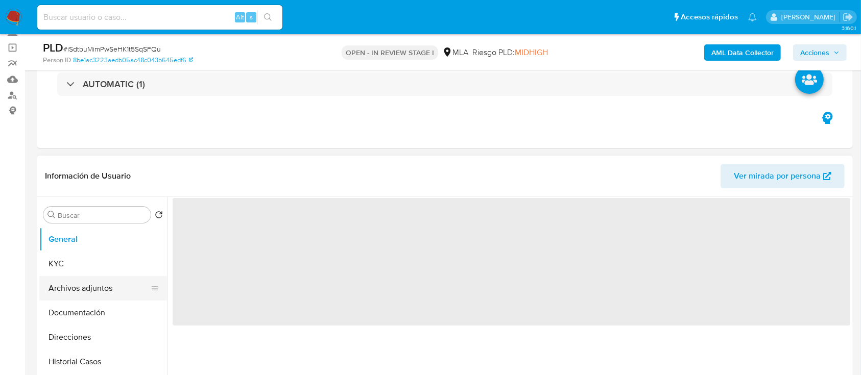
drag, startPoint x: 106, startPoint y: 271, endPoint x: 109, endPoint y: 277, distance: 6.9
click at [106, 271] on button "KYC" at bounding box center [103, 264] width 128 height 25
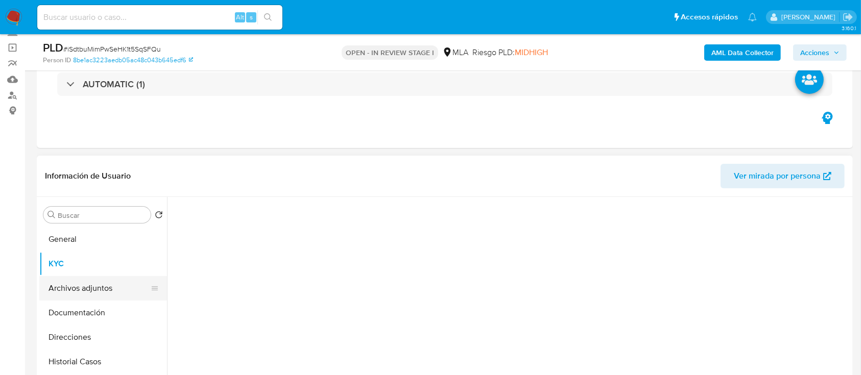
click at [112, 284] on button "Archivos adjuntos" at bounding box center [99, 288] width 120 height 25
select select "10"
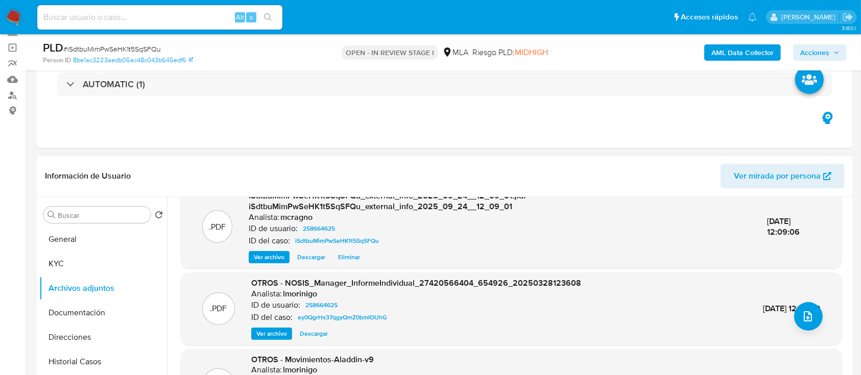
scroll to position [108, 0]
click at [101, 347] on button "Direcciones" at bounding box center [99, 337] width 120 height 25
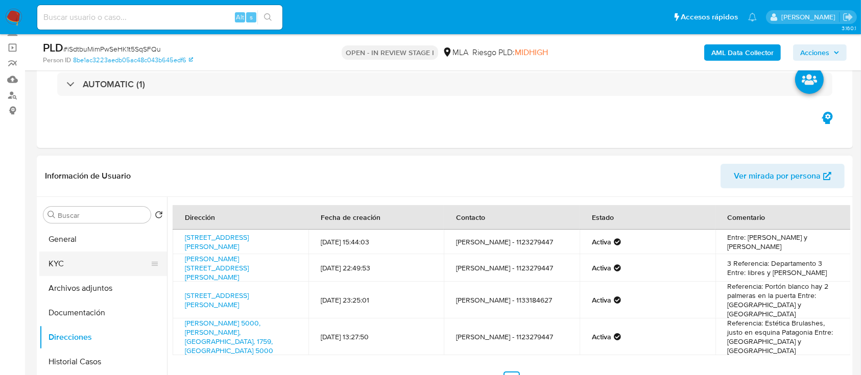
click at [100, 256] on button "KYC" at bounding box center [99, 264] width 120 height 25
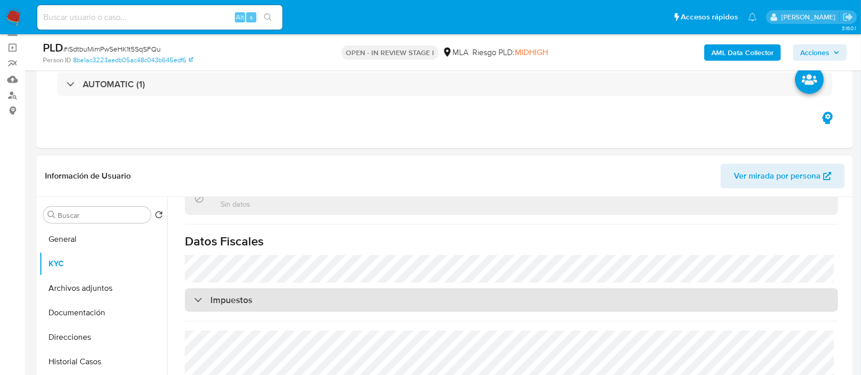
scroll to position [204, 0]
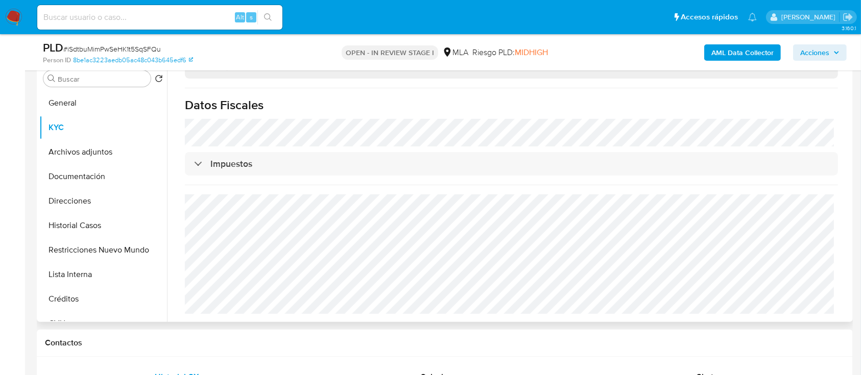
drag, startPoint x: 107, startPoint y: 195, endPoint x: 180, endPoint y: 219, distance: 76.2
click at [107, 196] on button "Direcciones" at bounding box center [103, 201] width 128 height 25
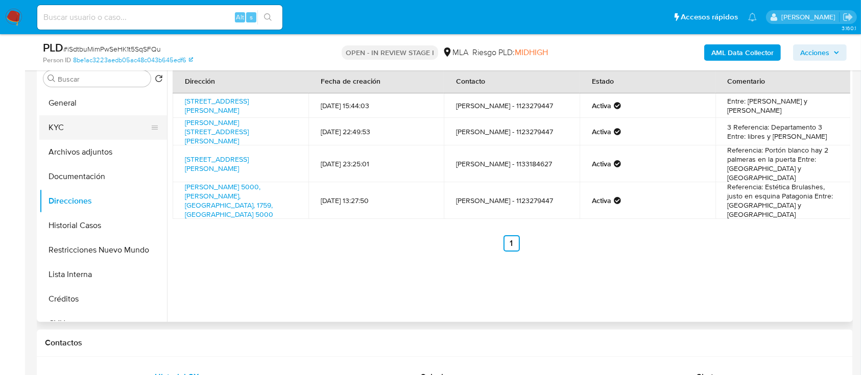
drag, startPoint x: 82, startPoint y: 129, endPoint x: 103, endPoint y: 136, distance: 22.6
click at [82, 129] on button "KYC" at bounding box center [99, 127] width 120 height 25
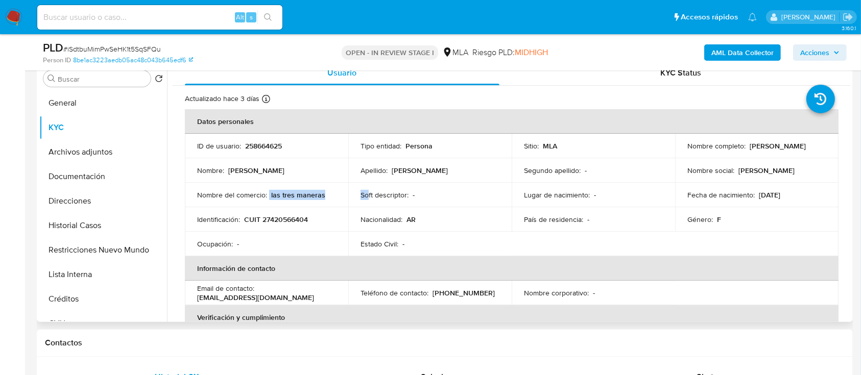
drag, startPoint x: 269, startPoint y: 194, endPoint x: 312, endPoint y: 193, distance: 42.4
click at [361, 194] on tr "Nombre del comercio : las tres maneras Soft descriptor : - Lugar de nacimiento …" at bounding box center [512, 195] width 654 height 25
drag, startPoint x: 115, startPoint y: 160, endPoint x: 159, endPoint y: 165, distance: 44.8
click at [115, 159] on button "Archivos adjuntos" at bounding box center [103, 152] width 128 height 25
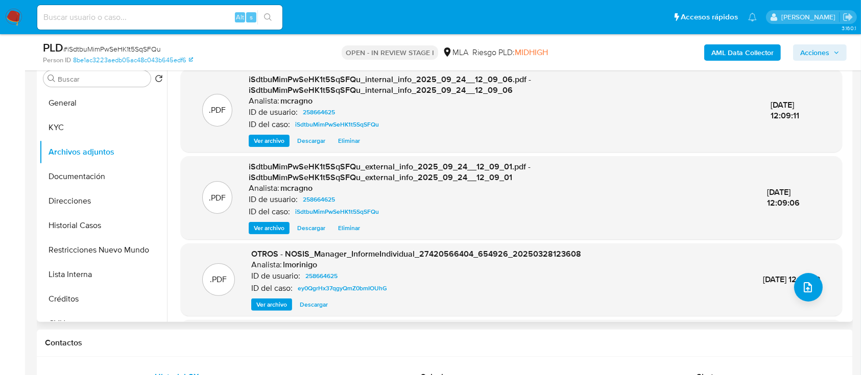
scroll to position [108, 0]
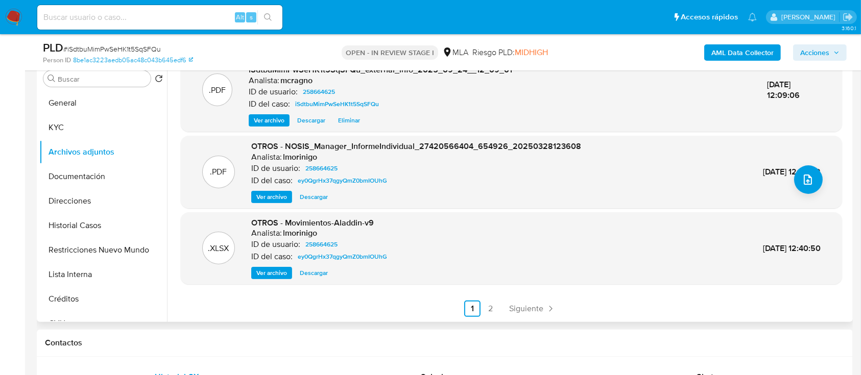
click at [490, 309] on link "2" at bounding box center [491, 309] width 16 height 16
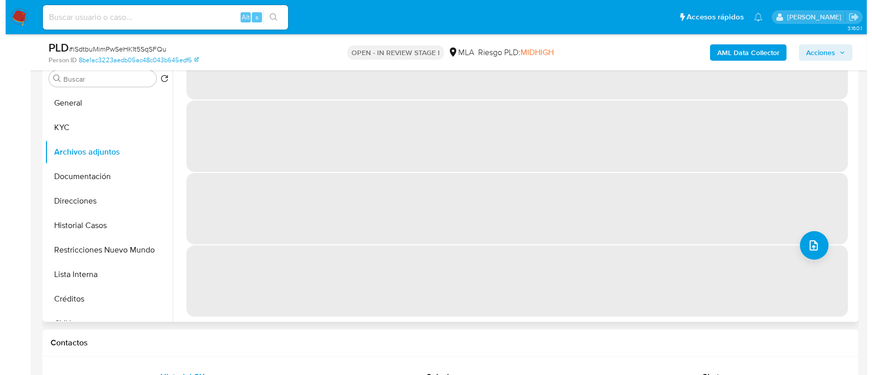
scroll to position [0, 0]
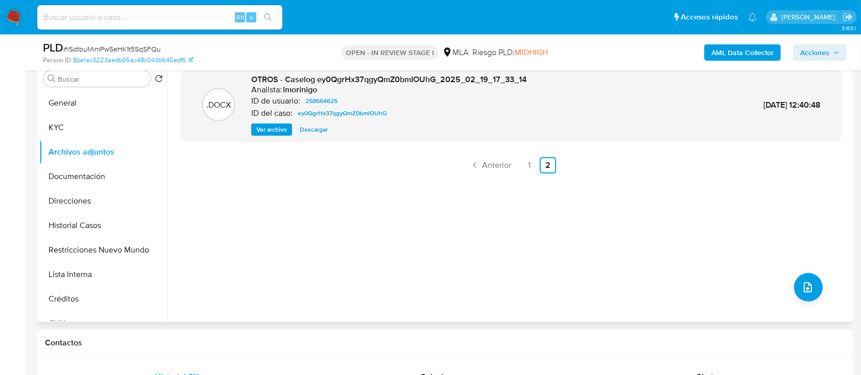
drag, startPoint x: 285, startPoint y: 129, endPoint x: 301, endPoint y: 149, distance: 25.8
click at [284, 129] on span "Ver archivo" at bounding box center [271, 130] width 31 height 10
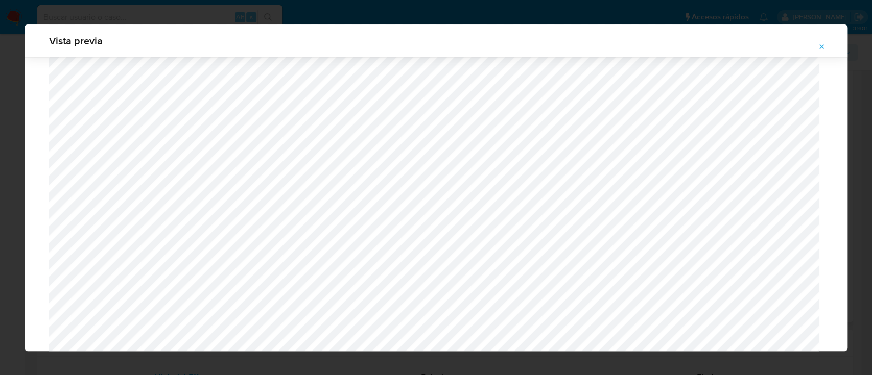
scroll to position [728, 0]
click at [818, 45] on icon "Attachment preview" at bounding box center [822, 47] width 8 height 8
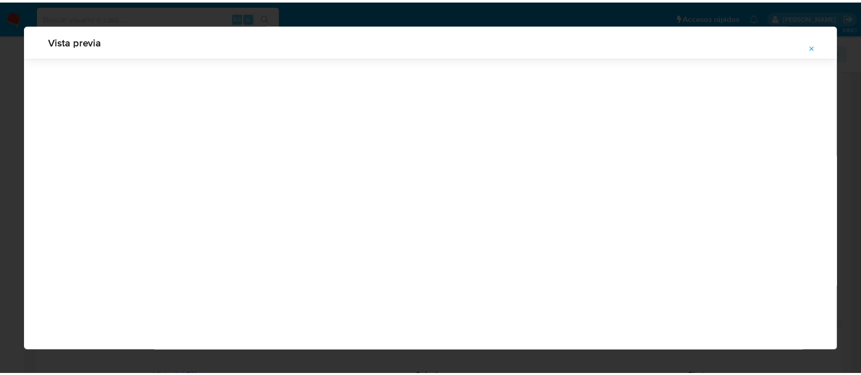
scroll to position [33, 0]
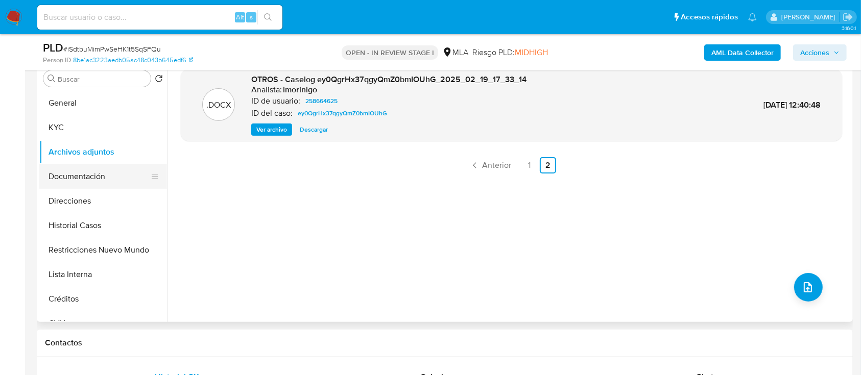
click at [88, 182] on button "Documentación" at bounding box center [99, 176] width 120 height 25
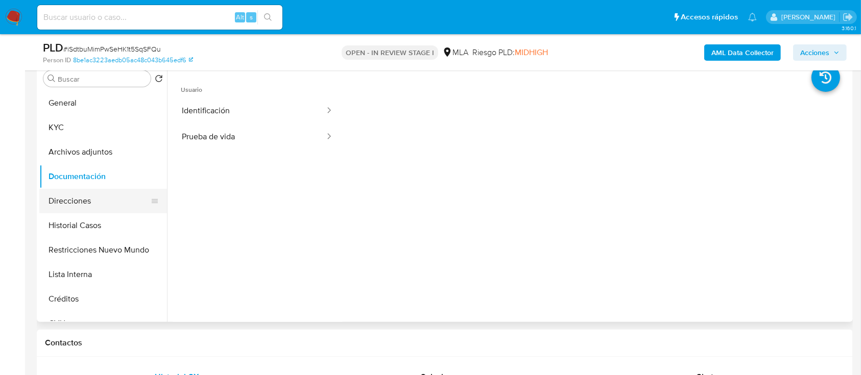
click at [112, 204] on button "Direcciones" at bounding box center [99, 201] width 120 height 25
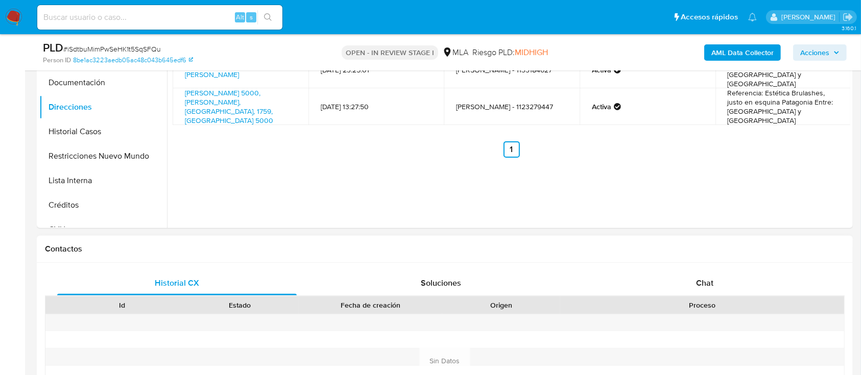
scroll to position [409, 0]
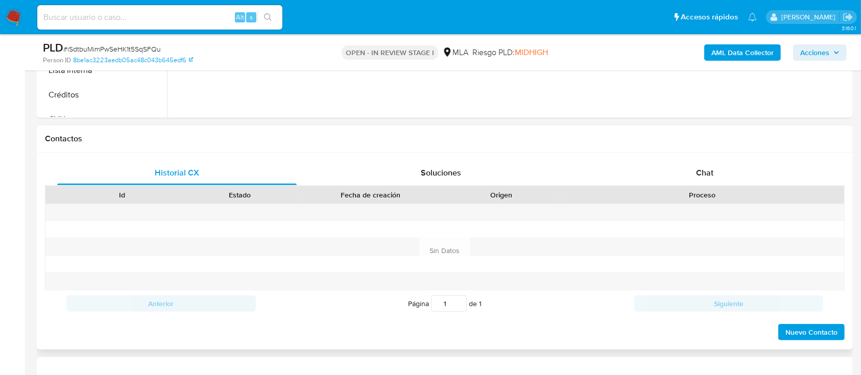
drag, startPoint x: 717, startPoint y: 176, endPoint x: 646, endPoint y: 193, distance: 73.6
click at [719, 176] on div "Chat" at bounding box center [705, 173] width 240 height 25
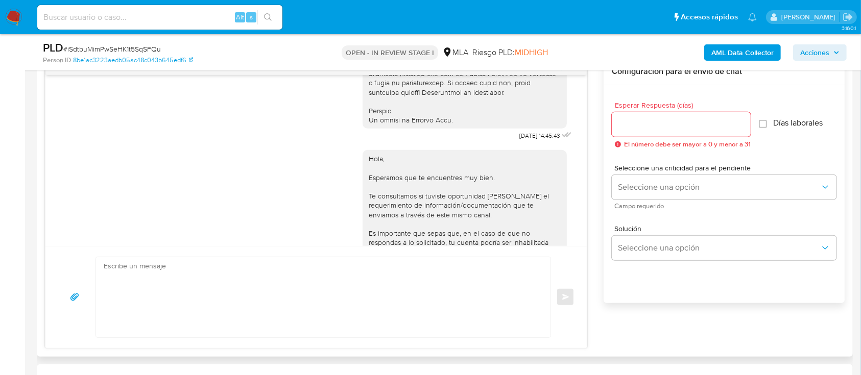
scroll to position [632, 0]
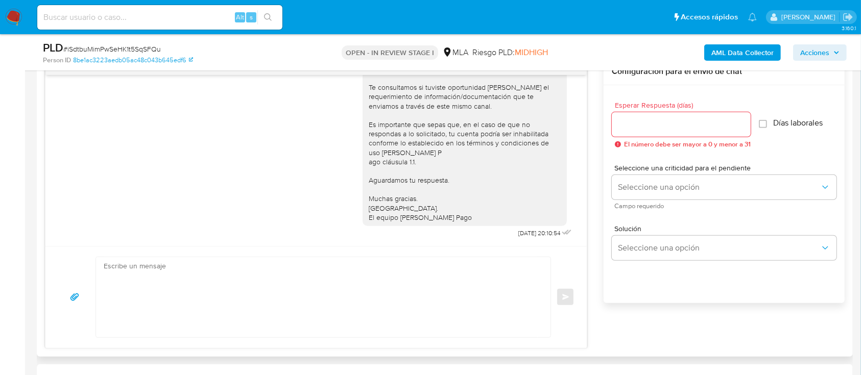
click at [398, 298] on textarea at bounding box center [321, 297] width 434 height 80
paste textarea "Hola Brenda Micaela Quiroga, En función de las operaciones registradas en tu cu…"
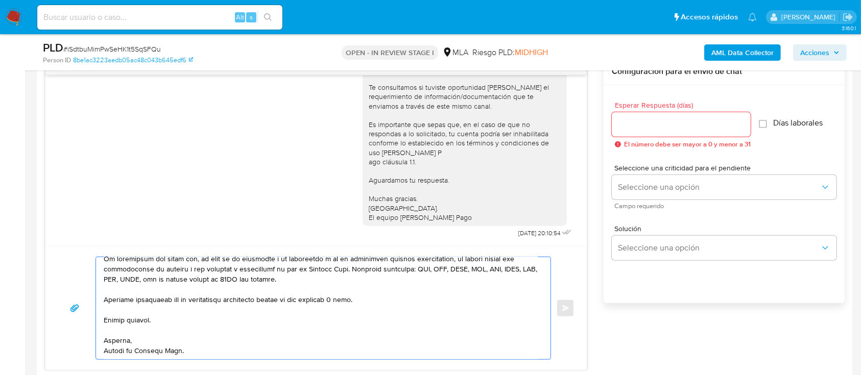
scroll to position [218, 0]
type textarea "Hola Brenda Micaela Quiroga, En función de las operaciones registradas en tu cu…"
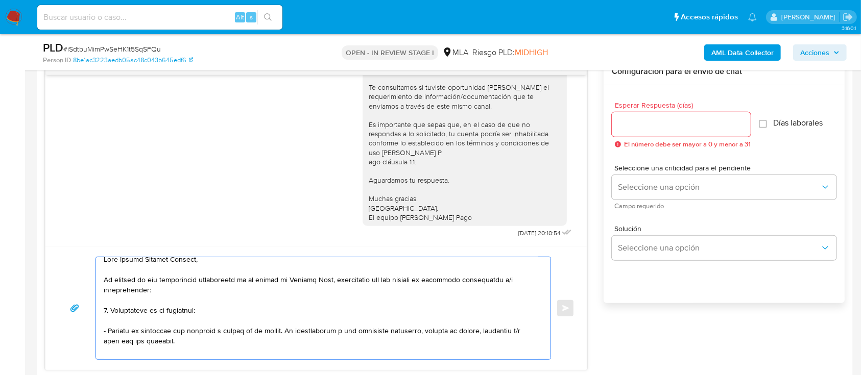
scroll to position [0, 0]
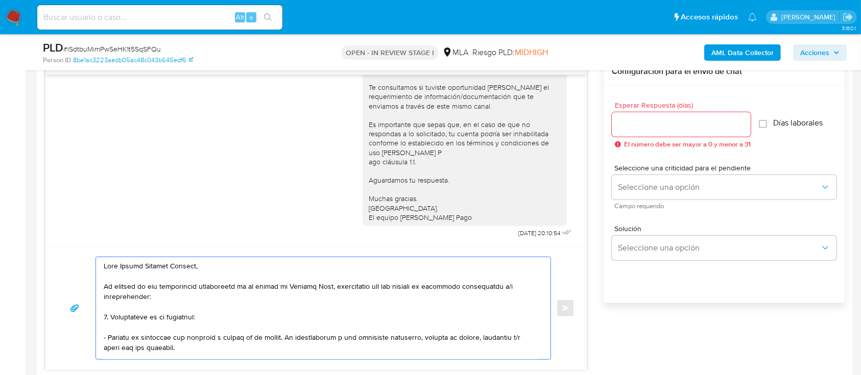
click at [642, 124] on input "Esperar Respuesta (días)" at bounding box center [681, 124] width 139 height 13
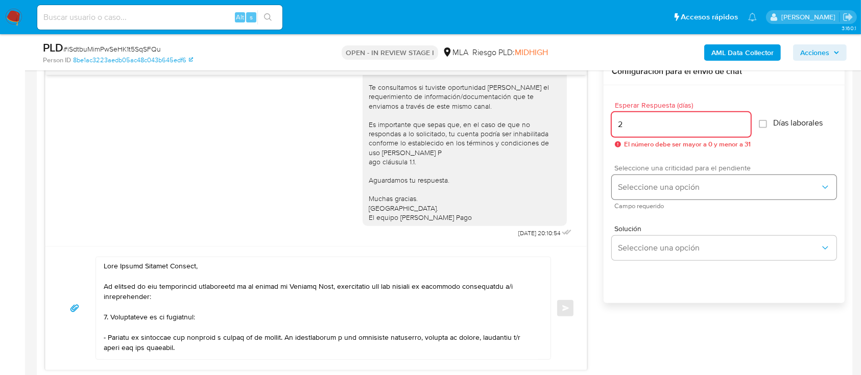
type input "2"
click at [655, 178] on button "Seleccione una opción" at bounding box center [724, 187] width 225 height 25
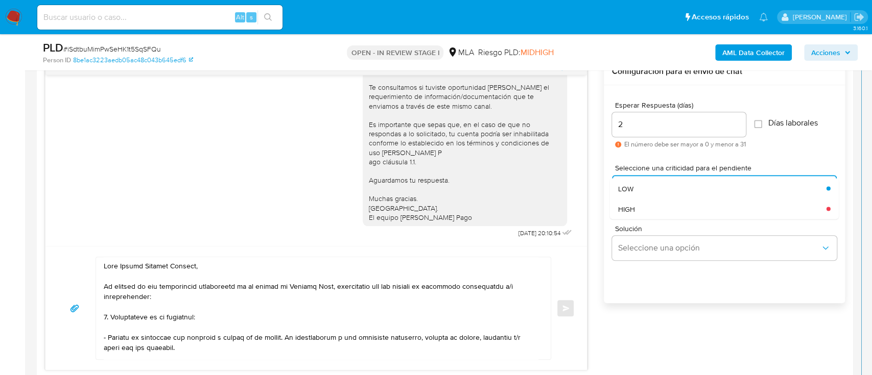
click at [642, 206] on div "HIGH" at bounding box center [722, 209] width 208 height 20
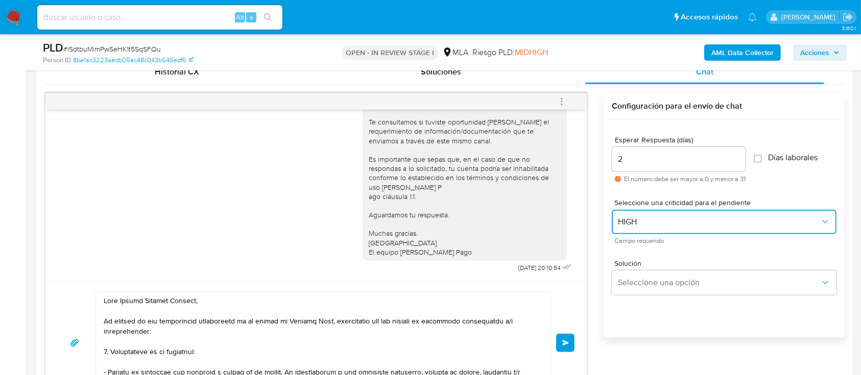
scroll to position [204, 0]
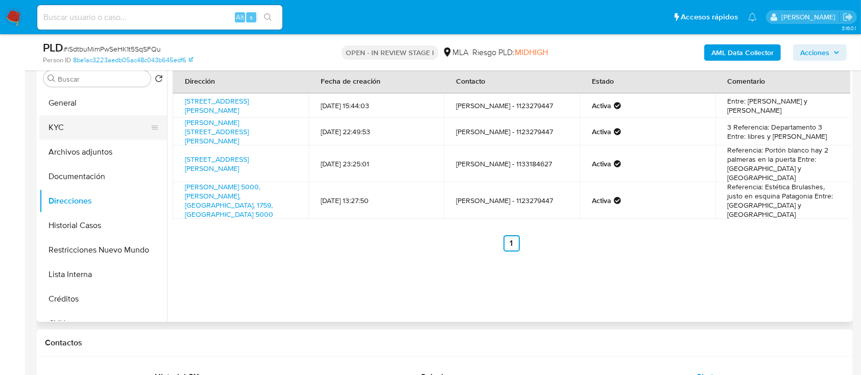
click at [127, 126] on button "KYC" at bounding box center [99, 127] width 120 height 25
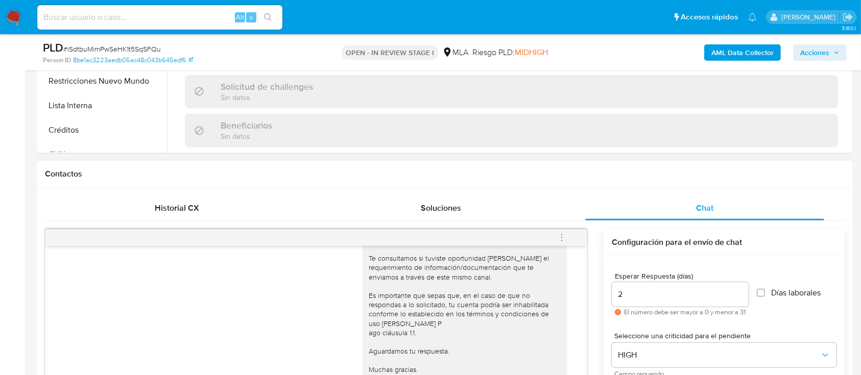
scroll to position [545, 0]
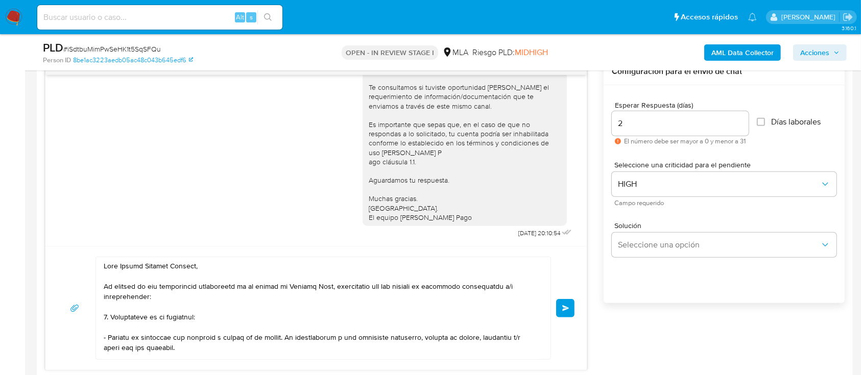
click at [561, 313] on button "Enviar" at bounding box center [565, 308] width 18 height 18
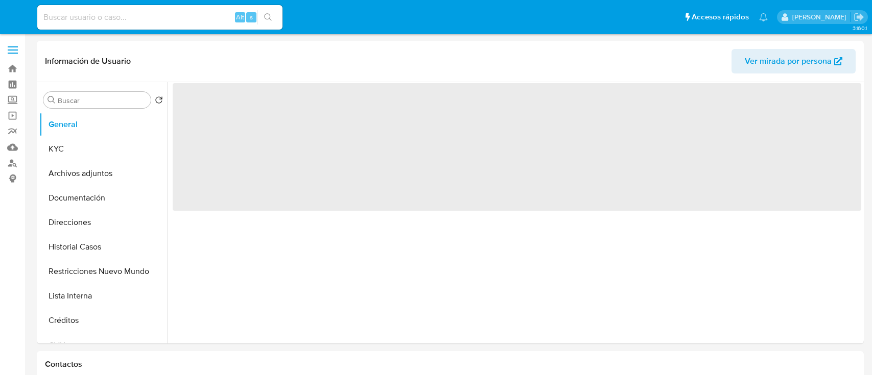
select select "10"
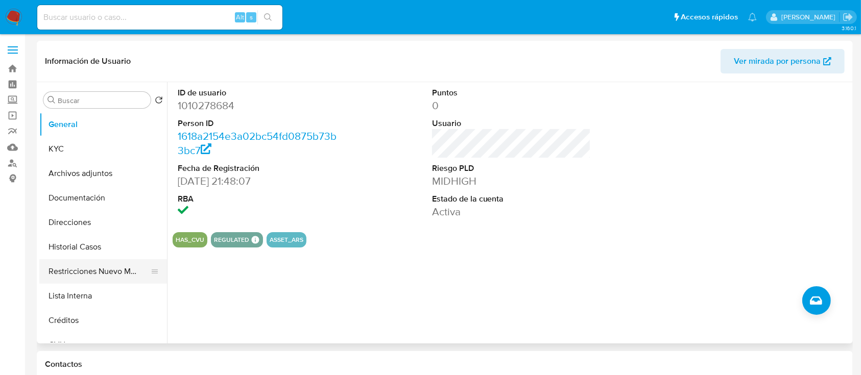
click at [97, 265] on button "Restricciones Nuevo Mundo" at bounding box center [99, 271] width 120 height 25
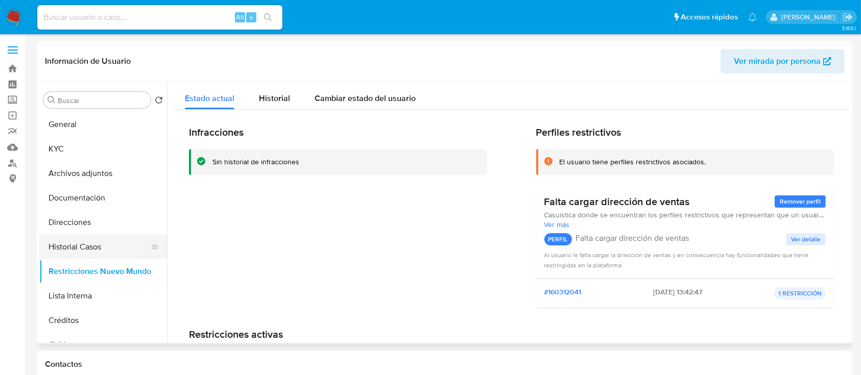
click at [102, 255] on button "Historial Casos" at bounding box center [99, 247] width 120 height 25
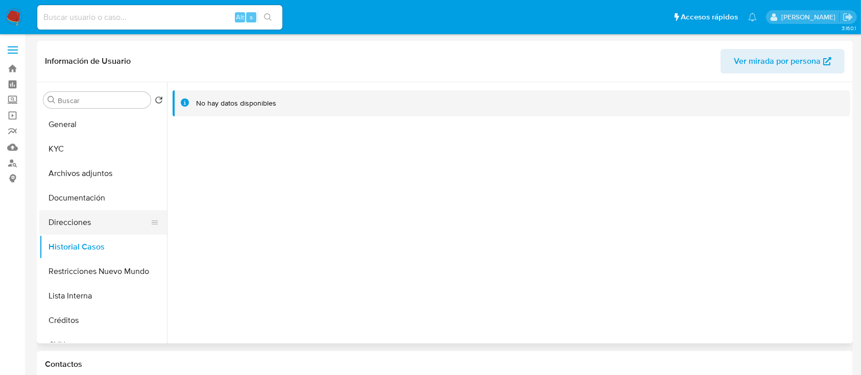
click at [104, 227] on button "Direcciones" at bounding box center [99, 222] width 120 height 25
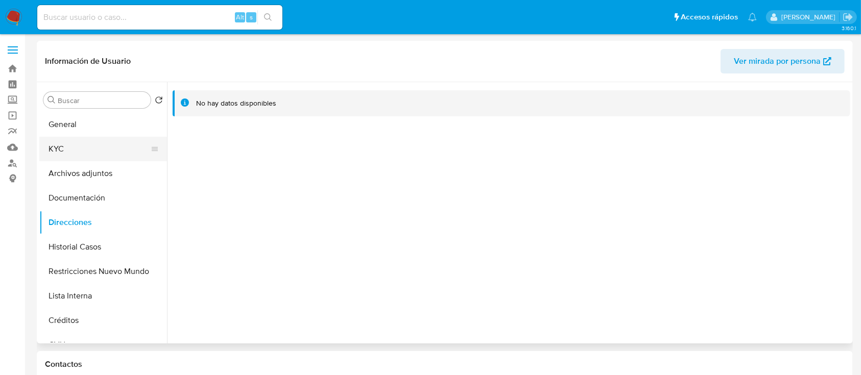
click at [104, 149] on button "KYC" at bounding box center [99, 149] width 120 height 25
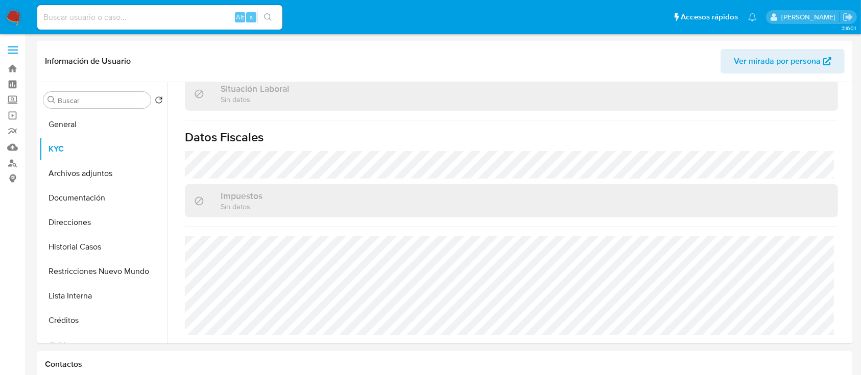
scroll to position [528, 0]
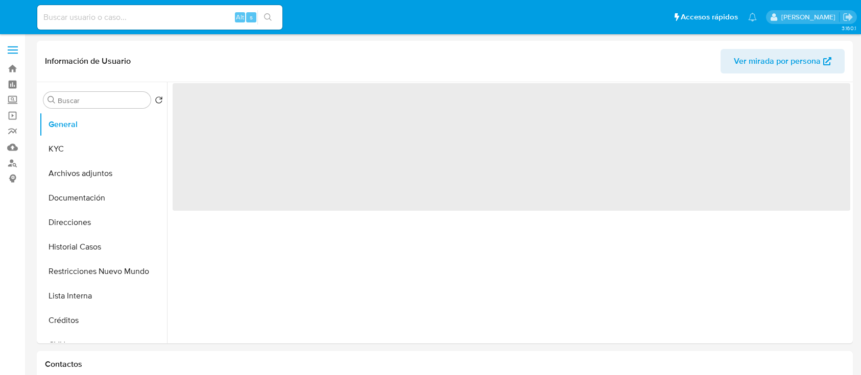
select select "10"
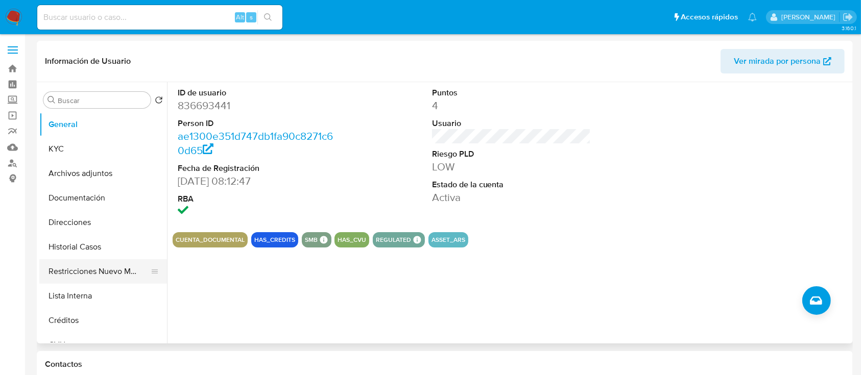
click at [108, 270] on button "Restricciones Nuevo Mundo" at bounding box center [99, 271] width 120 height 25
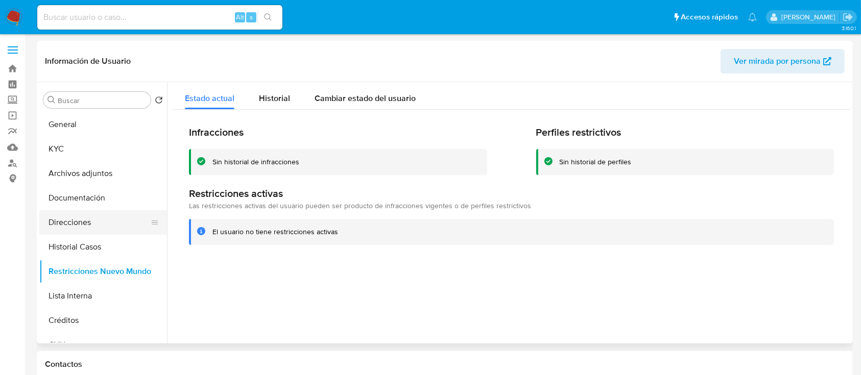
click at [112, 218] on button "Direcciones" at bounding box center [99, 222] width 120 height 25
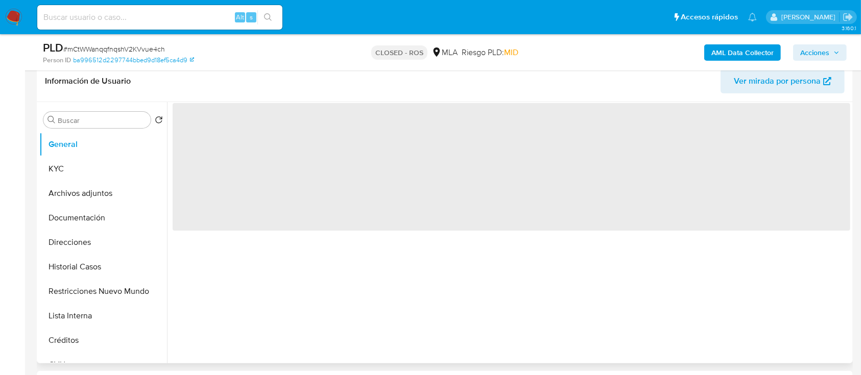
scroll to position [204, 0]
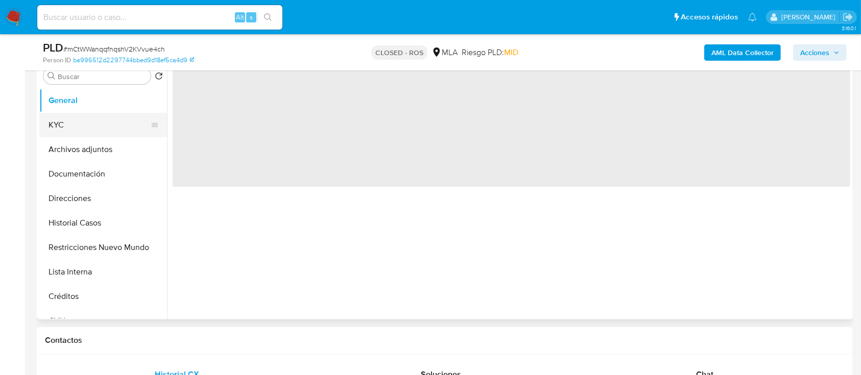
click at [48, 119] on button "KYC" at bounding box center [99, 125] width 120 height 25
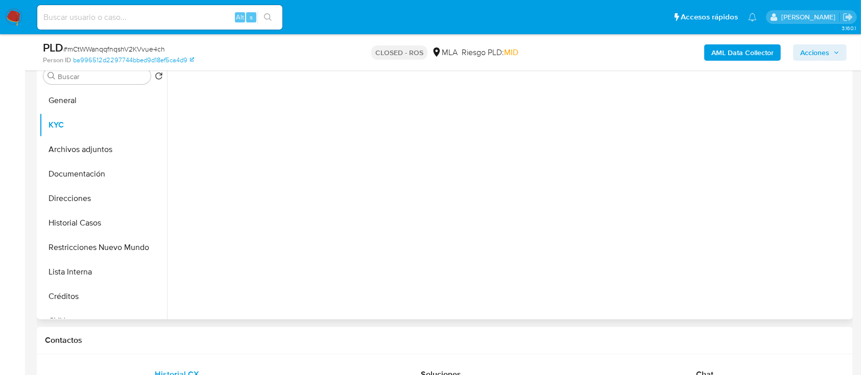
select select "10"
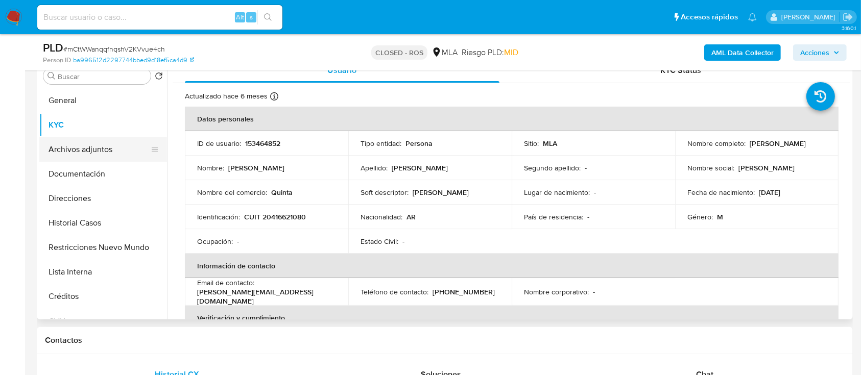
click at [94, 151] on button "Archivos adjuntos" at bounding box center [99, 149] width 120 height 25
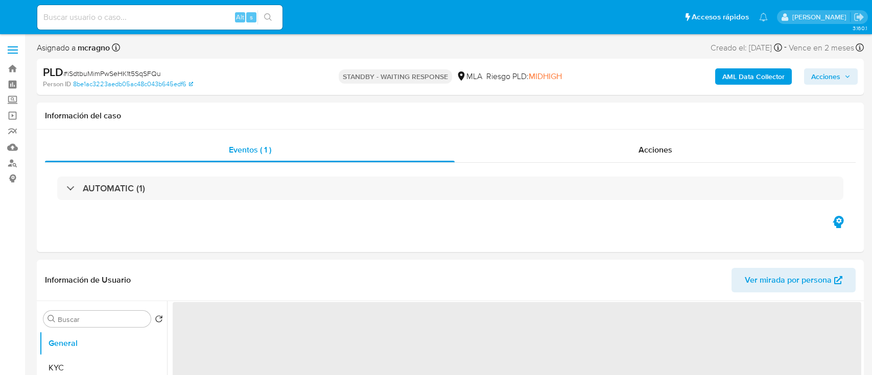
select select "10"
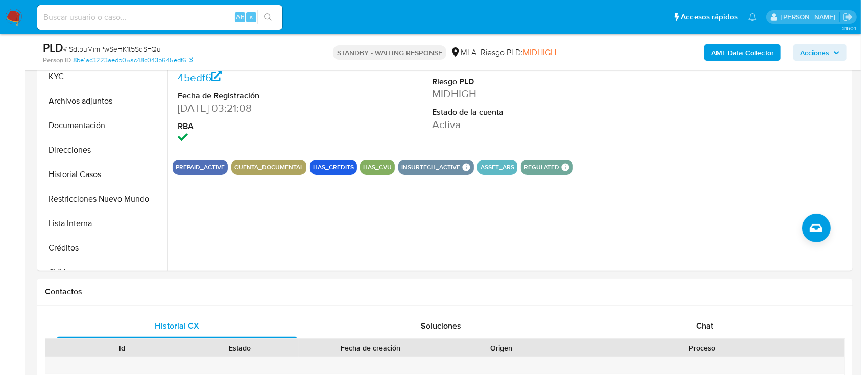
scroll to position [340, 0]
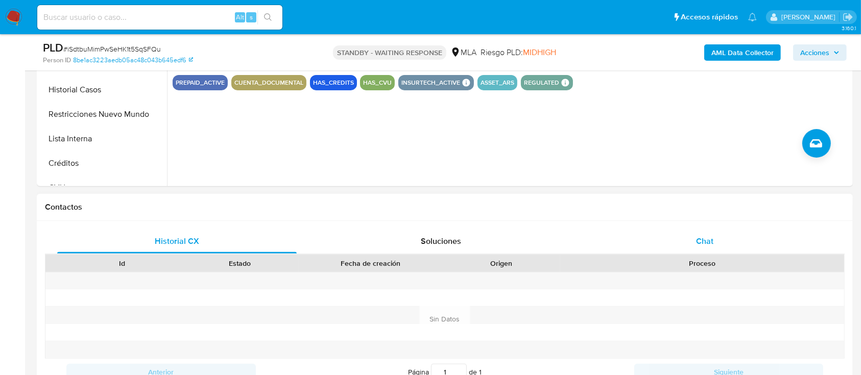
click at [663, 232] on div "Chat" at bounding box center [705, 241] width 240 height 25
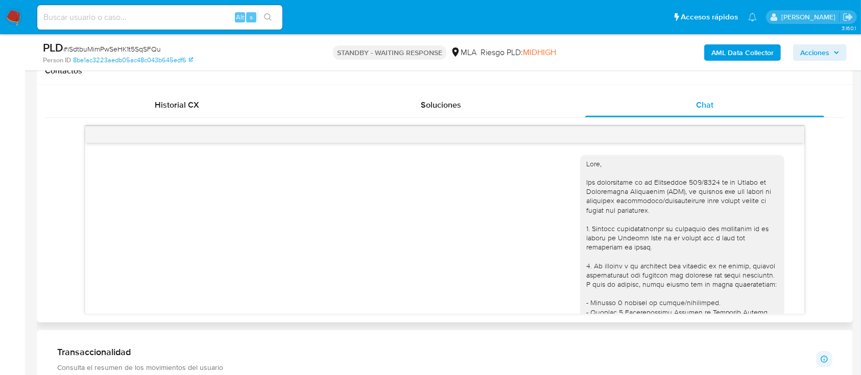
scroll to position [1052, 0]
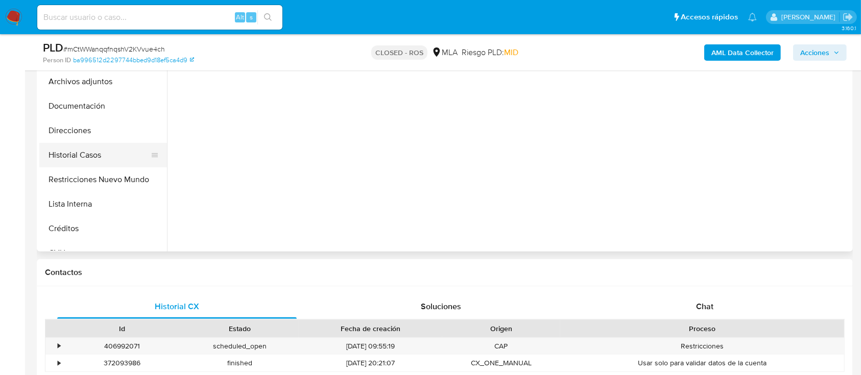
select select "10"
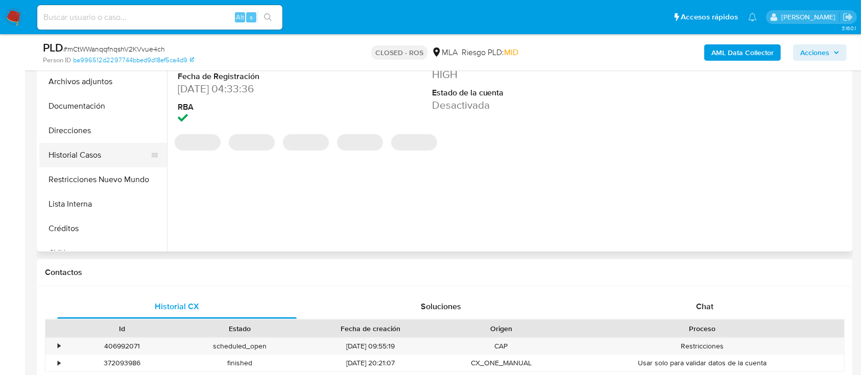
scroll to position [204, 0]
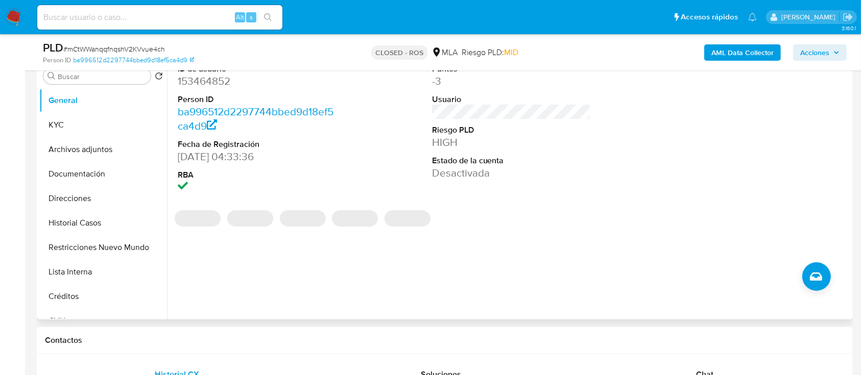
drag, startPoint x: 98, startPoint y: 247, endPoint x: 226, endPoint y: 247, distance: 128.7
click at [98, 247] on button "Restricciones Nuevo Mundo" at bounding box center [103, 247] width 128 height 25
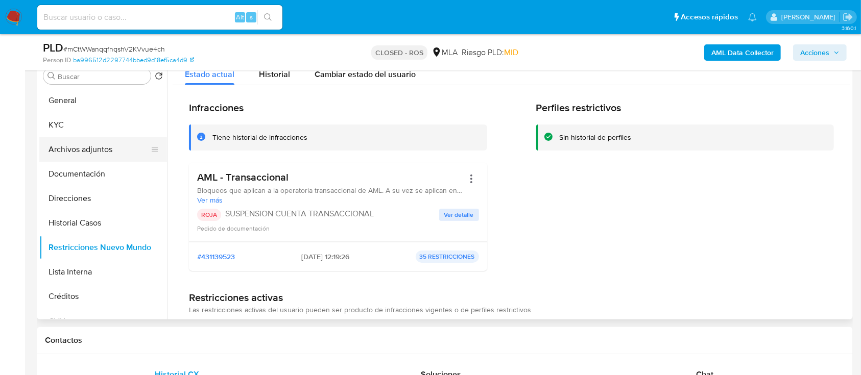
click at [56, 146] on button "Archivos adjuntos" at bounding box center [99, 149] width 120 height 25
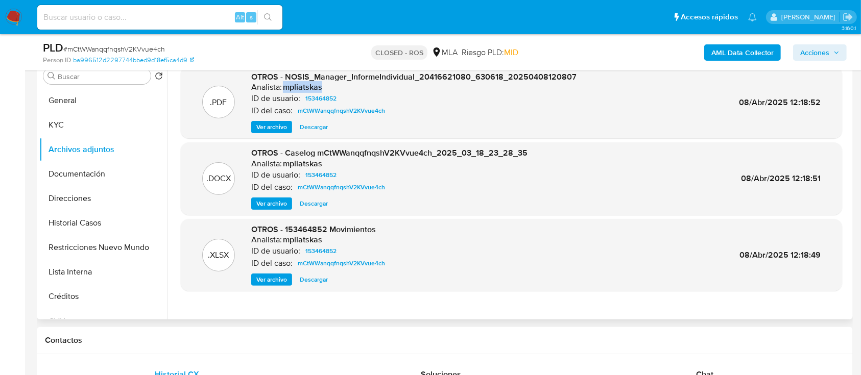
drag, startPoint x: 282, startPoint y: 88, endPoint x: 360, endPoint y: 91, distance: 77.2
click at [360, 91] on div "Analista: mpliatskas" at bounding box center [413, 87] width 325 height 10
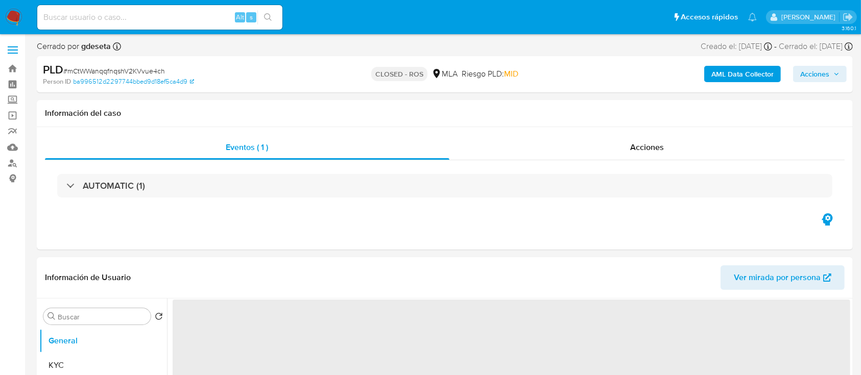
scroll to position [136, 0]
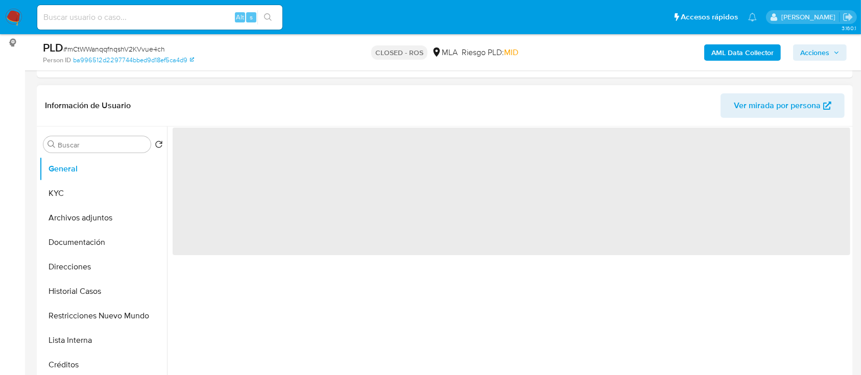
select select "10"
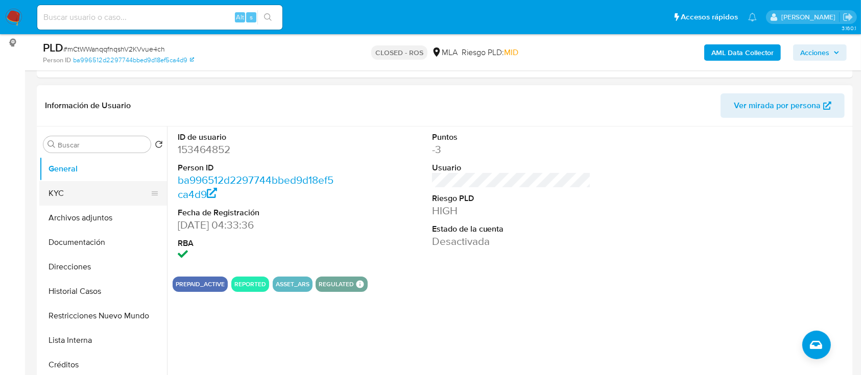
click at [90, 190] on button "KYC" at bounding box center [99, 193] width 120 height 25
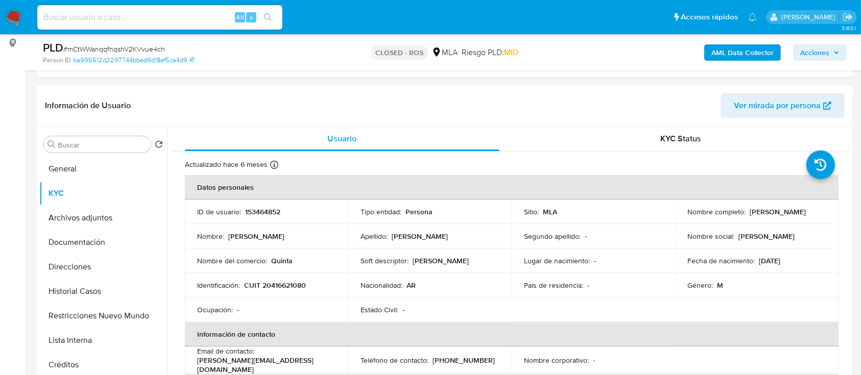
click at [293, 283] on p "CUIT 20416621080" at bounding box center [275, 285] width 62 height 9
copy p "20416621080"
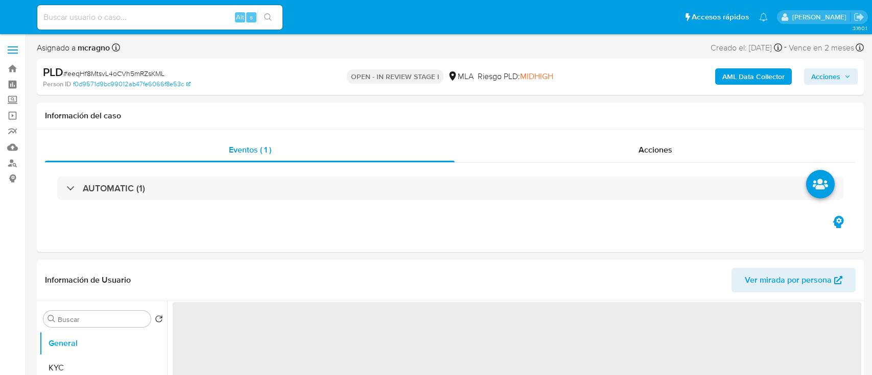
select select "10"
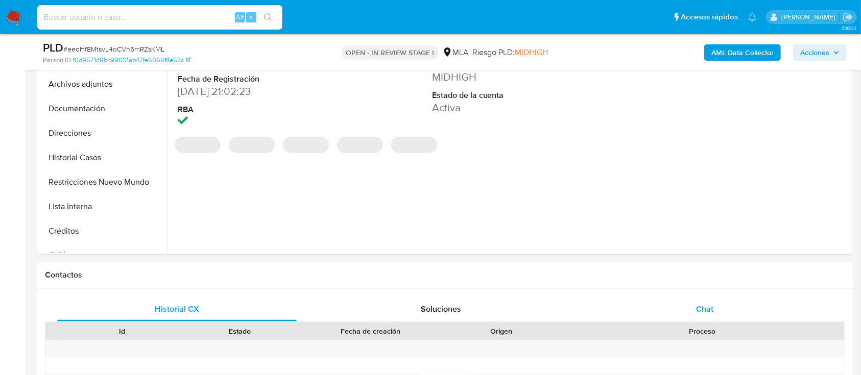
click at [696, 308] on span "Chat" at bounding box center [704, 309] width 17 height 12
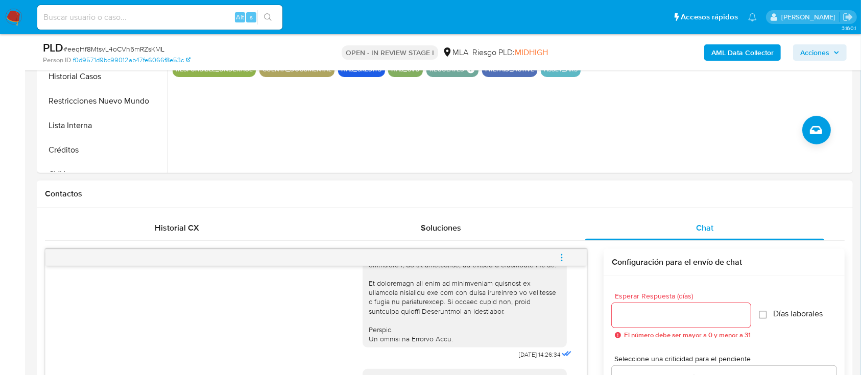
scroll to position [204, 0]
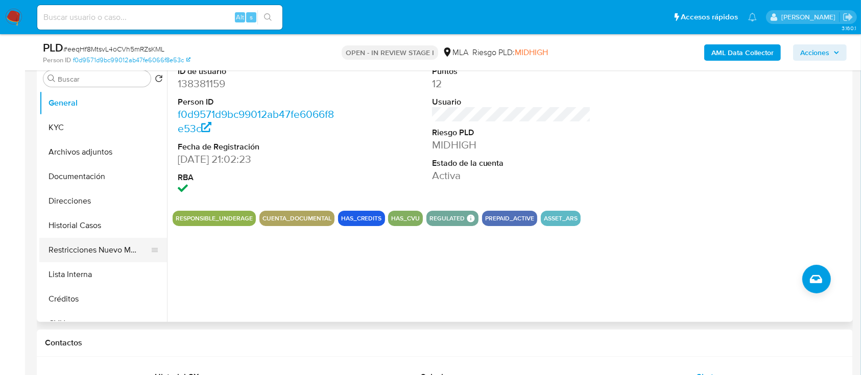
click at [95, 252] on button "Restricciones Nuevo Mundo" at bounding box center [99, 250] width 120 height 25
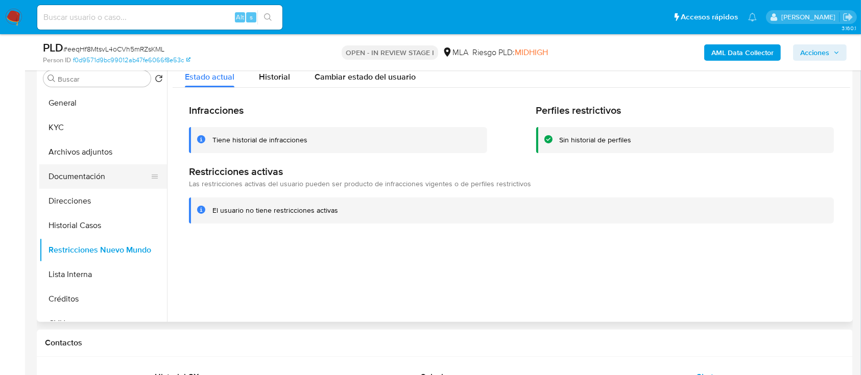
drag, startPoint x: 61, startPoint y: 181, endPoint x: 78, endPoint y: 164, distance: 24.2
click at [61, 181] on button "Documentación" at bounding box center [99, 176] width 120 height 25
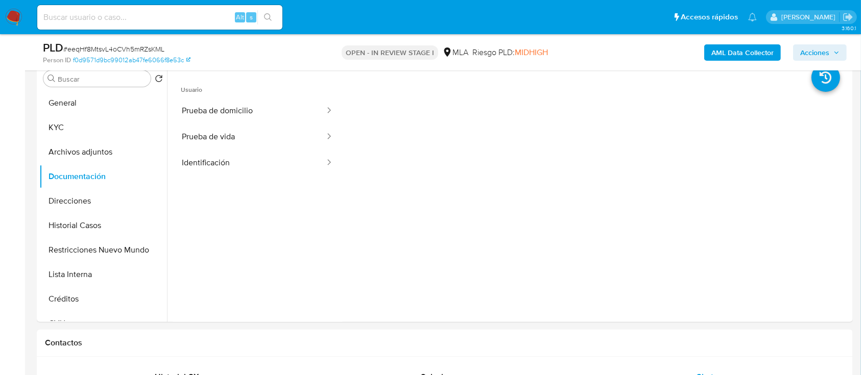
click at [755, 44] on b "AML Data Collector" at bounding box center [743, 52] width 62 height 16
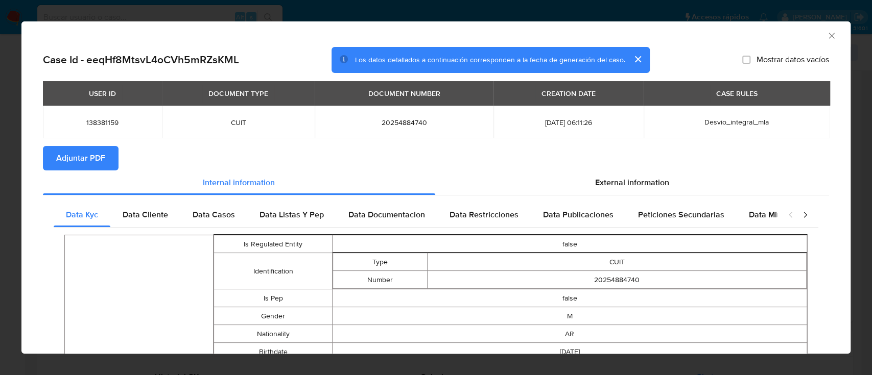
click at [94, 157] on span "Adjuntar PDF" at bounding box center [80, 158] width 49 height 22
click at [826, 31] on icon "Cerrar ventana" at bounding box center [831, 36] width 10 height 10
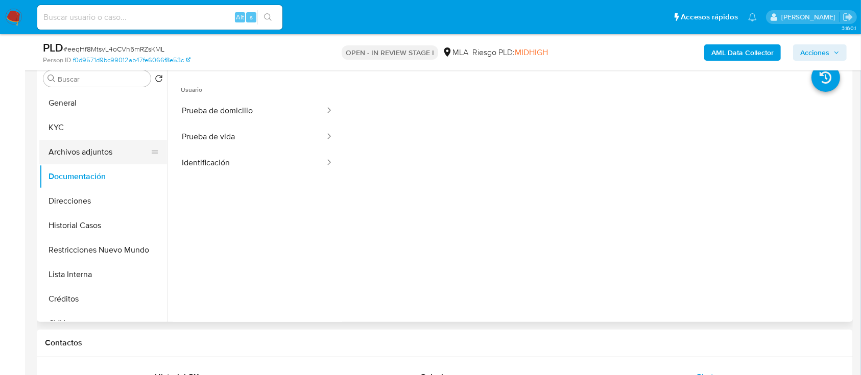
drag, startPoint x: 65, startPoint y: 118, endPoint x: 156, endPoint y: 161, distance: 101.2
click at [65, 120] on button "KYC" at bounding box center [103, 127] width 128 height 25
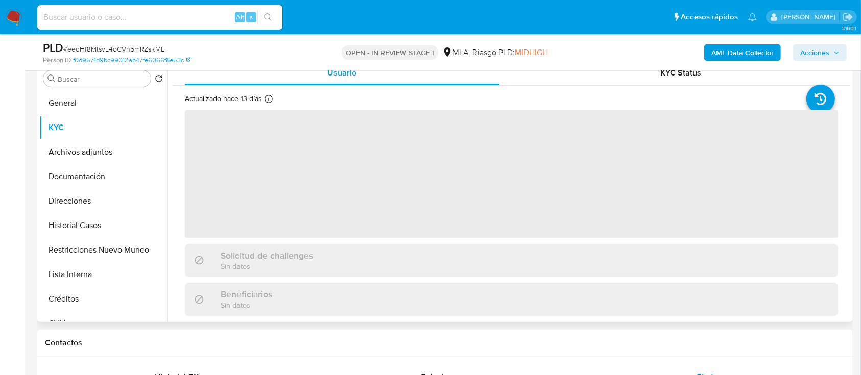
scroll to position [322, 0]
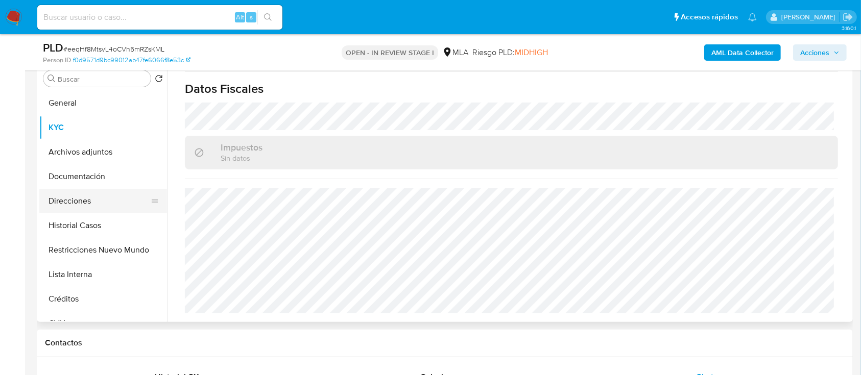
click at [77, 206] on button "Direcciones" at bounding box center [99, 201] width 120 height 25
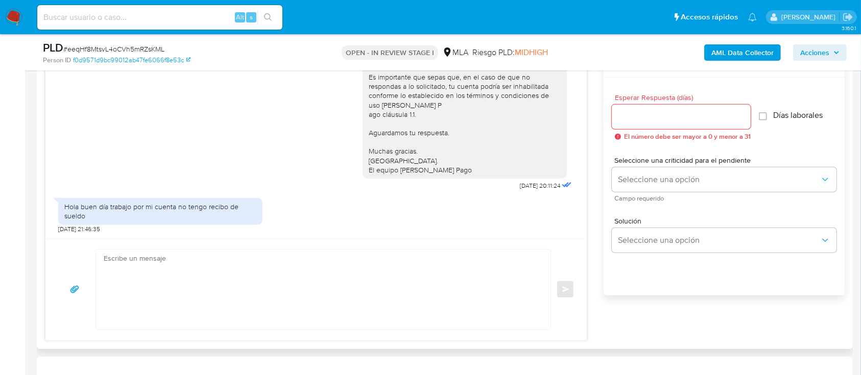
scroll to position [613, 0]
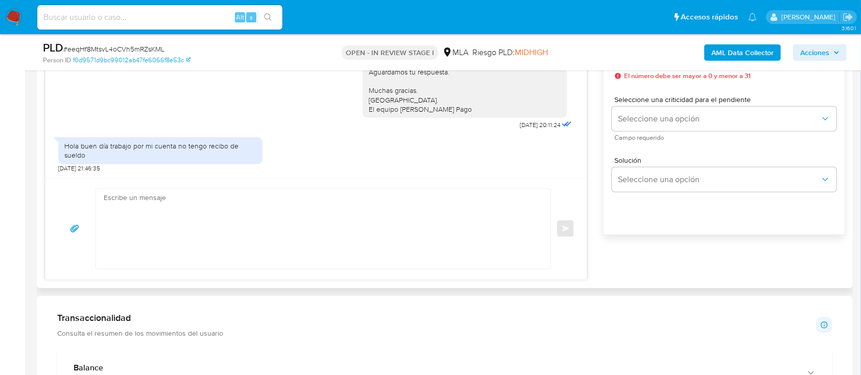
click at [301, 239] on textarea at bounding box center [321, 229] width 434 height 80
paste textarea "Hola Carlos Alejandro Aguirre, Muchas gracias por tu respuesta, no obstante, la…"
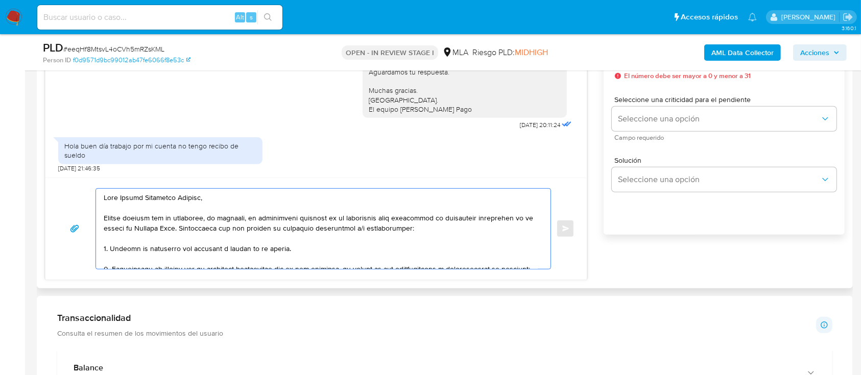
scroll to position [183, 0]
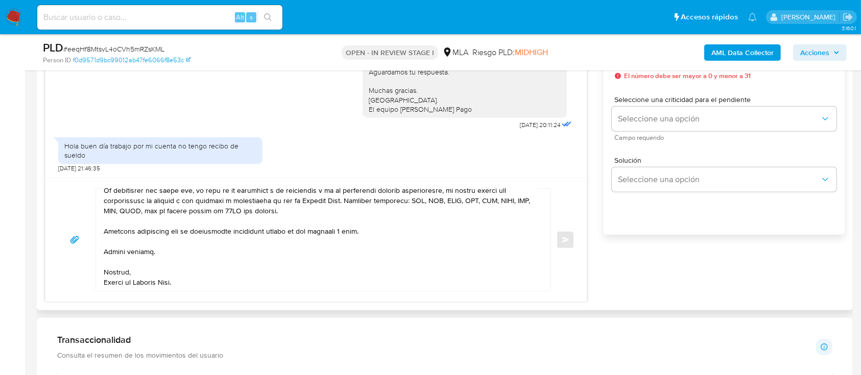
drag, startPoint x: 96, startPoint y: 144, endPoint x: 114, endPoint y: 141, distance: 19.0
click at [96, 145] on div "Hola buen día trabajo por mi cuenta no tengo recibo de sueldo" at bounding box center [160, 150] width 192 height 18
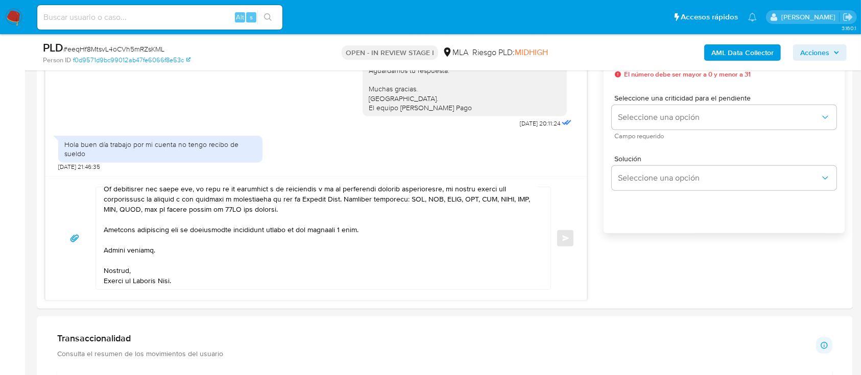
scroll to position [681, 0]
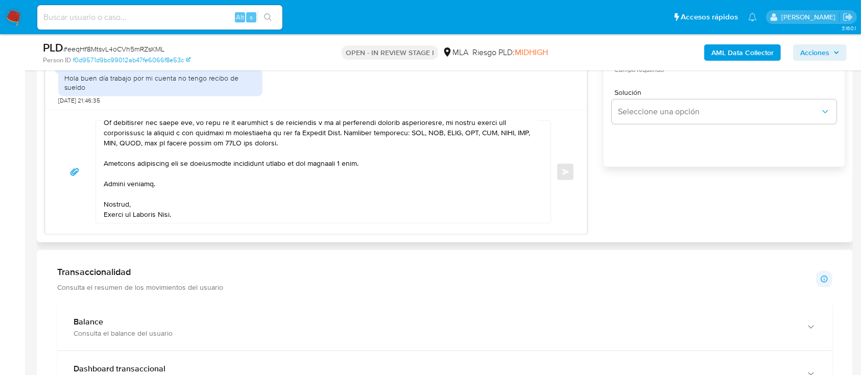
click at [148, 209] on textarea at bounding box center [321, 172] width 434 height 102
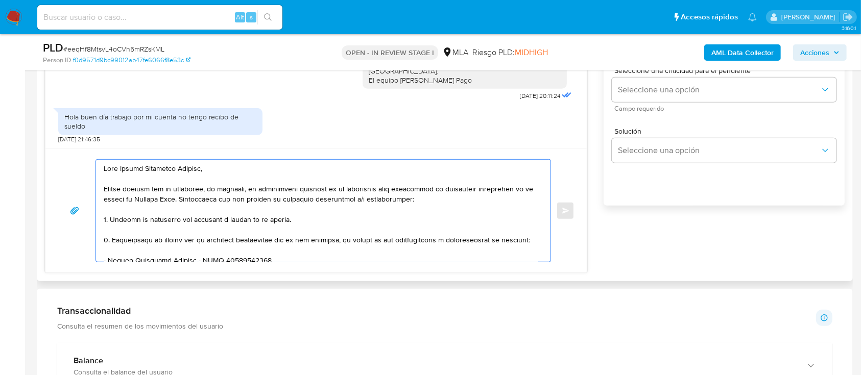
scroll to position [613, 0]
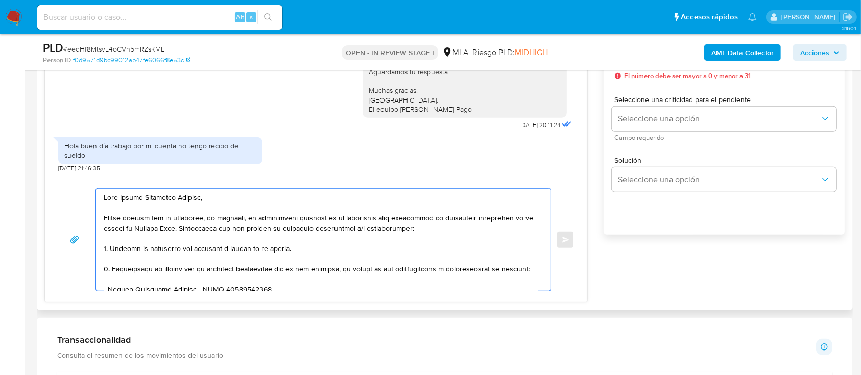
type textarea "Hola Carlos Alejandro Aguirre, Muchas gracias por tu respuesta, no obstante, la…"
drag, startPoint x: 110, startPoint y: 147, endPoint x: 110, endPoint y: 155, distance: 8.2
click at [110, 155] on div "Hola buen día trabajo por mi cuenta no tengo recibo de sueldo" at bounding box center [160, 150] width 192 height 18
copy div "trabajo por mi cuenta no tengo recibo de sueldo"
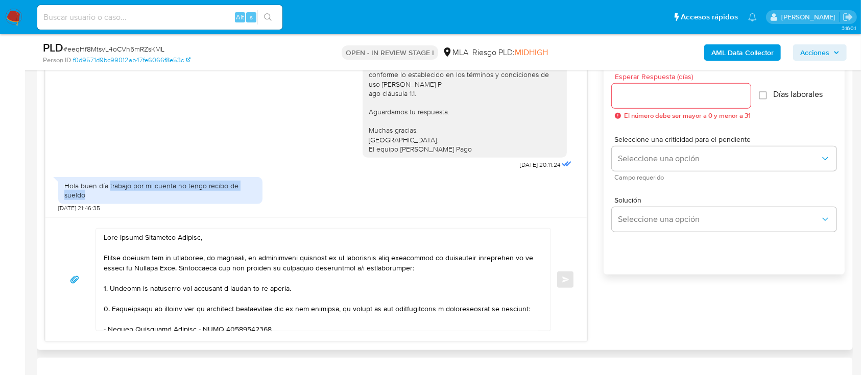
scroll to position [543, 0]
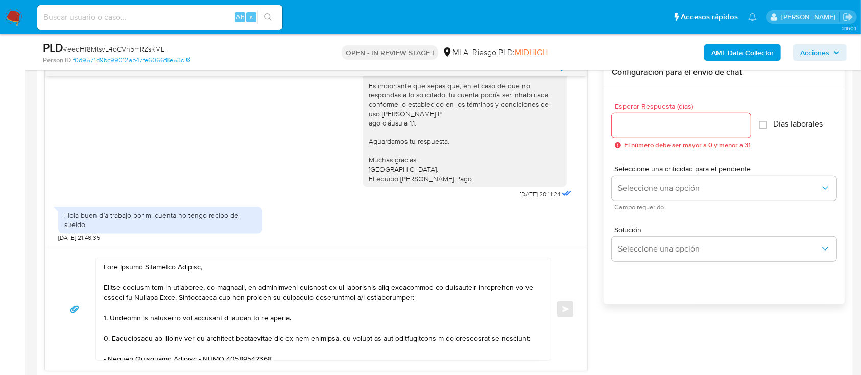
click at [659, 121] on input "Esperar Respuesta (días)" at bounding box center [681, 125] width 139 height 13
type input "1"
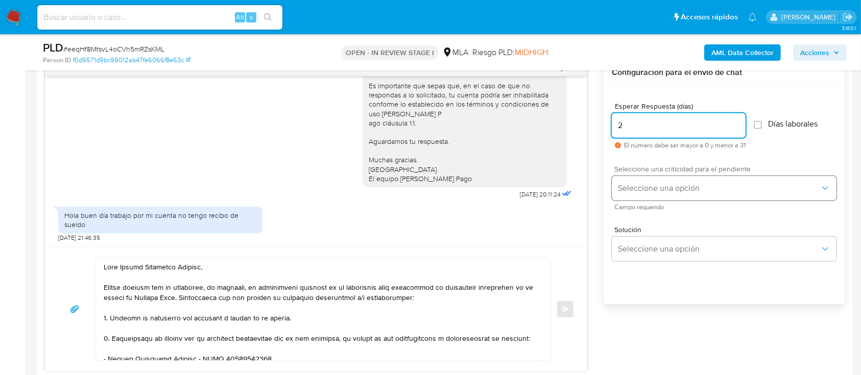
type input "2"
click at [653, 182] on button "Seleccione una opción" at bounding box center [724, 188] width 225 height 25
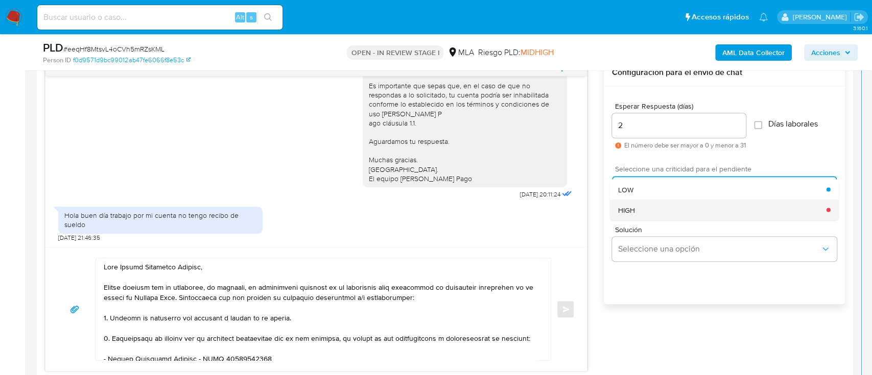
click at [644, 212] on div "HIGH" at bounding box center [722, 210] width 208 height 20
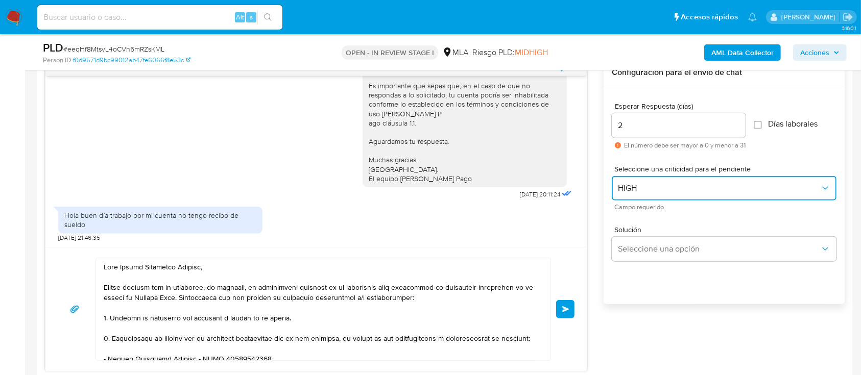
scroll to position [68, 0]
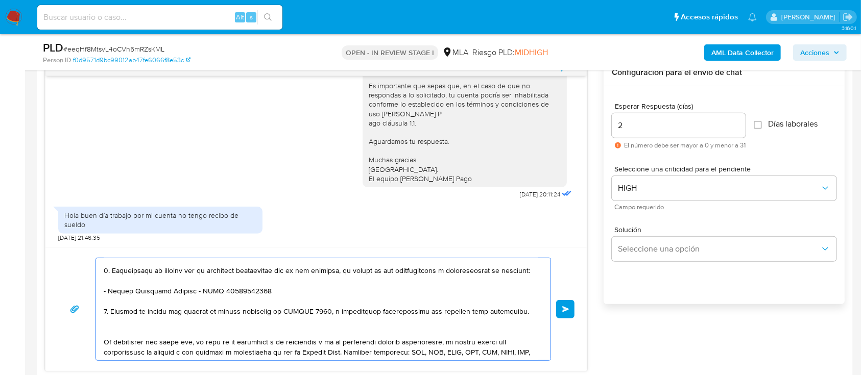
click at [187, 340] on textarea at bounding box center [321, 309] width 434 height 102
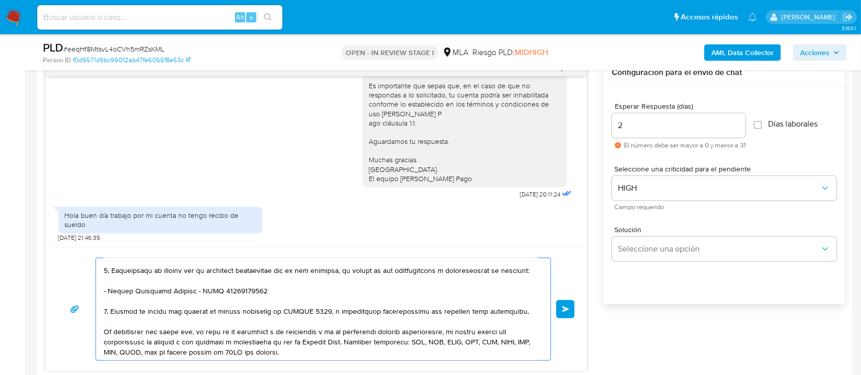
scroll to position [0, 0]
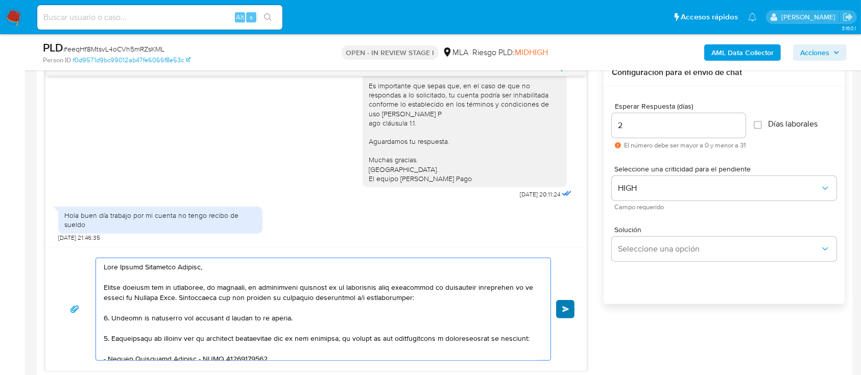
type textarea "Hola Carlos Alejandro Aguirre, Muchas gracias por tu respuesta, no obstante, la…"
click at [562, 315] on button "Enviar" at bounding box center [565, 309] width 18 height 18
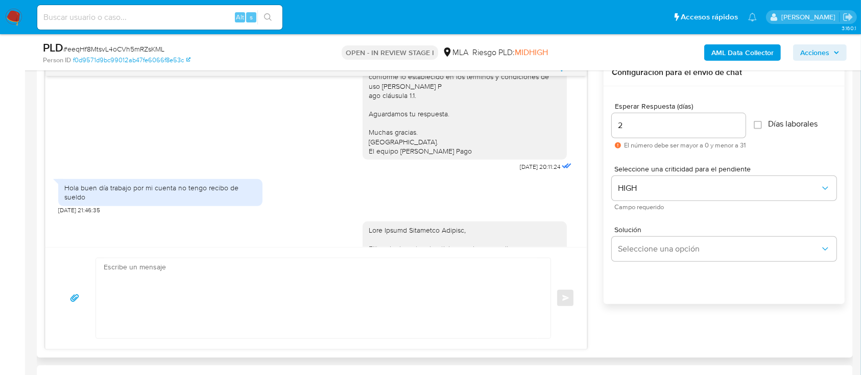
scroll to position [1008, 0]
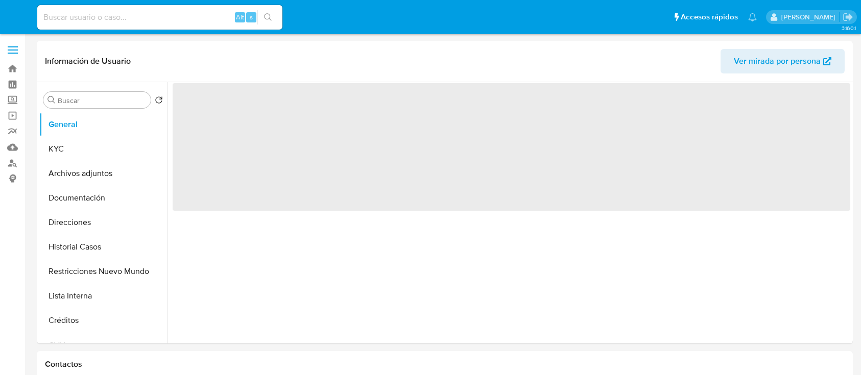
select select "10"
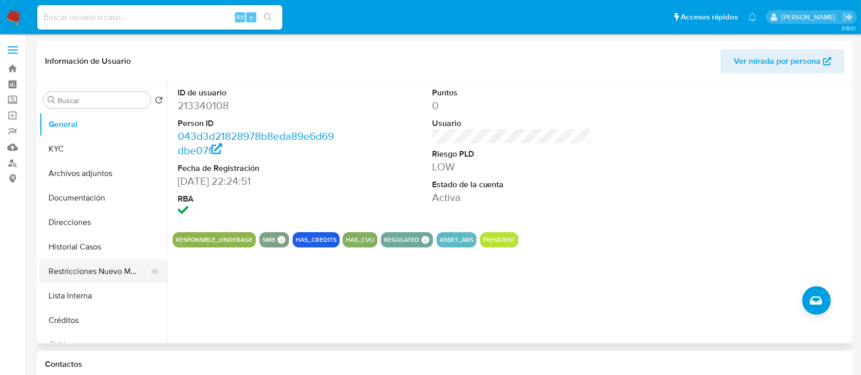
click at [86, 264] on button "Restricciones Nuevo Mundo" at bounding box center [99, 271] width 120 height 25
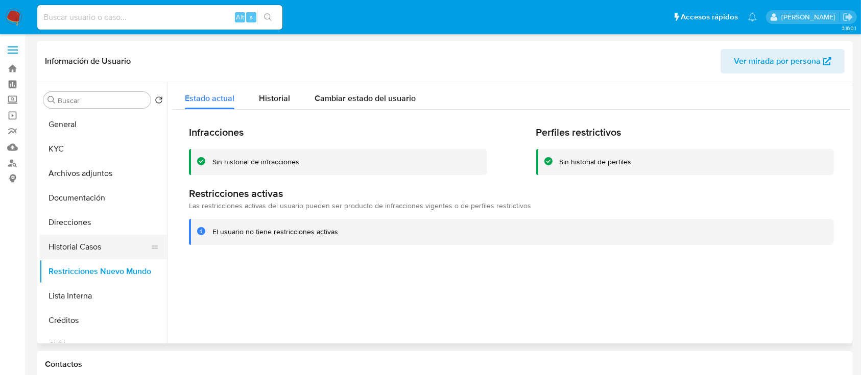
click at [89, 237] on button "Historial Casos" at bounding box center [99, 247] width 120 height 25
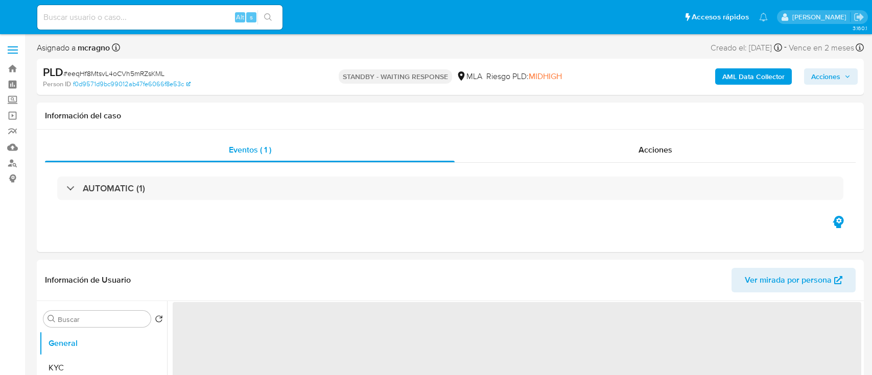
select select "10"
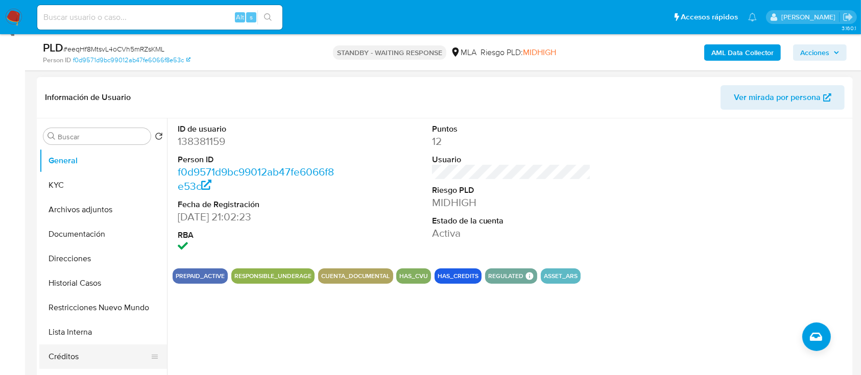
scroll to position [204, 0]
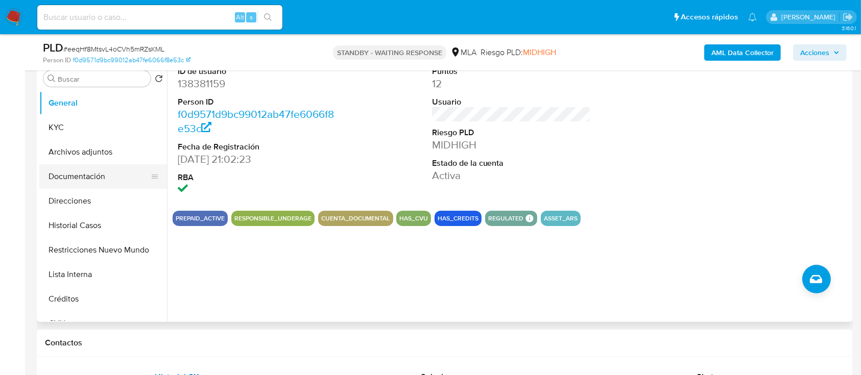
click at [82, 177] on button "Documentación" at bounding box center [99, 176] width 120 height 25
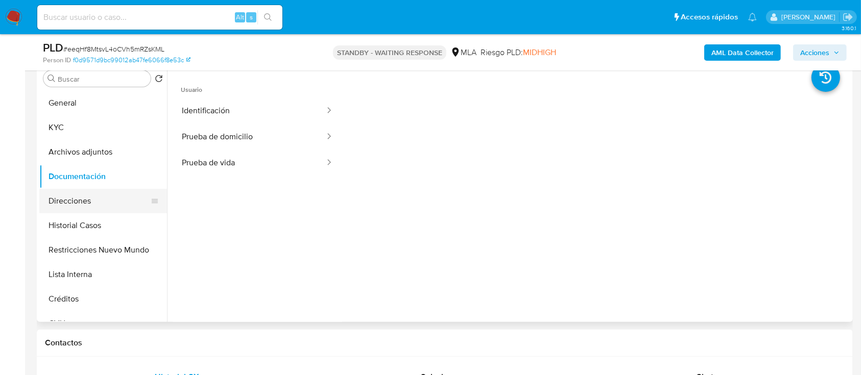
click at [65, 199] on button "Direcciones" at bounding box center [99, 201] width 120 height 25
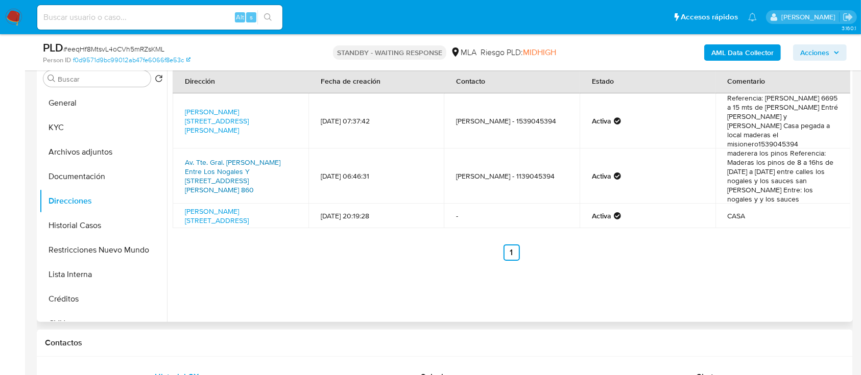
click at [258, 165] on link "Av. Tte. Gral. [PERSON_NAME] Entre Los Nogales Y [STREET_ADDRESS][PERSON_NAME] …" at bounding box center [233, 176] width 96 height 38
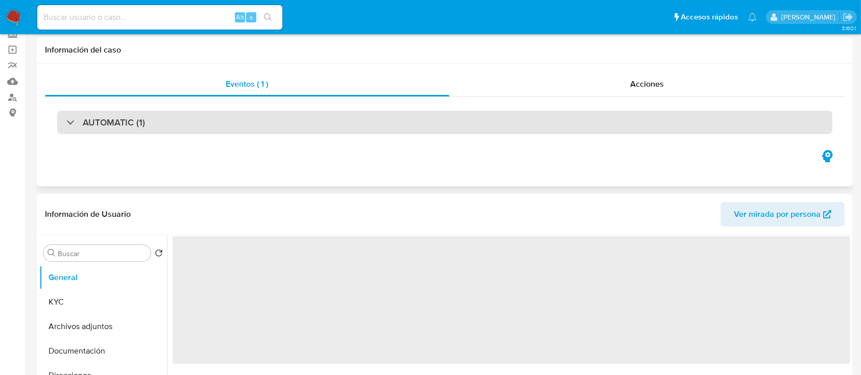
select select "10"
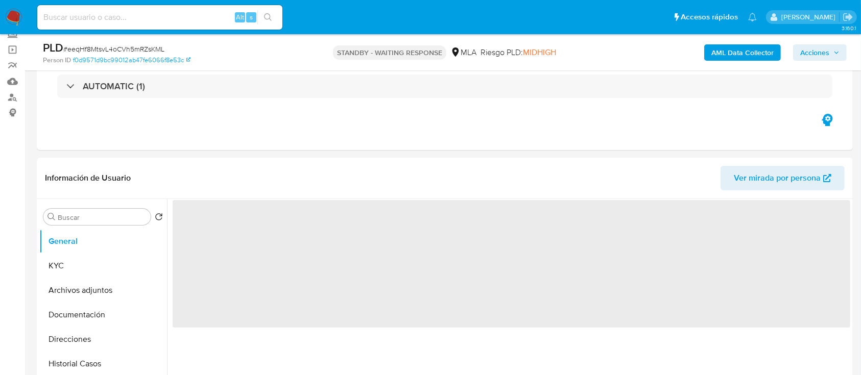
scroll to position [409, 0]
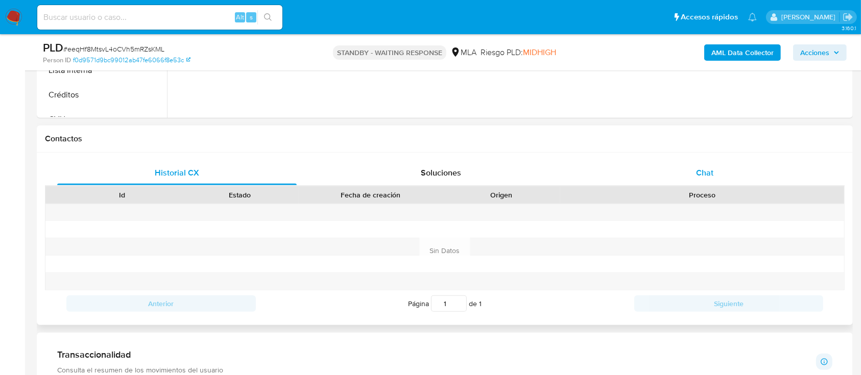
click at [722, 177] on div "Chat" at bounding box center [705, 173] width 240 height 25
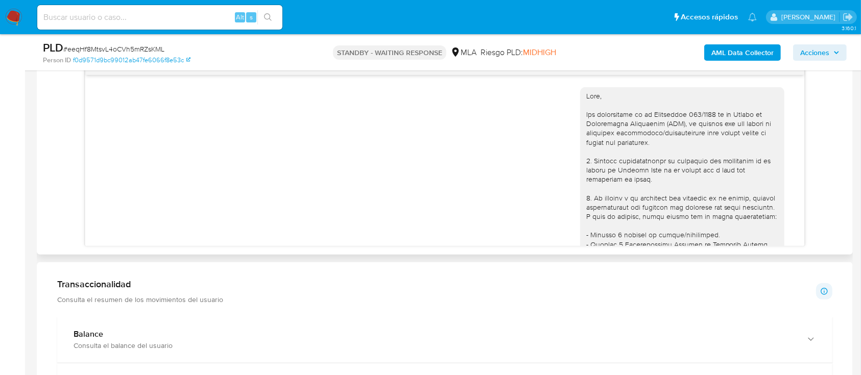
scroll to position [1008, 0]
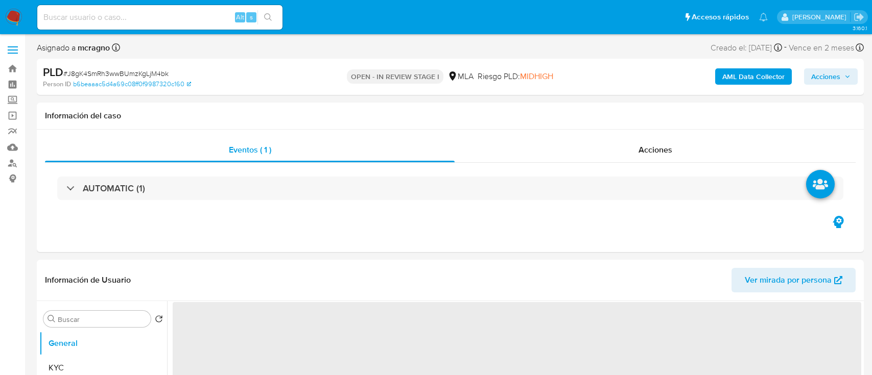
select select "10"
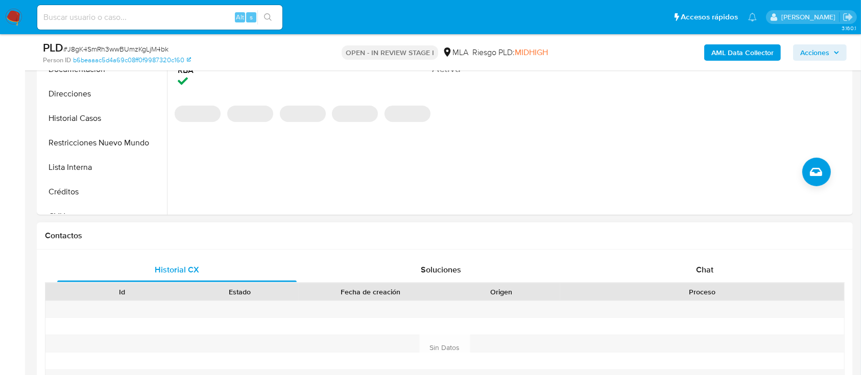
scroll to position [409, 0]
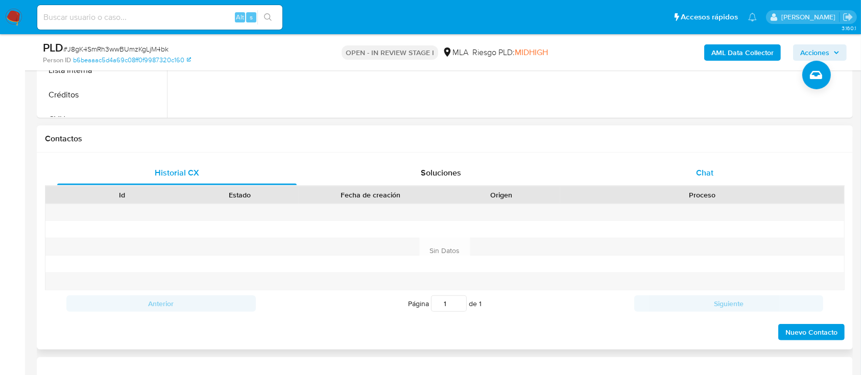
drag, startPoint x: 732, startPoint y: 182, endPoint x: 736, endPoint y: 171, distance: 11.2
click at [735, 182] on div "Chat" at bounding box center [705, 173] width 240 height 25
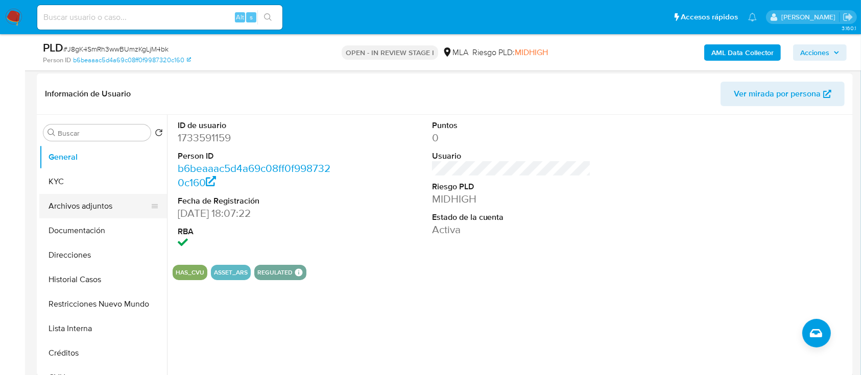
scroll to position [136, 0]
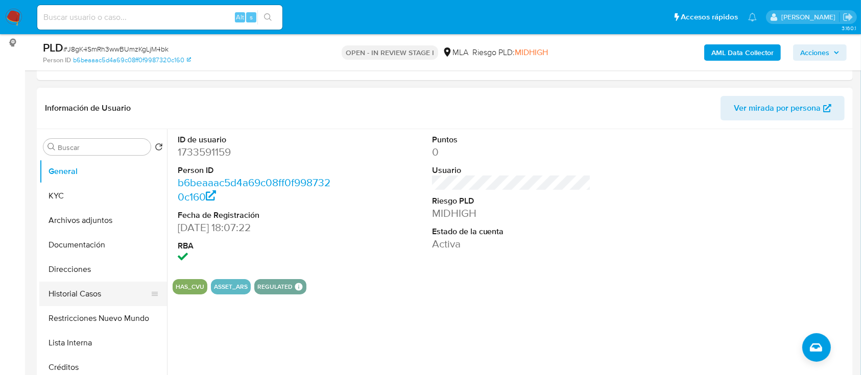
drag, startPoint x: 114, startPoint y: 322, endPoint x: 96, endPoint y: 282, distance: 44.6
click at [113, 322] on button "Restricciones Nuevo Mundo" at bounding box center [103, 318] width 128 height 25
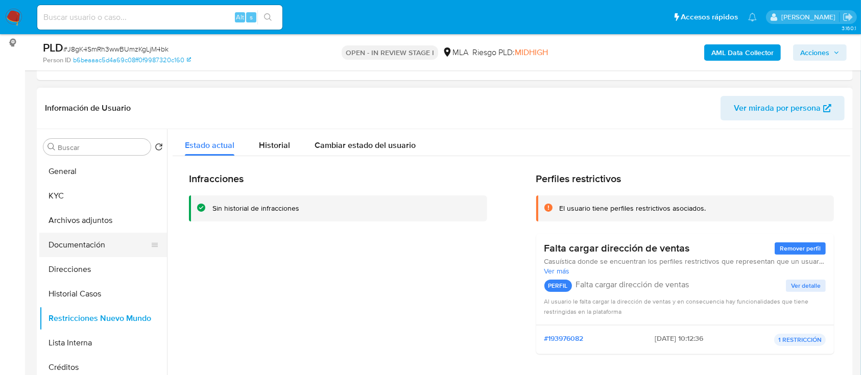
click at [85, 239] on button "Documentación" at bounding box center [99, 245] width 120 height 25
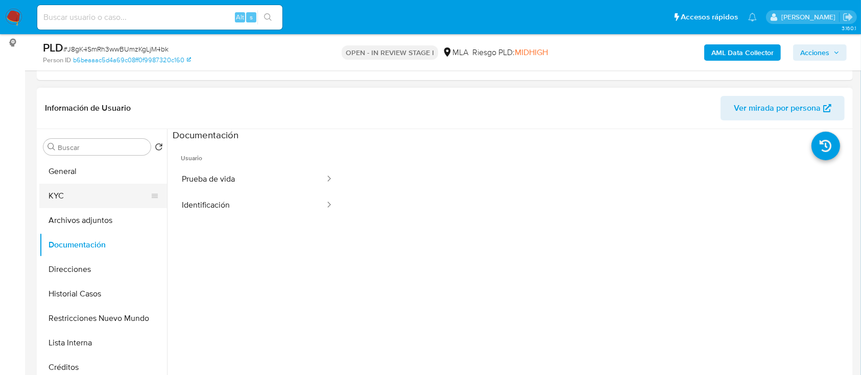
click at [82, 197] on button "KYC" at bounding box center [99, 196] width 120 height 25
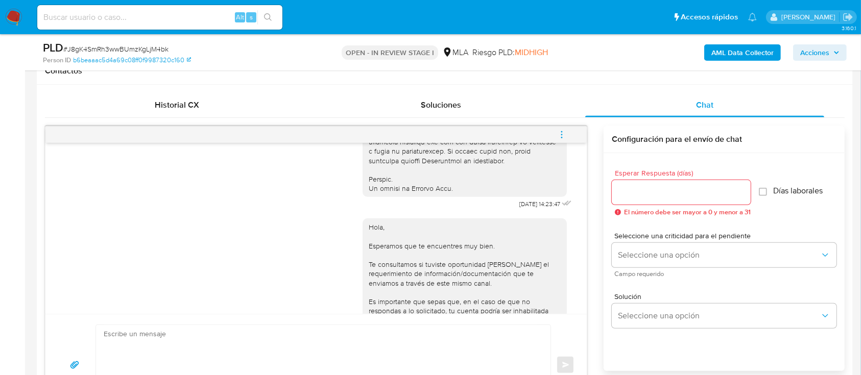
scroll to position [632, 0]
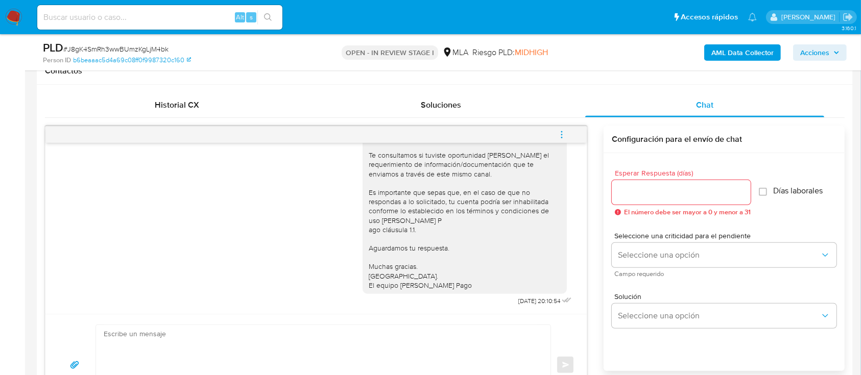
click at [392, 335] on textarea at bounding box center [321, 365] width 434 height 80
paste textarea "Lore Ipsumd Sitam Consec, Ad elitsed do eiu temporincid utlaboreetd ma al enima…"
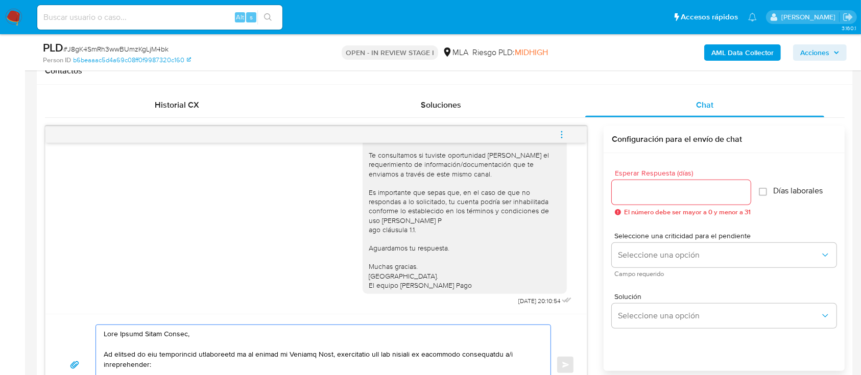
scroll to position [528, 0]
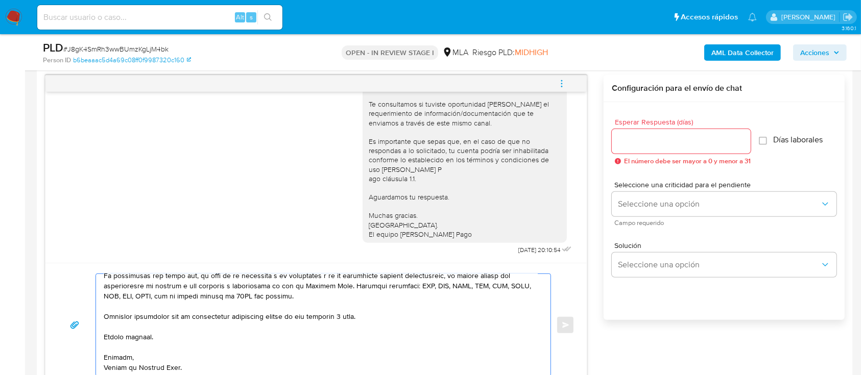
type textarea "Lore Ipsumd Sitam Consec, Ad elitsed do eiu temporincid utlaboreetd ma al enima…"
click at [685, 137] on input "Esperar Respuesta (días)" at bounding box center [681, 141] width 139 height 13
type input "2"
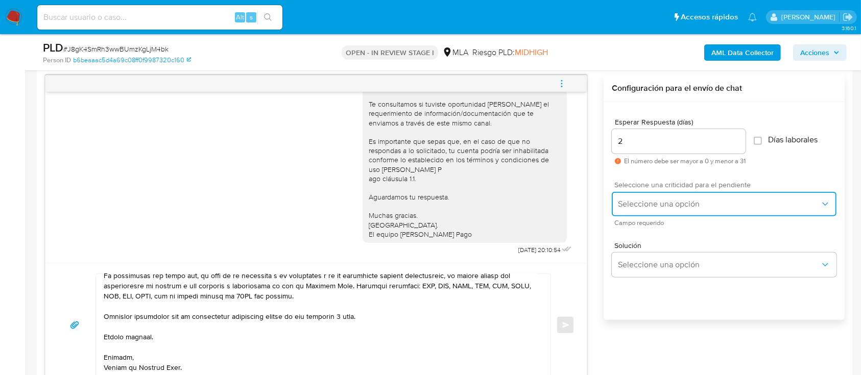
click at [658, 206] on span "Seleccione una opción" at bounding box center [719, 204] width 202 height 10
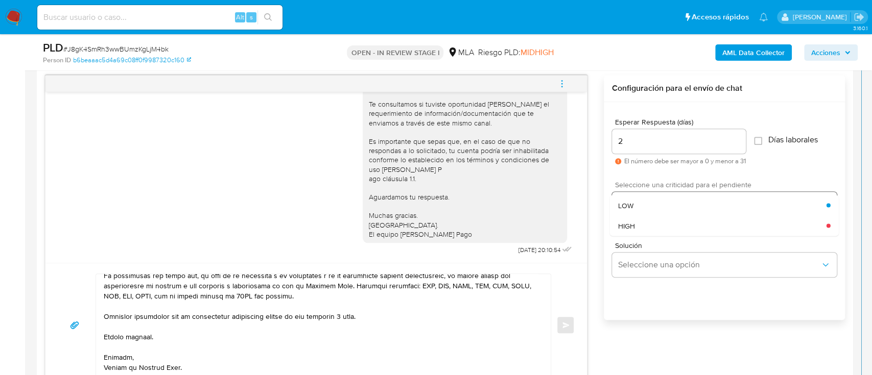
click at [651, 227] on div "HIGH" at bounding box center [722, 226] width 208 height 20
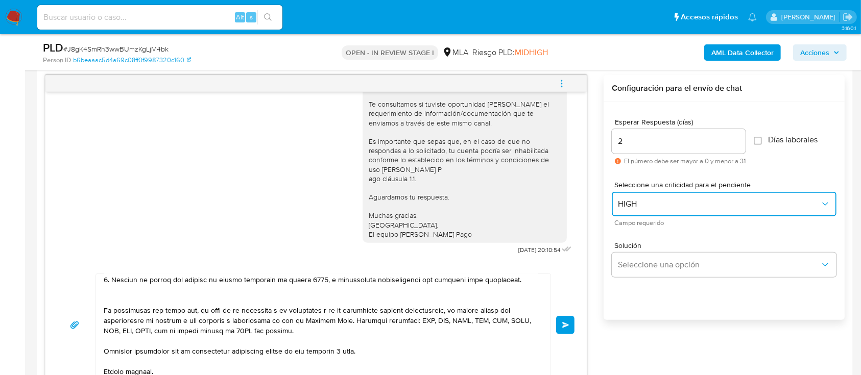
scroll to position [664, 0]
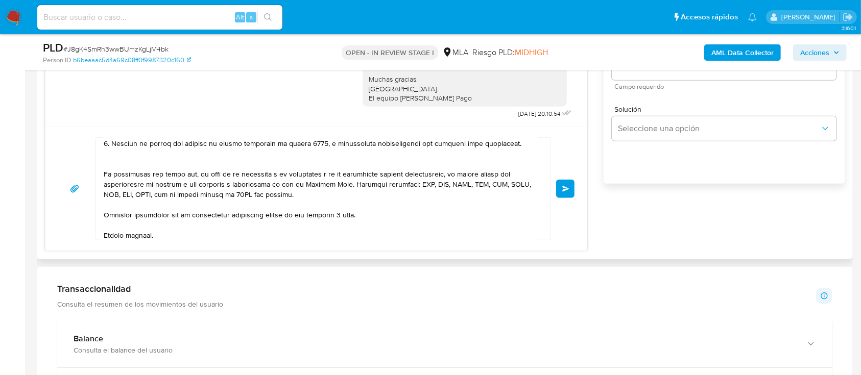
click at [557, 190] on button "Enviar" at bounding box center [565, 189] width 18 height 18
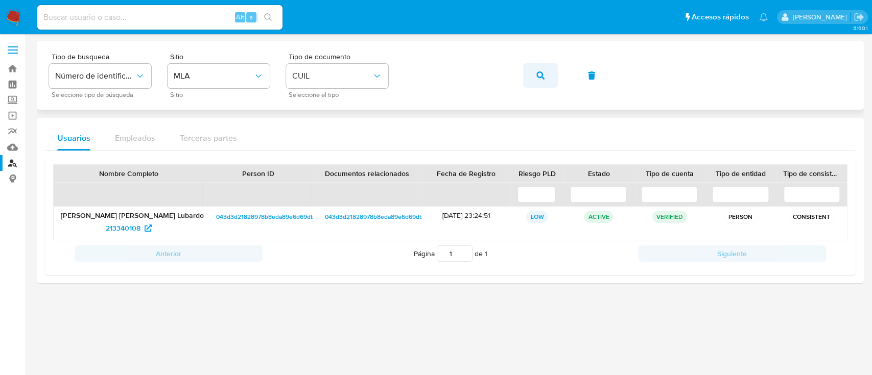
click at [538, 75] on icon "button" at bounding box center [540, 76] width 8 height 8
click at [122, 227] on span "52722721" at bounding box center [123, 228] width 30 height 16
click at [548, 74] on button "button" at bounding box center [540, 75] width 35 height 25
click at [112, 226] on span "44618325" at bounding box center [122, 228] width 31 height 16
click at [543, 75] on icon "button" at bounding box center [540, 76] width 8 height 8
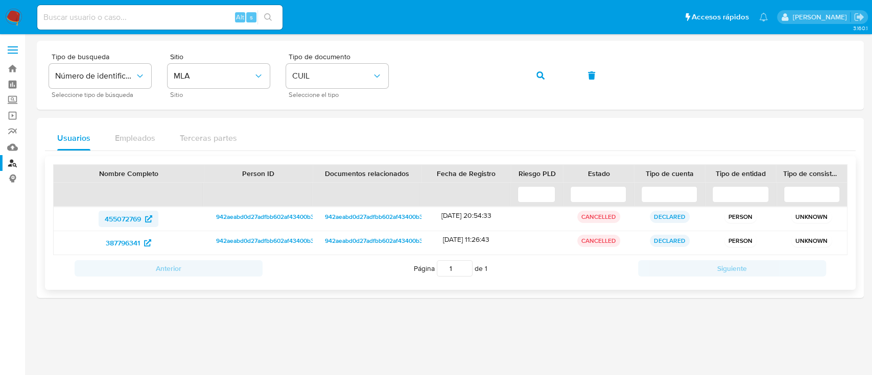
click at [136, 218] on span "455072769" at bounding box center [123, 219] width 36 height 16
drag, startPoint x: 535, startPoint y: 74, endPoint x: 388, endPoint y: 120, distance: 154.1
click at [536, 74] on button "button" at bounding box center [540, 75] width 35 height 25
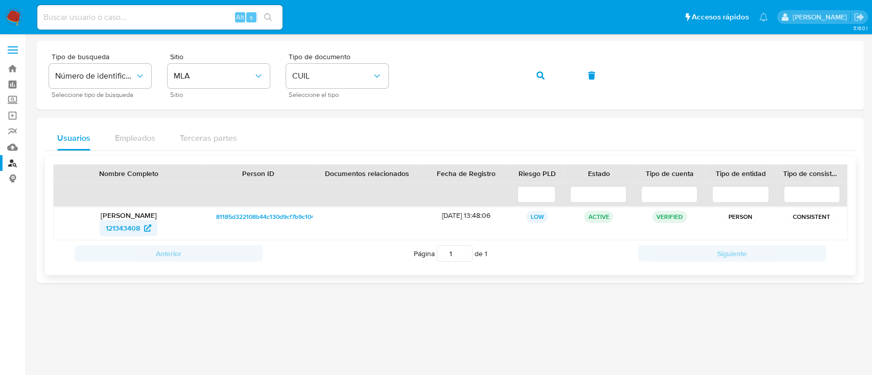
click at [128, 229] on span "121343408" at bounding box center [123, 228] width 34 height 16
click at [539, 72] on icon "button" at bounding box center [540, 76] width 8 height 8
click at [135, 228] on span "219311779" at bounding box center [122, 228] width 31 height 16
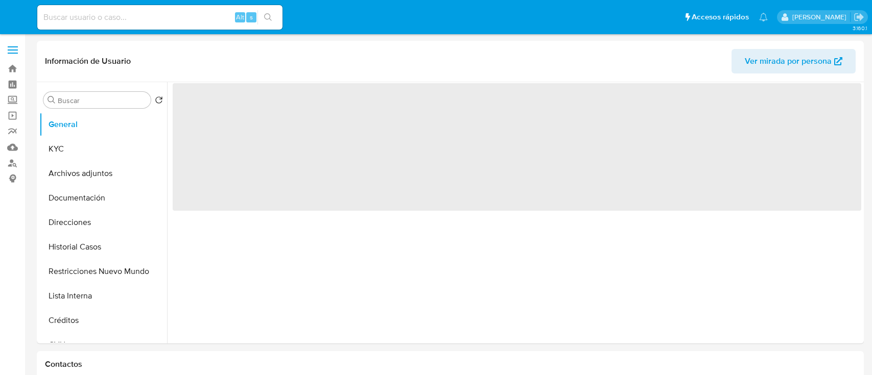
select select "10"
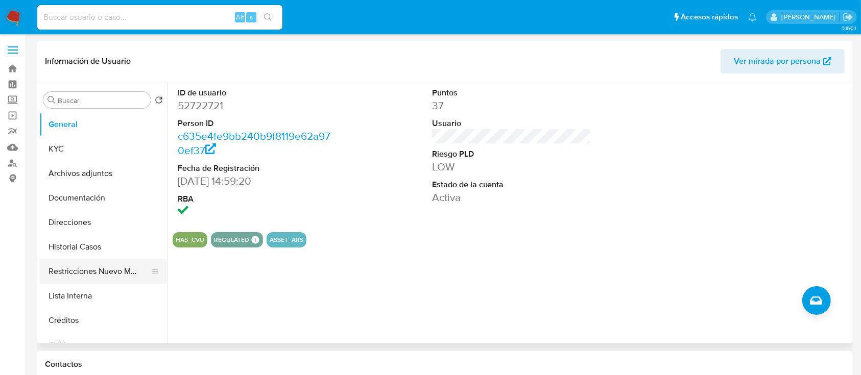
click at [85, 272] on button "Restricciones Nuevo Mundo" at bounding box center [99, 271] width 120 height 25
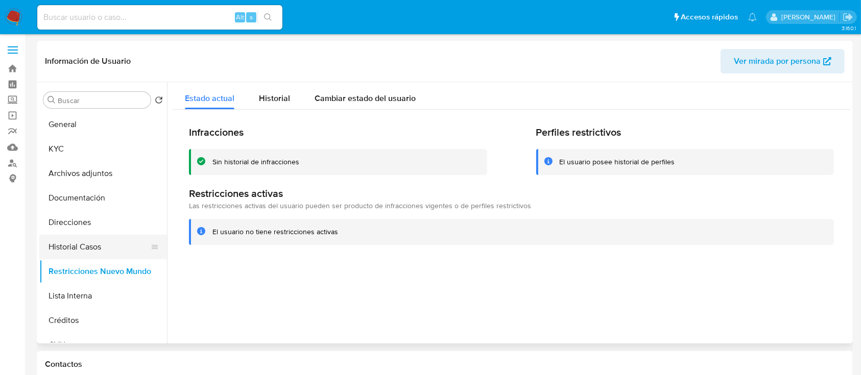
click at [106, 248] on button "Historial Casos" at bounding box center [99, 247] width 120 height 25
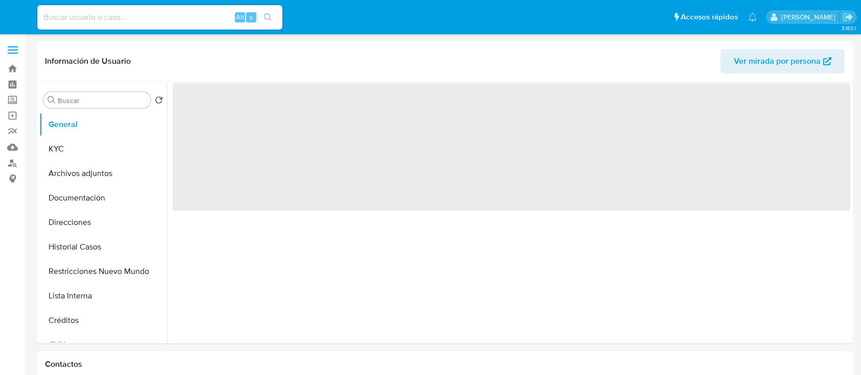
select select "10"
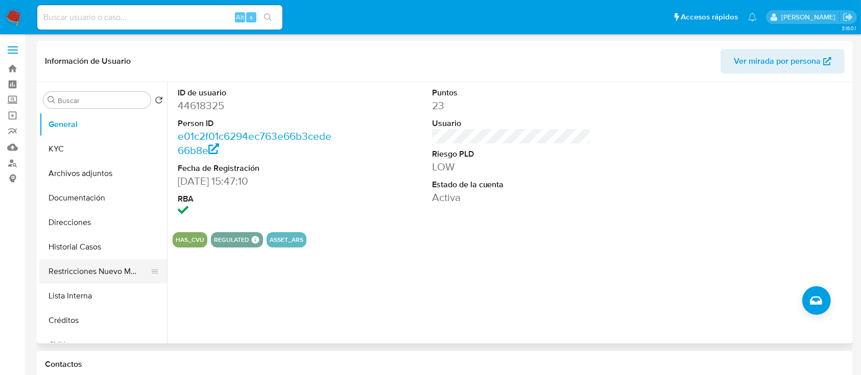
click at [109, 276] on button "Restricciones Nuevo Mundo" at bounding box center [99, 271] width 120 height 25
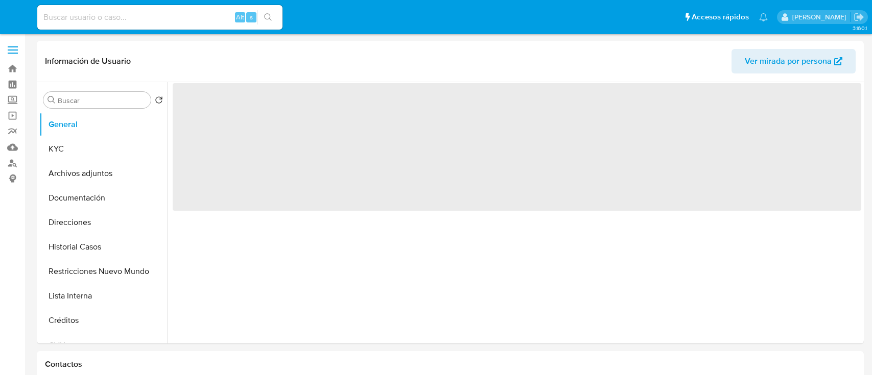
select select "10"
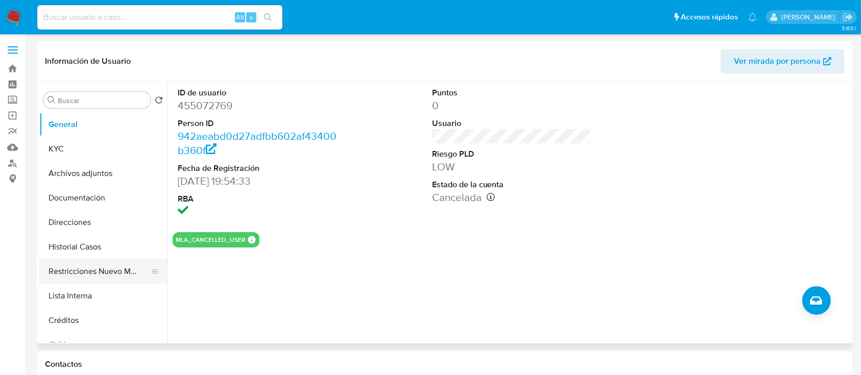
click at [93, 267] on button "Restricciones Nuevo Mundo" at bounding box center [99, 271] width 120 height 25
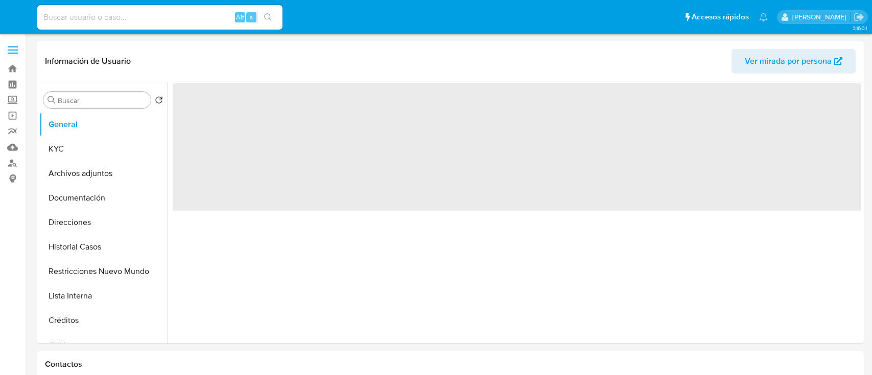
select select "10"
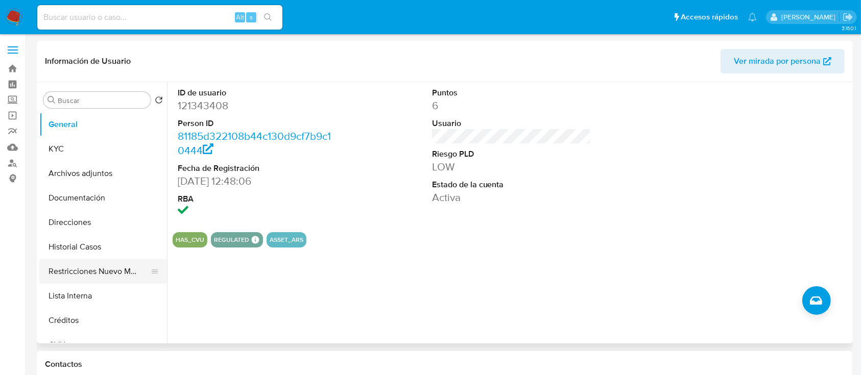
click at [114, 267] on button "Restricciones Nuevo Mundo" at bounding box center [99, 271] width 120 height 25
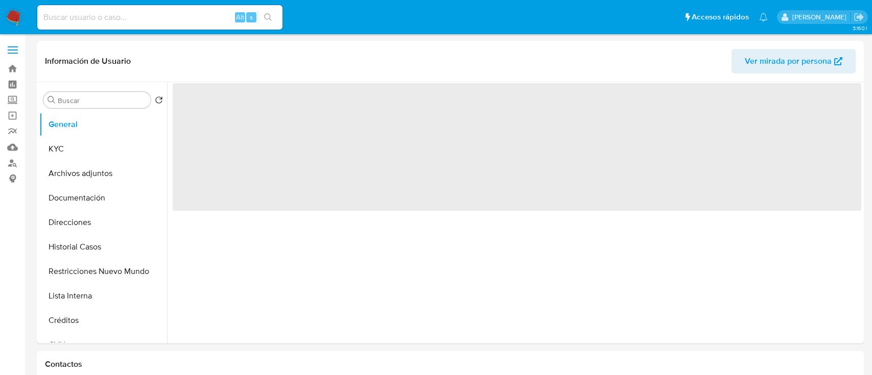
select select "10"
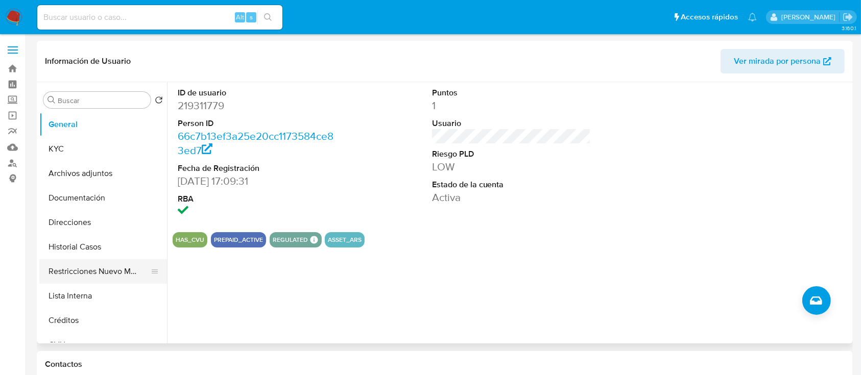
click at [90, 278] on button "Restricciones Nuevo Mundo" at bounding box center [99, 271] width 120 height 25
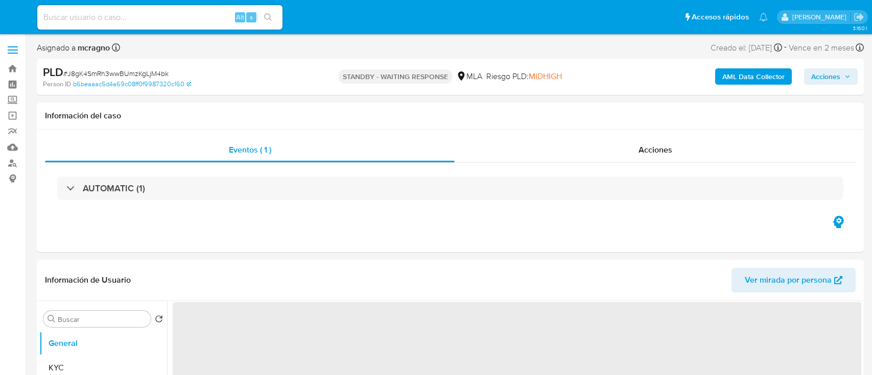
select select "10"
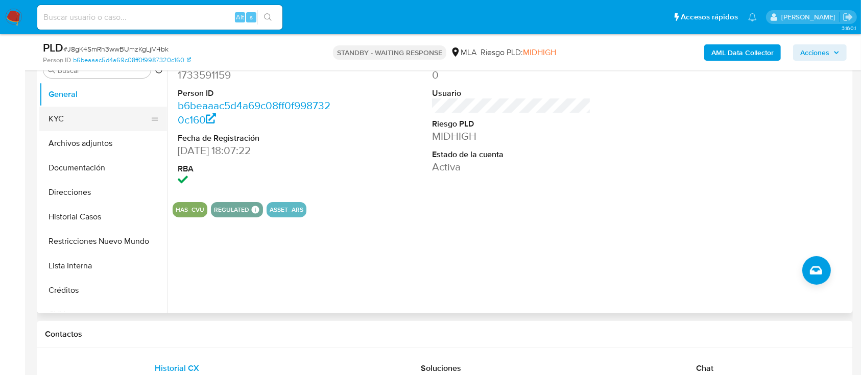
scroll to position [136, 0]
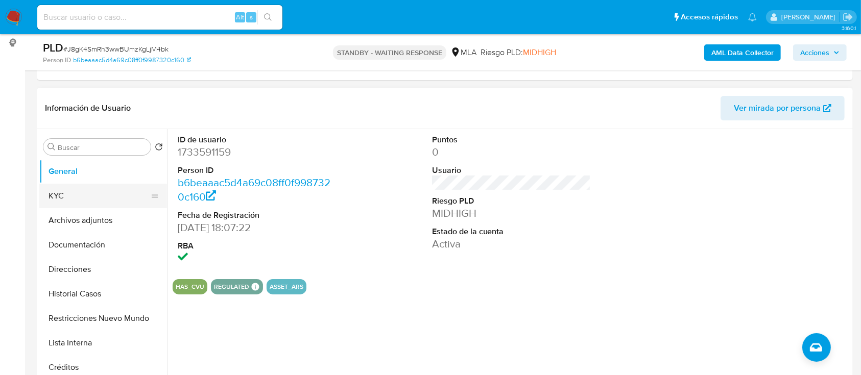
click at [78, 198] on button "KYC" at bounding box center [99, 196] width 120 height 25
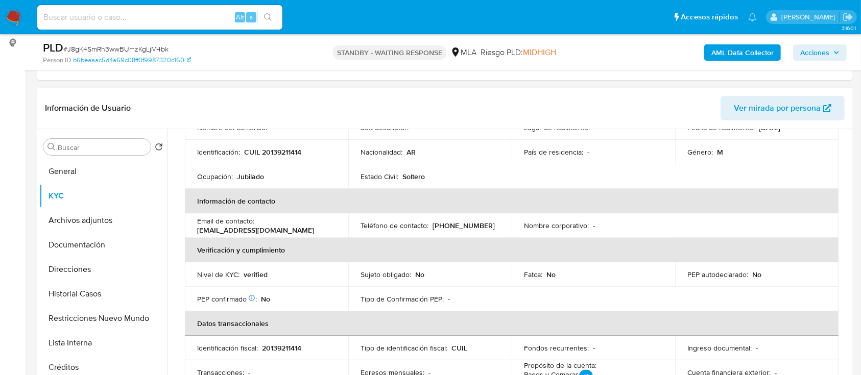
drag, startPoint x: 194, startPoint y: 231, endPoint x: 312, endPoint y: 231, distance: 118.0
click at [312, 231] on td "Email de contacto : [EMAIL_ADDRESS][DOMAIN_NAME]" at bounding box center [266, 226] width 163 height 25
copy p "[EMAIL_ADDRESS][DOMAIN_NAME]"
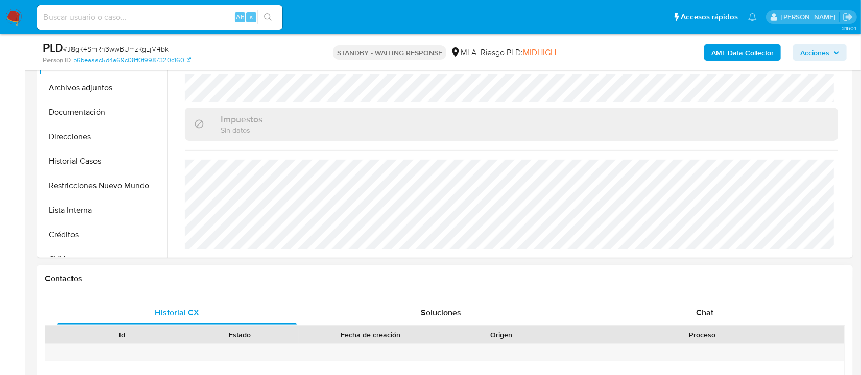
scroll to position [409, 0]
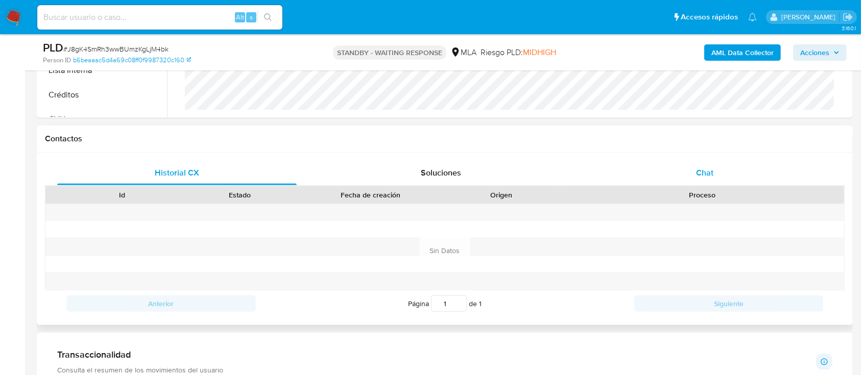
click at [721, 176] on div "Chat" at bounding box center [705, 173] width 240 height 25
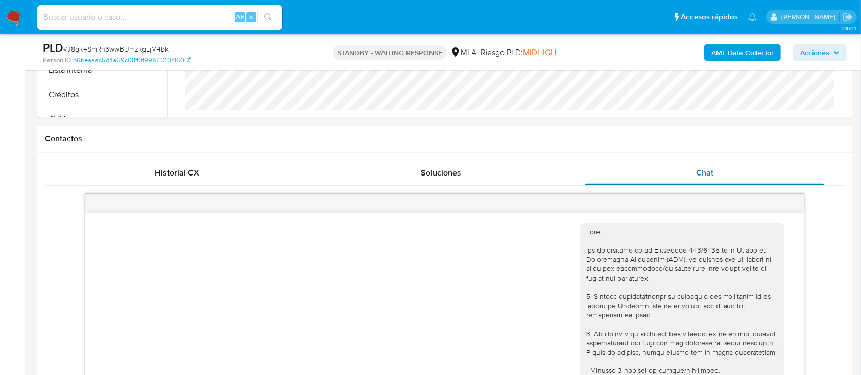
scroll to position [987, 0]
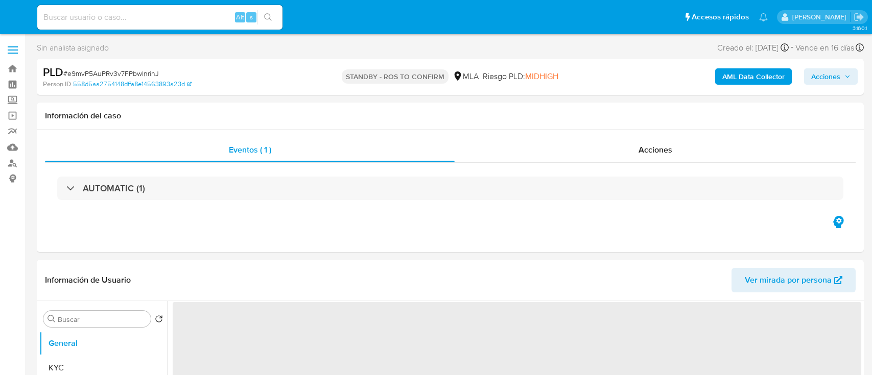
select select "10"
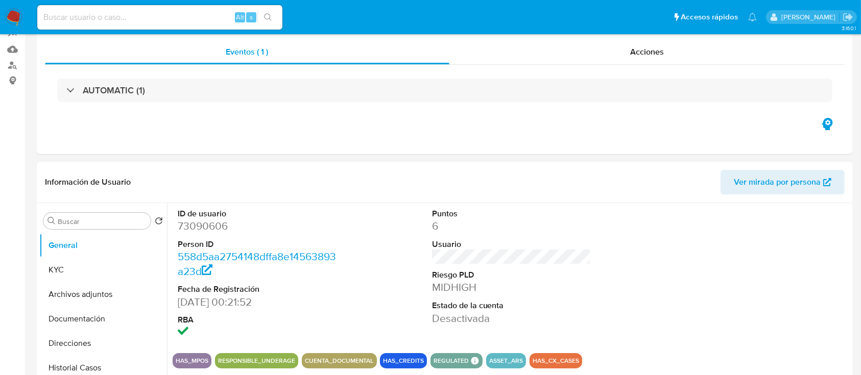
scroll to position [272, 0]
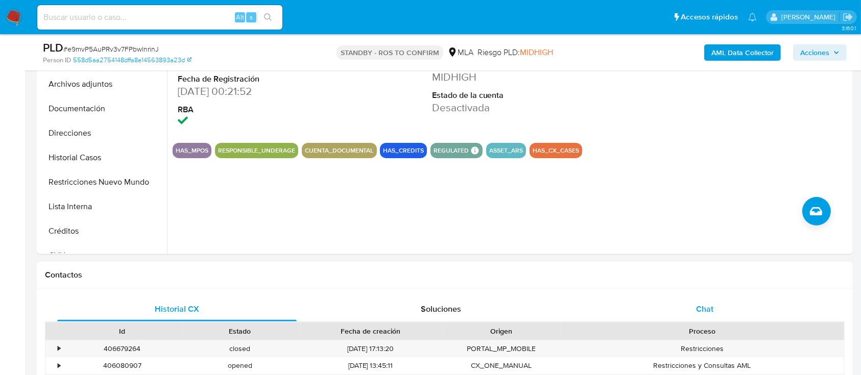
click at [723, 300] on div "Chat" at bounding box center [705, 309] width 240 height 25
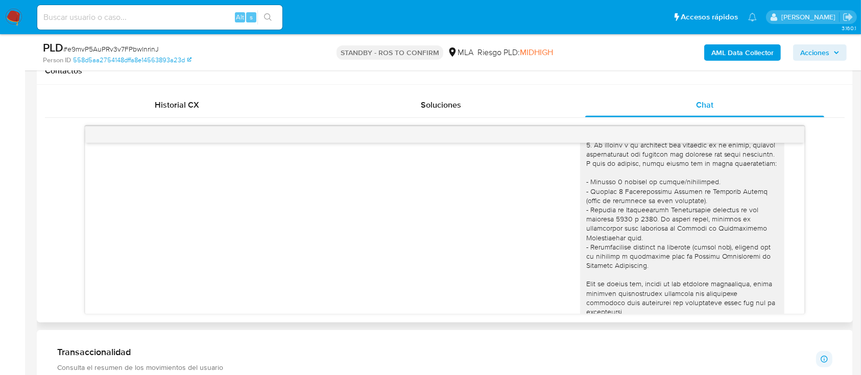
scroll to position [0, 0]
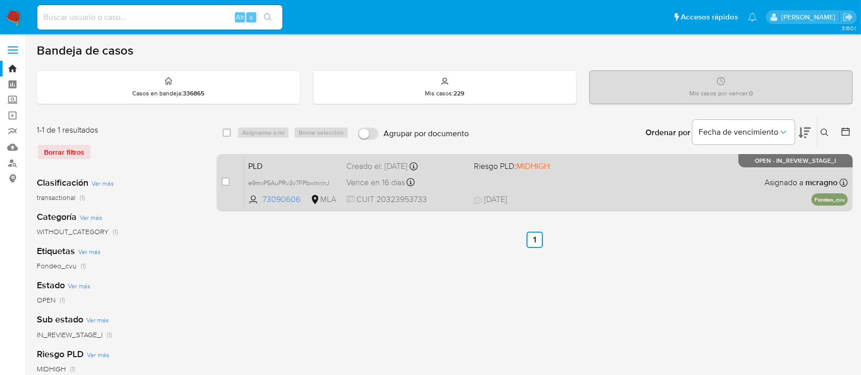
click at [761, 179] on div "PLD e9mvP5AuPRv3v7FPbwlnrinJ 73090606 MLA Riesgo PLD: MIDHIGH Creado el: [DATE]…" at bounding box center [546, 183] width 604 height 52
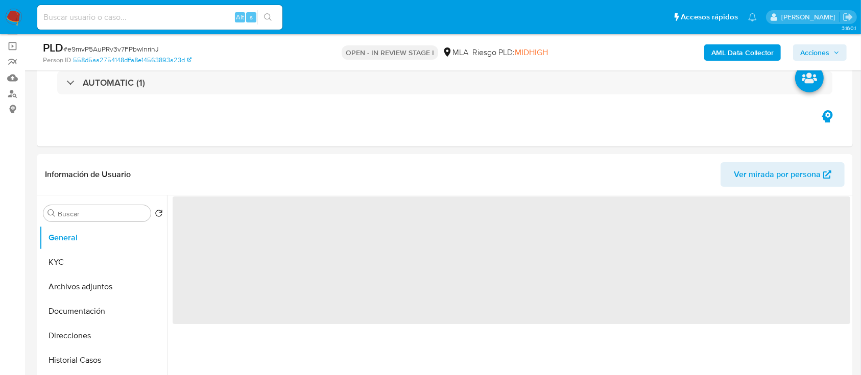
scroll to position [136, 0]
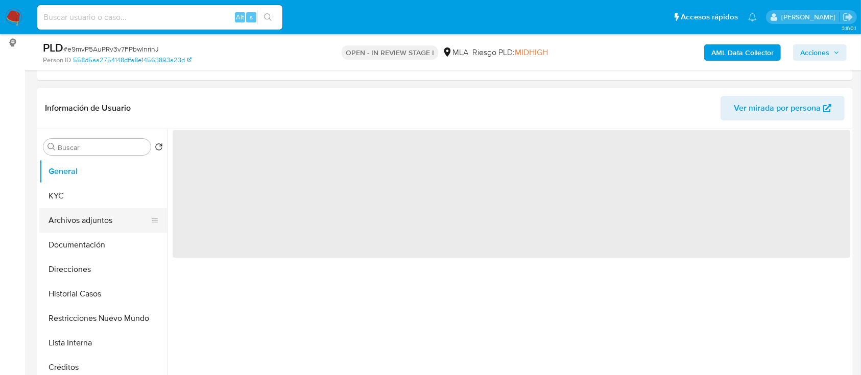
select select "10"
click at [74, 219] on button "Archivos adjuntos" at bounding box center [99, 220] width 120 height 25
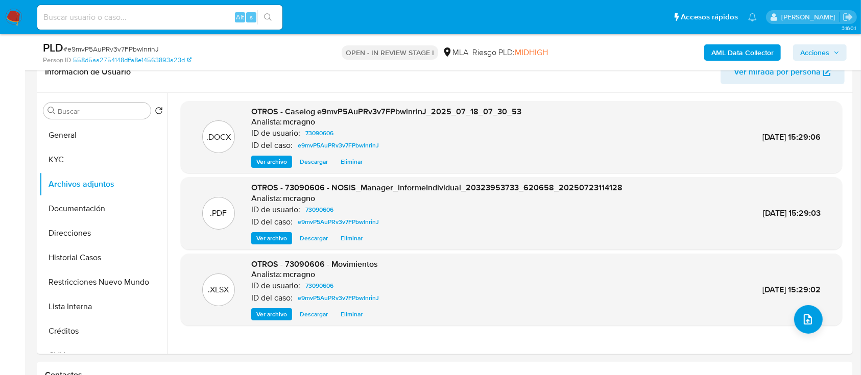
scroll to position [409, 0]
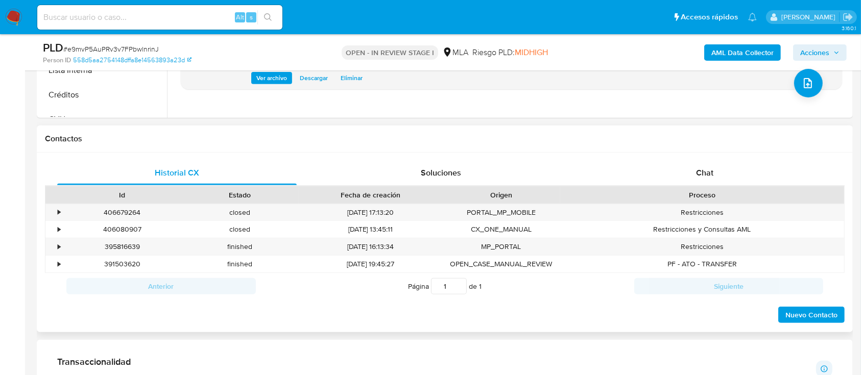
drag, startPoint x: 757, startPoint y: 167, endPoint x: 772, endPoint y: 187, distance: 25.5
click at [757, 168] on div "Chat" at bounding box center [705, 173] width 240 height 25
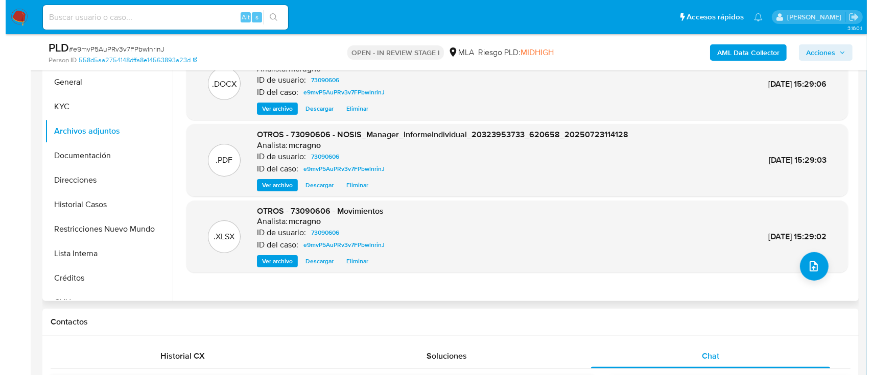
scroll to position [204, 0]
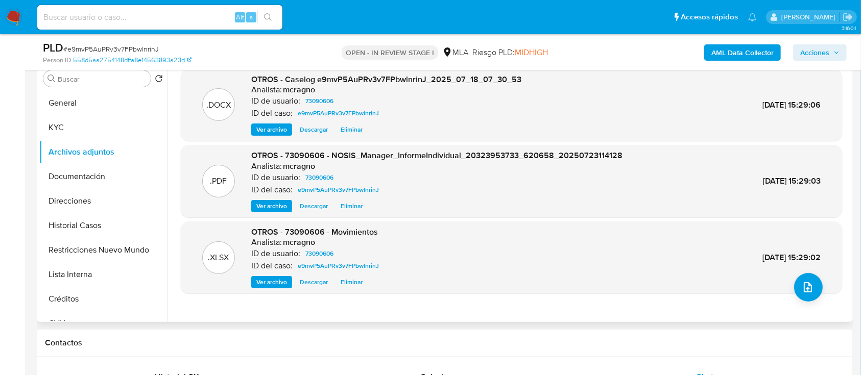
click at [349, 129] on span "Eliminar" at bounding box center [352, 130] width 22 height 10
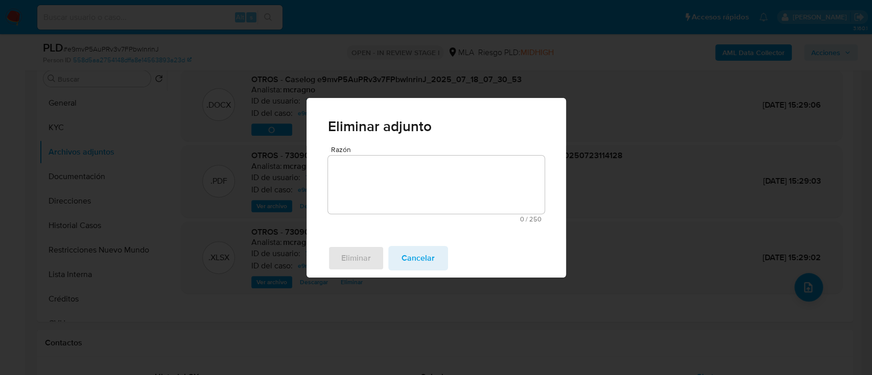
click at [406, 195] on textarea "Razón" at bounding box center [436, 185] width 217 height 58
click at [375, 258] on button "Eliminar" at bounding box center [356, 258] width 56 height 25
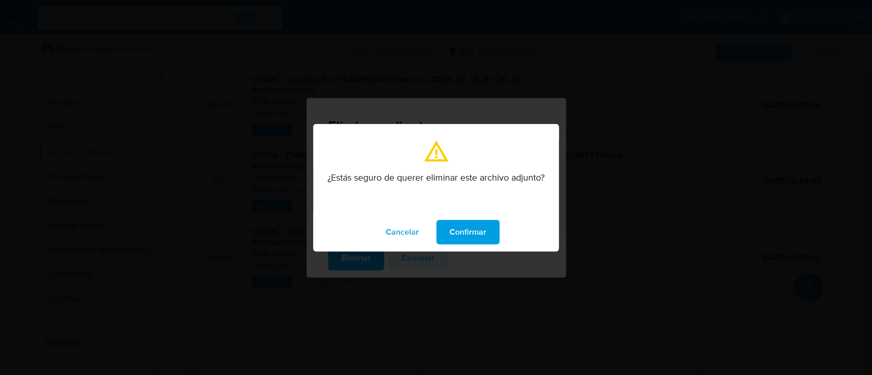
click at [472, 229] on span "Confirmar" at bounding box center [468, 232] width 37 height 22
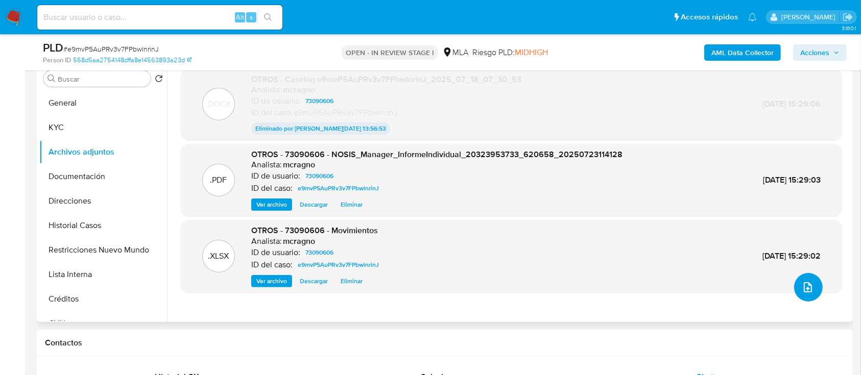
click at [812, 284] on button "upload-file" at bounding box center [808, 287] width 29 height 29
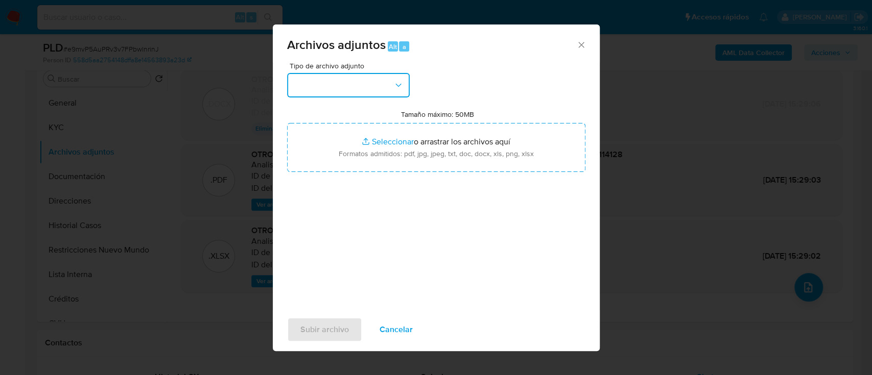
click at [354, 90] on button "button" at bounding box center [348, 85] width 123 height 25
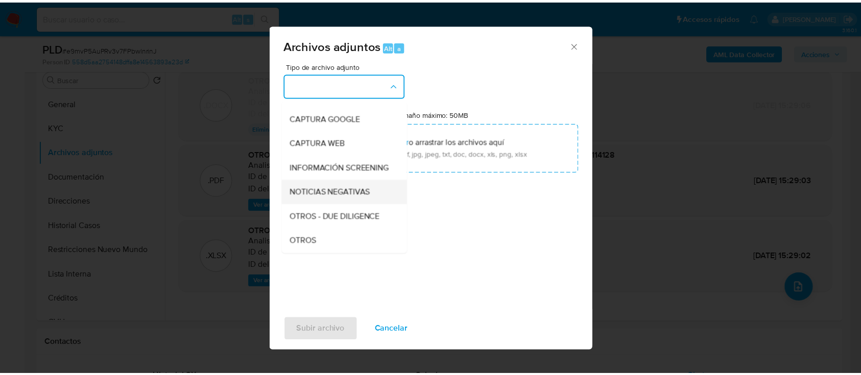
scroll to position [136, 0]
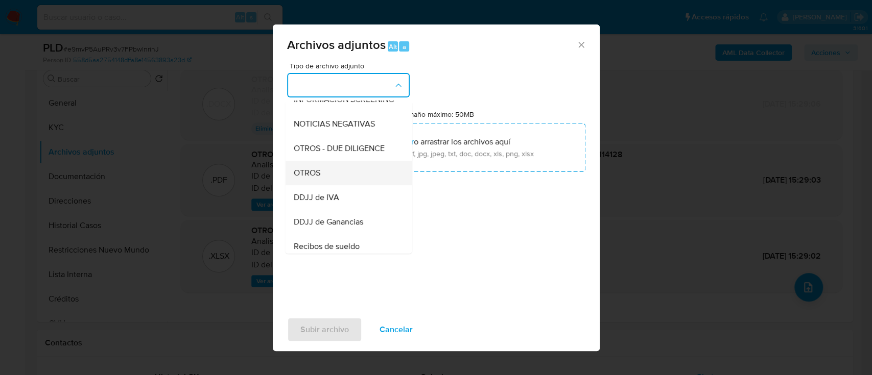
click at [341, 185] on div "OTROS" at bounding box center [345, 173] width 104 height 25
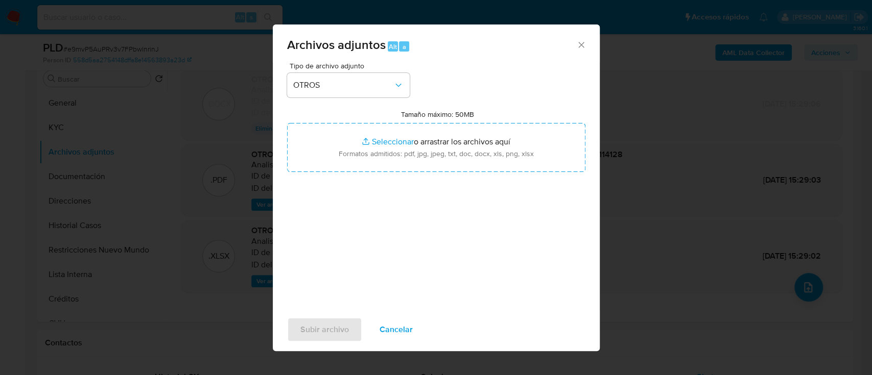
click at [369, 174] on div "Tipo de archivo adjunto OTROS Tamaño máximo: 50MB Seleccionar archivos Seleccio…" at bounding box center [436, 182] width 298 height 241
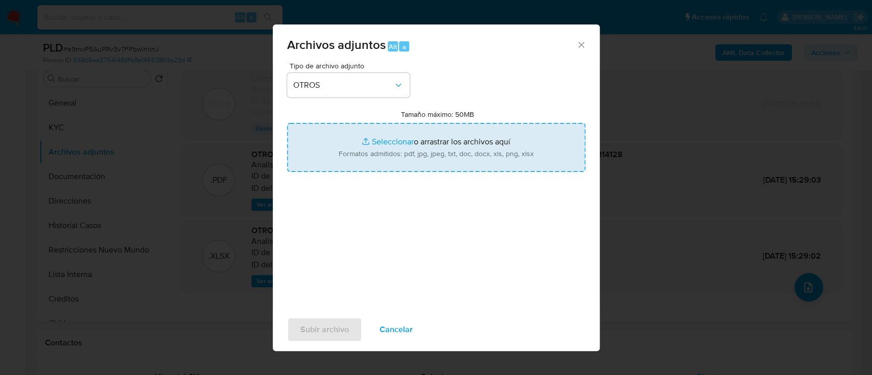
click at [376, 159] on input "Tamaño máximo: 50MB Seleccionar archivos" at bounding box center [436, 147] width 298 height 49
type input "C:\fakepath\73090606 - Certificacion de ingresos [DATE] - [DATE].pdf"
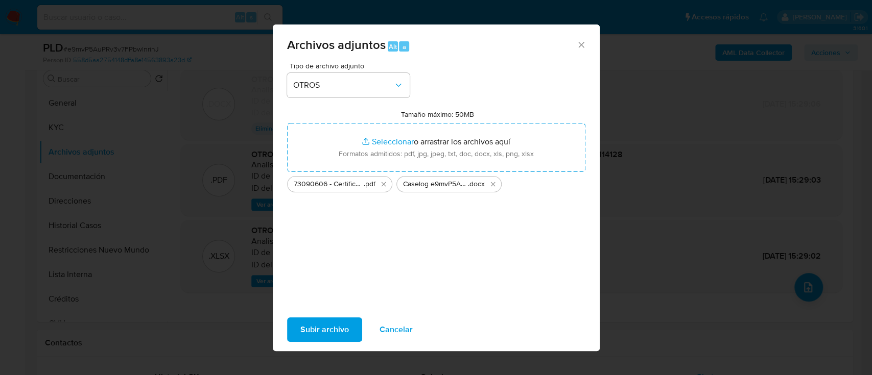
click at [323, 334] on span "Subir archivo" at bounding box center [324, 330] width 49 height 22
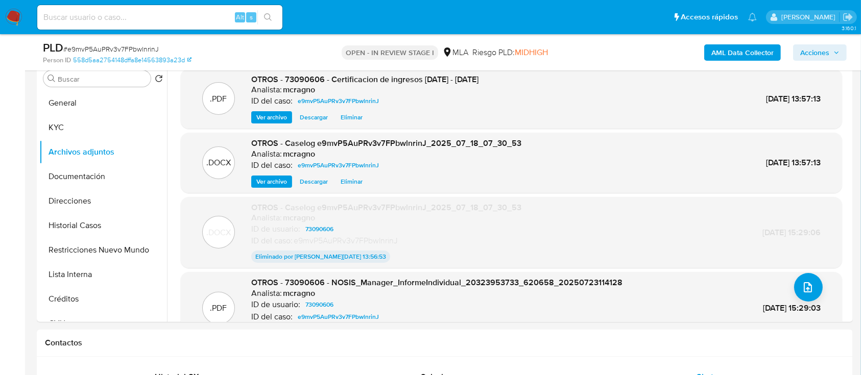
click at [811, 46] on span "Acciones" at bounding box center [814, 52] width 29 height 16
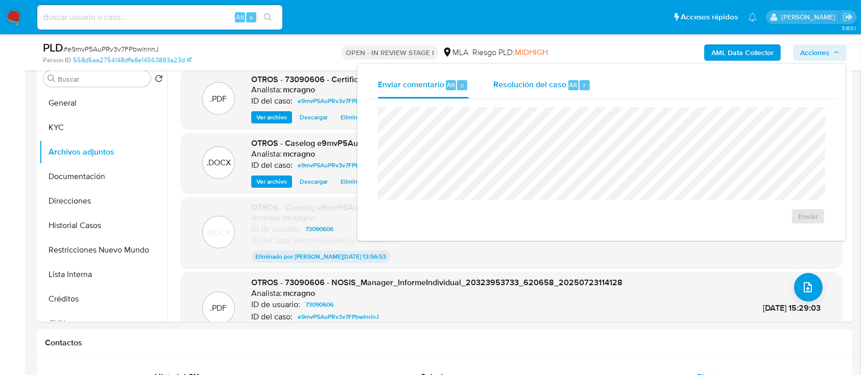
click at [536, 89] on span "Resolución del caso" at bounding box center [529, 85] width 73 height 12
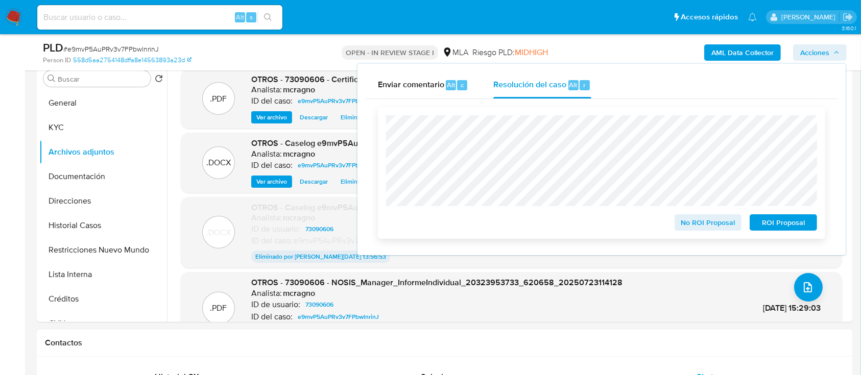
click at [793, 216] on span "ROI Proposal" at bounding box center [783, 223] width 53 height 14
